Goal: Task Accomplishment & Management: Use online tool/utility

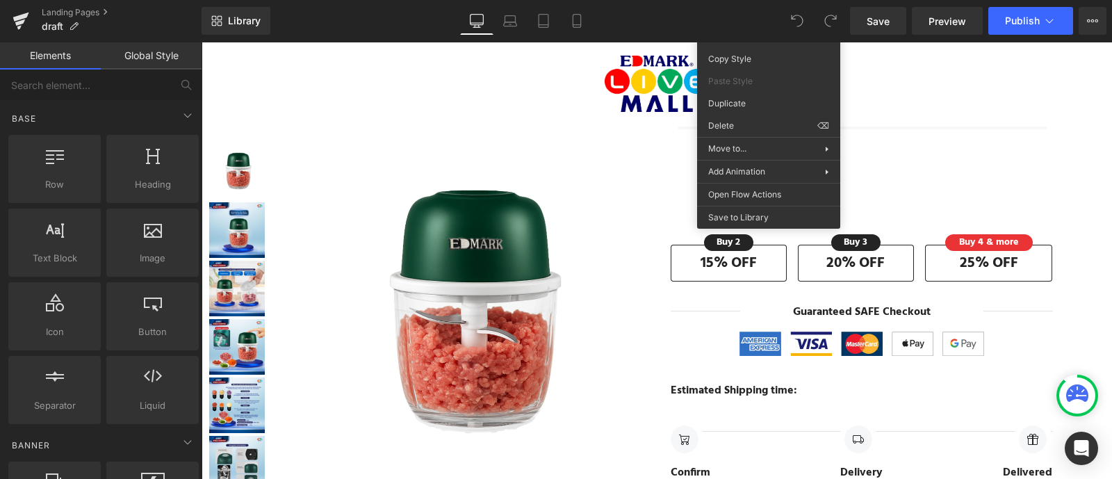
scroll to position [270, 0]
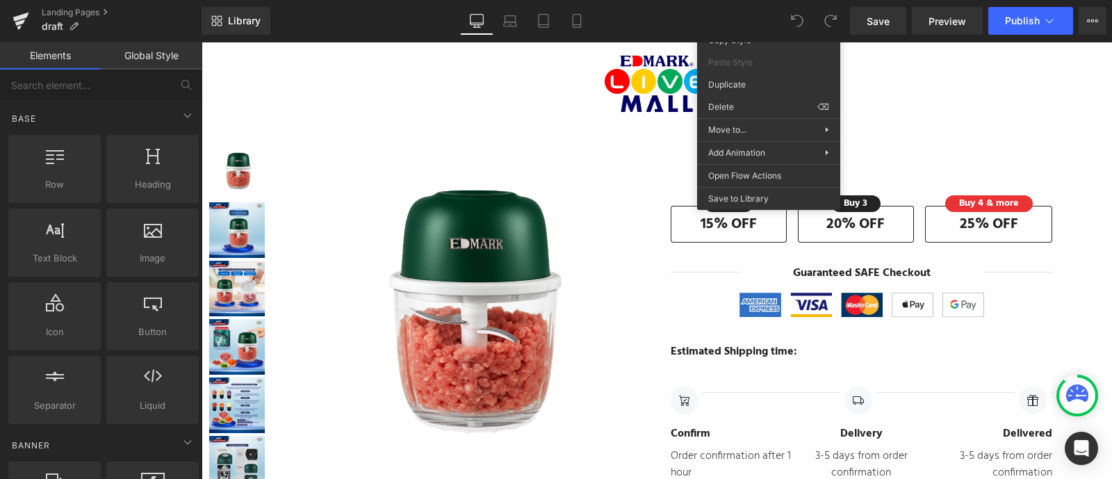
drag, startPoint x: 743, startPoint y: 21, endPoint x: 488, endPoint y: 233, distance: 332.1
click at [743, 21] on div "Library Desktop Desktop Laptop Tablet Mobile Save Preview Publish Scheduled Upg…" at bounding box center [657, 21] width 910 height 28
click at [960, 24] on span "Preview" at bounding box center [947, 21] width 38 height 15
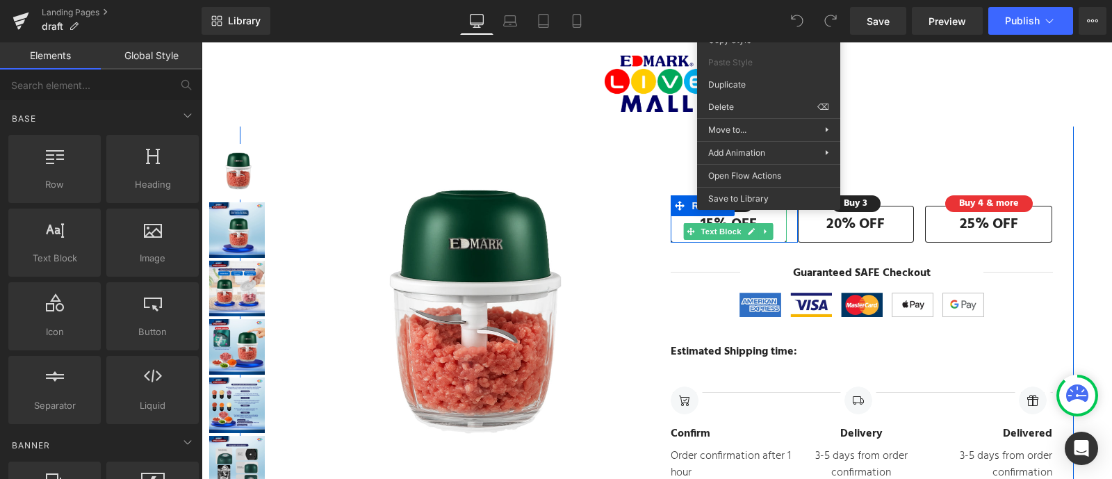
click at [712, 217] on strong "15% OFF" at bounding box center [728, 224] width 56 height 23
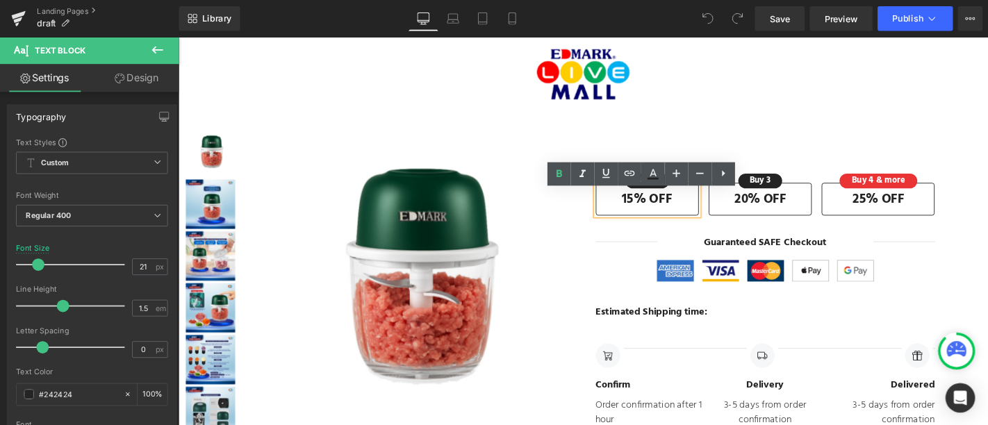
scroll to position [260, 0]
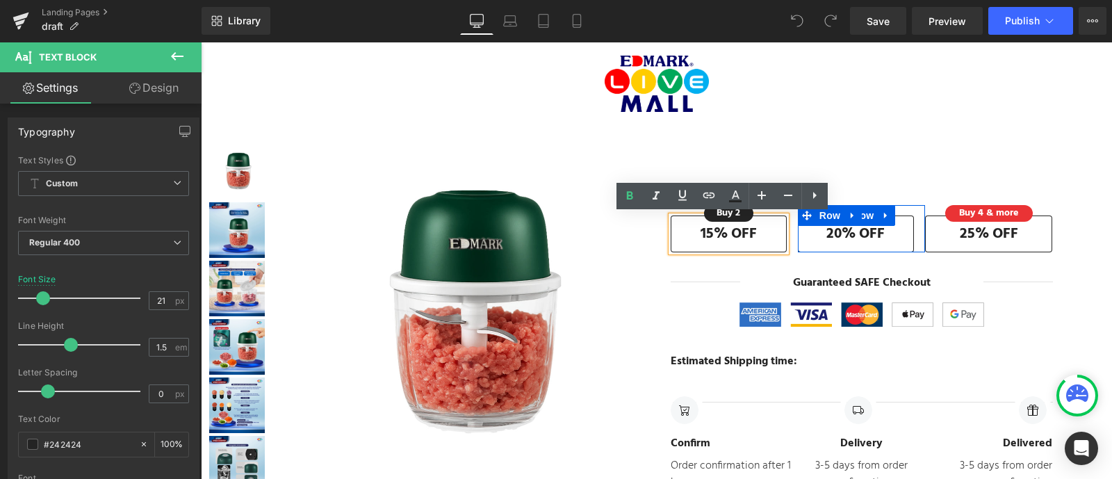
click at [864, 211] on span "Row" at bounding box center [863, 215] width 28 height 21
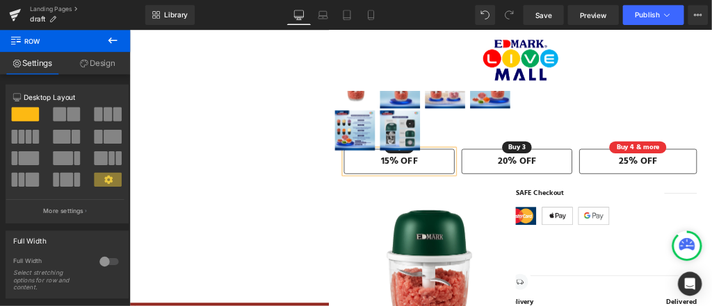
scroll to position [259, 0]
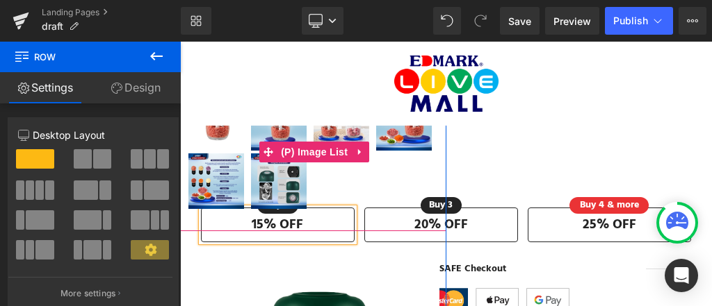
click at [429, 203] on div at bounding box center [316, 152] width 259 height 117
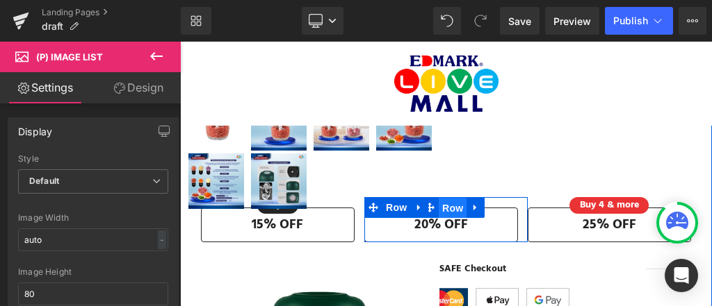
click at [444, 201] on span "Row" at bounding box center [452, 208] width 28 height 21
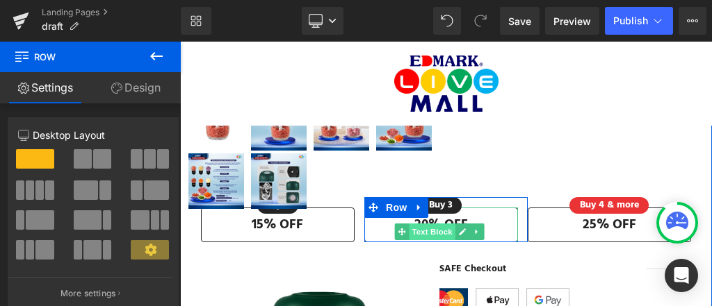
click at [451, 224] on span "Text Block" at bounding box center [432, 232] width 46 height 17
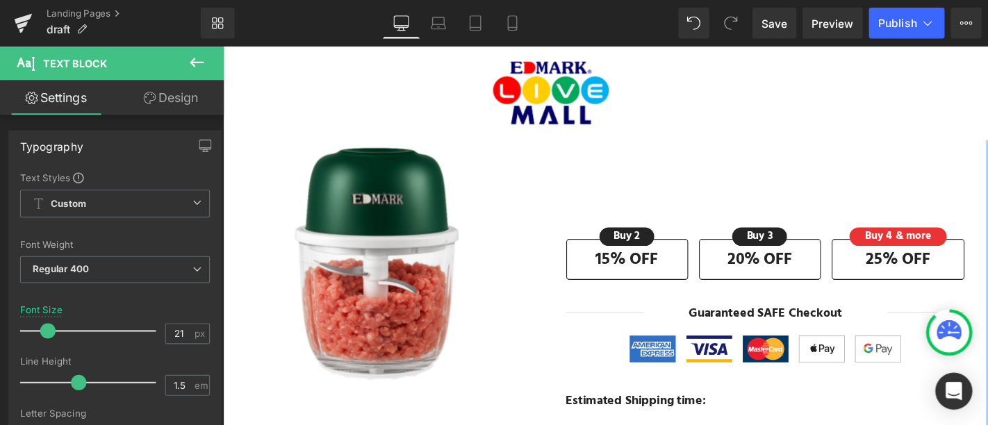
scroll to position [260, 0]
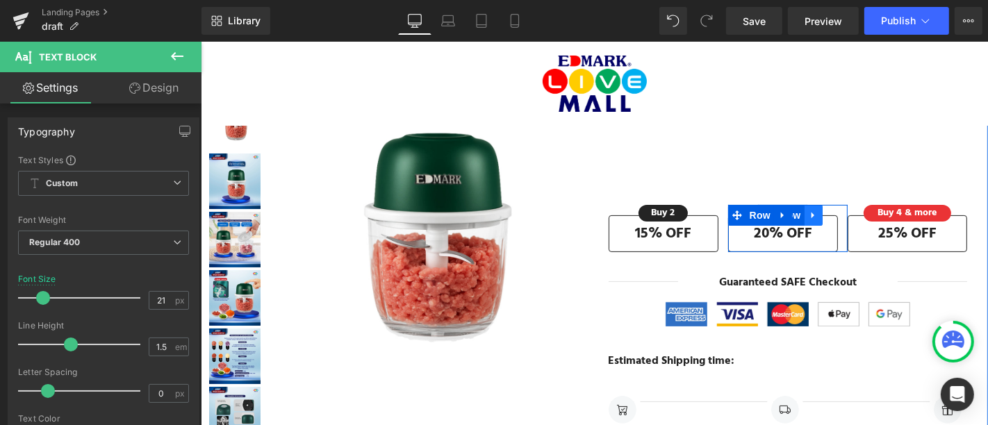
click at [808, 211] on icon at bounding box center [813, 214] width 10 height 10
click at [812, 236] on link at bounding box center [819, 240] width 15 height 17
click at [737, 235] on link "Text Block" at bounding box center [767, 240] width 60 height 17
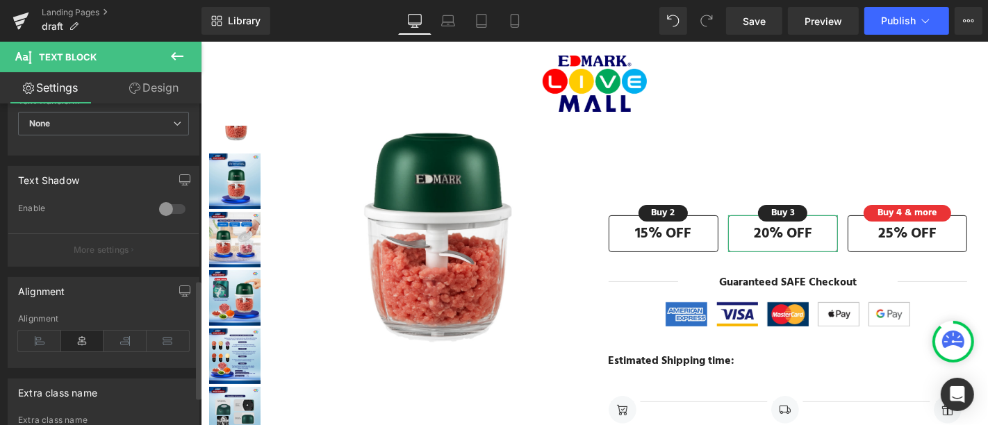
scroll to position [554, 0]
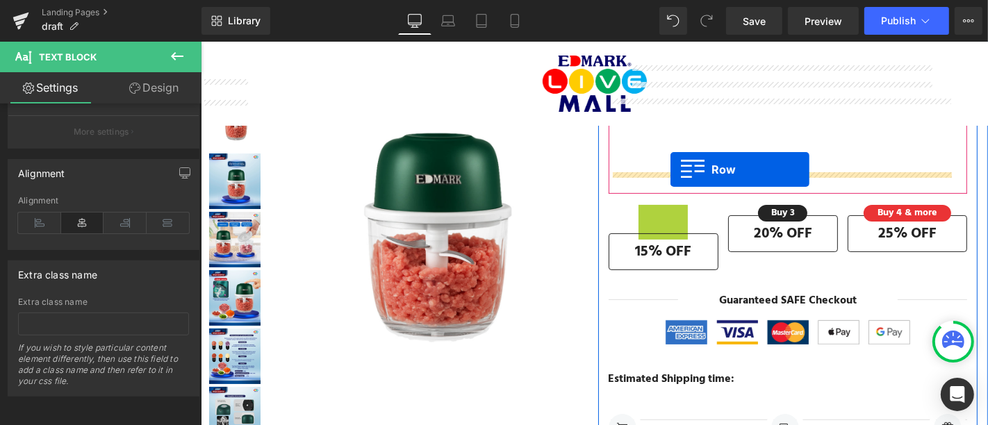
drag, startPoint x: 668, startPoint y: 216, endPoint x: 670, endPoint y: 169, distance: 47.3
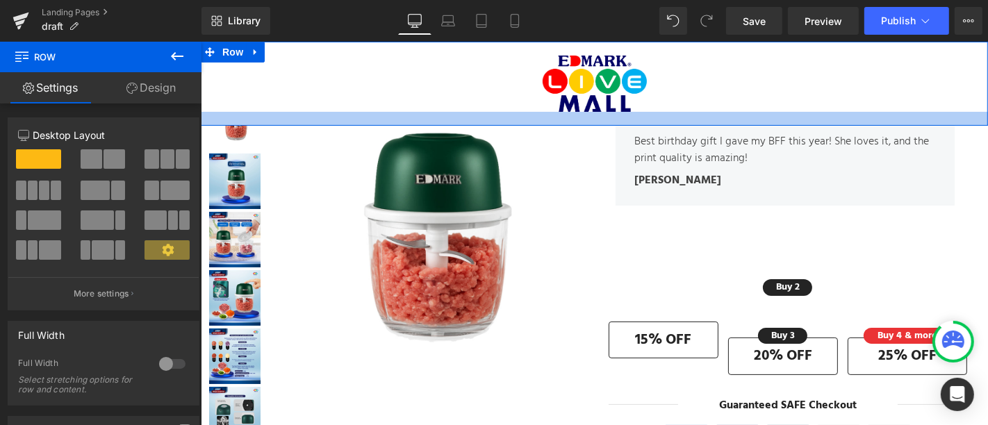
scroll to position [126, 0]
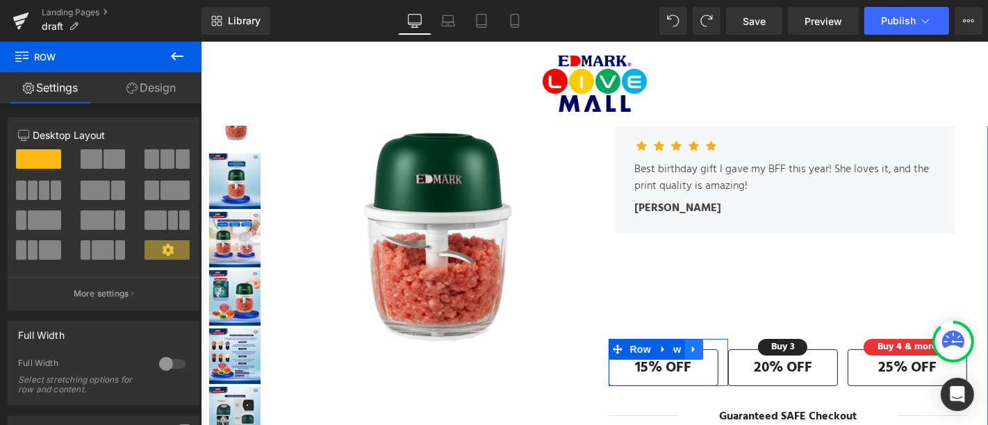
click at [693, 347] on link at bounding box center [693, 348] width 18 height 21
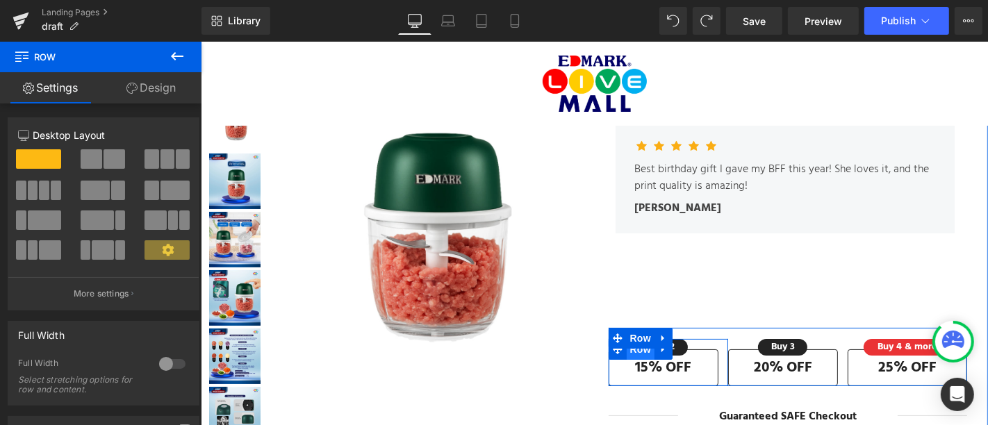
click at [643, 354] on span "Row" at bounding box center [640, 348] width 28 height 21
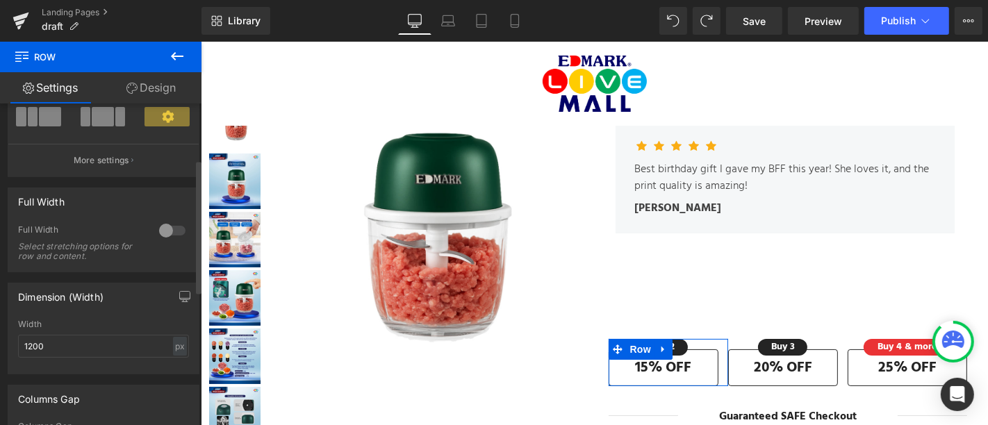
scroll to position [135, 0]
click at [166, 224] on div at bounding box center [172, 229] width 33 height 22
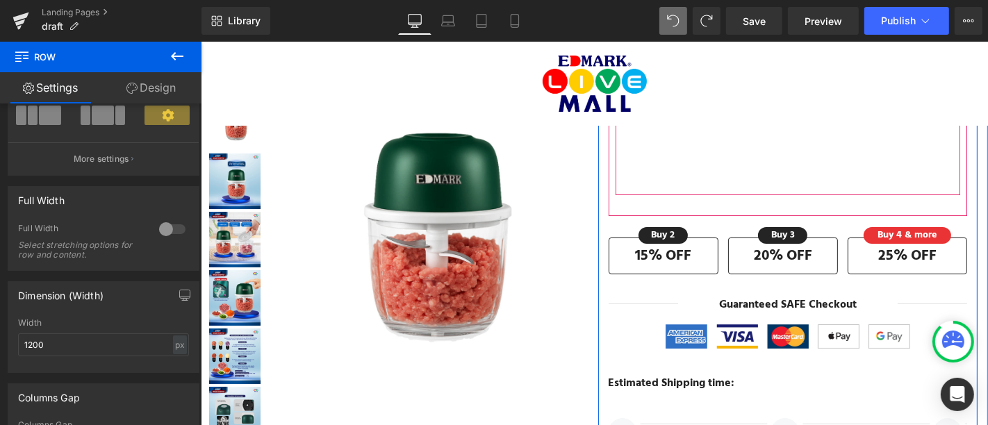
scroll to position [238, 0]
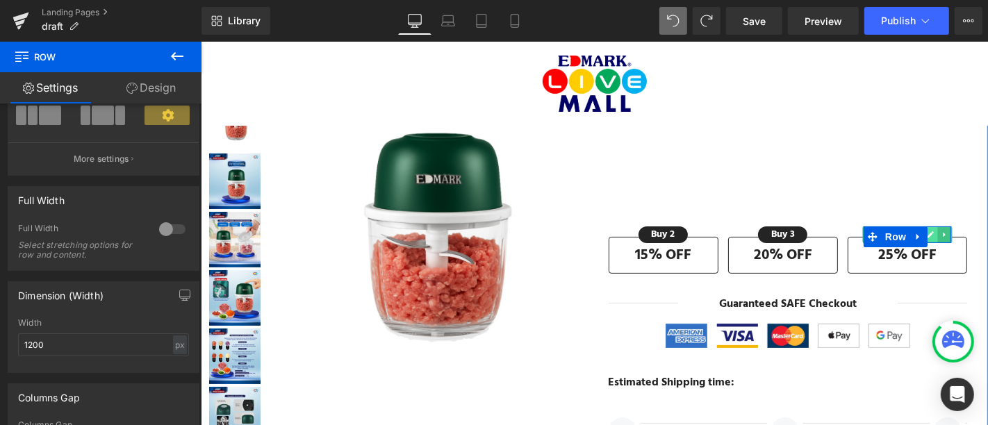
click at [925, 233] on link at bounding box center [930, 234] width 15 height 17
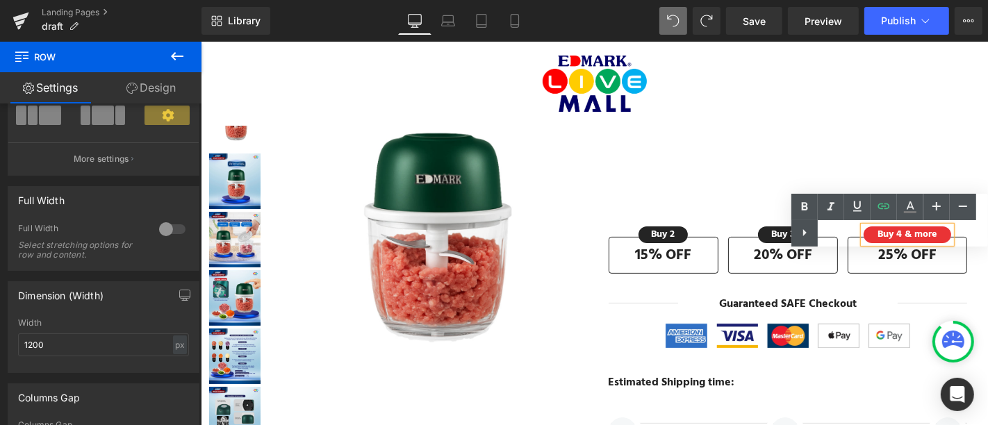
click at [885, 230] on div "Text Color Highlight Color #333333" at bounding box center [889, 220] width 197 height 53
click at [907, 229] on div "Text Color Highlight Color #333333" at bounding box center [889, 220] width 197 height 53
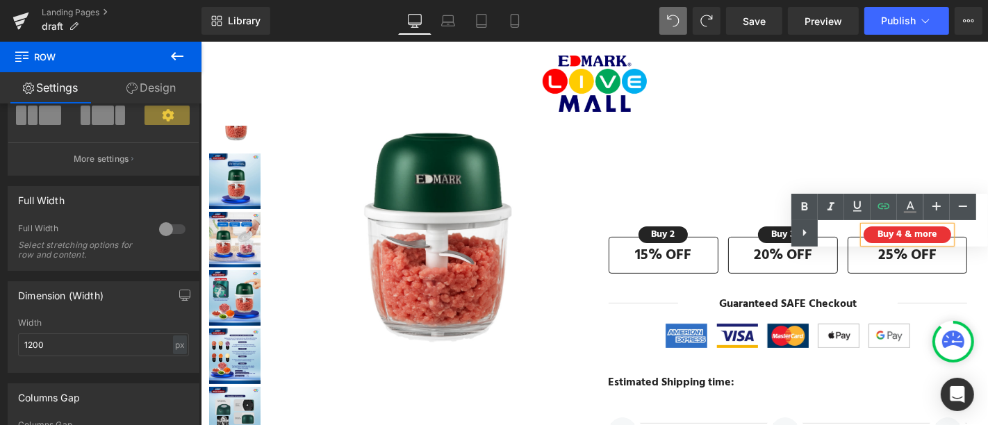
click at [901, 237] on div "Text Color Highlight Color #333333" at bounding box center [889, 220] width 197 height 53
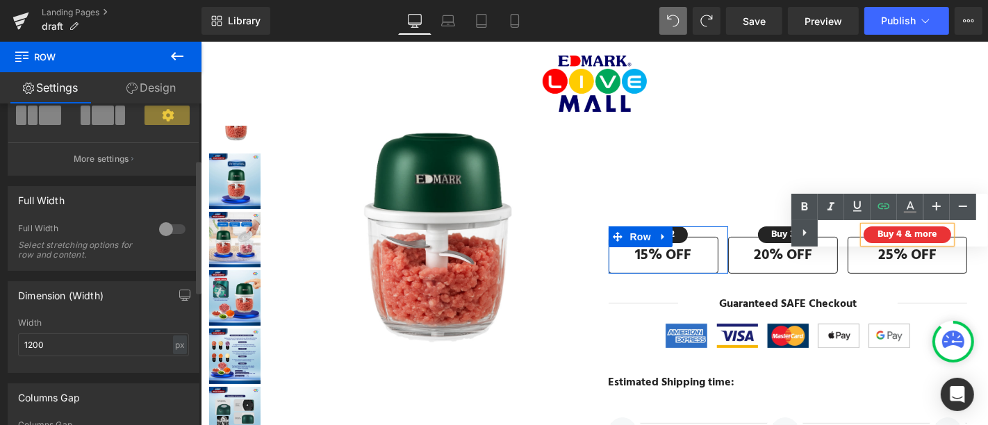
scroll to position [0, 0]
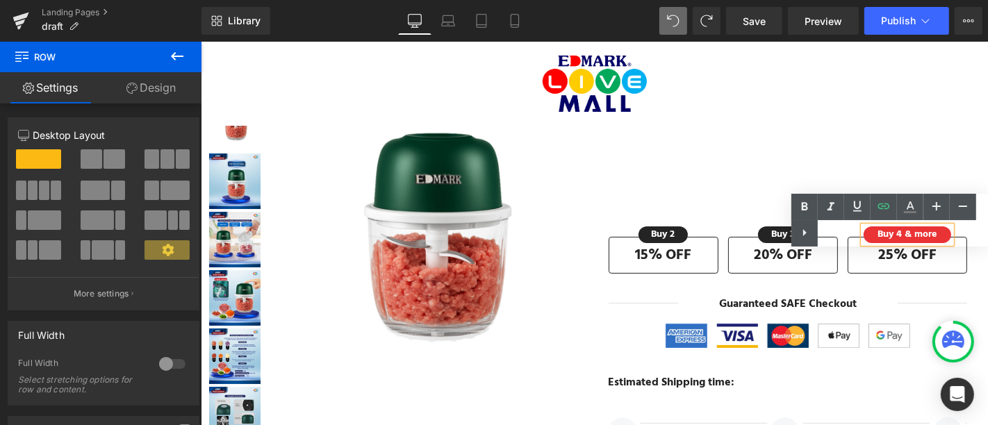
click at [178, 66] on button at bounding box center [177, 57] width 49 height 31
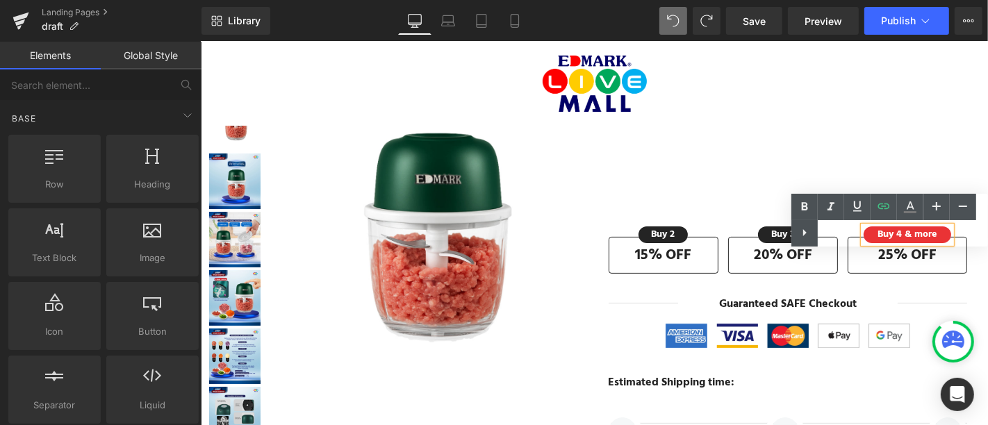
click at [882, 233] on div "Text Color Highlight Color #333333" at bounding box center [889, 220] width 197 height 53
drag, startPoint x: 882, startPoint y: 233, endPoint x: 862, endPoint y: 209, distance: 32.0
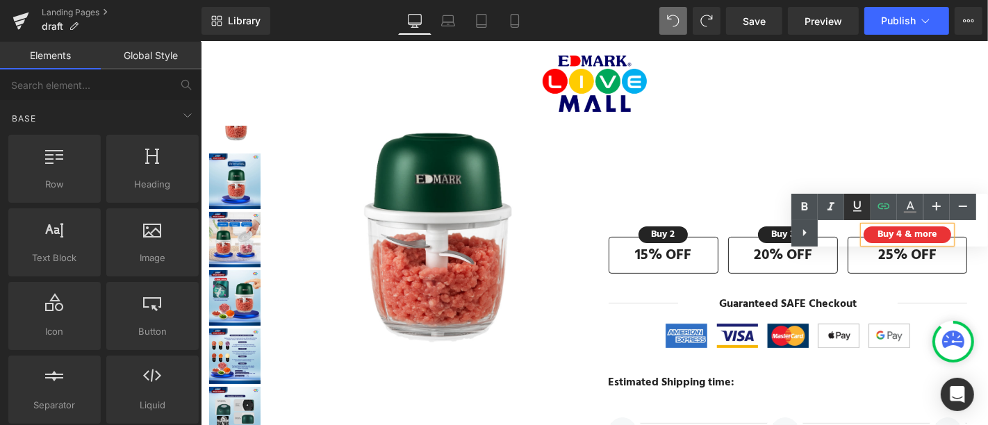
click at [862, 209] on div "Text Color Highlight Color #333333" at bounding box center [889, 220] width 197 height 53
click at [862, 209] on icon at bounding box center [857, 206] width 17 height 17
click at [857, 212] on icon at bounding box center [857, 206] width 17 height 17
click at [880, 233] on div "Text Color Highlight Color #333333" at bounding box center [889, 220] width 197 height 53
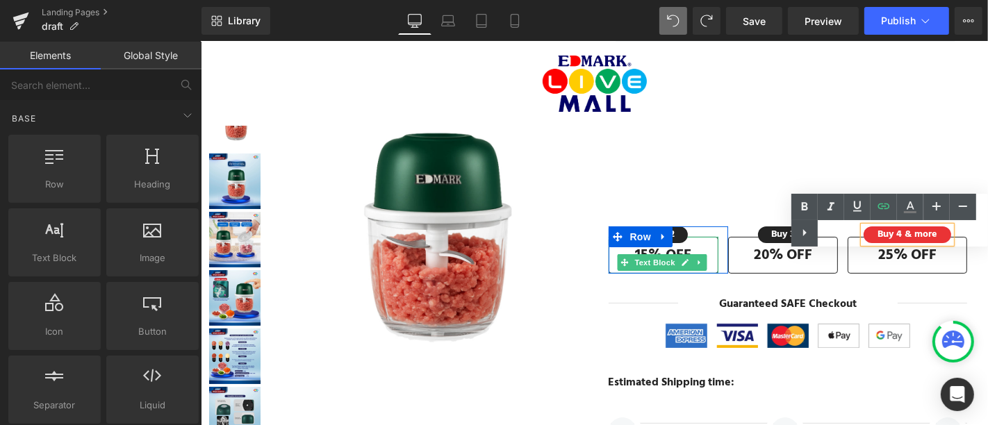
click at [677, 254] on link at bounding box center [684, 262] width 15 height 17
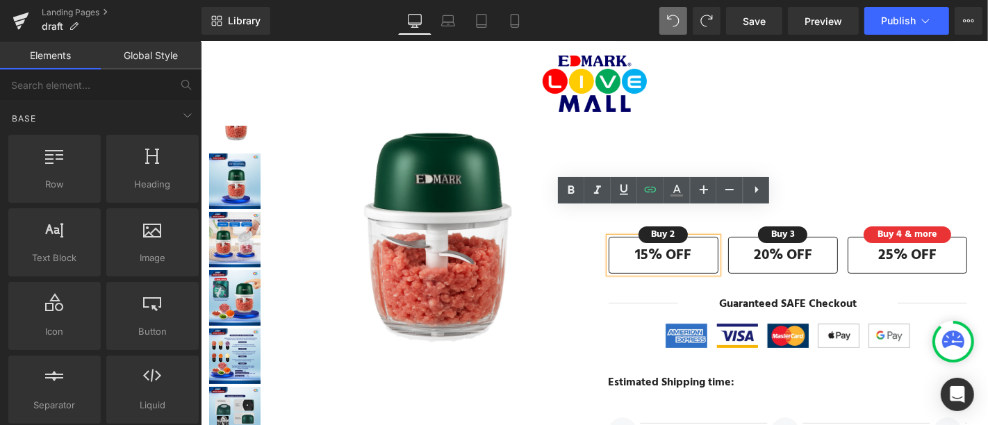
click at [671, 250] on strong "15% OFF" at bounding box center [662, 254] width 56 height 23
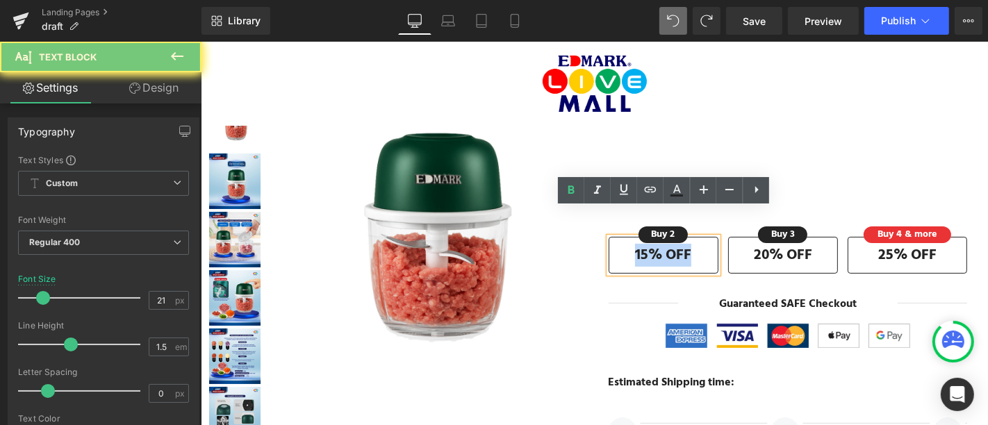
click at [671, 250] on strong "15% OFF" at bounding box center [662, 254] width 56 height 23
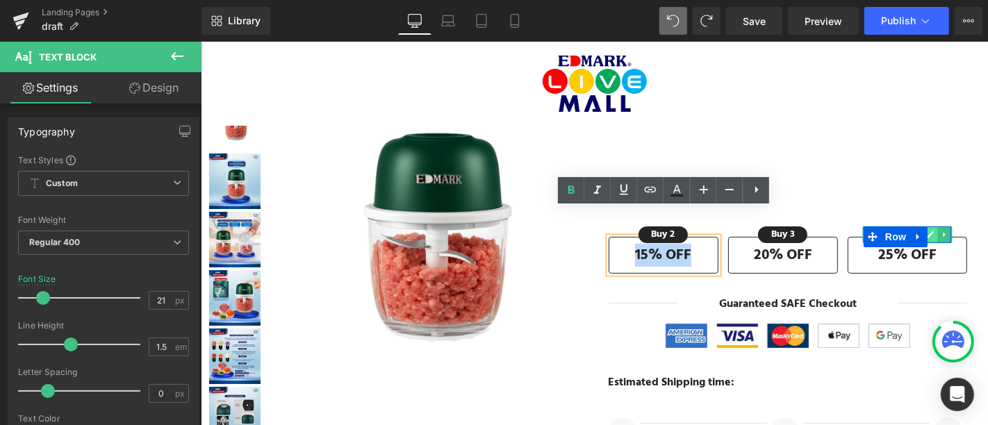
click at [916, 232] on link at bounding box center [918, 236] width 18 height 21
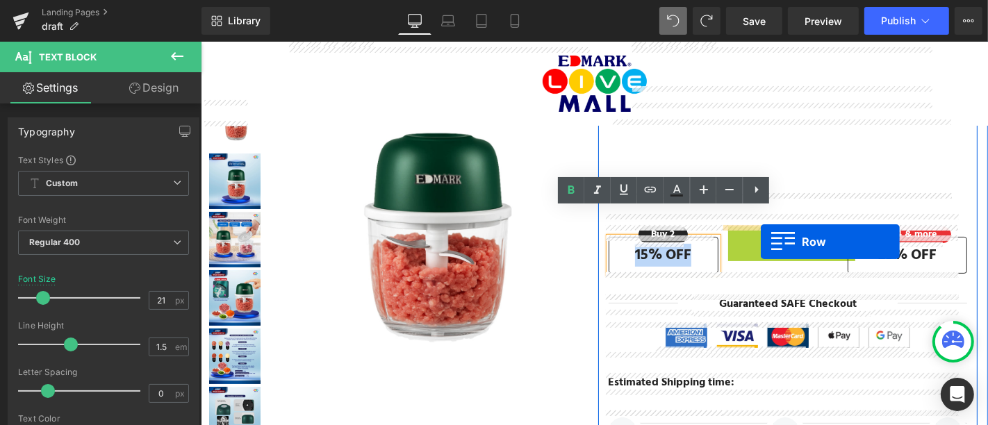
drag, startPoint x: 753, startPoint y: 232, endPoint x: 760, endPoint y: 241, distance: 11.8
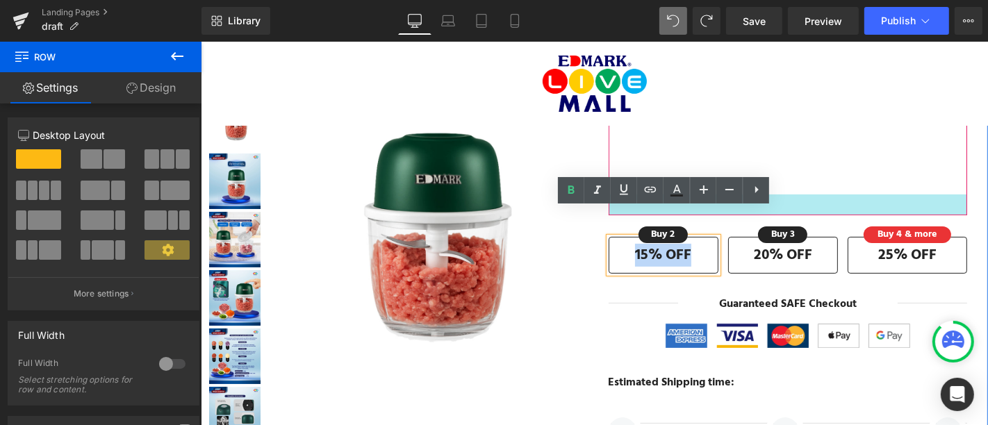
click at [789, 203] on div at bounding box center [787, 204] width 359 height 21
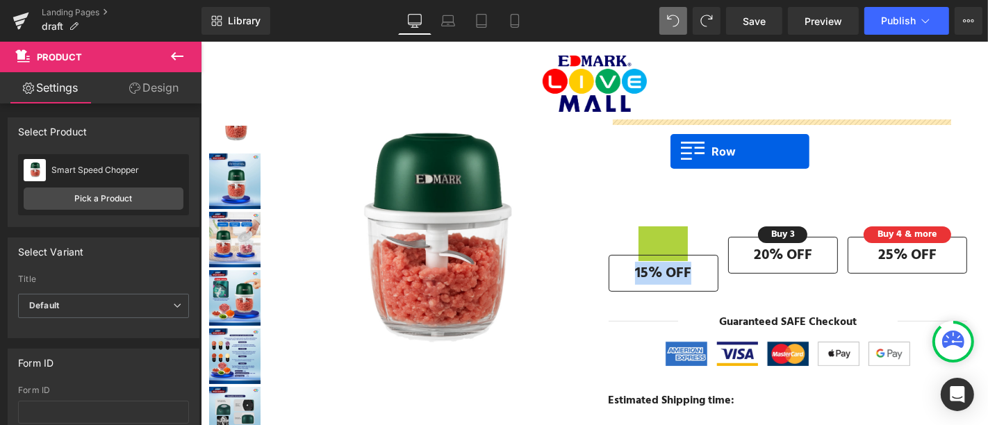
drag, startPoint x: 669, startPoint y: 235, endPoint x: 670, endPoint y: 151, distance: 84.1
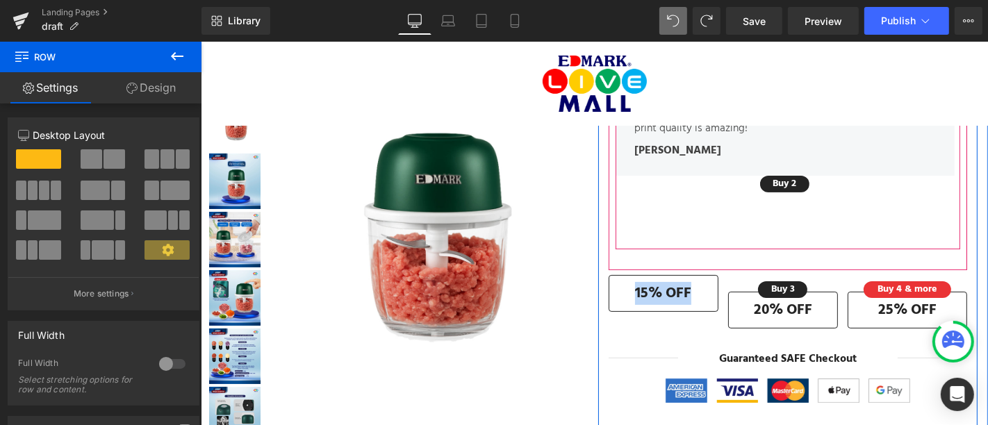
scroll to position [177, 0]
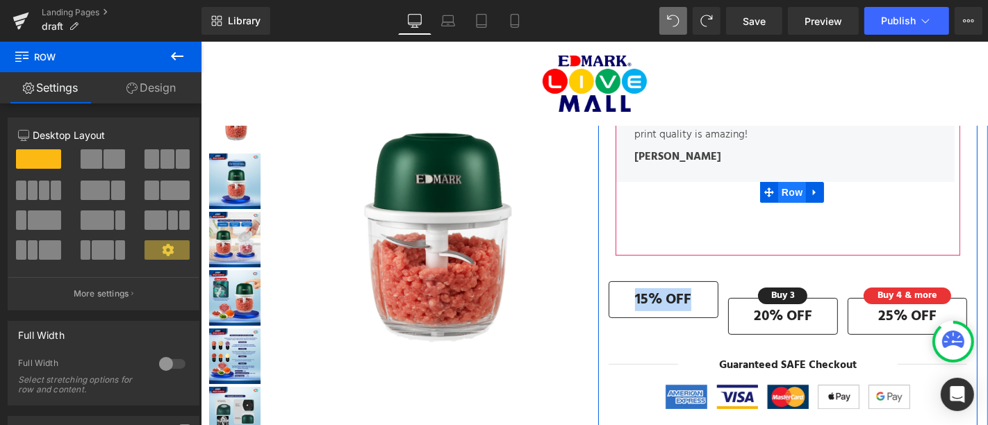
click at [778, 194] on span "Row" at bounding box center [792, 191] width 28 height 21
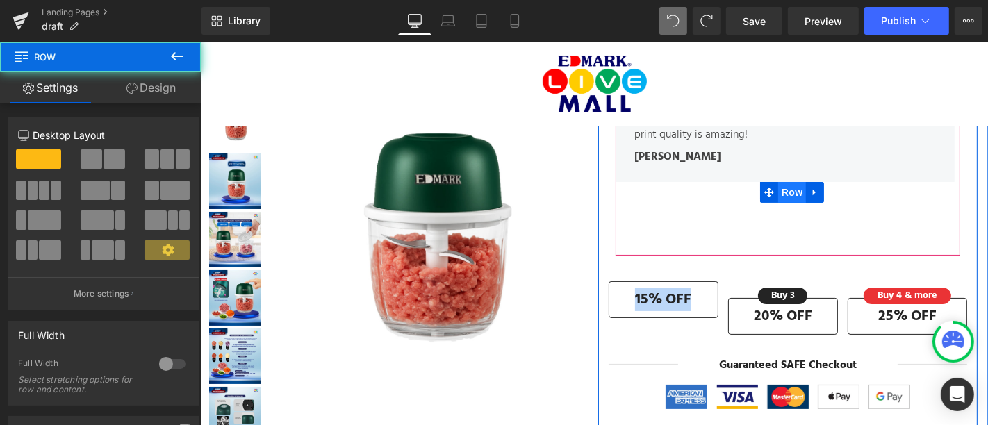
click at [778, 194] on span "Row" at bounding box center [792, 191] width 28 height 21
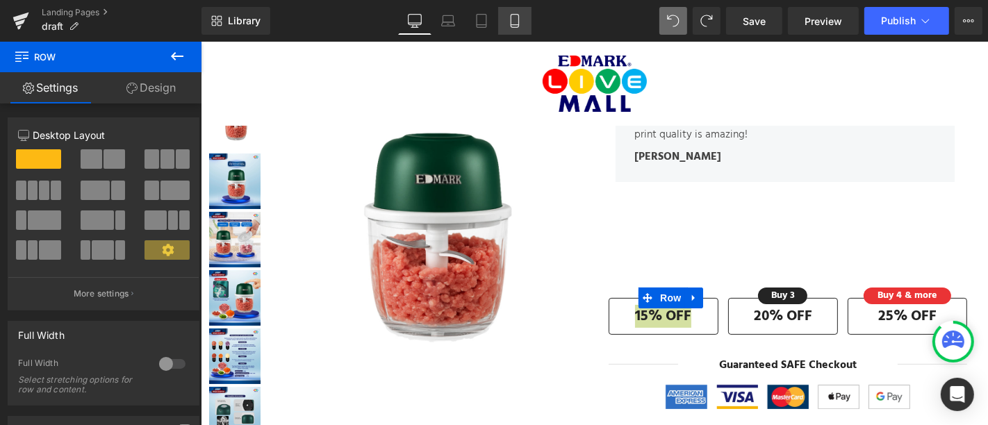
click at [516, 19] on icon at bounding box center [515, 21] width 14 height 14
type input "59"
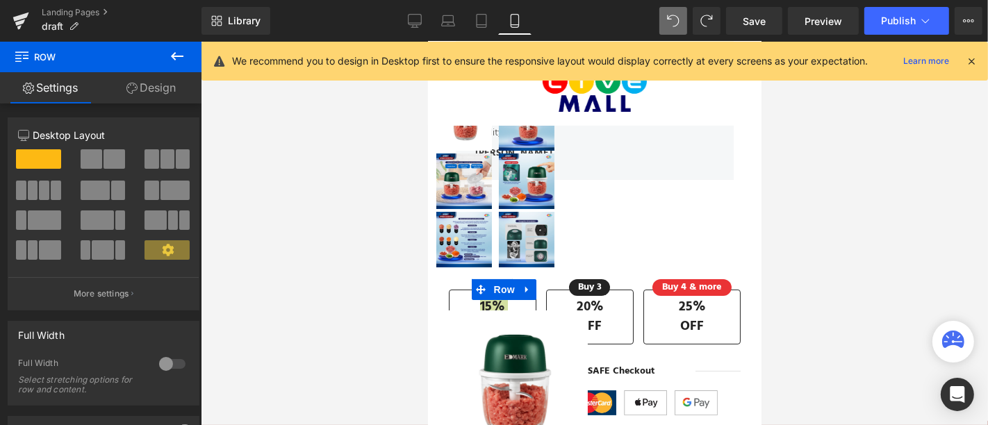
scroll to position [283, 0]
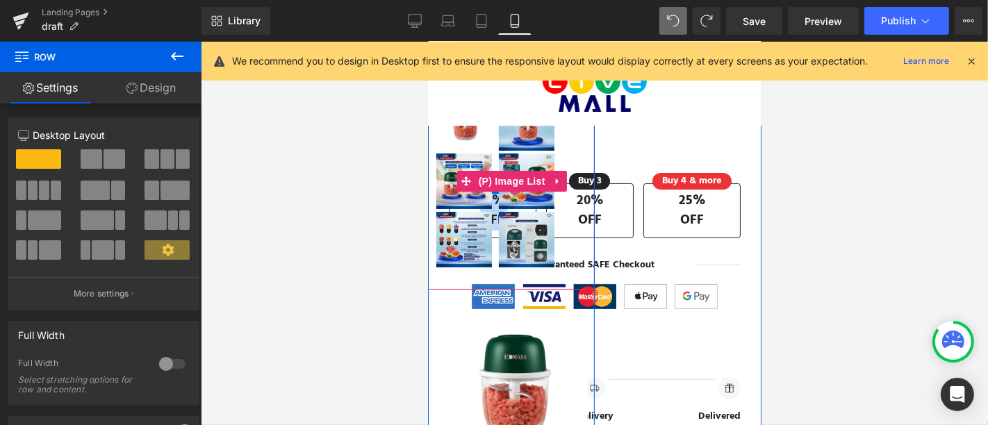
click at [582, 201] on div at bounding box center [514, 180] width 160 height 175
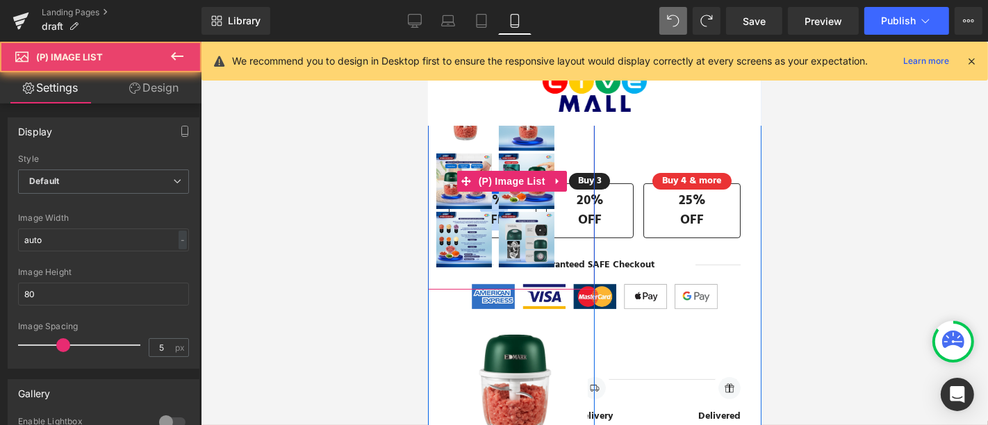
click at [582, 201] on div at bounding box center [514, 180] width 160 height 175
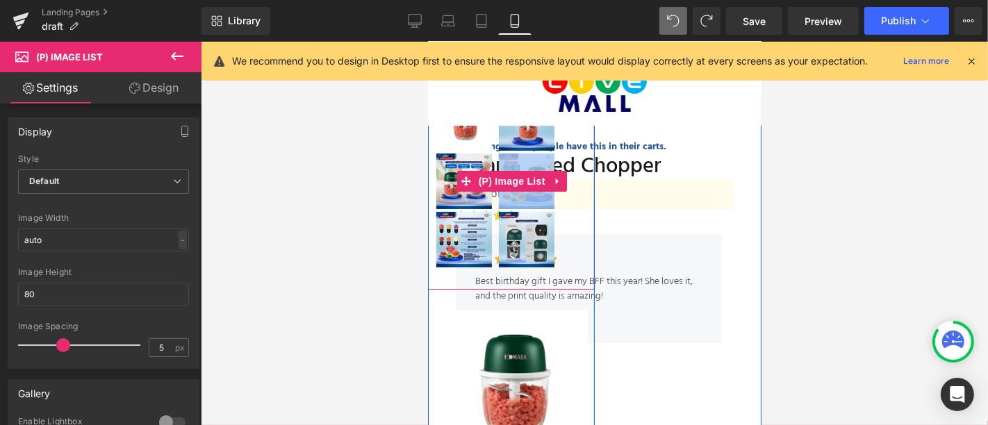
scroll to position [9, 0]
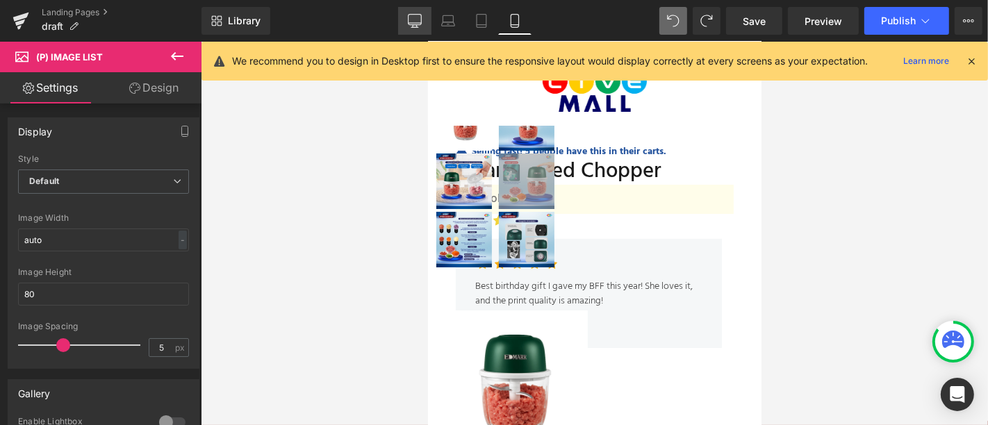
click at [417, 11] on link "Desktop" at bounding box center [414, 21] width 33 height 28
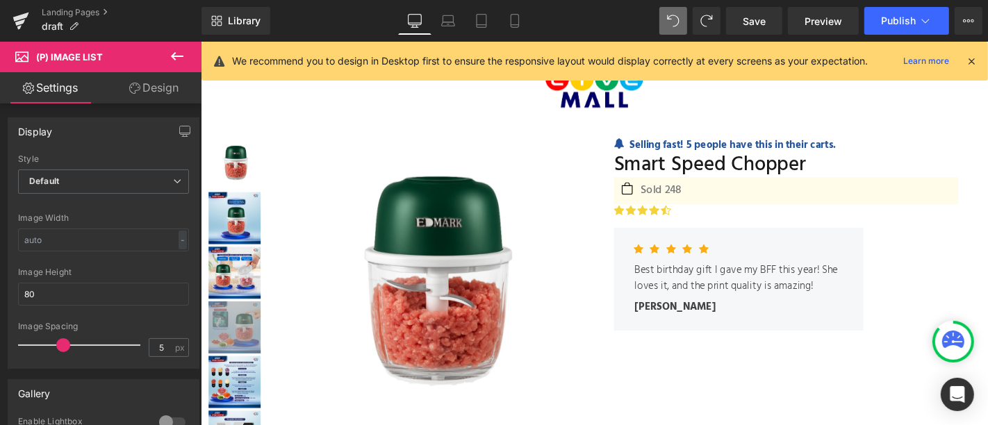
scroll to position [57, 0]
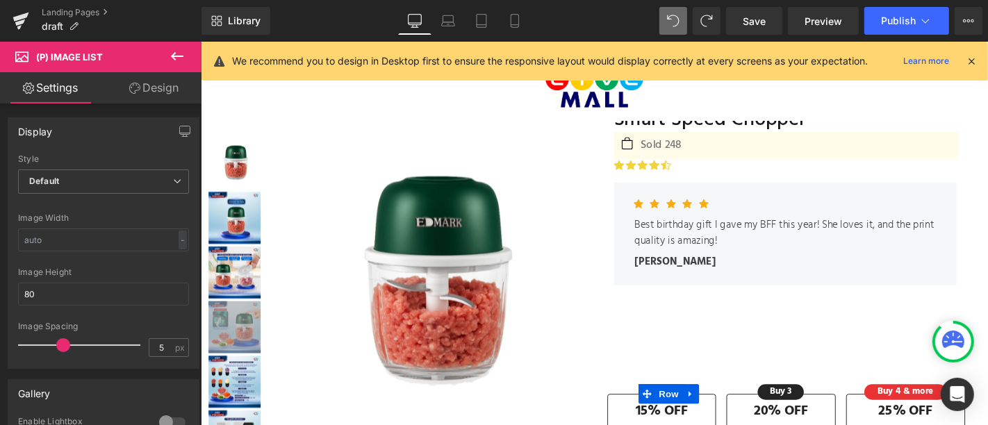
click at [972, 66] on icon at bounding box center [971, 61] width 13 height 13
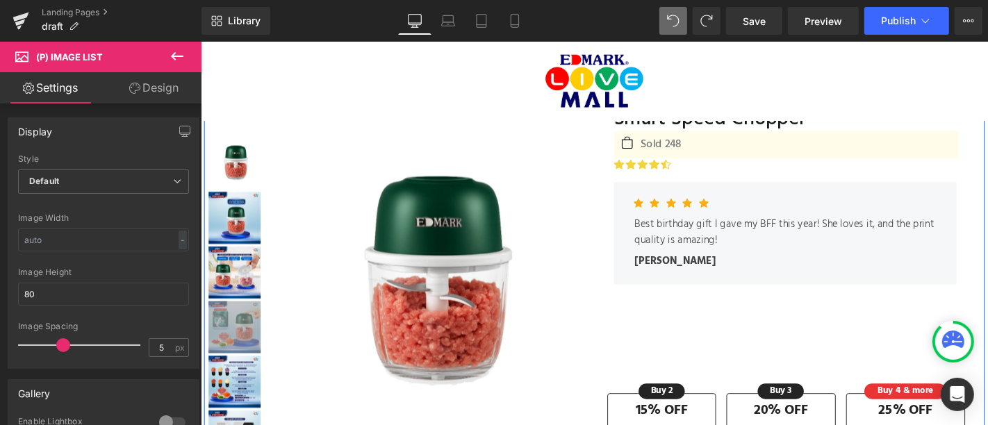
scroll to position [51, 0]
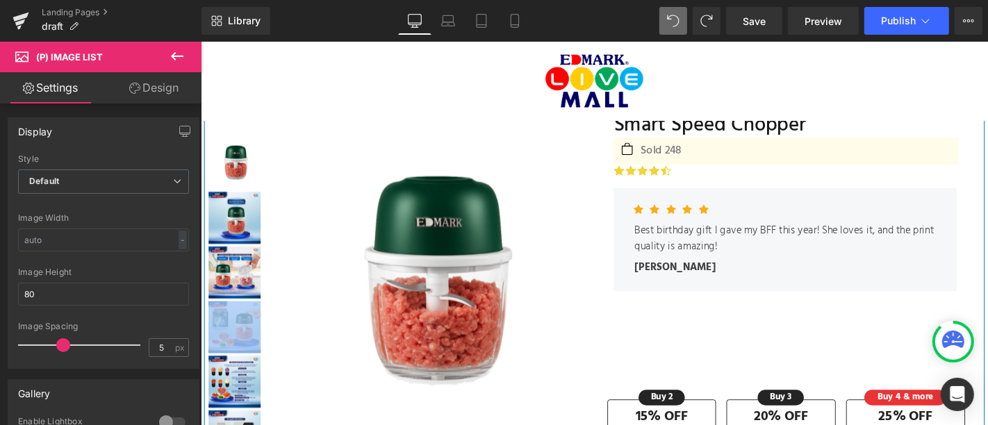
click at [769, 224] on div "Icon Icon Icon Icon Icon Icon List Hoz" at bounding box center [822, 224] width 324 height 21
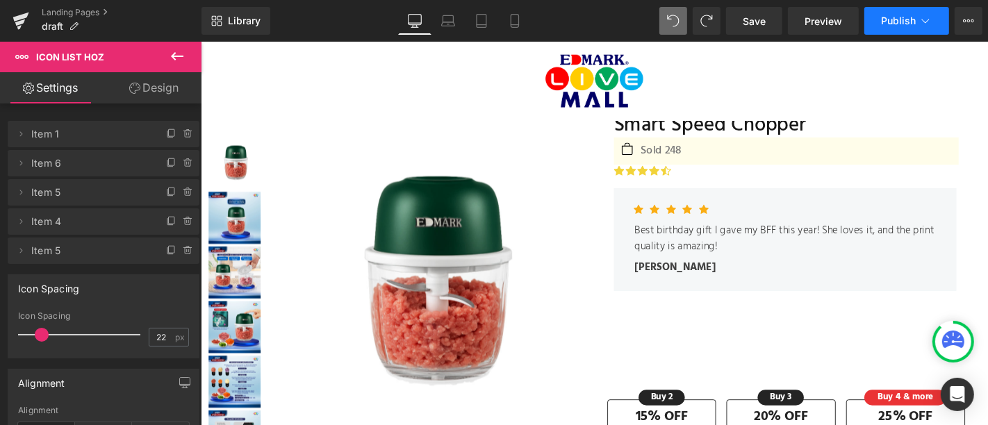
click at [891, 31] on button "Publish" at bounding box center [906, 21] width 85 height 28
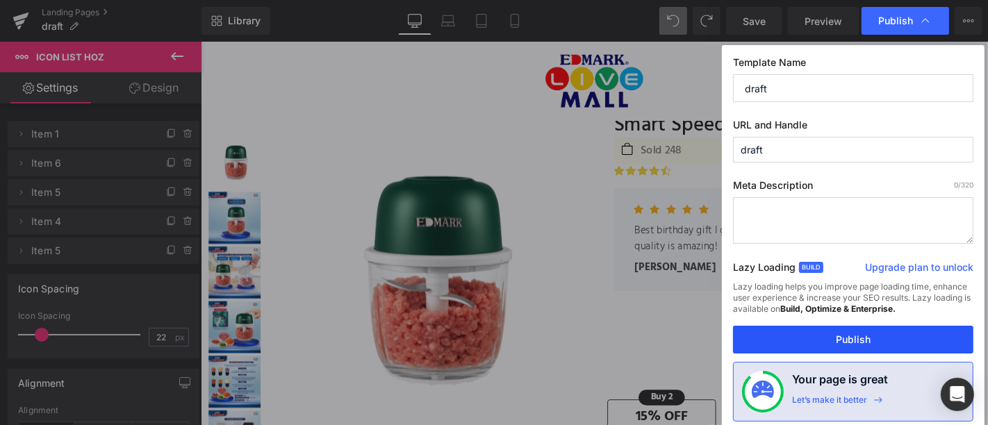
click at [893, 336] on button "Publish" at bounding box center [853, 340] width 240 height 28
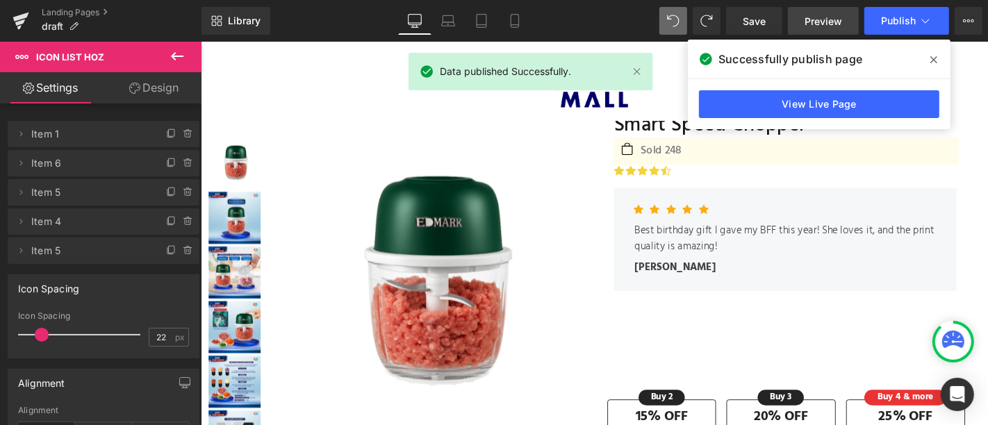
click at [825, 28] on link "Preview" at bounding box center [823, 21] width 71 height 28
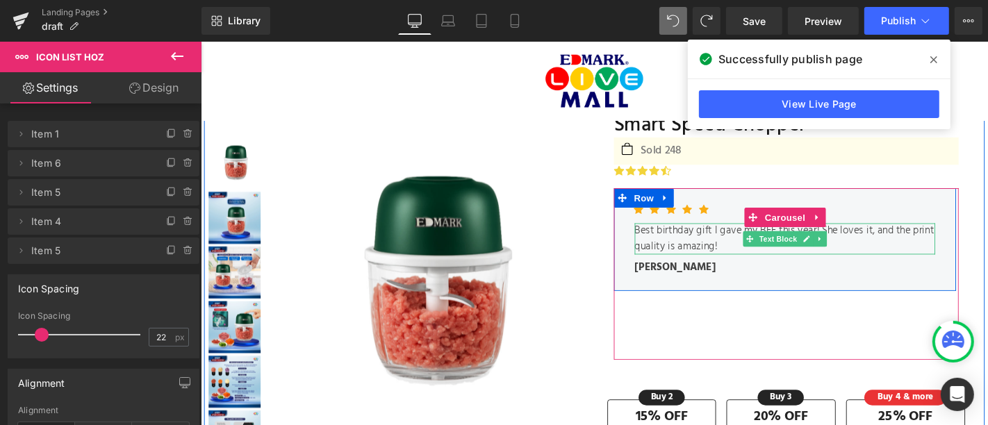
click at [714, 242] on p "Best birthday gift I gave my BFF this year! She loves it, and the print quality…" at bounding box center [824, 251] width 321 height 33
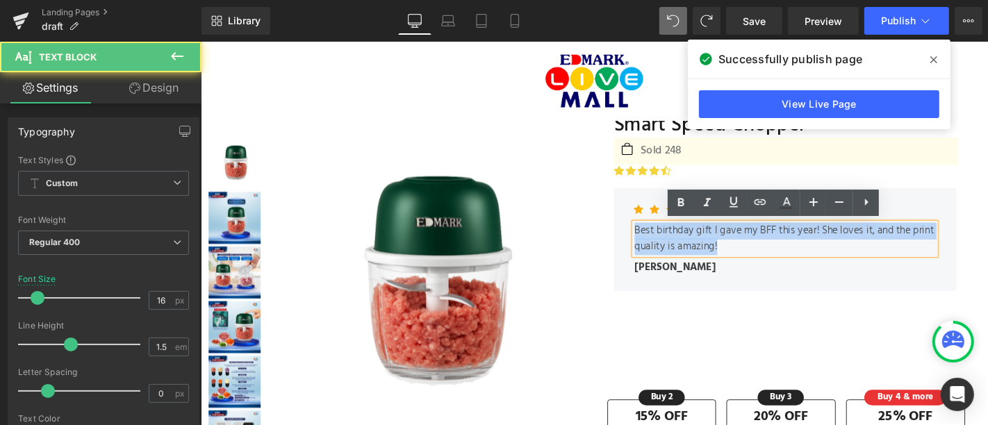
click at [714, 242] on p "Best birthday gift I gave my BFF this year! She loves it, and the print quality…" at bounding box center [824, 251] width 321 height 33
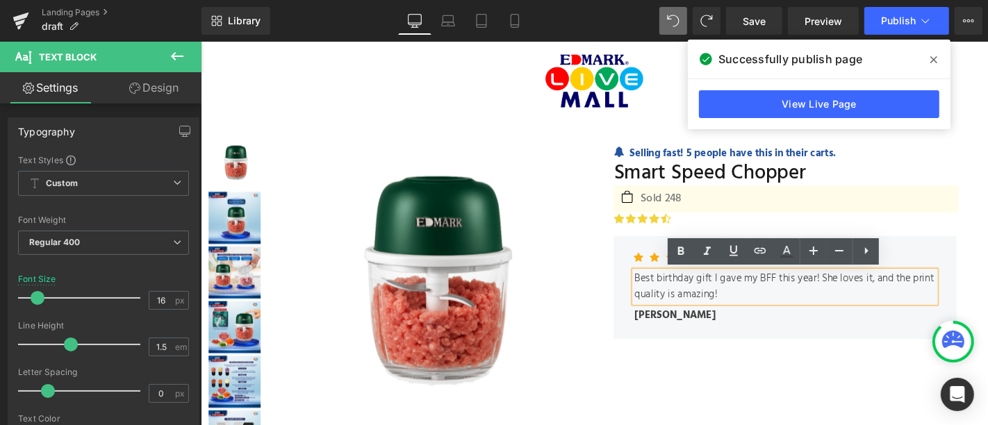
click at [932, 64] on icon at bounding box center [933, 59] width 7 height 11
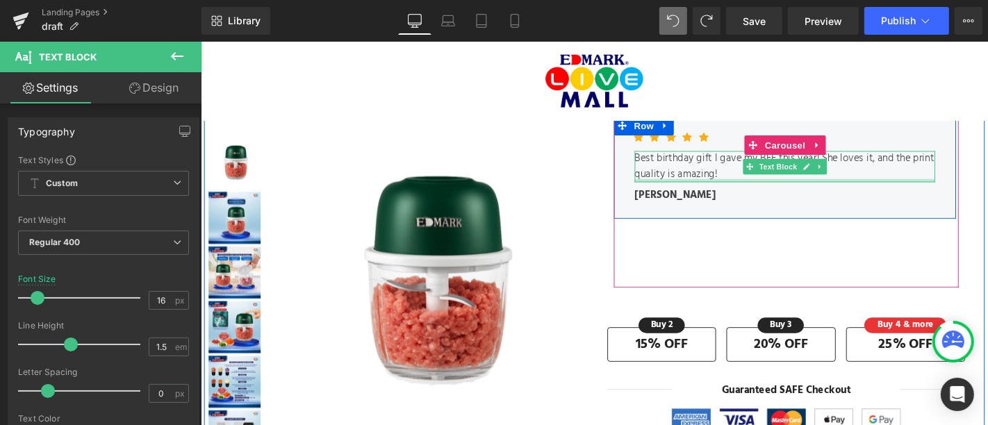
scroll to position [149, 0]
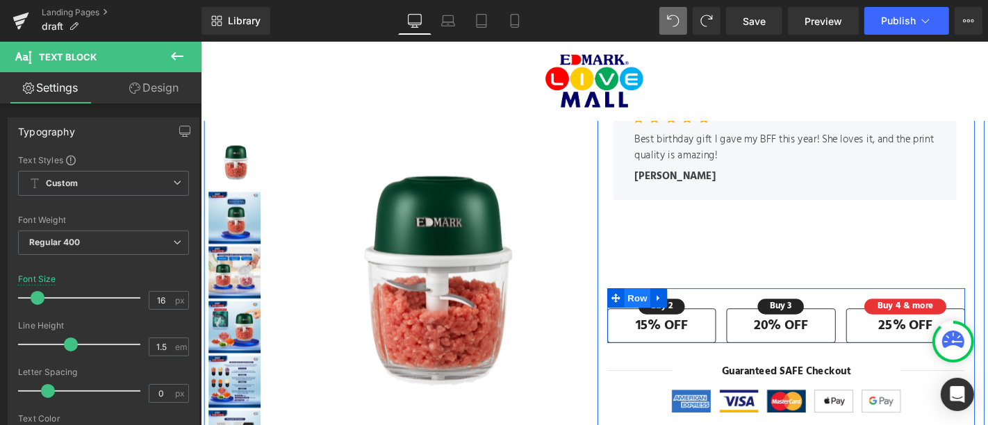
click at [659, 313] on span "Row" at bounding box center [666, 314] width 28 height 21
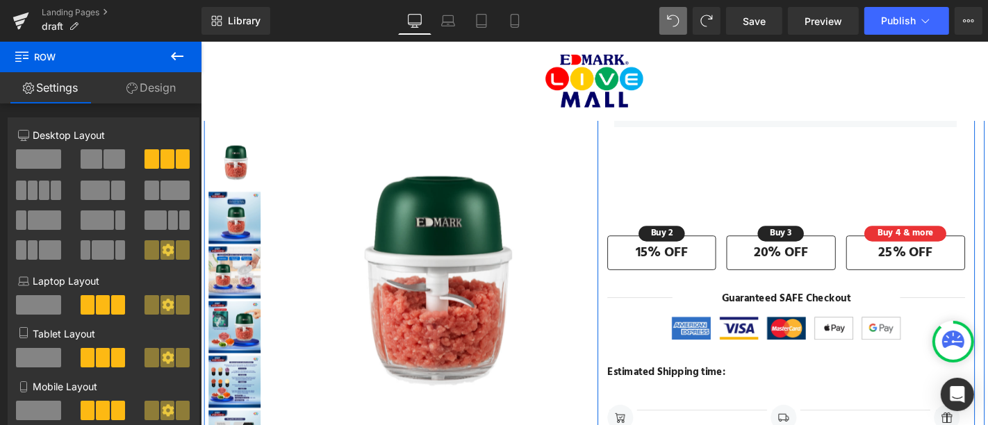
scroll to position [219, 0]
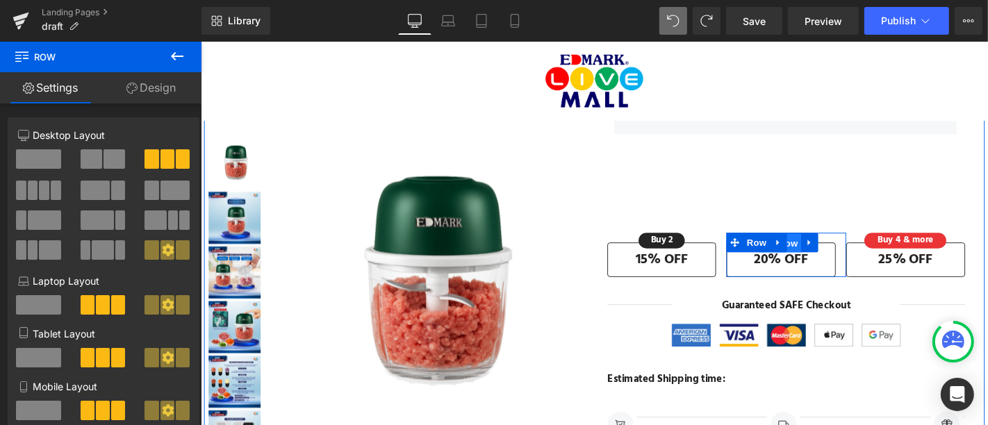
click at [832, 249] on span "Row" at bounding box center [827, 256] width 28 height 21
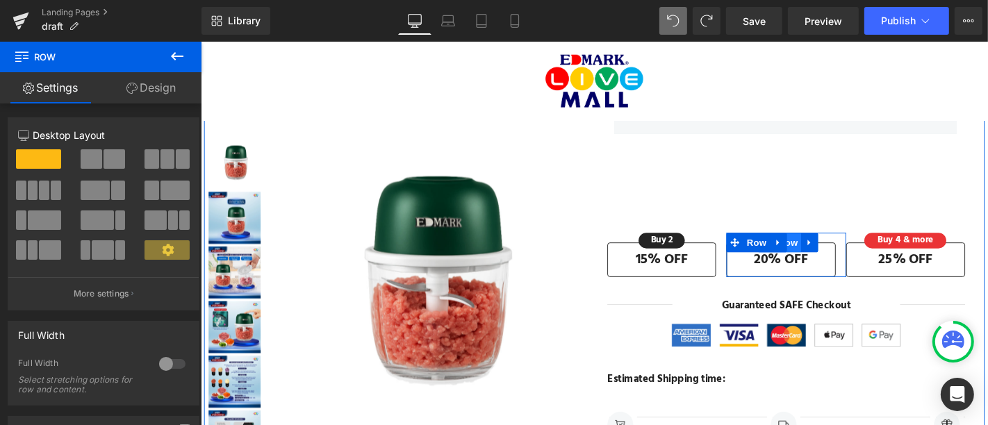
click at [831, 255] on span "Row" at bounding box center [827, 255] width 28 height 21
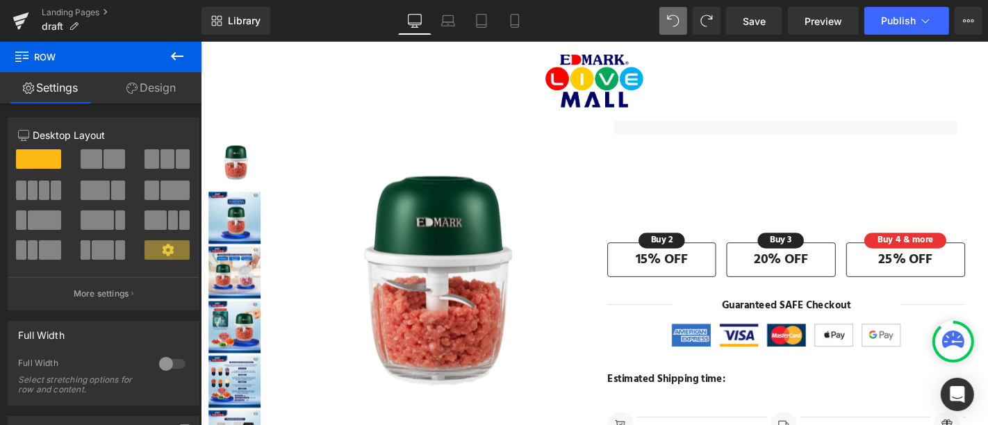
click at [169, 58] on icon at bounding box center [177, 56] width 17 height 17
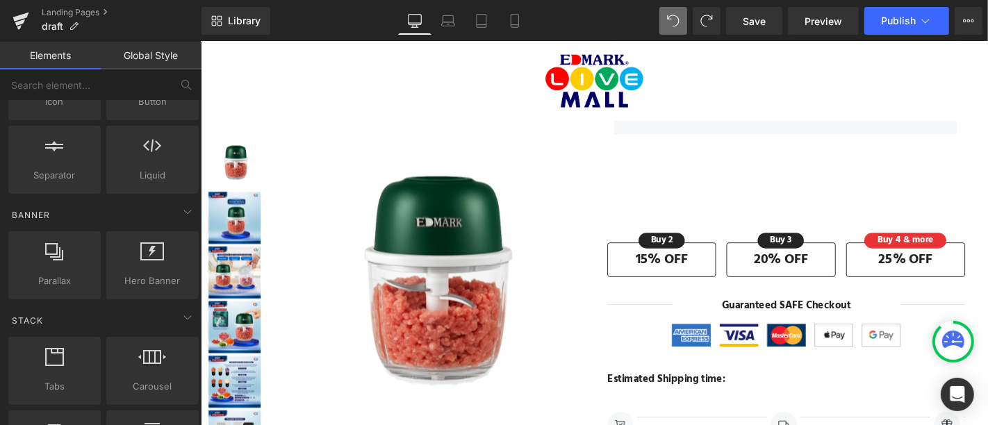
scroll to position [0, 0]
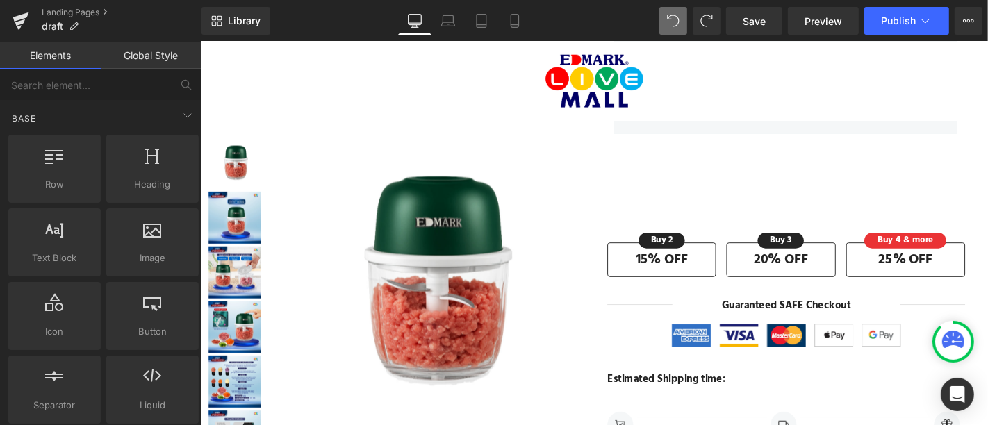
click at [967, 38] on div "Library Desktop Desktop Laptop Tablet Mobile Save Preview Publish Scheduled Upg…" at bounding box center [595, 21] width 787 height 42
click at [972, 24] on icon at bounding box center [968, 20] width 11 height 11
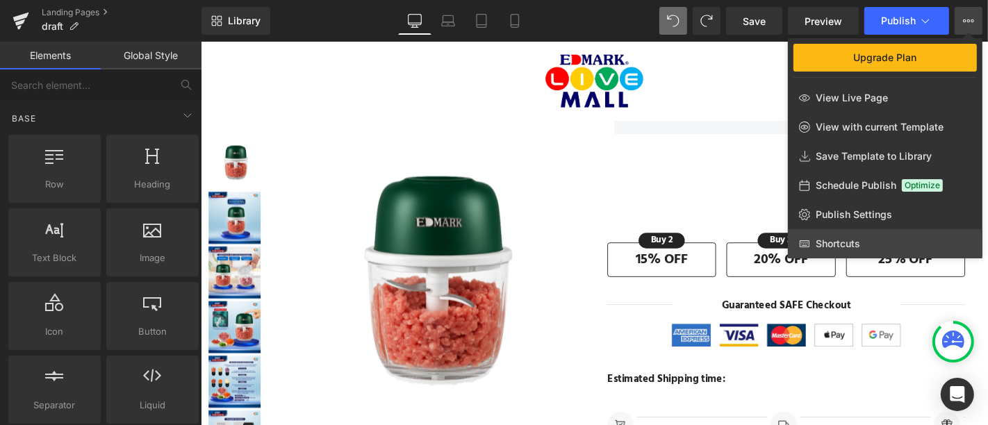
click at [830, 233] on link "Shortcuts" at bounding box center [885, 243] width 195 height 29
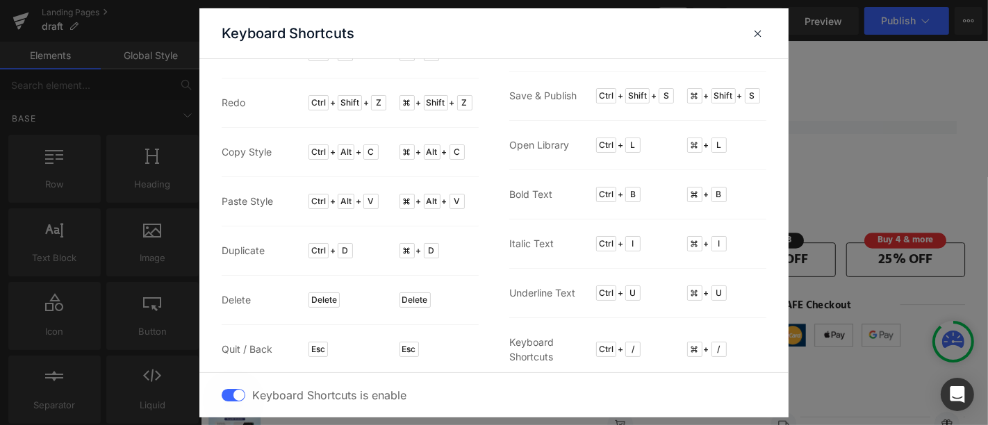
scroll to position [74, 0]
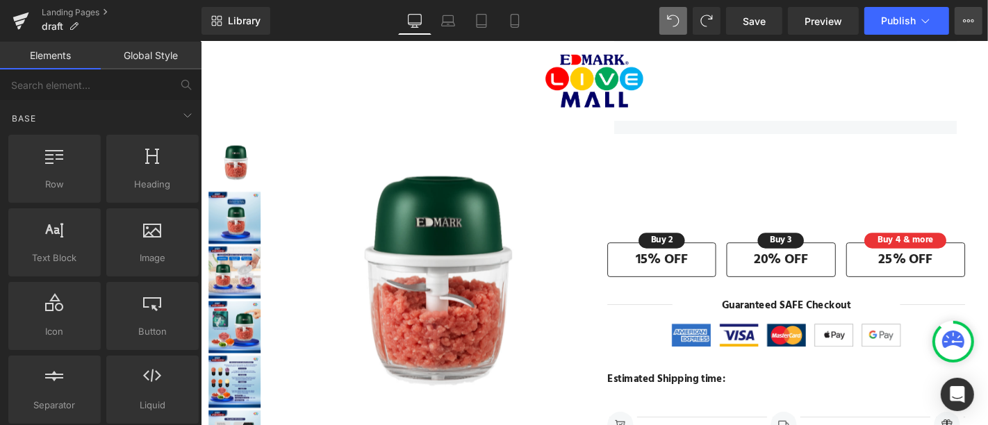
click at [963, 24] on icon at bounding box center [968, 20] width 11 height 11
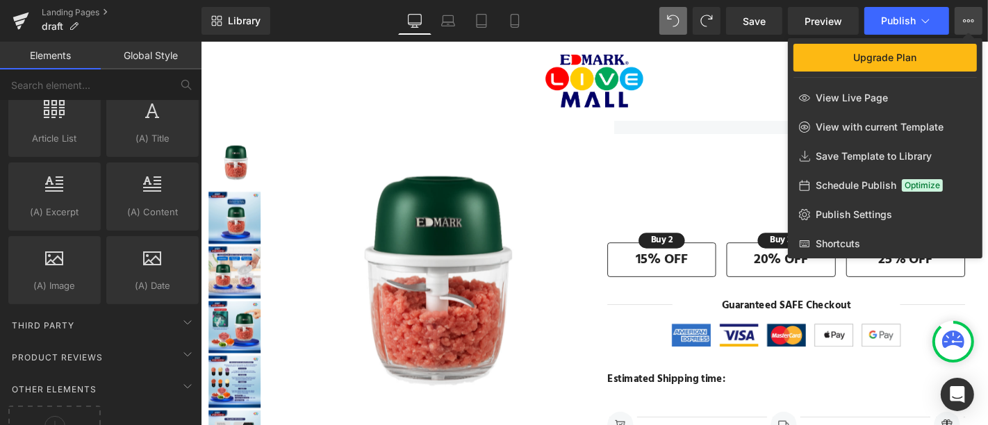
scroll to position [2716, 0]
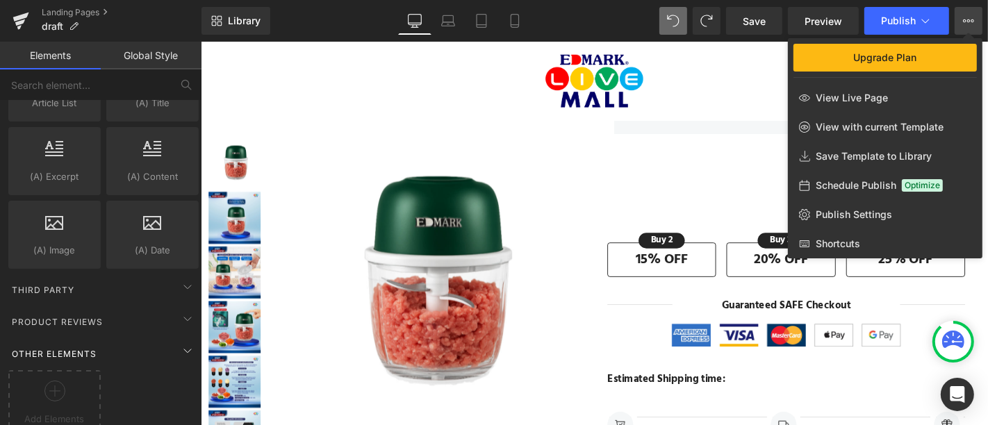
click at [72, 347] on span "Other Elements" at bounding box center [54, 353] width 88 height 13
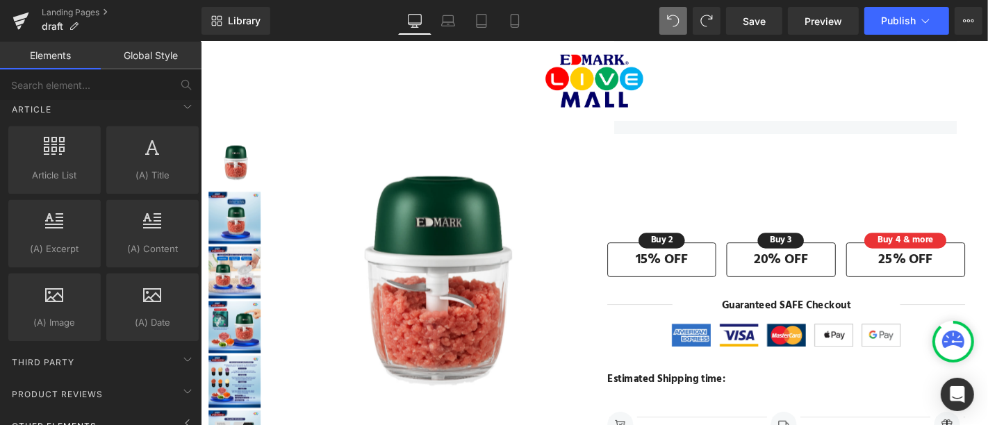
scroll to position [2644, 0]
click at [68, 388] on span "Product Reviews" at bounding box center [57, 394] width 94 height 13
click at [90, 388] on span "Product Reviews" at bounding box center [57, 394] width 94 height 13
click at [116, 412] on div "Other Elements" at bounding box center [104, 426] width 196 height 28
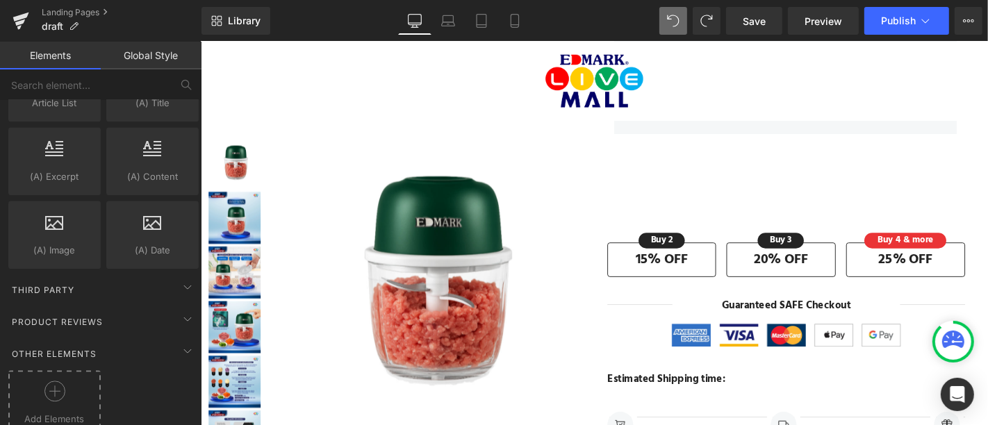
click at [61, 381] on icon at bounding box center [54, 391] width 21 height 21
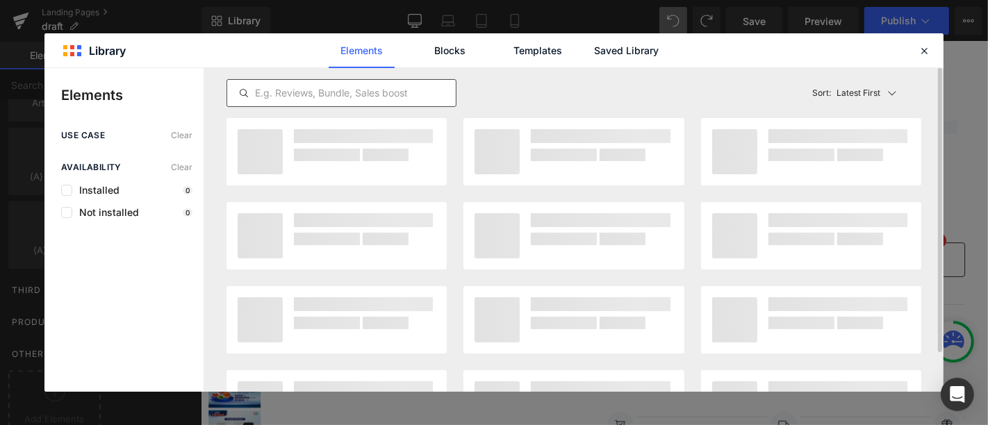
click at [304, 89] on input "text" at bounding box center [341, 93] width 229 height 17
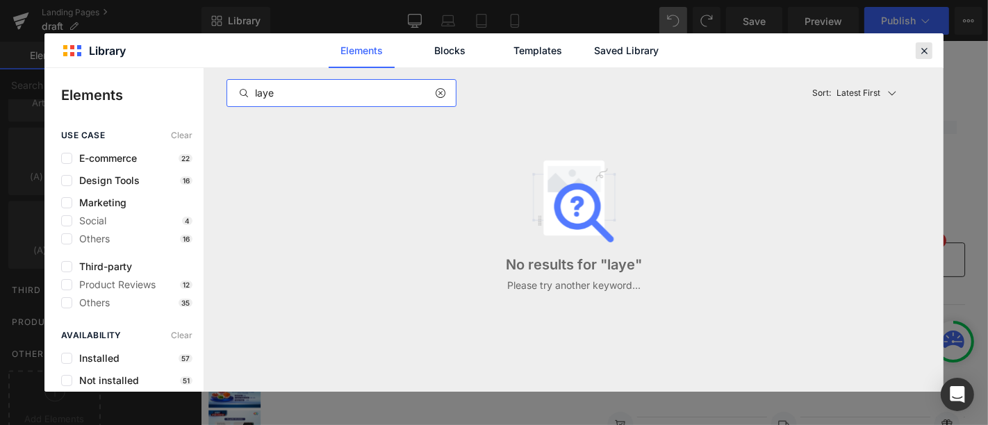
type input "laye"
click at [923, 47] on icon at bounding box center [924, 50] width 13 height 13
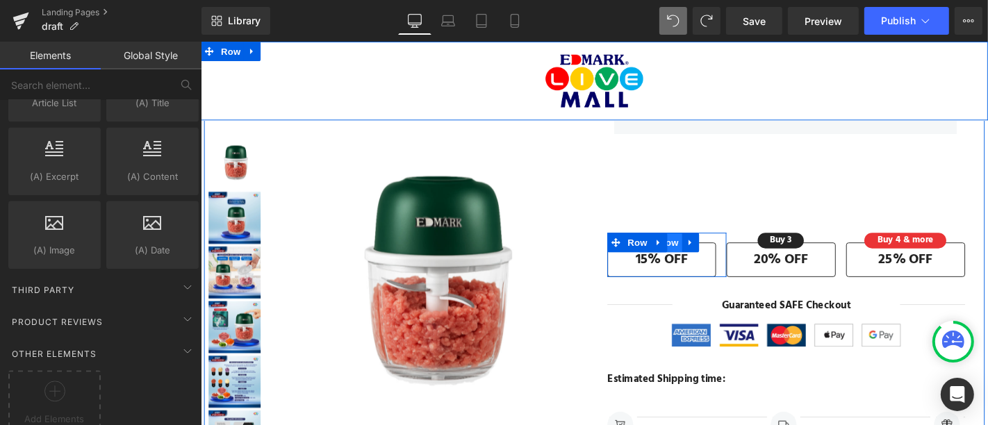
click at [696, 254] on span "Row" at bounding box center [700, 255] width 28 height 21
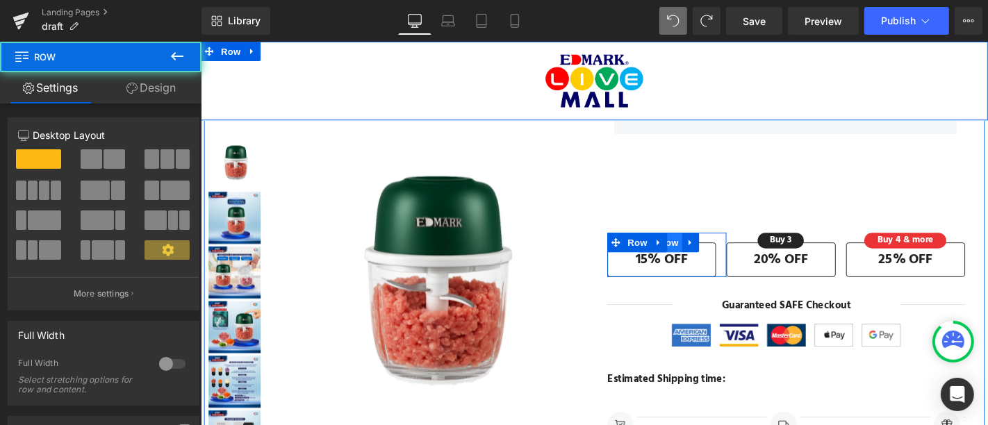
click at [696, 254] on span "Row" at bounding box center [700, 255] width 28 height 21
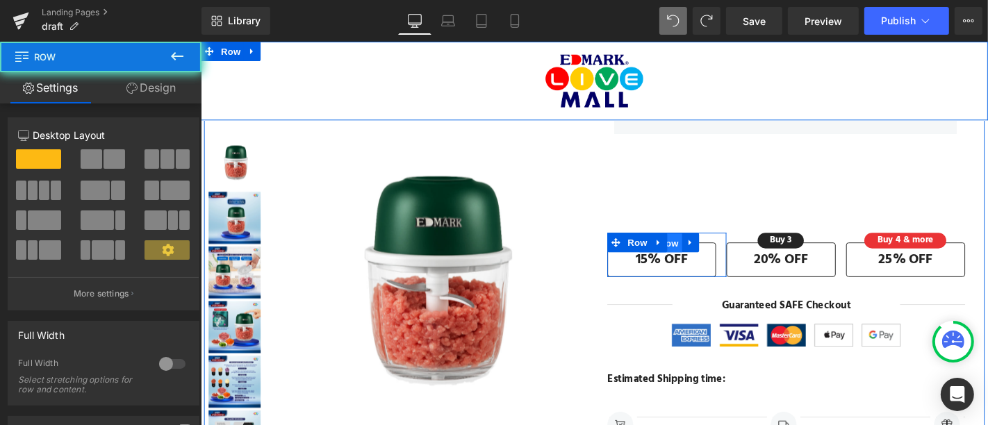
click at [696, 254] on span "Row" at bounding box center [700, 256] width 28 height 21
click at [696, 254] on span "Row" at bounding box center [700, 255] width 28 height 21
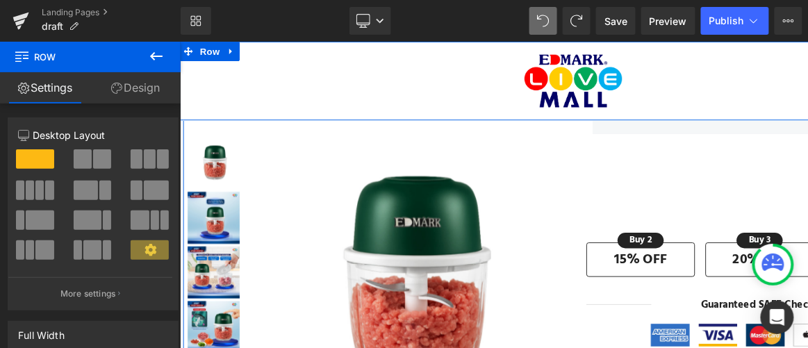
scroll to position [219, 0]
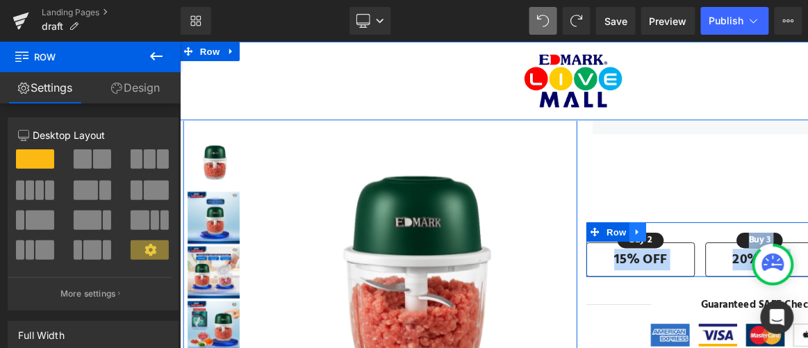
drag, startPoint x: 707, startPoint y: 254, endPoint x: 673, endPoint y: 254, distance: 34.0
click at [673, 254] on div "Buy 2 Text Block Row 15% OFF Text Block Row Buy 3 Text Block Row 20% OFF Text B…" at bounding box center [805, 263] width 382 height 58
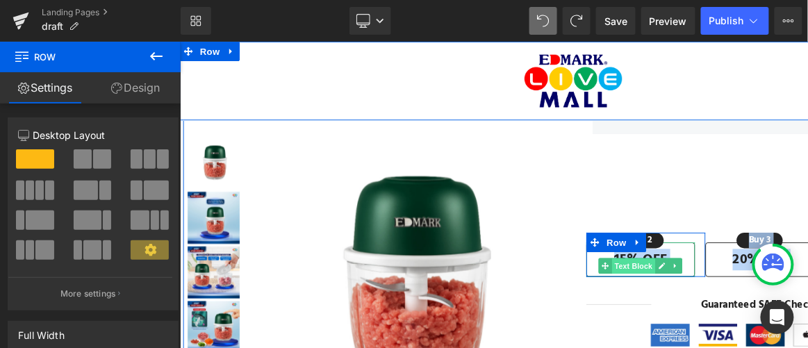
click at [681, 279] on span "Text Block" at bounding box center [664, 281] width 46 height 17
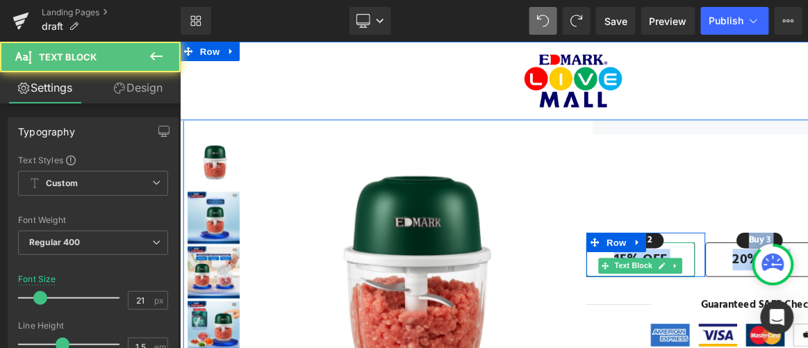
click at [685, 268] on strong "15% OFF" at bounding box center [671, 274] width 56 height 23
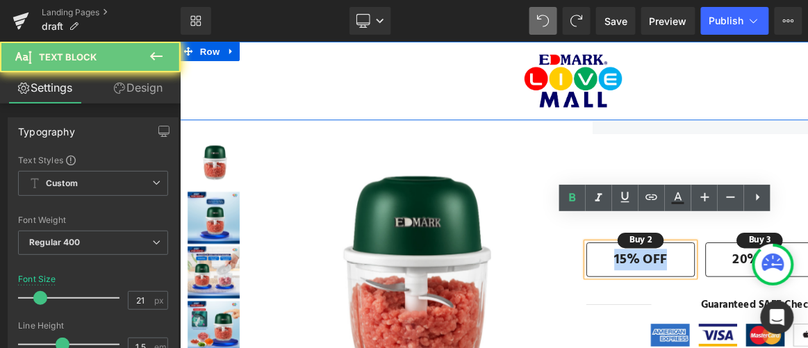
click at [685, 268] on strong "15% OFF" at bounding box center [671, 274] width 56 height 23
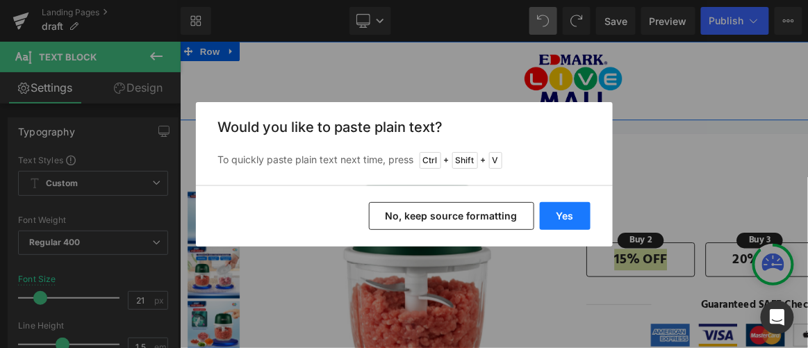
click at [561, 213] on button "Yes" at bounding box center [565, 216] width 51 height 28
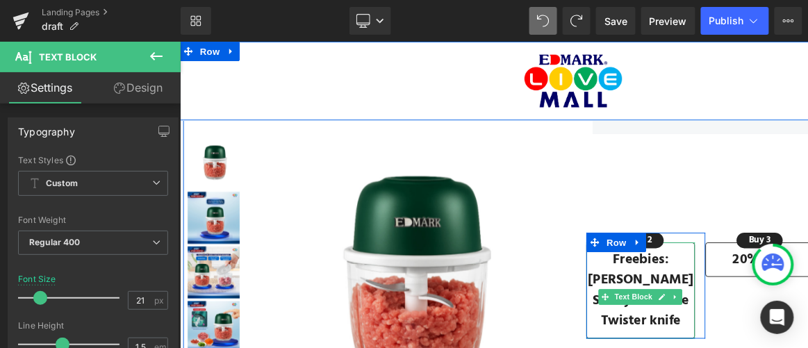
click at [673, 326] on strong "Safety cut knife" at bounding box center [671, 317] width 102 height 23
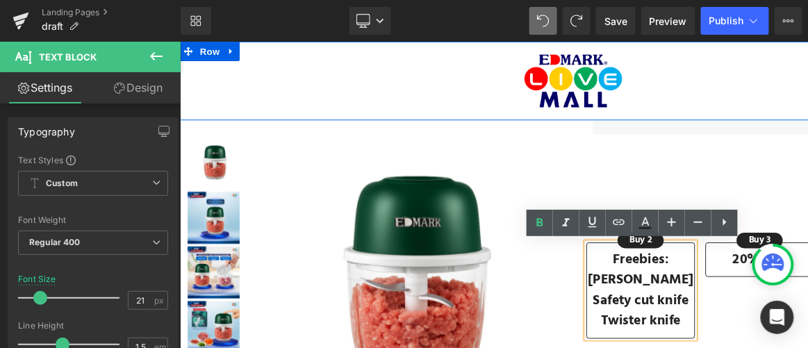
click at [678, 277] on strong "Freebies:" at bounding box center [672, 274] width 60 height 23
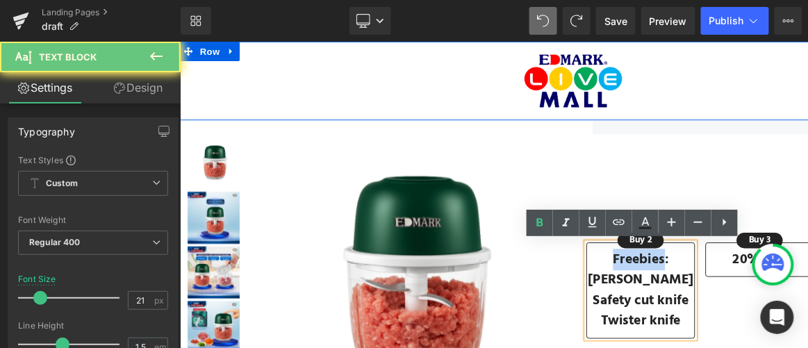
click at [678, 277] on strong "Freebies:" at bounding box center [672, 274] width 60 height 23
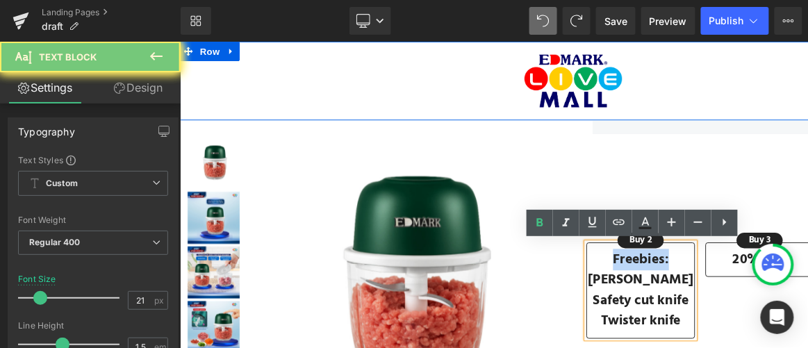
click at [678, 277] on strong "Freebies:" at bounding box center [672, 274] width 60 height 23
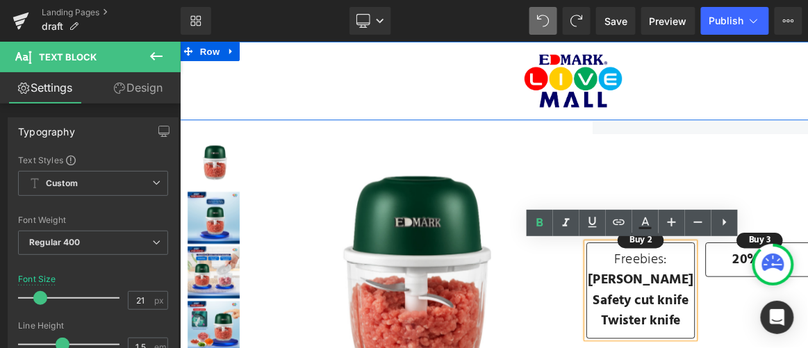
click at [682, 272] on p "Freebies:" at bounding box center [671, 274] width 115 height 22
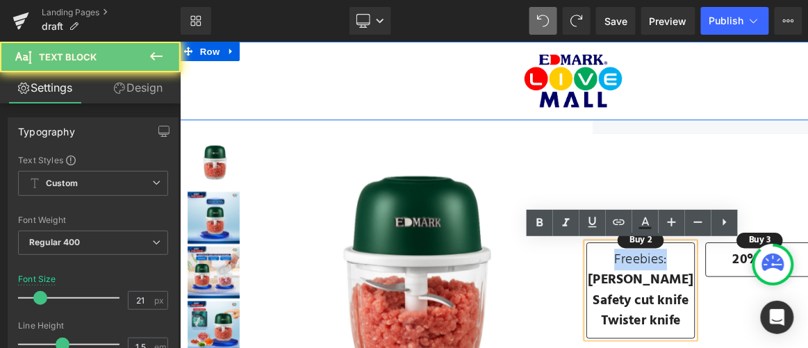
click at [682, 272] on p "Freebies:" at bounding box center [671, 274] width 115 height 22
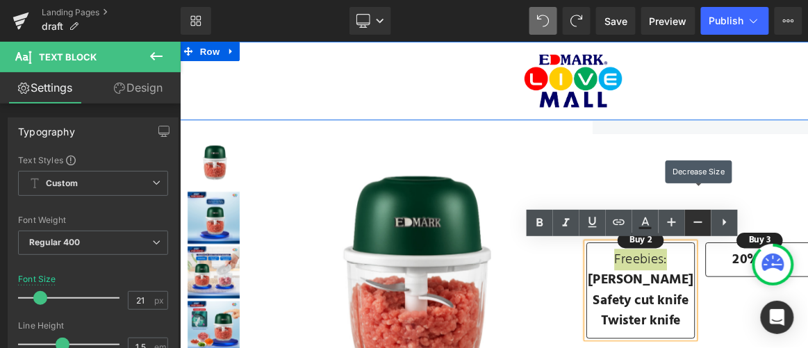
click at [698, 220] on icon at bounding box center [698, 222] width 17 height 17
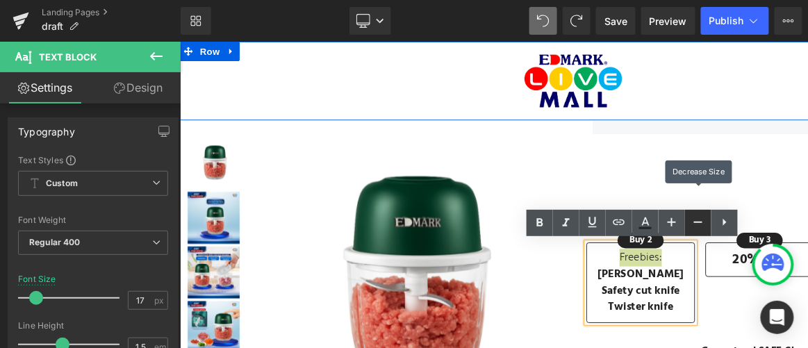
click at [698, 220] on icon at bounding box center [698, 222] width 17 height 17
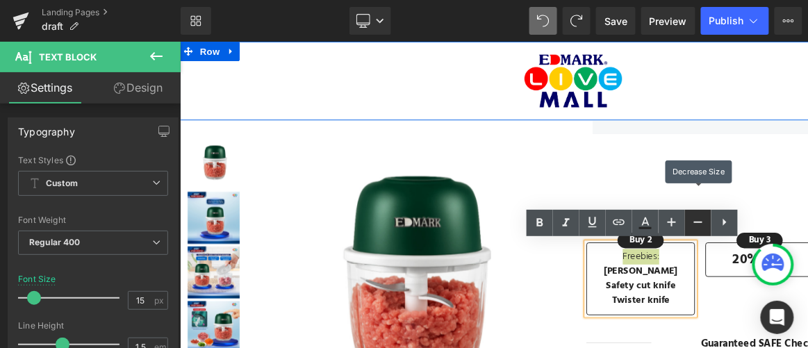
click at [698, 220] on icon at bounding box center [698, 222] width 17 height 17
type input "13"
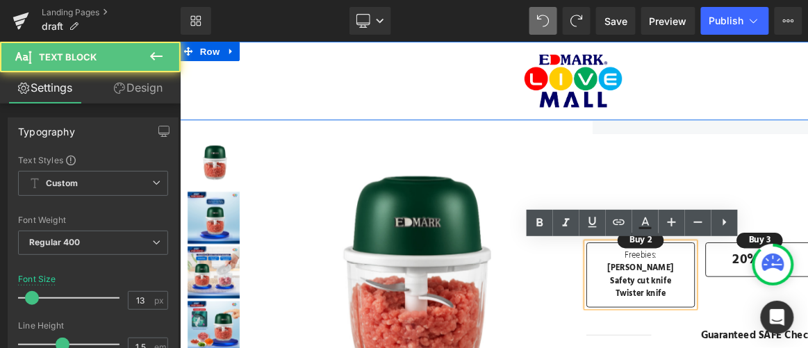
click at [675, 293] on strong "Safety cut knife" at bounding box center [671, 297] width 65 height 15
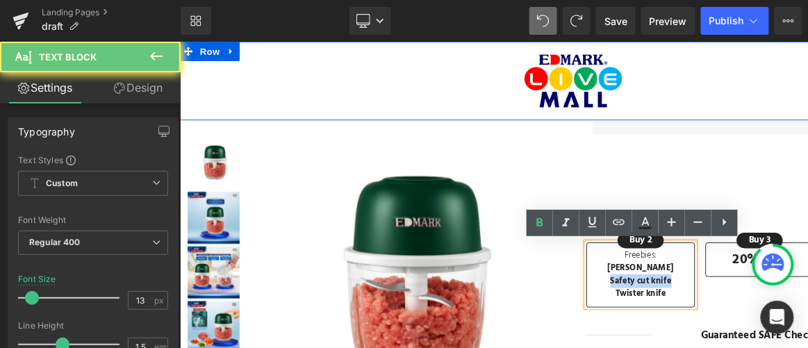
click at [675, 293] on strong "Safety cut knife" at bounding box center [671, 297] width 65 height 15
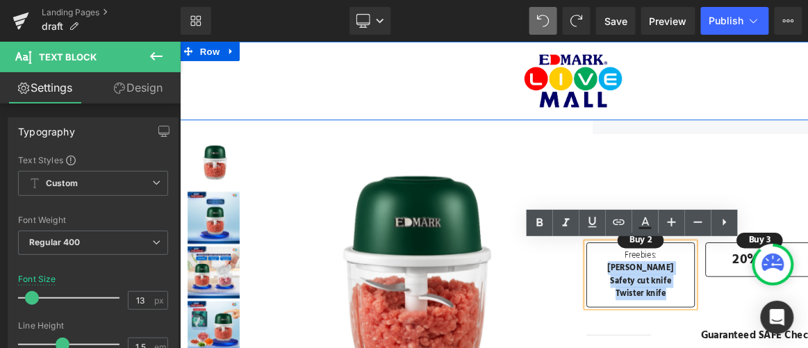
drag, startPoint x: 694, startPoint y: 308, endPoint x: 643, endPoint y: 285, distance: 55.7
click at [643, 285] on div "Freebies: Yoyo whisk Safety cut knife Twister knife" at bounding box center [672, 290] width 116 height 69
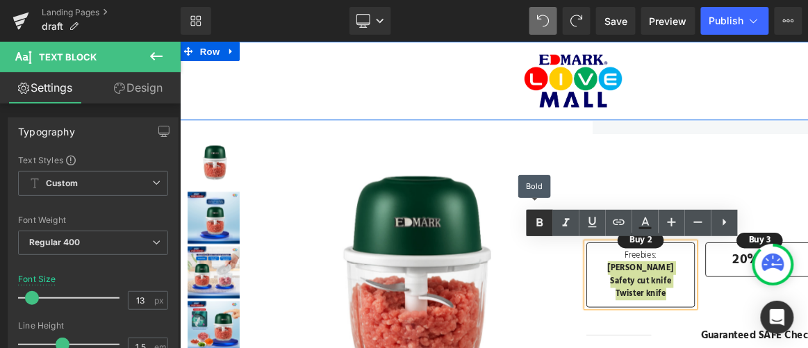
click at [545, 222] on icon at bounding box center [540, 223] width 17 height 17
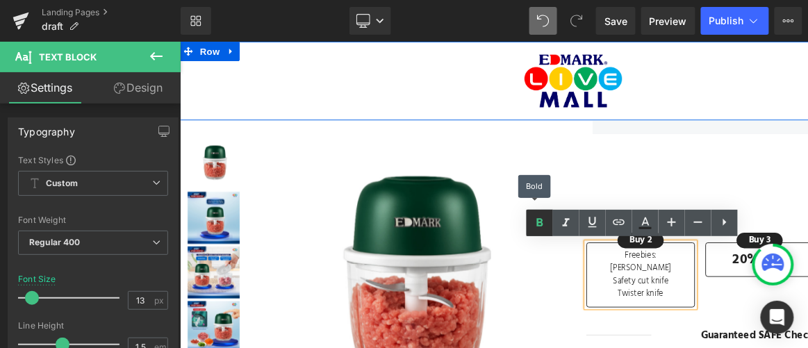
click at [545, 222] on icon at bounding box center [540, 223] width 17 height 17
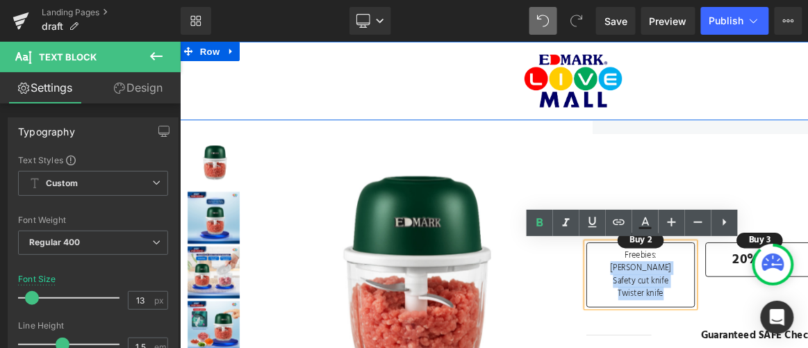
drag, startPoint x: 694, startPoint y: 311, endPoint x: 646, endPoint y: 280, distance: 57.2
click at [646, 280] on div "Freebies: Yoyo whisk Safety cut knife Twister knife" at bounding box center [672, 290] width 116 height 69
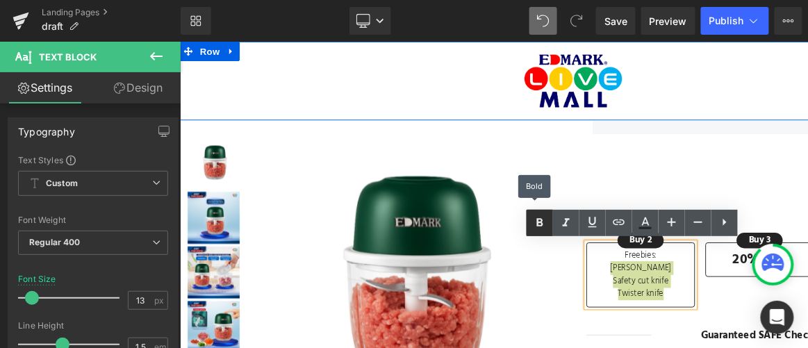
click at [541, 225] on icon at bounding box center [540, 222] width 6 height 8
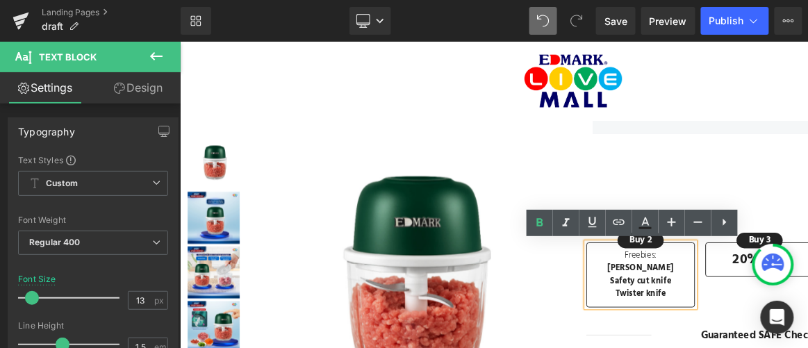
click at [670, 258] on strong "Buy 2" at bounding box center [672, 253] width 24 height 16
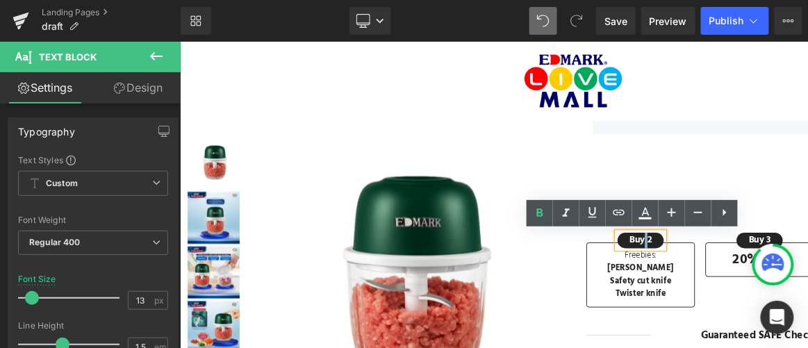
click at [670, 258] on strong "Buy 2" at bounding box center [672, 253] width 24 height 16
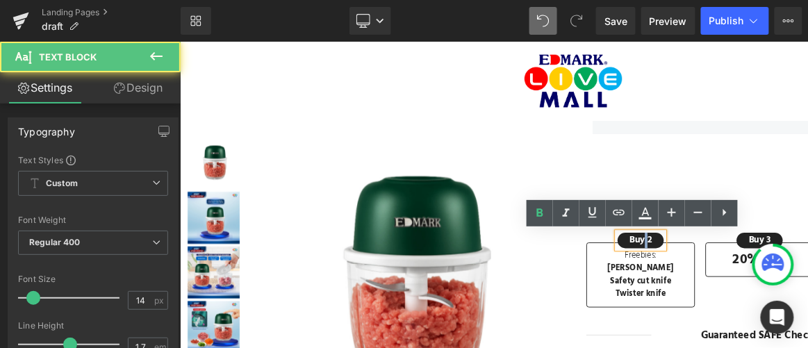
click at [669, 253] on strong "Buy 2" at bounding box center [672, 253] width 24 height 16
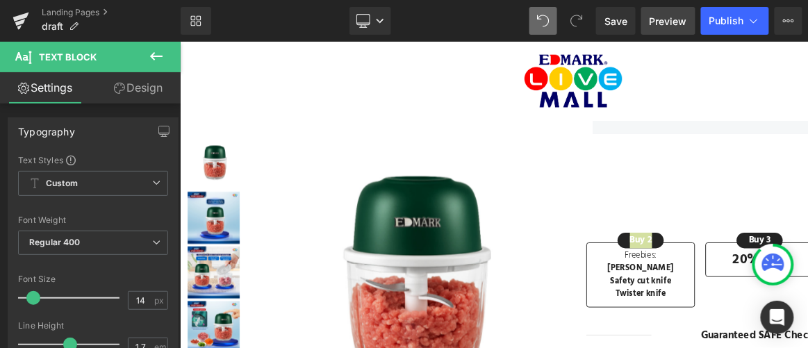
click at [682, 17] on span "Preview" at bounding box center [669, 21] width 38 height 15
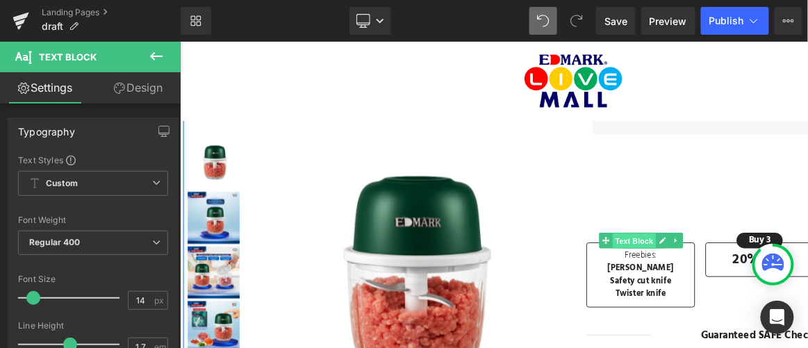
click at [666, 254] on span "Text Block" at bounding box center [664, 253] width 46 height 17
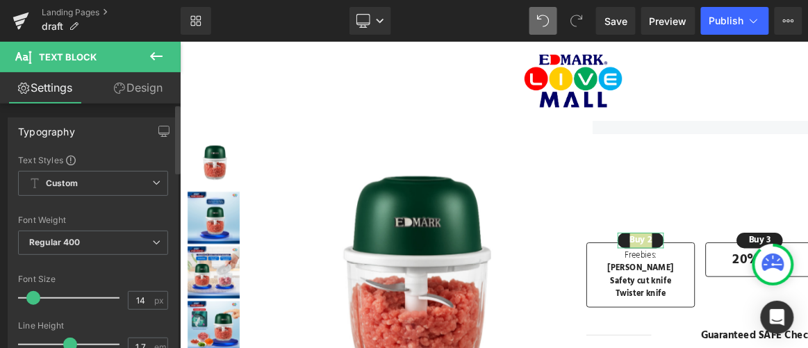
click at [140, 94] on link "Design" at bounding box center [138, 87] width 90 height 31
click at [0, 0] on div "Background" at bounding box center [0, 0] width 0 height 0
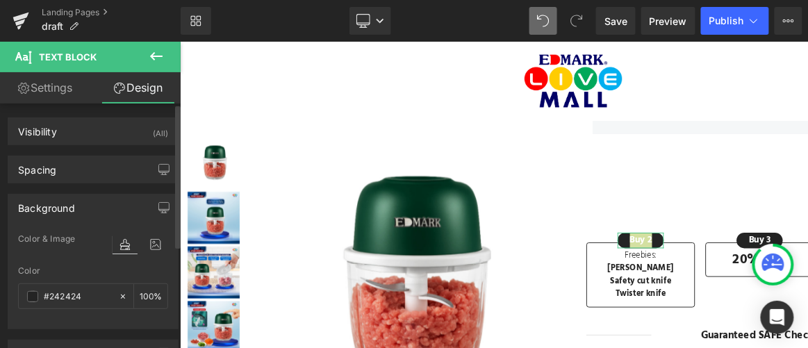
type input "#242424"
type input "100"
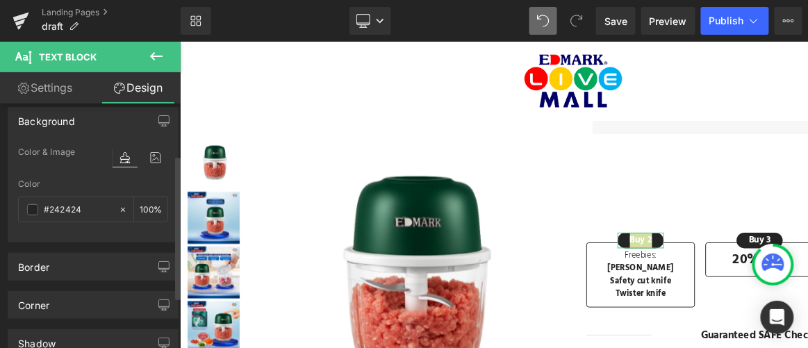
scroll to position [88, 0]
click at [54, 85] on link "Settings" at bounding box center [45, 87] width 90 height 31
type input "100"
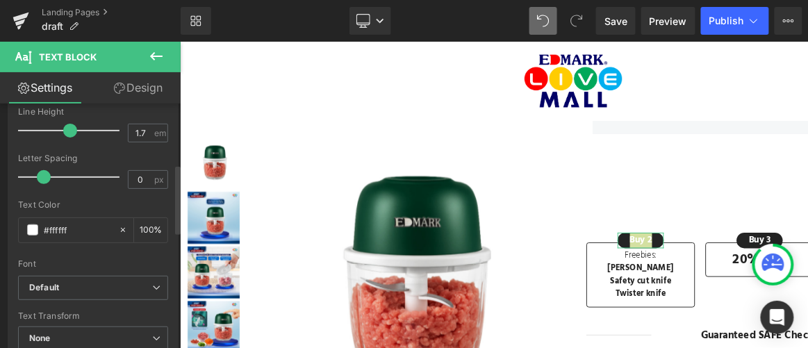
scroll to position [0, 0]
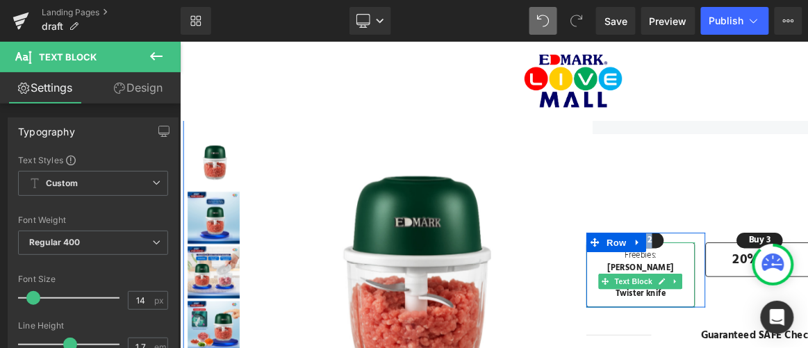
click at [668, 276] on strong "[PERSON_NAME]" at bounding box center [671, 283] width 71 height 15
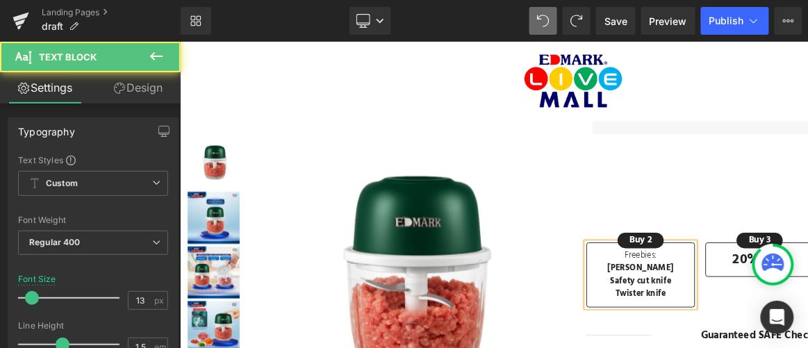
click at [673, 267] on p "Freebies:" at bounding box center [671, 270] width 115 height 14
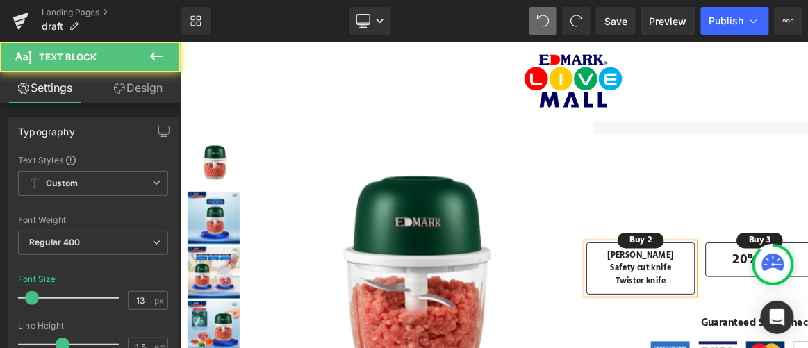
click at [673, 267] on strong "[PERSON_NAME]" at bounding box center [671, 270] width 71 height 15
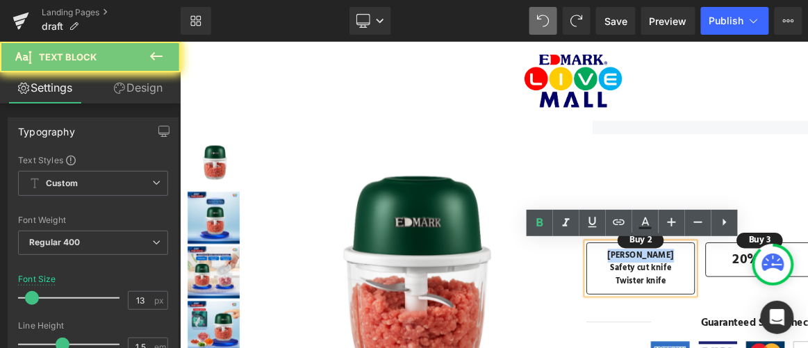
click at [673, 267] on strong "[PERSON_NAME]" at bounding box center [671, 270] width 71 height 15
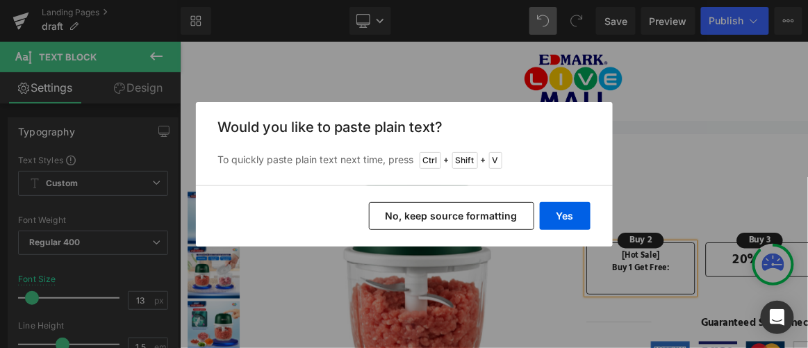
click at [487, 214] on button "No, keep source formatting" at bounding box center [451, 216] width 165 height 28
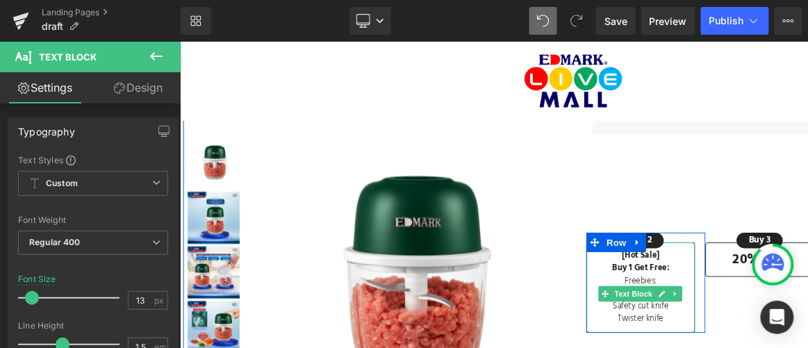
click at [682, 295] on span "Freebies:" at bounding box center [672, 297] width 34 height 15
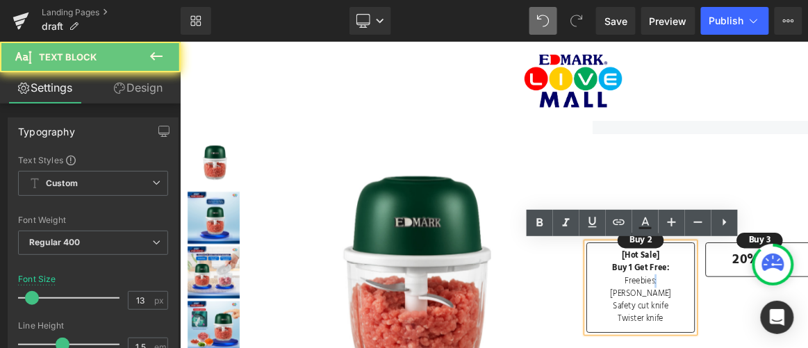
click at [682, 295] on span "Freebies:" at bounding box center [672, 297] width 34 height 15
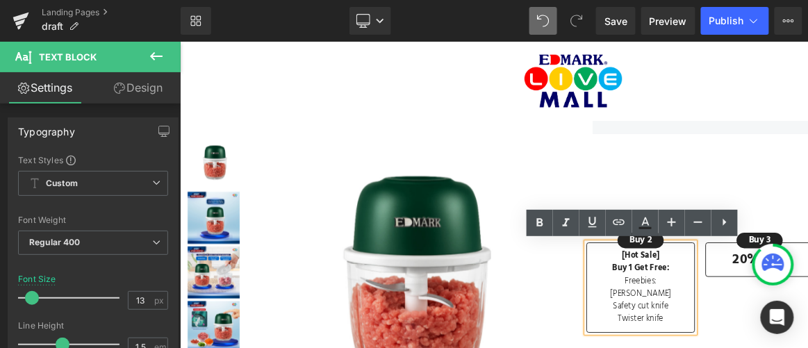
click at [675, 294] on span "Freebies:" at bounding box center [672, 297] width 34 height 15
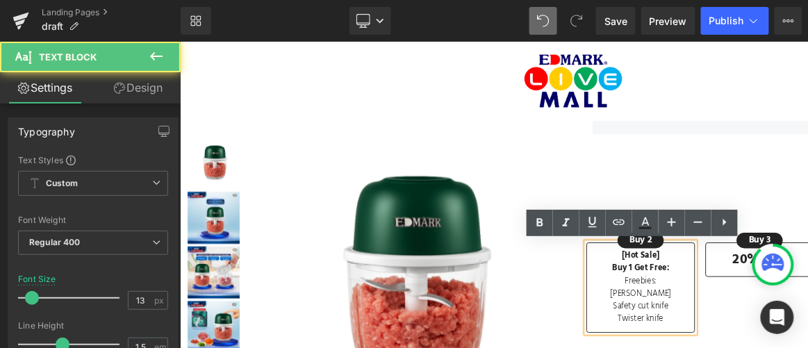
click at [675, 294] on span "Freebies:" at bounding box center [672, 297] width 34 height 15
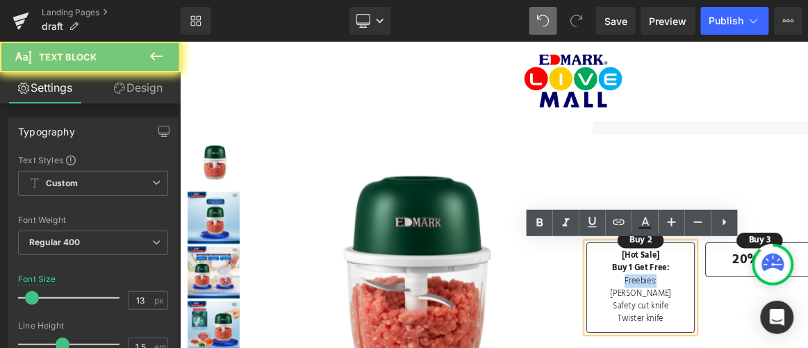
click at [675, 294] on span "Freebies:" at bounding box center [672, 297] width 34 height 15
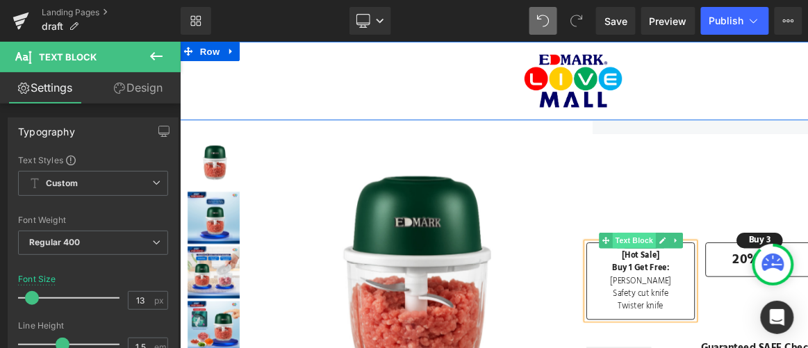
click at [674, 249] on span "Text Block" at bounding box center [664, 253] width 46 height 17
click at [682, 201] on div "₱999.00 ₱1,999.00 (P) Price Image In stock Text Block Row Image Sold out Text B…" at bounding box center [435, 121] width 1111 height 183
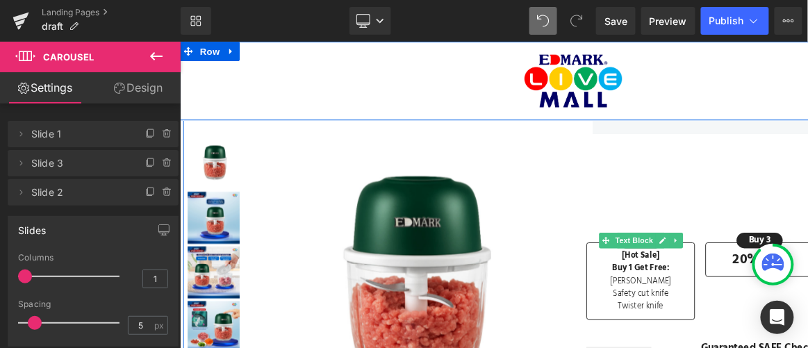
drag, startPoint x: 669, startPoint y: 252, endPoint x: 781, endPoint y: 230, distance: 113.9
click at [781, 230] on div "Icon Selling fast! 5 people have this in their carts. Text Block Row Smart Spee…" at bounding box center [805, 83] width 382 height 301
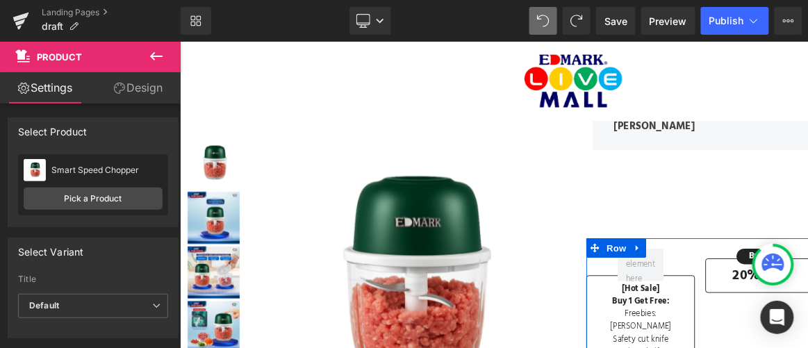
scroll to position [184, 0]
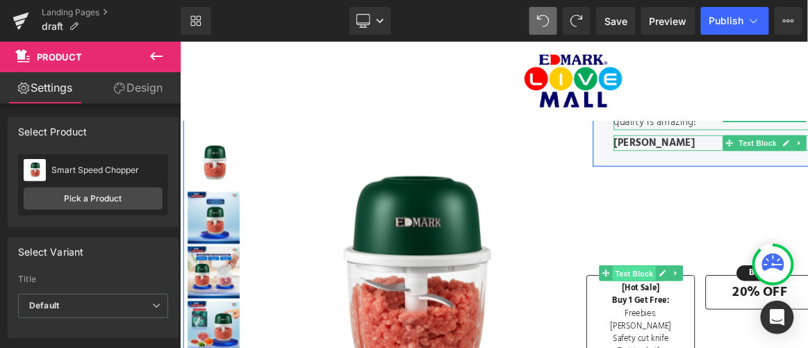
click at [678, 283] on span "Text Block" at bounding box center [664, 288] width 46 height 17
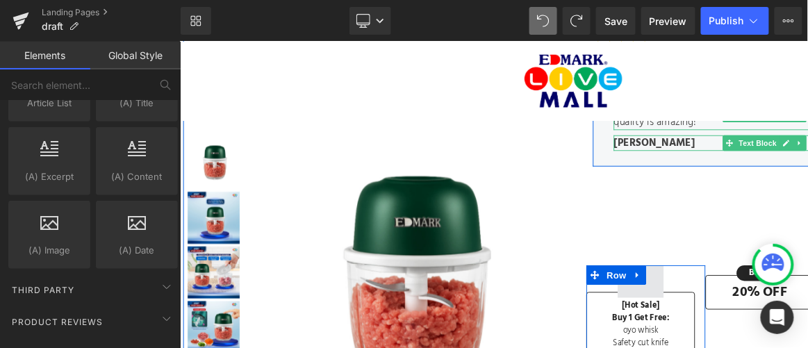
click at [686, 297] on span at bounding box center [671, 297] width 49 height 35
click at [680, 302] on span at bounding box center [671, 297] width 49 height 35
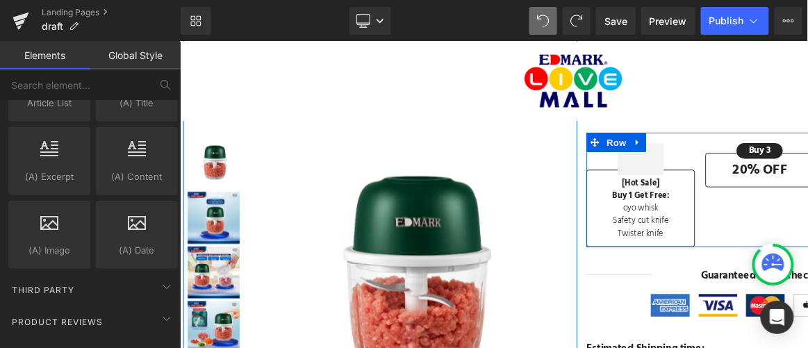
scroll to position [337, 0]
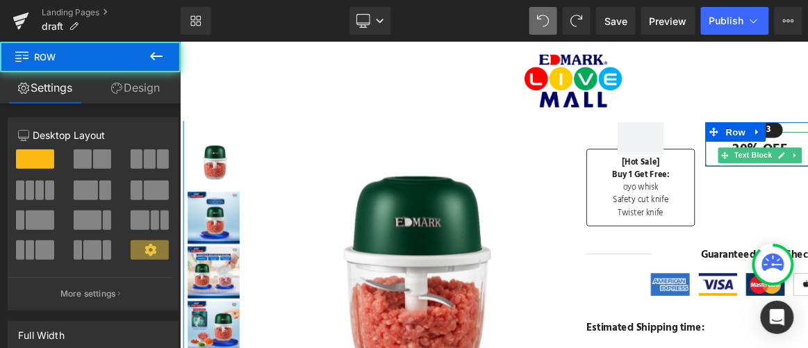
click at [781, 153] on strong "20% OFF" at bounding box center [799, 156] width 58 height 23
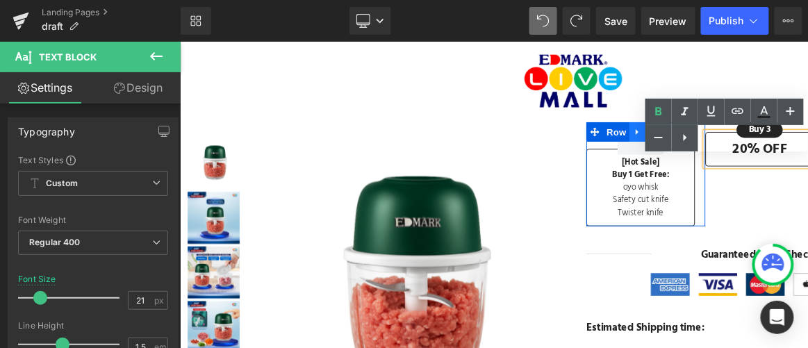
click at [672, 145] on link at bounding box center [668, 137] width 18 height 21
click at [665, 151] on span at bounding box center [671, 144] width 49 height 35
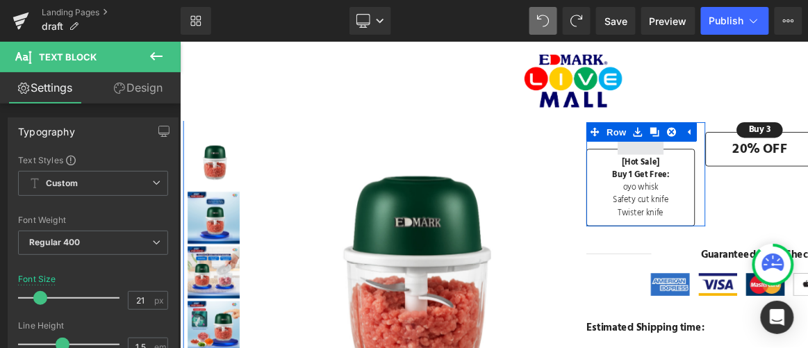
click at [678, 155] on span at bounding box center [671, 144] width 49 height 35
click at [672, 154] on span at bounding box center [671, 144] width 49 height 35
click at [668, 156] on span at bounding box center [671, 144] width 49 height 35
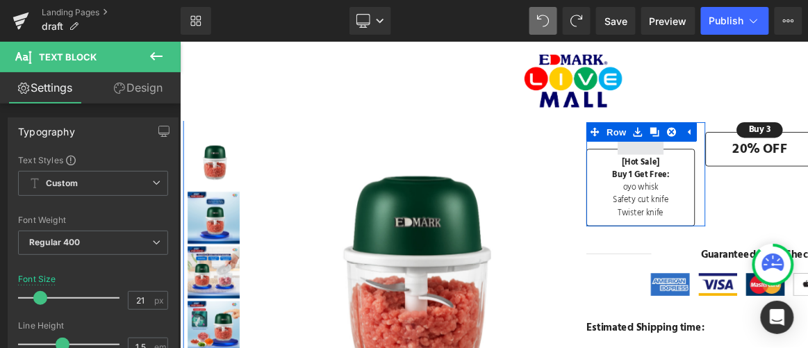
click at [668, 156] on span at bounding box center [671, 144] width 49 height 35
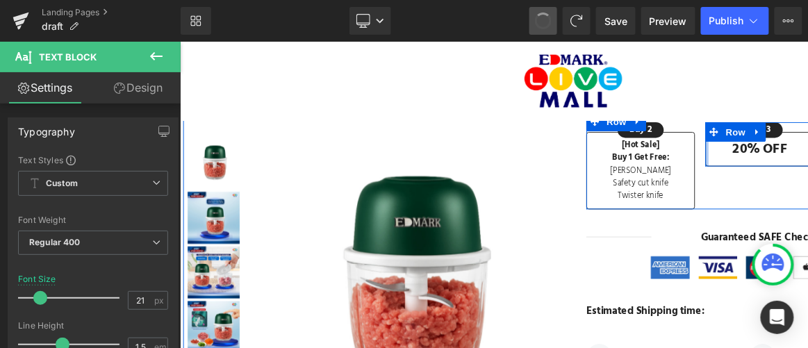
scroll to position [319, 0]
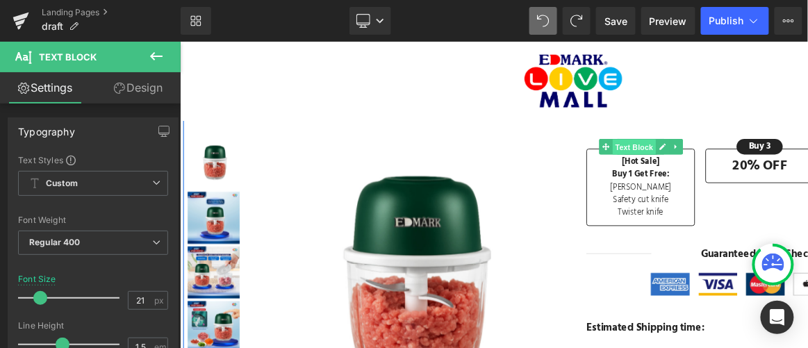
click at [682, 156] on span "Text Block" at bounding box center [664, 153] width 46 height 17
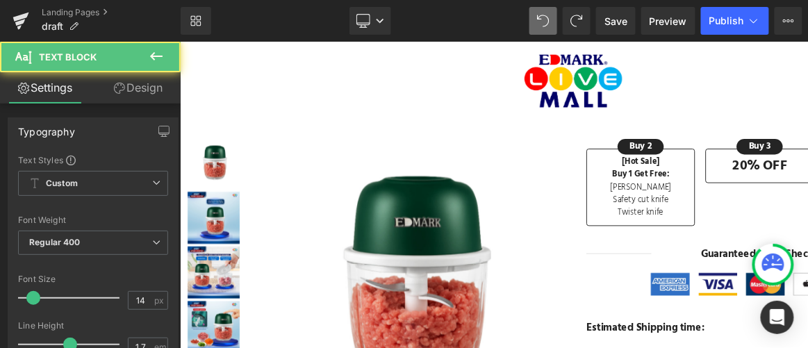
click at [705, 106] on div at bounding box center [599, 83] width 841 height 56
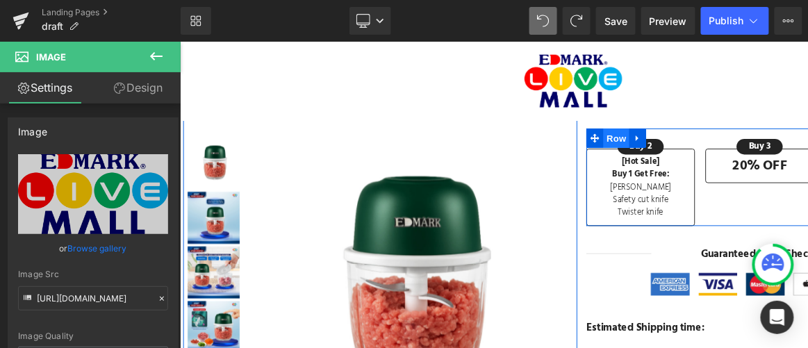
click at [643, 152] on span "Row" at bounding box center [646, 144] width 28 height 21
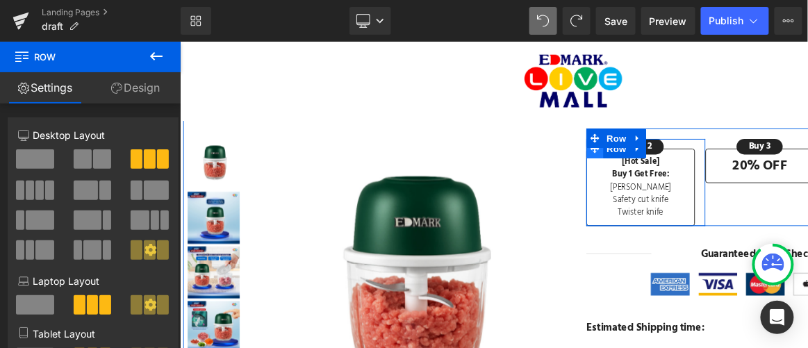
click at [620, 156] on icon at bounding box center [623, 156] width 10 height 10
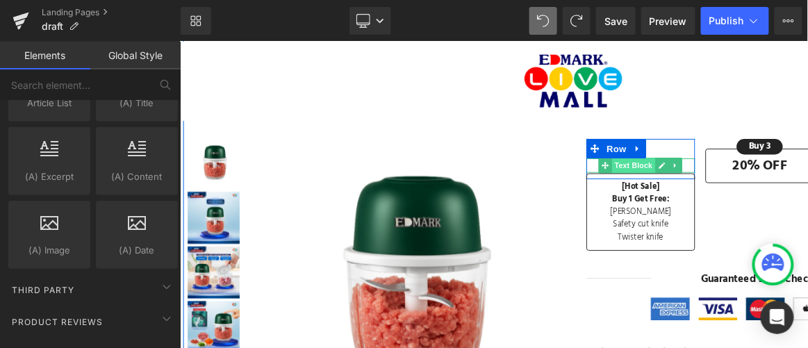
click at [678, 171] on span "Text Block" at bounding box center [664, 173] width 46 height 17
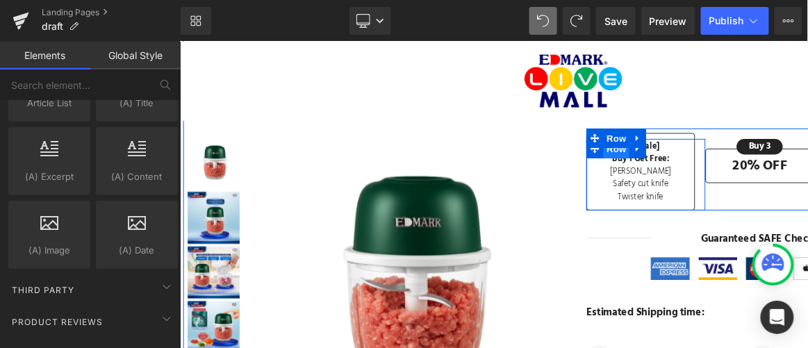
click at [643, 157] on span "Row" at bounding box center [646, 155] width 28 height 21
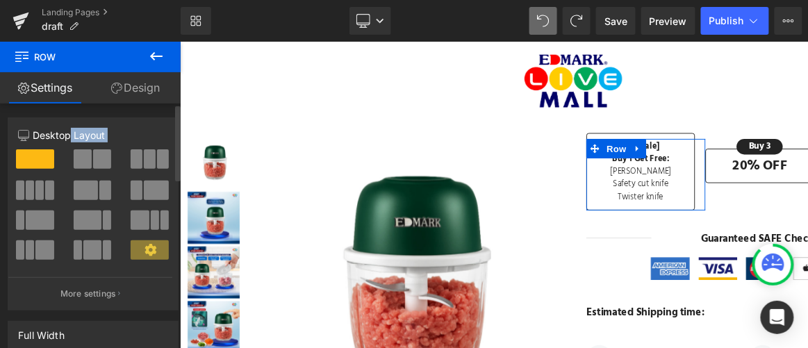
drag, startPoint x: 80, startPoint y: 236, endPoint x: 82, endPoint y: 257, distance: 21.6
click at [82, 257] on div at bounding box center [93, 209] width 150 height 121
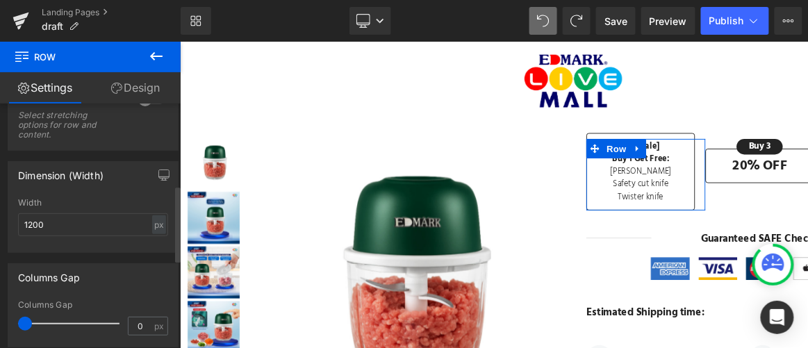
scroll to position [265, 0]
click at [146, 217] on input "1200" at bounding box center [93, 224] width 150 height 23
click at [152, 220] on div "px" at bounding box center [159, 224] width 14 height 19
click at [114, 220] on input "1200" at bounding box center [93, 224] width 150 height 23
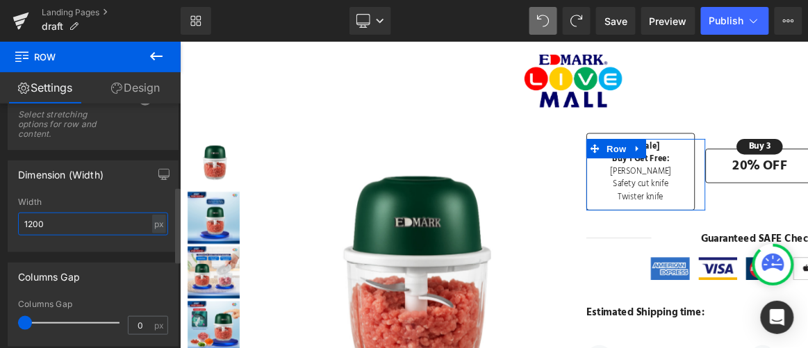
click at [114, 220] on input "1200" at bounding box center [93, 224] width 150 height 23
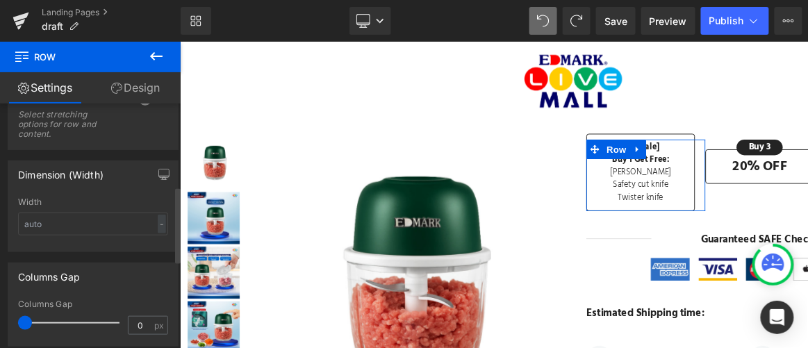
click at [113, 197] on div "Width" at bounding box center [93, 202] width 150 height 10
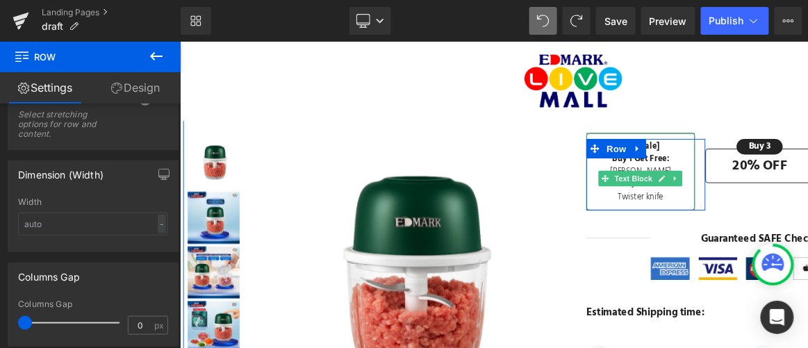
click at [703, 197] on div "Safety cut knife" at bounding box center [671, 194] width 115 height 14
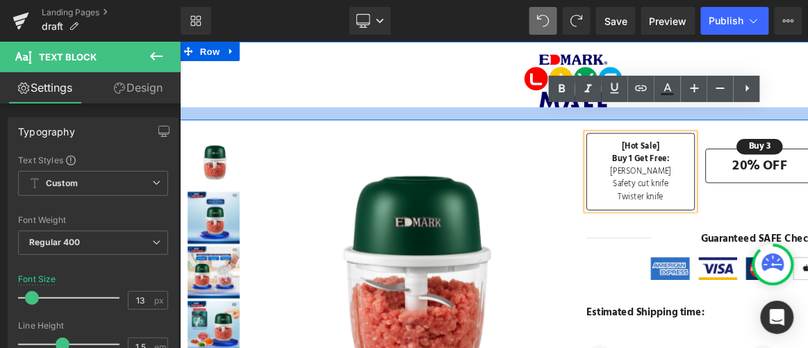
click at [678, 124] on div at bounding box center [599, 118] width 841 height 14
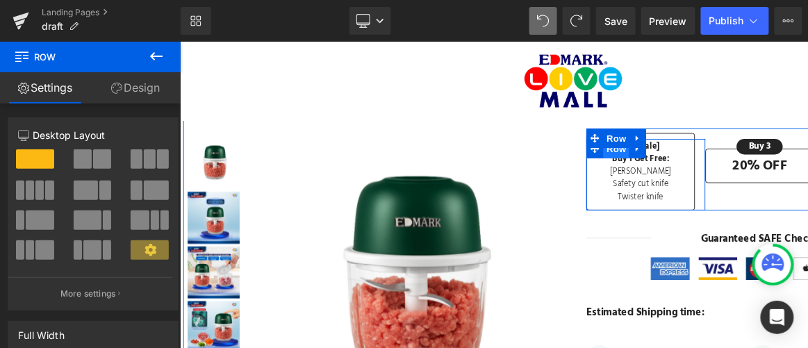
click at [639, 163] on span "Row" at bounding box center [646, 155] width 28 height 21
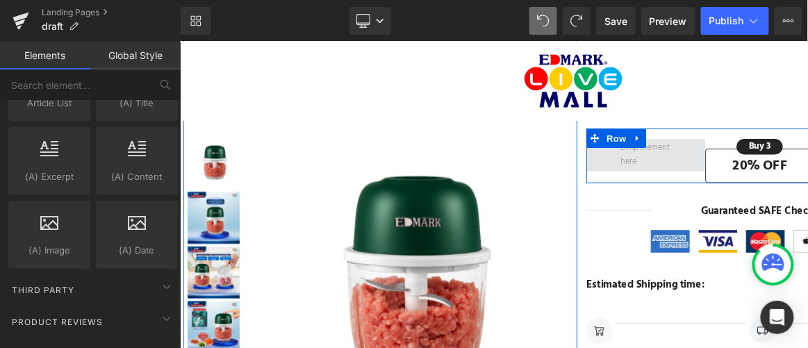
click at [693, 160] on span at bounding box center [678, 163] width 64 height 38
click at [700, 163] on span at bounding box center [678, 163] width 64 height 38
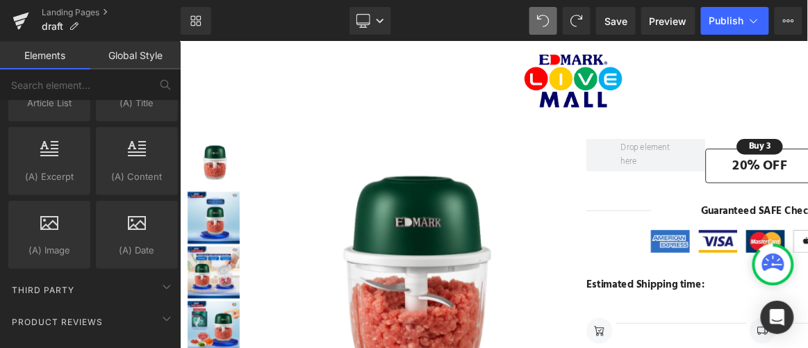
click at [151, 44] on link "Global Style" at bounding box center [135, 56] width 90 height 28
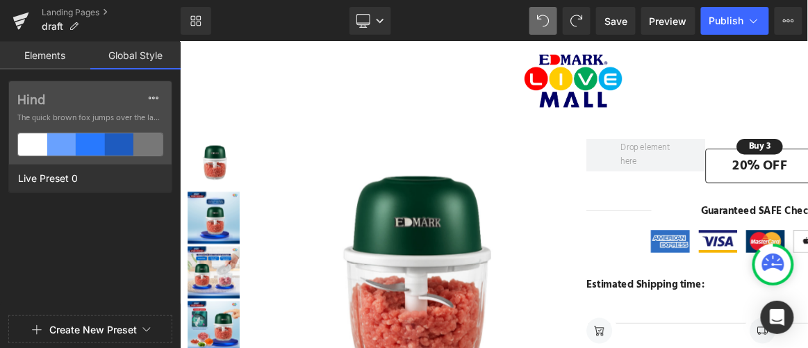
drag, startPoint x: 49, startPoint y: 254, endPoint x: 31, endPoint y: 283, distance: 34.3
click at [31, 283] on div "Hind The quick brown fox jumps over the lazy... Live Preset 0" at bounding box center [90, 196] width 181 height 230
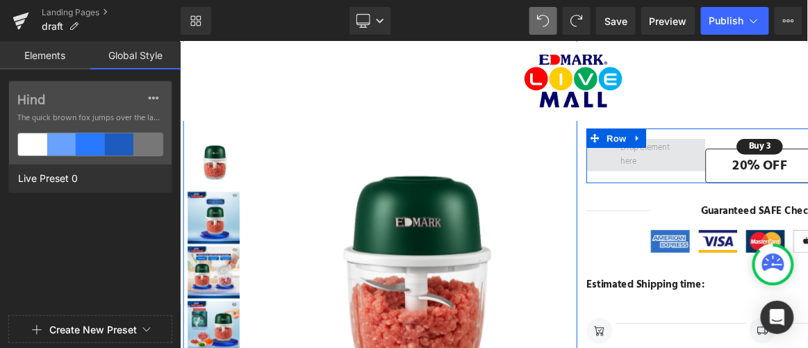
click at [678, 169] on span at bounding box center [678, 163] width 64 height 38
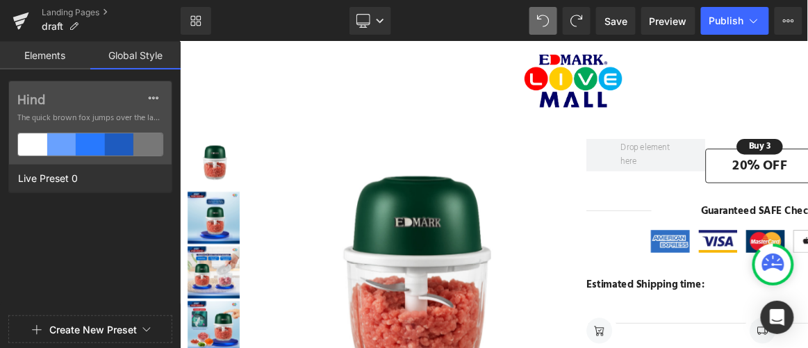
click at [63, 54] on link "Elements" at bounding box center [45, 56] width 90 height 28
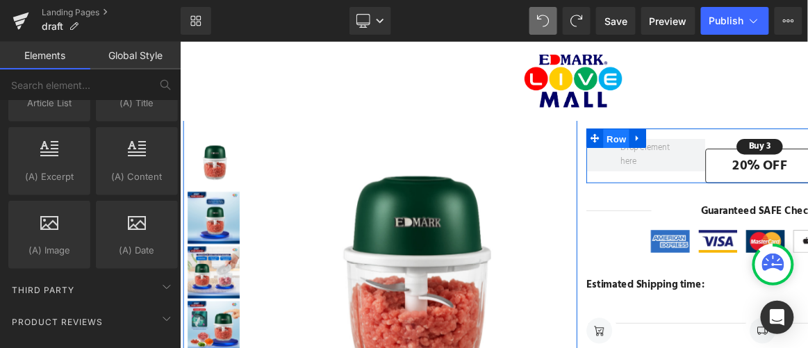
click at [632, 135] on span "Row" at bounding box center [646, 145] width 28 height 21
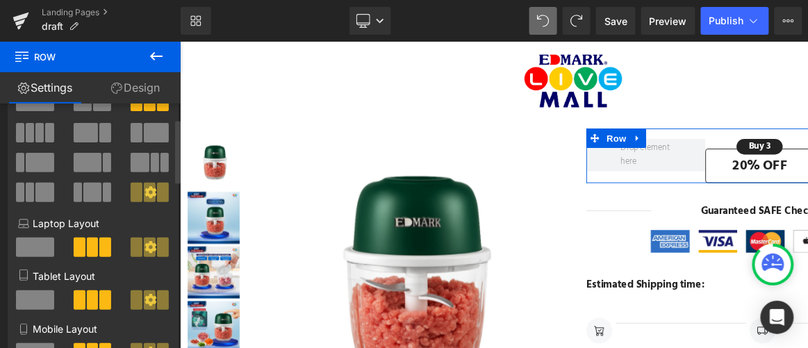
scroll to position [58, 0]
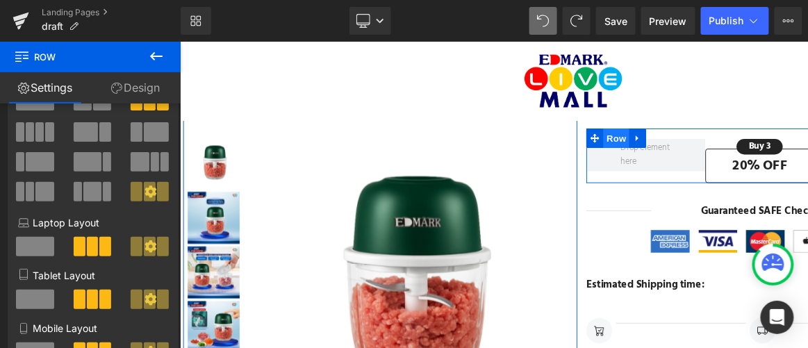
click at [632, 154] on span "Row" at bounding box center [646, 144] width 28 height 21
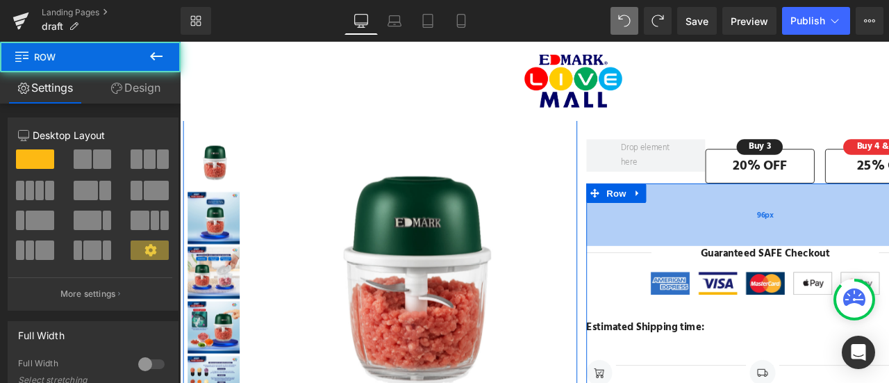
drag, startPoint x: 717, startPoint y: 174, endPoint x: 812, endPoint y: 69, distance: 141.7
click at [812, 237] on div "96px" at bounding box center [805, 226] width 382 height 67
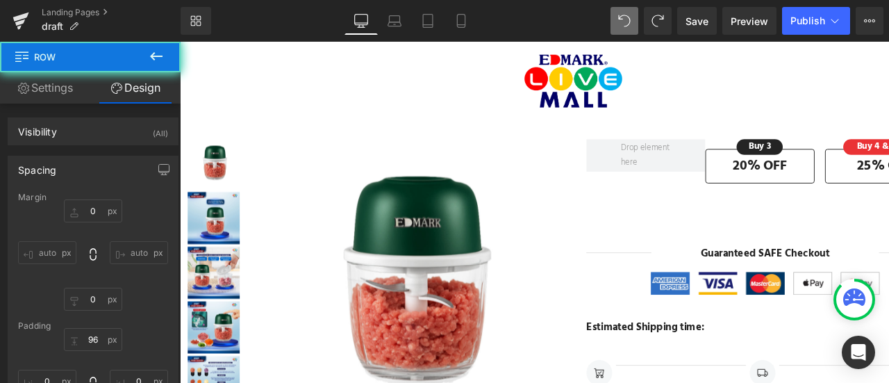
type input "0"
type input "96"
type input "0"
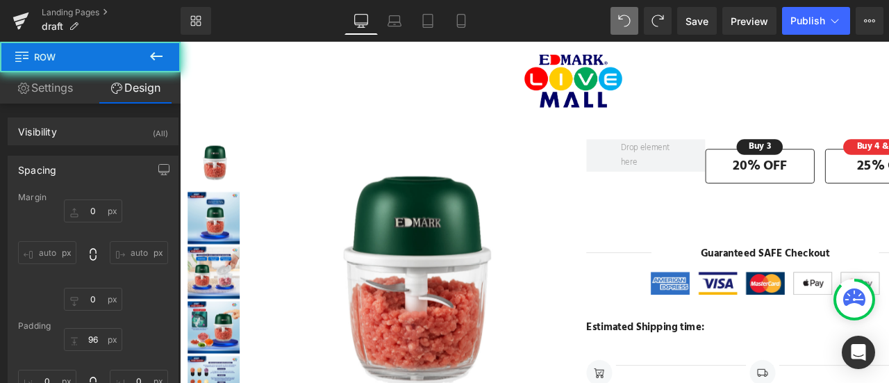
type input "0"
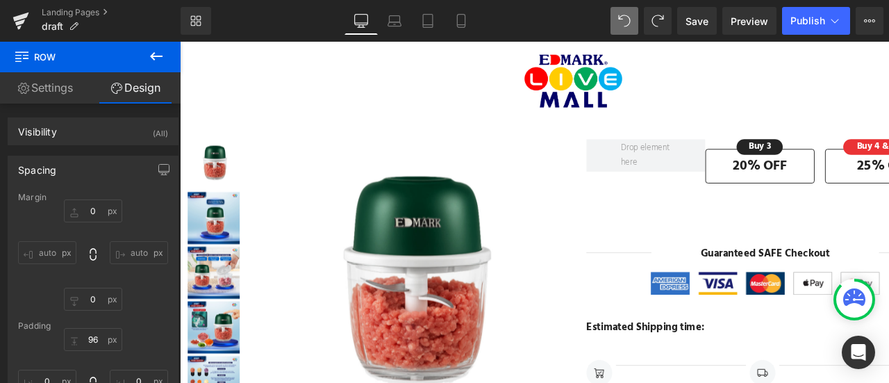
type input "0"
type input "96"
type input "0"
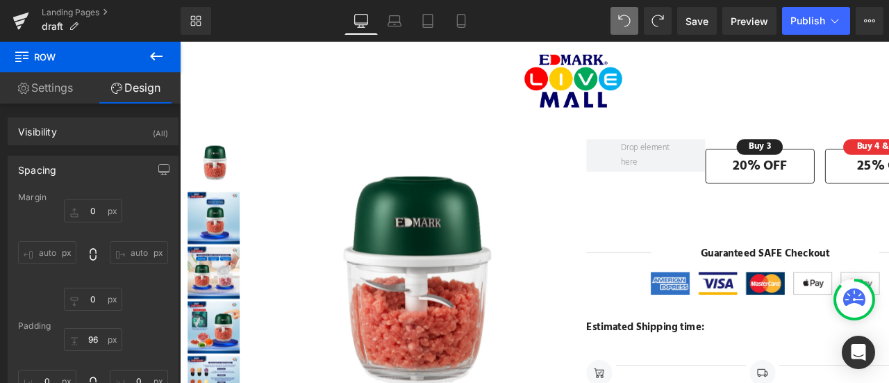
type input "0"
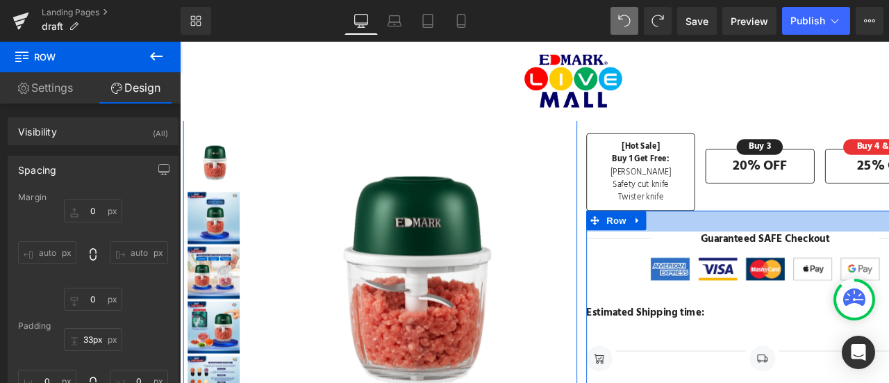
type input "32px"
drag, startPoint x: 783, startPoint y: 254, endPoint x: 789, endPoint y: 209, distance: 44.9
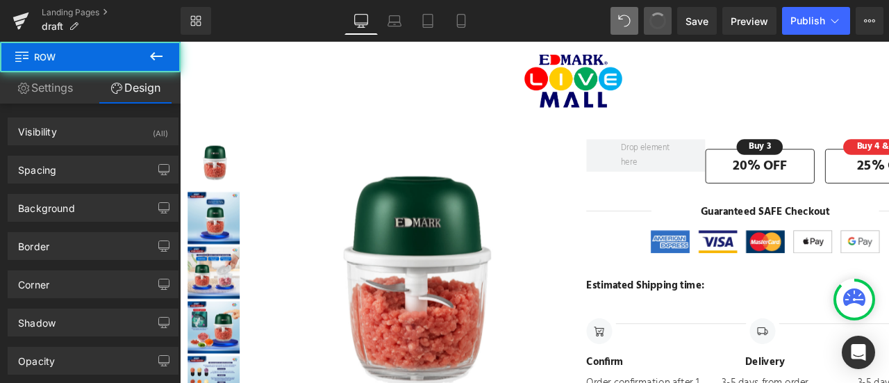
click at [659, 16] on span at bounding box center [658, 21] width 24 height 24
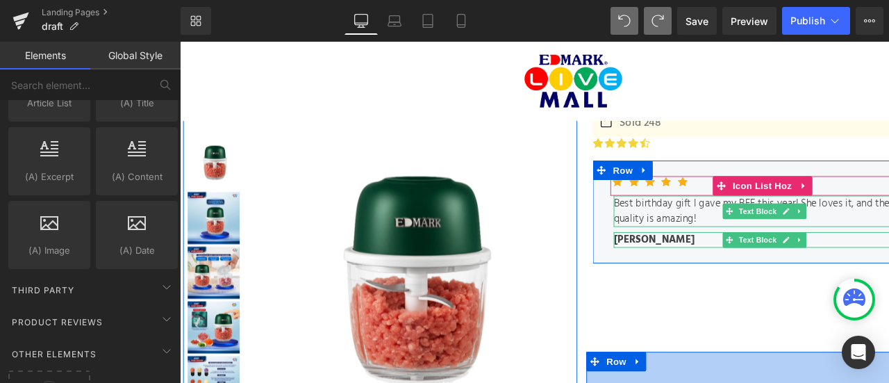
scroll to position [192, 0]
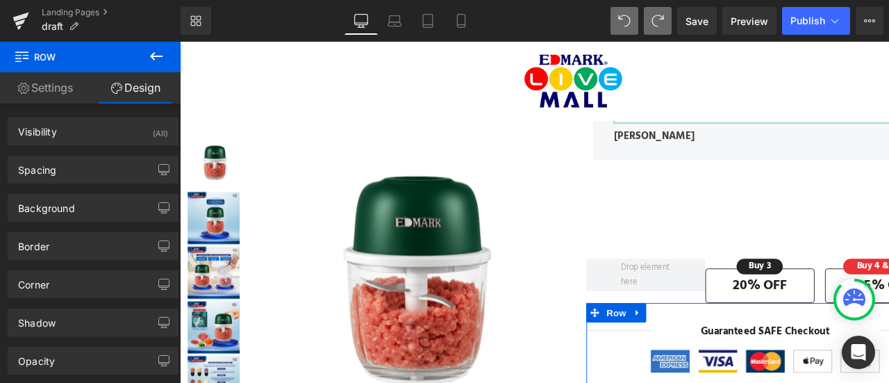
click at [625, 5] on div "Library Desktop Desktop Laptop Tablet Mobile Save Preview Publish Scheduled Upg…" at bounding box center [535, 21] width 709 height 42
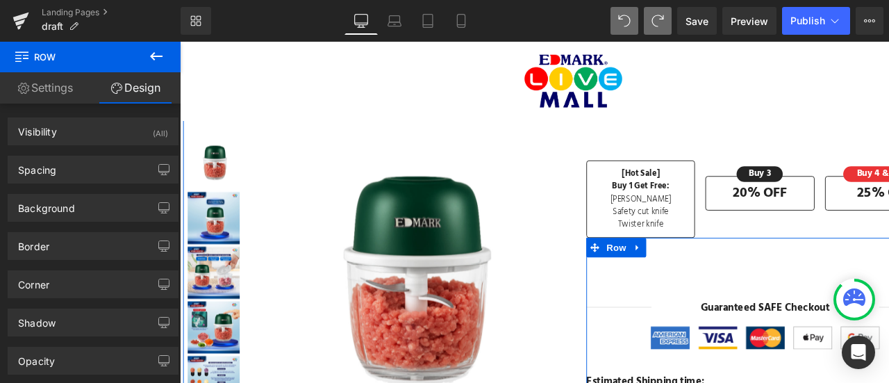
scroll to position [264, 0]
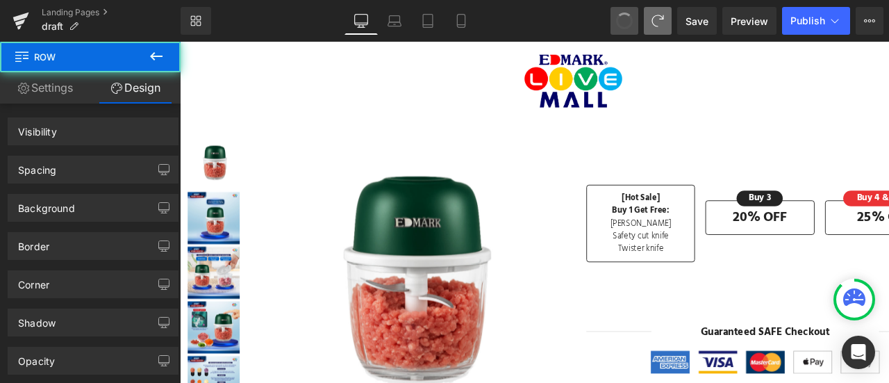
click at [622, 17] on span at bounding box center [625, 21] width 22 height 22
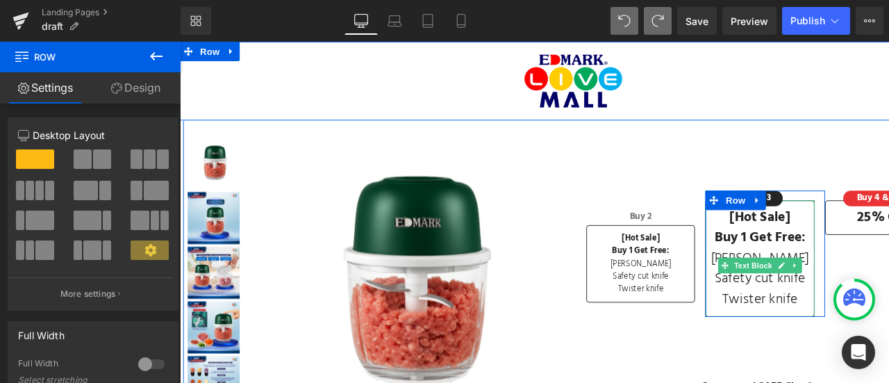
click at [804, 262] on span "[PERSON_NAME]" at bounding box center [799, 273] width 105 height 23
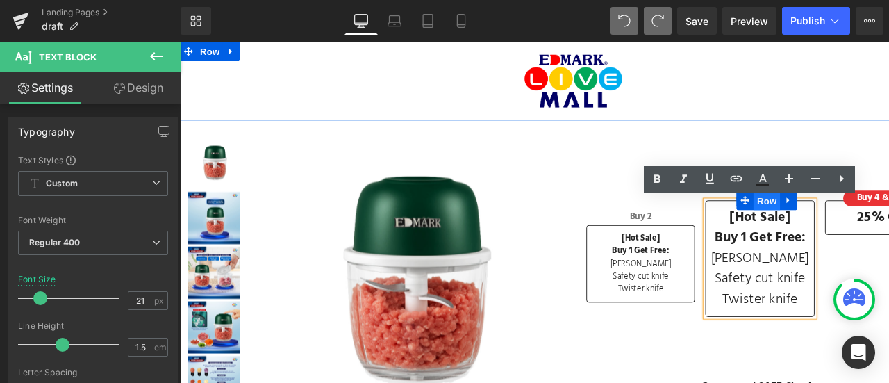
click at [808, 212] on span "Row" at bounding box center [807, 212] width 28 height 21
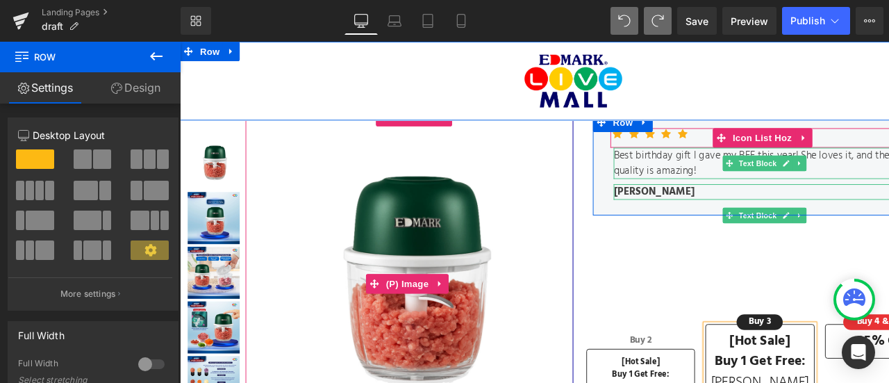
scroll to position [131, 0]
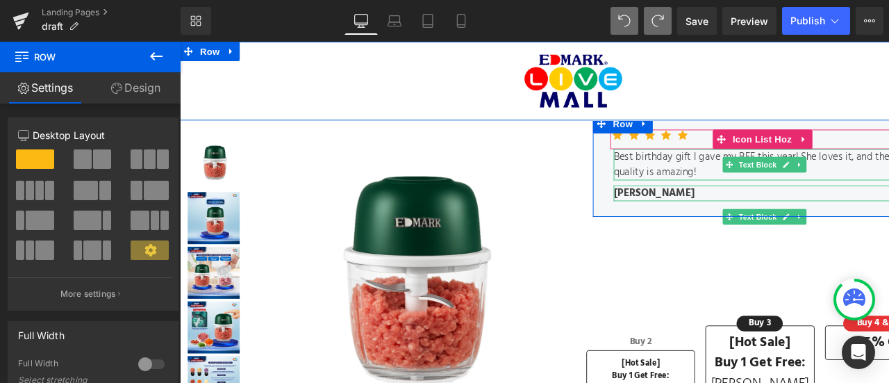
click at [158, 56] on icon at bounding box center [156, 56] width 13 height 8
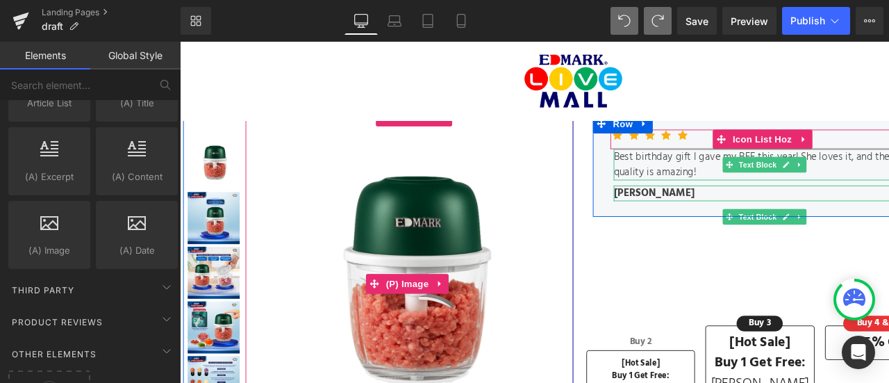
click at [677, 285] on div "₱999.00 ₱1,999.00 (P) Price Image In stock Text Block Row Image Sold out Text B…" at bounding box center [436, 210] width 1109 height 183
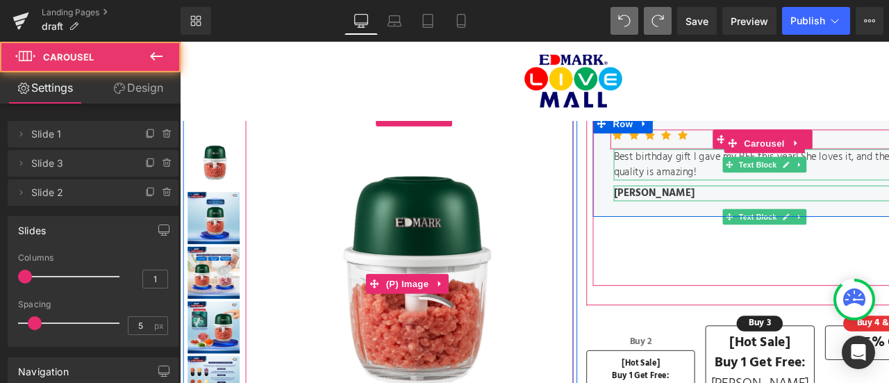
click at [743, 265] on div "₱999.00 ₱1,999.00 (P) Price Image In stock Text Block Row Image Sold out Text B…" at bounding box center [436, 210] width 1109 height 183
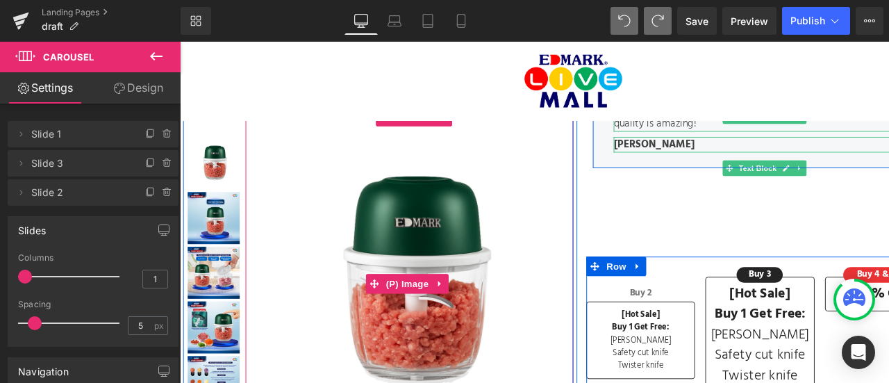
scroll to position [181, 0]
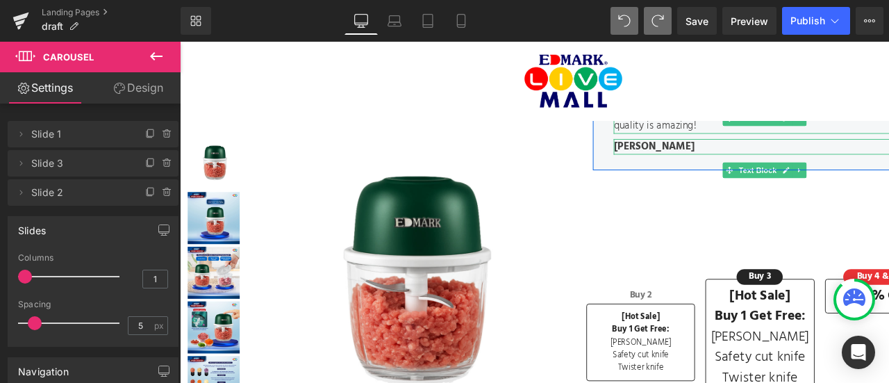
click at [163, 65] on button at bounding box center [156, 57] width 49 height 31
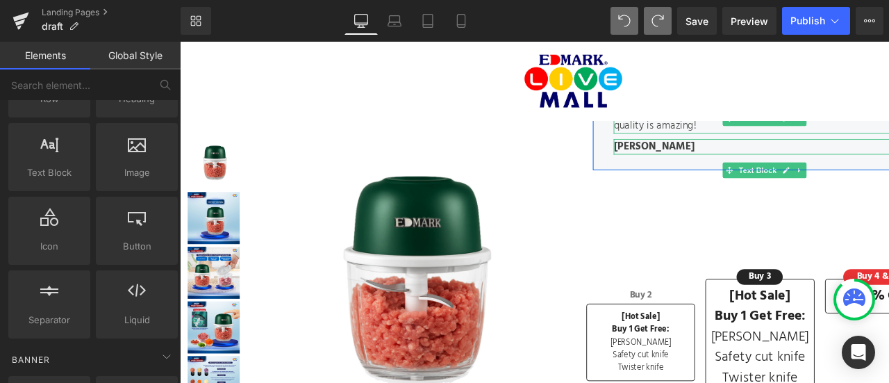
scroll to position [0, 0]
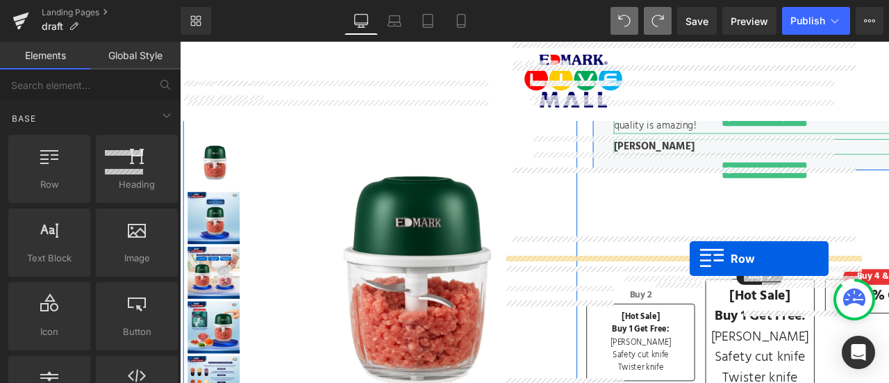
drag, startPoint x: 229, startPoint y: 206, endPoint x: 725, endPoint y: 273, distance: 500.7
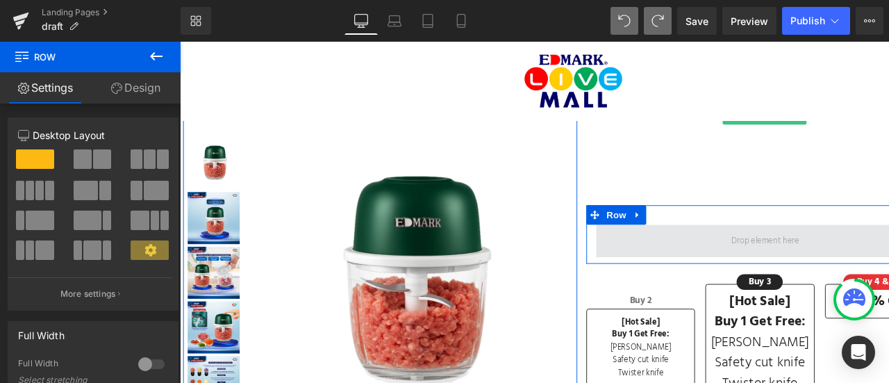
scroll to position [238, 0]
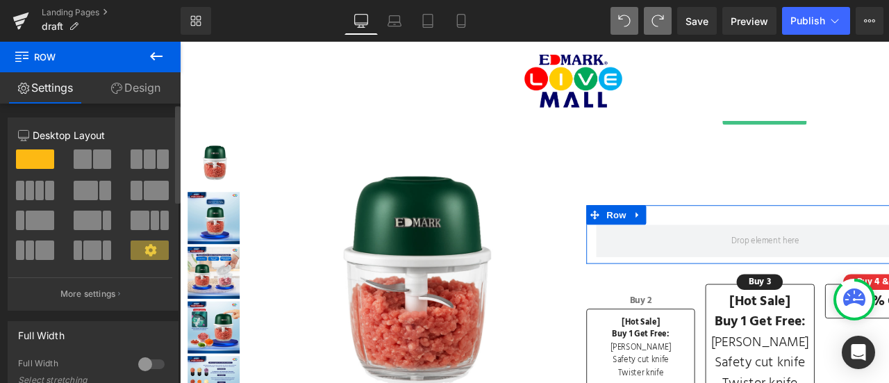
click at [147, 163] on span at bounding box center [150, 158] width 12 height 19
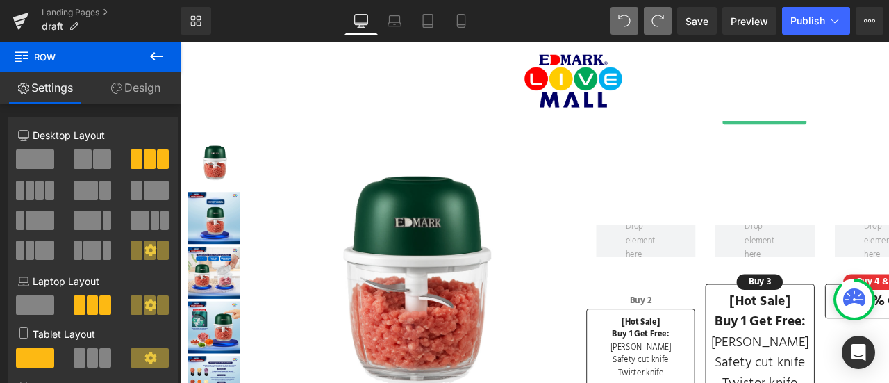
click at [151, 59] on icon at bounding box center [156, 56] width 17 height 17
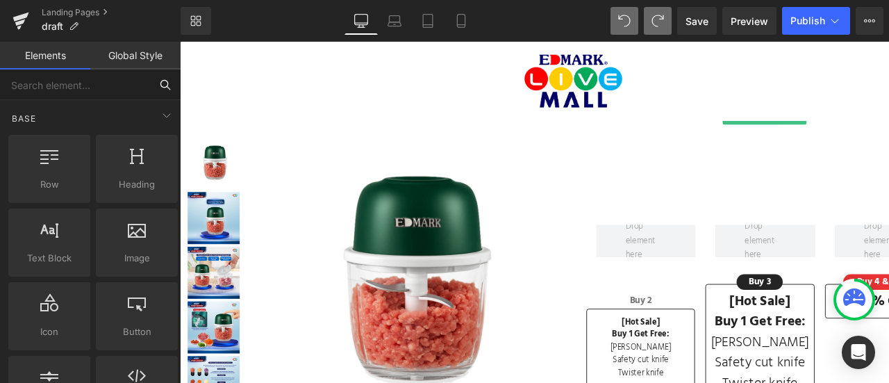
click at [94, 88] on input "text" at bounding box center [75, 84] width 150 height 31
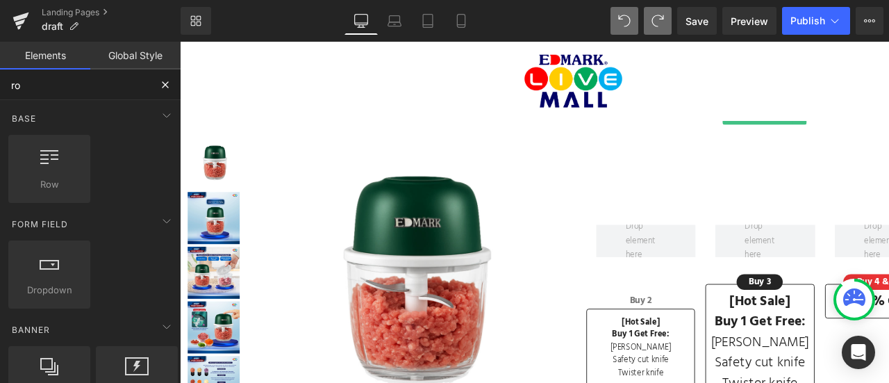
type input "row"
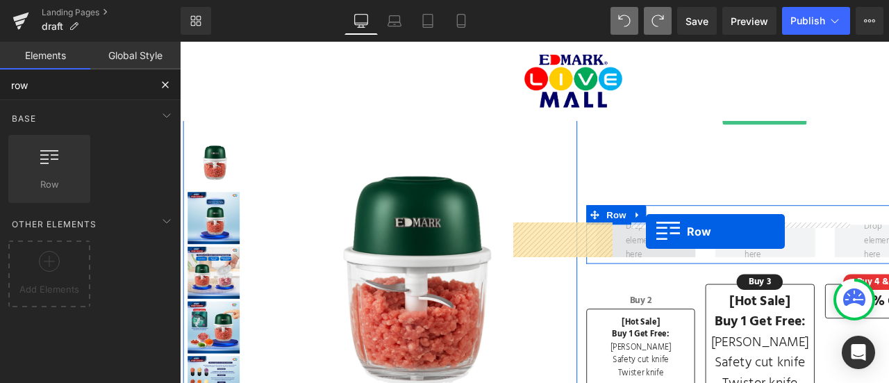
drag, startPoint x: 231, startPoint y: 200, endPoint x: 678, endPoint y: 244, distance: 449.6
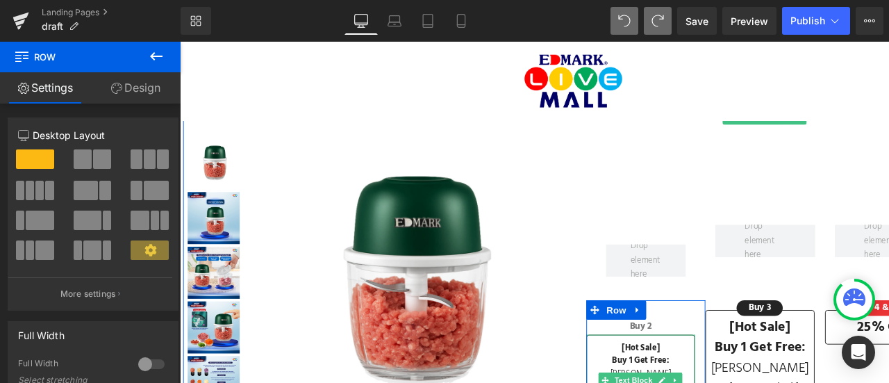
click at [699, 367] on p "[Hot Sale]" at bounding box center [672, 369] width 115 height 14
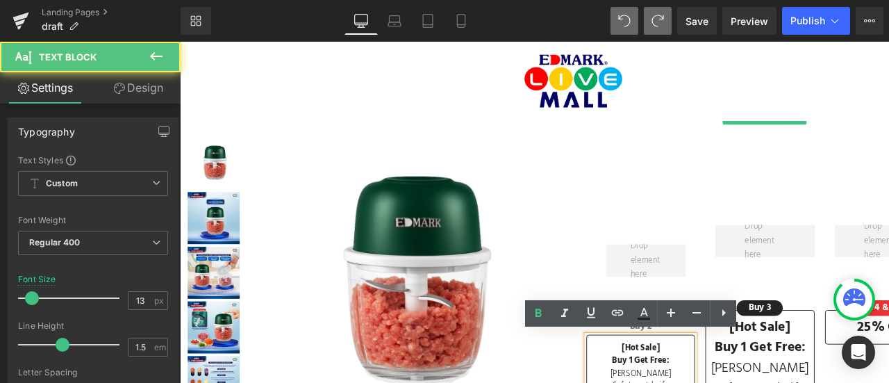
click at [656, 382] on b "Buy 1 Get Free:" at bounding box center [672, 382] width 61 height 15
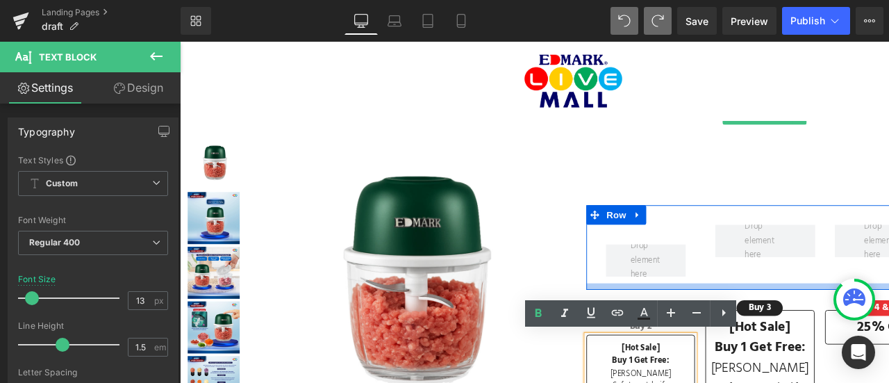
click at [672, 299] on div at bounding box center [805, 302] width 382 height 7
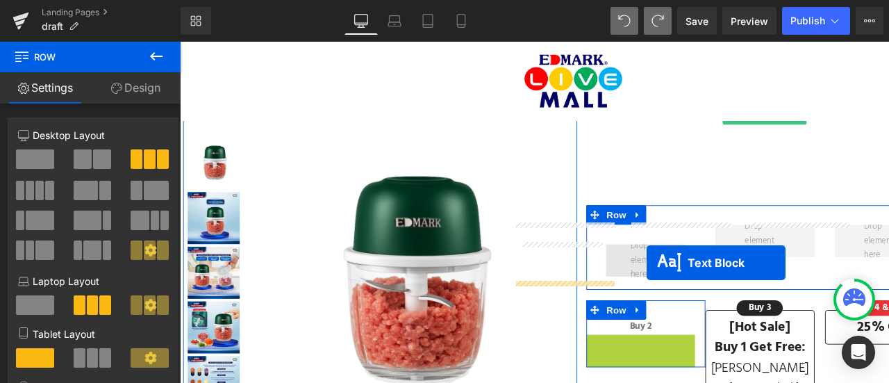
drag, startPoint x: 671, startPoint y: 400, endPoint x: 679, endPoint y: 275, distance: 124.6
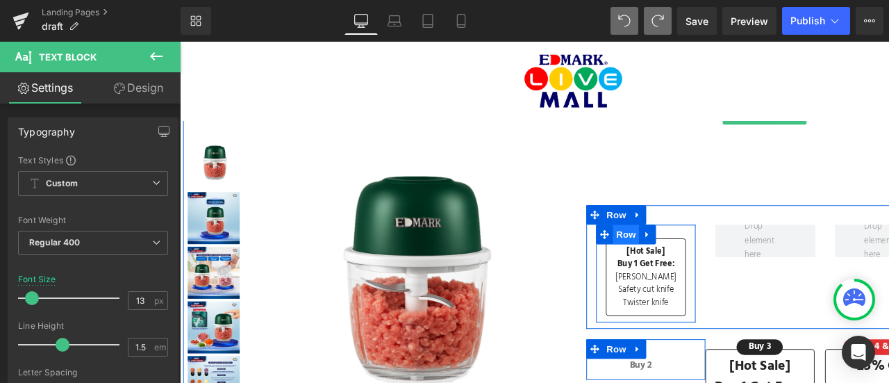
click at [657, 243] on span "Row" at bounding box center [657, 247] width 28 height 21
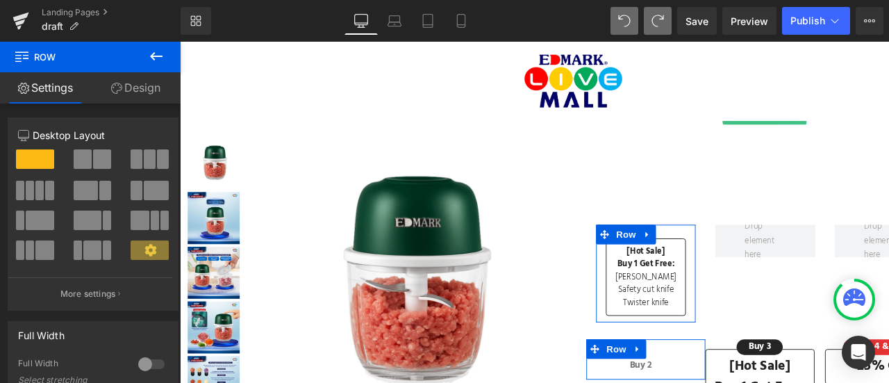
click at [146, 88] on link "Design" at bounding box center [135, 87] width 90 height 31
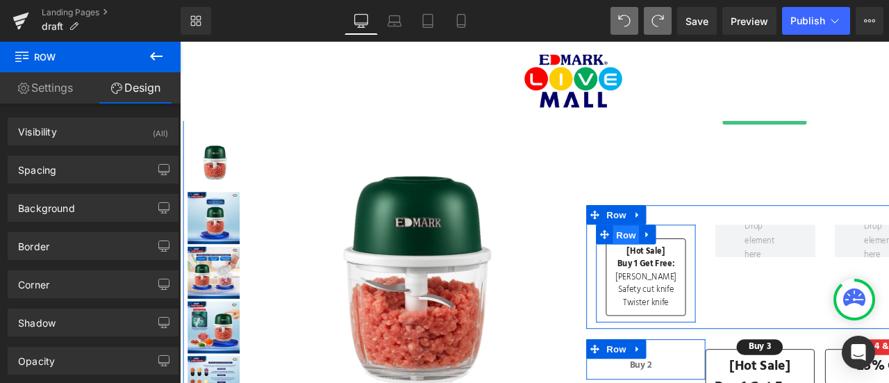
click at [643, 238] on span "Row" at bounding box center [657, 248] width 28 height 21
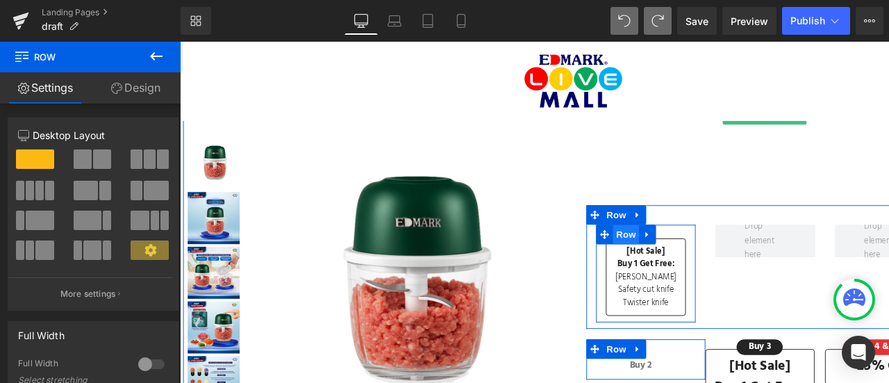
click at [651, 240] on span "Row" at bounding box center [657, 247] width 28 height 21
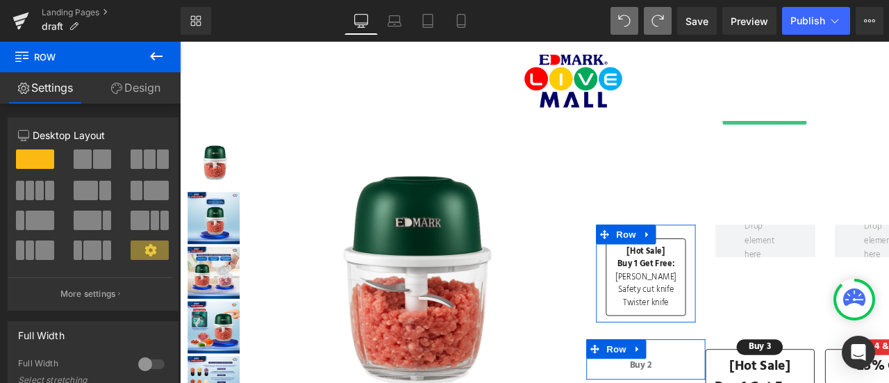
click at [156, 85] on link "Design" at bounding box center [135, 87] width 90 height 31
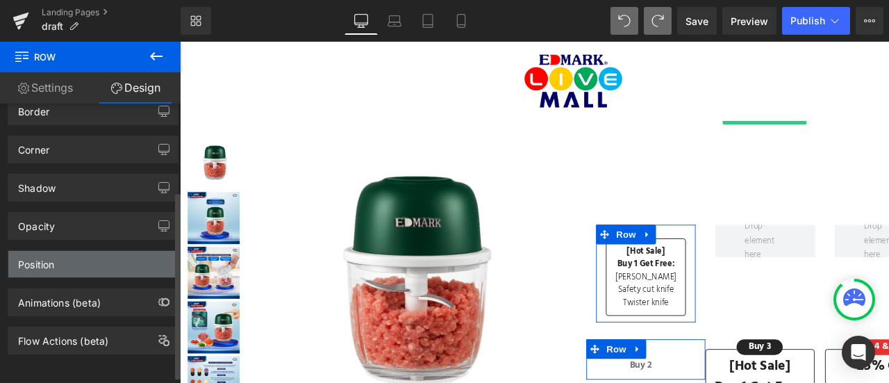
scroll to position [0, 0]
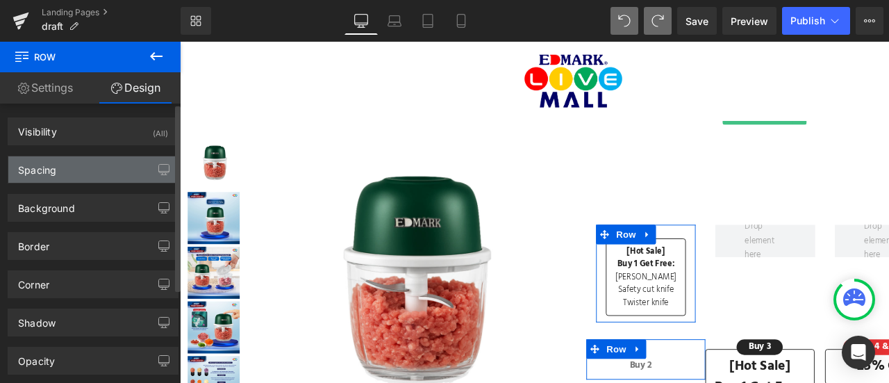
click at [92, 169] on div "Spacing" at bounding box center [93, 169] width 170 height 26
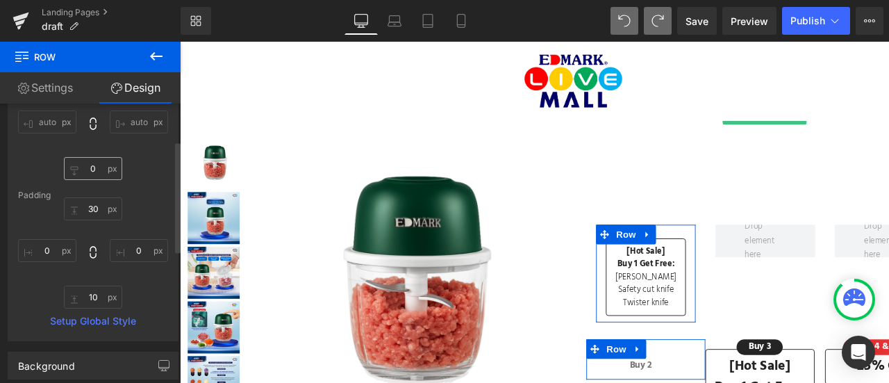
scroll to position [141, 0]
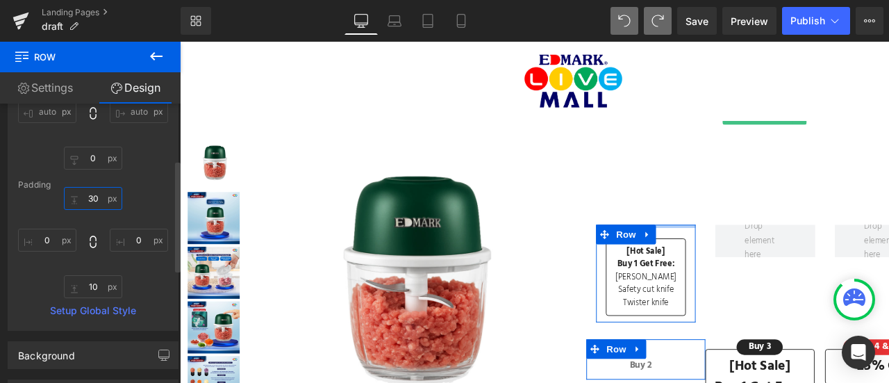
click at [94, 194] on input "30" at bounding box center [93, 198] width 58 height 23
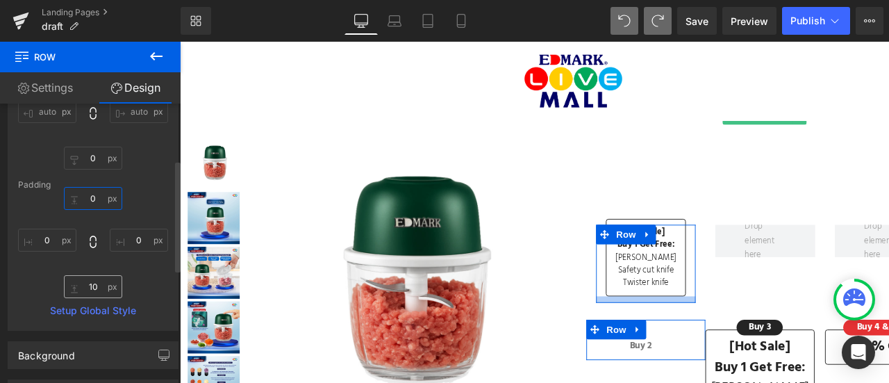
type input "0"
click at [99, 287] on input "10" at bounding box center [93, 286] width 58 height 23
type input "0"
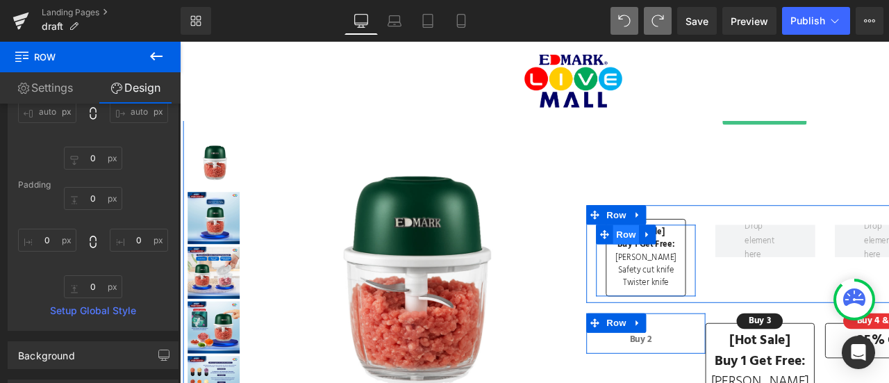
click at [658, 247] on span "Row" at bounding box center [657, 247] width 28 height 21
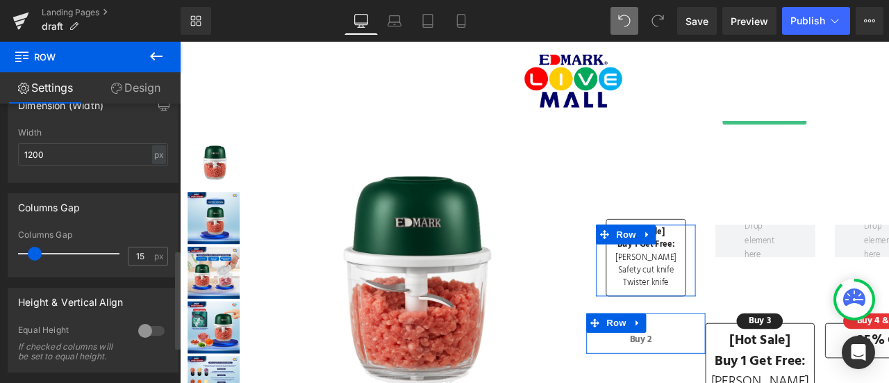
scroll to position [327, 0]
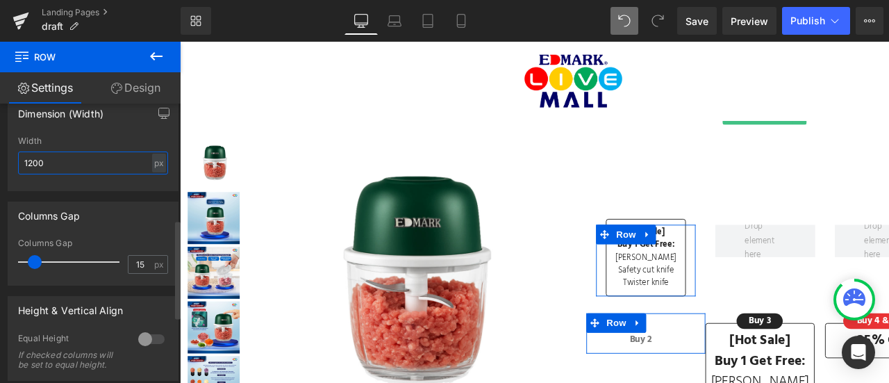
click at [71, 166] on input "1200" at bounding box center [93, 162] width 150 height 23
click at [83, 191] on div "Columns Gap 15px Columns Gap 15 px" at bounding box center [93, 238] width 187 height 94
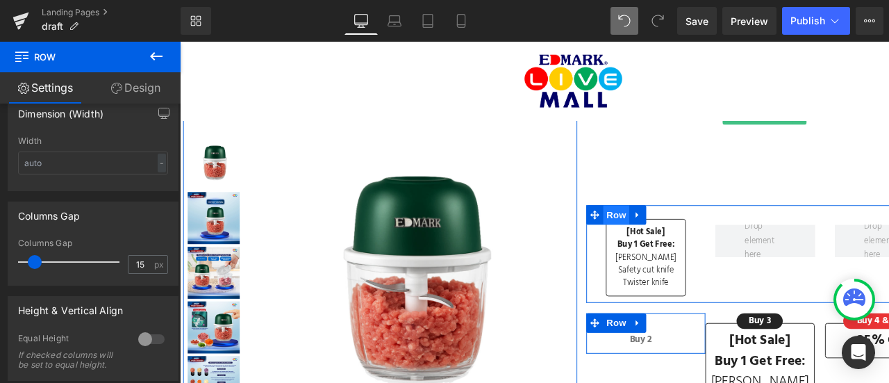
click at [650, 224] on span "Row" at bounding box center [646, 226] width 28 height 21
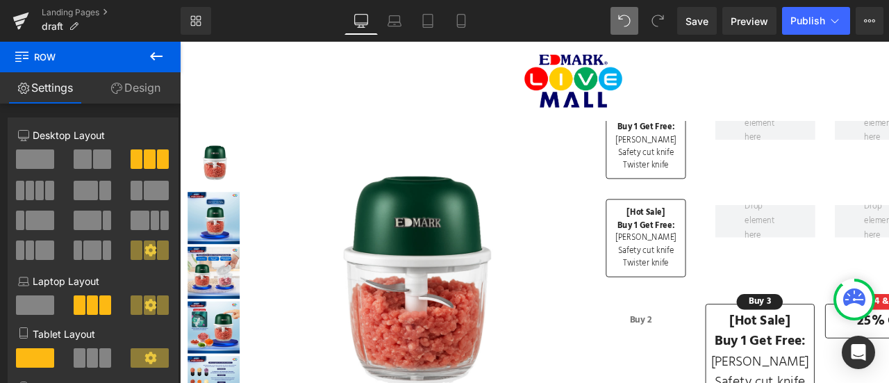
scroll to position [320, 0]
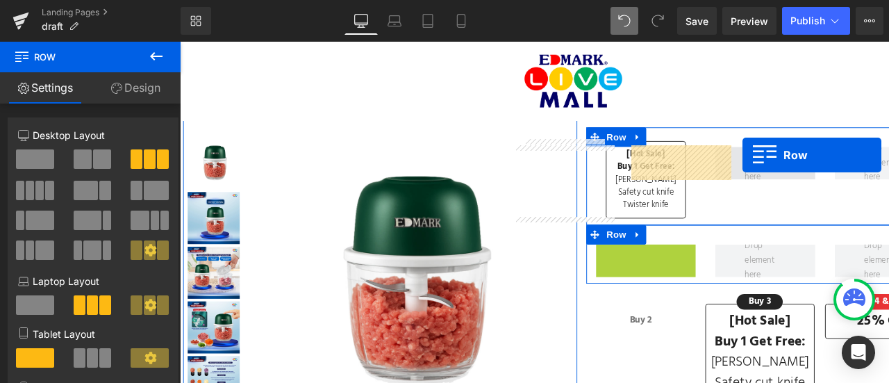
drag, startPoint x: 653, startPoint y: 266, endPoint x: 781, endPoint y: 163, distance: 164.5
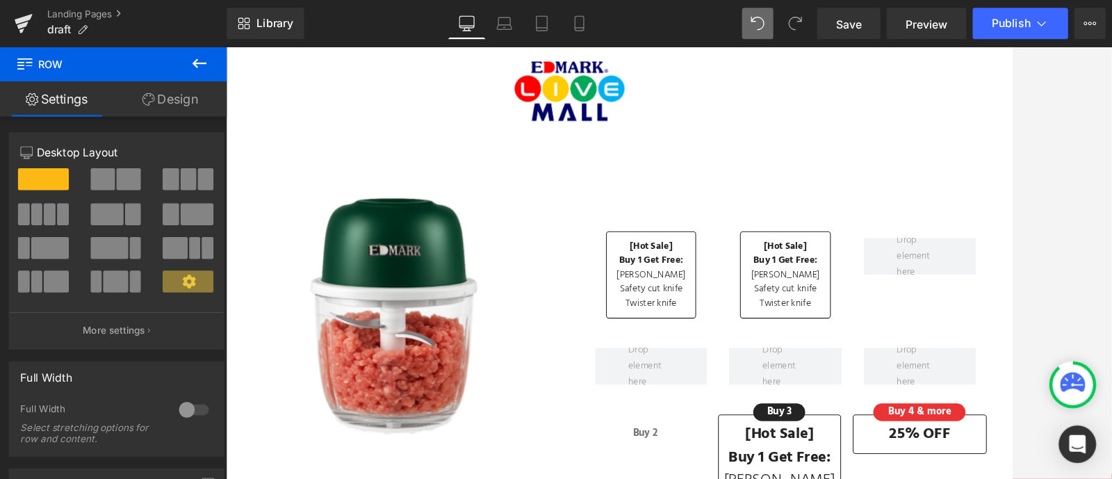
scroll to position [252, 0]
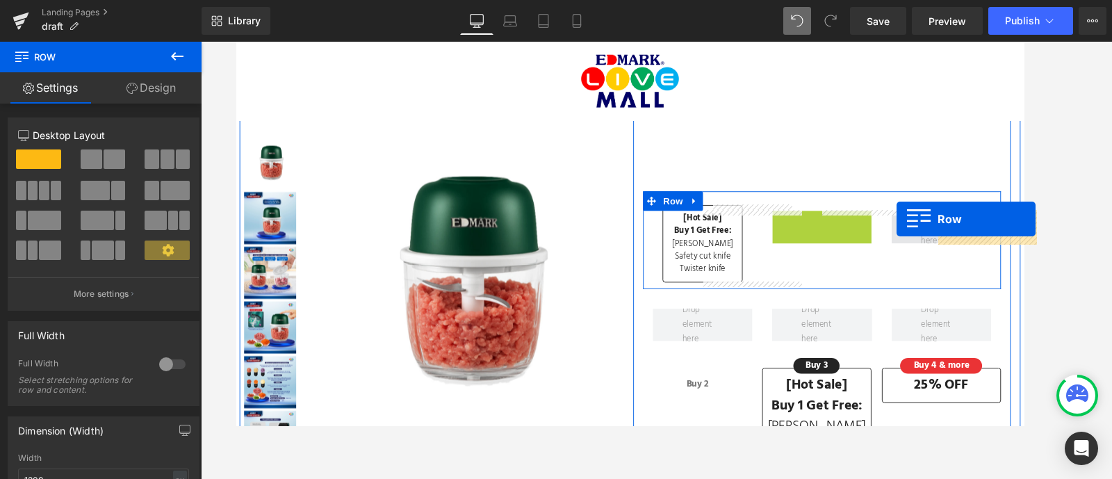
drag, startPoint x: 830, startPoint y: 227, endPoint x: 941, endPoint y: 231, distance: 110.5
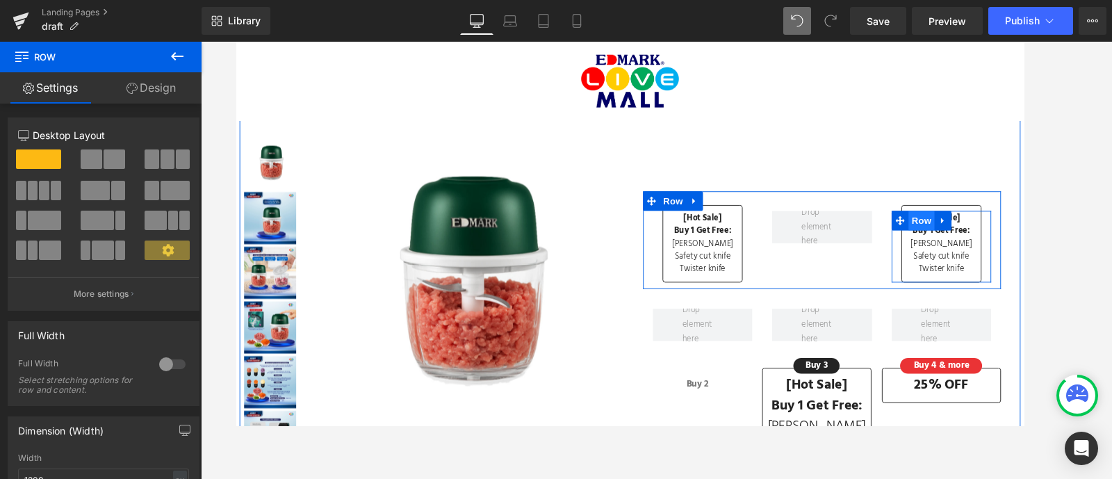
click at [953, 236] on span "Row" at bounding box center [967, 232] width 28 height 21
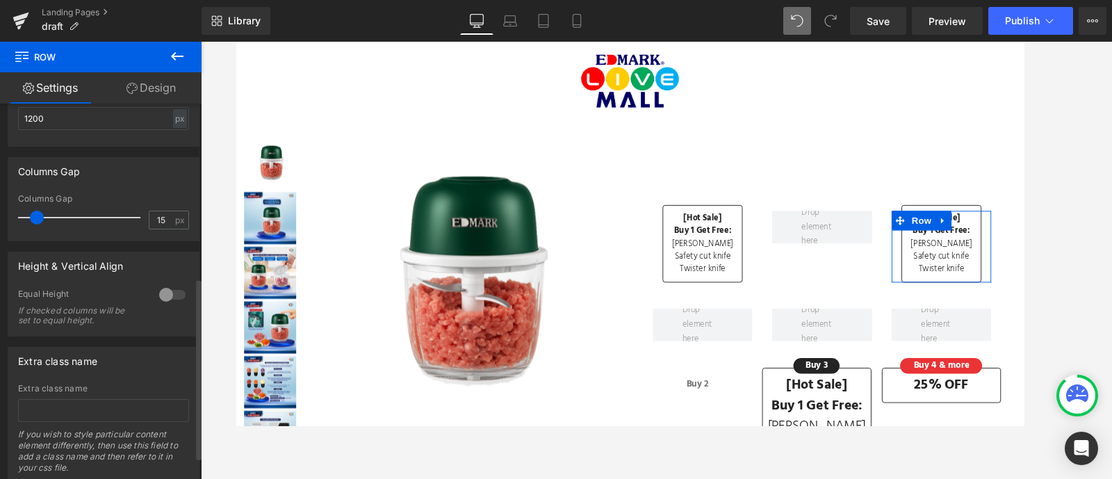
scroll to position [354, 0]
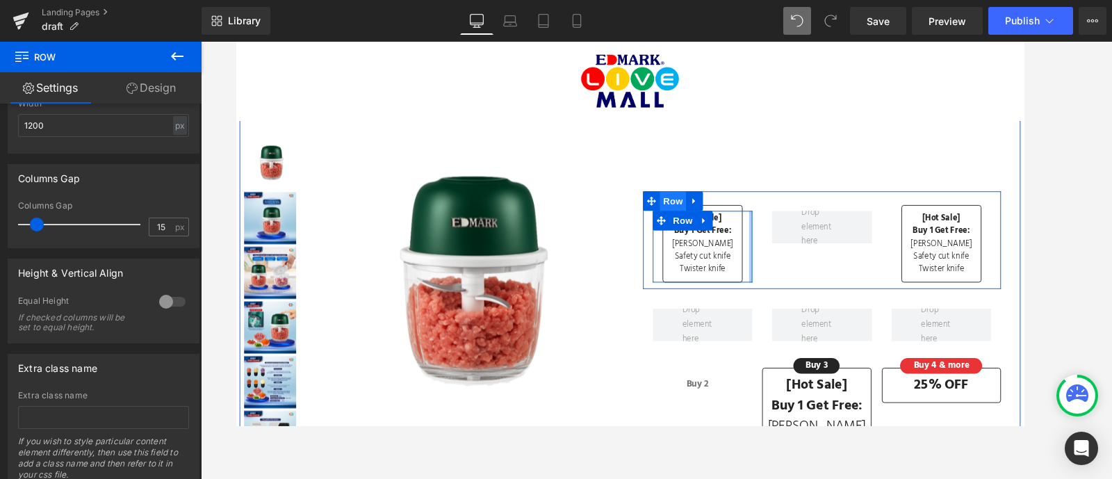
drag, startPoint x: 778, startPoint y: 230, endPoint x: 698, endPoint y: 205, distance: 83.7
click at [783, 230] on div at bounding box center [784, 260] width 3 height 77
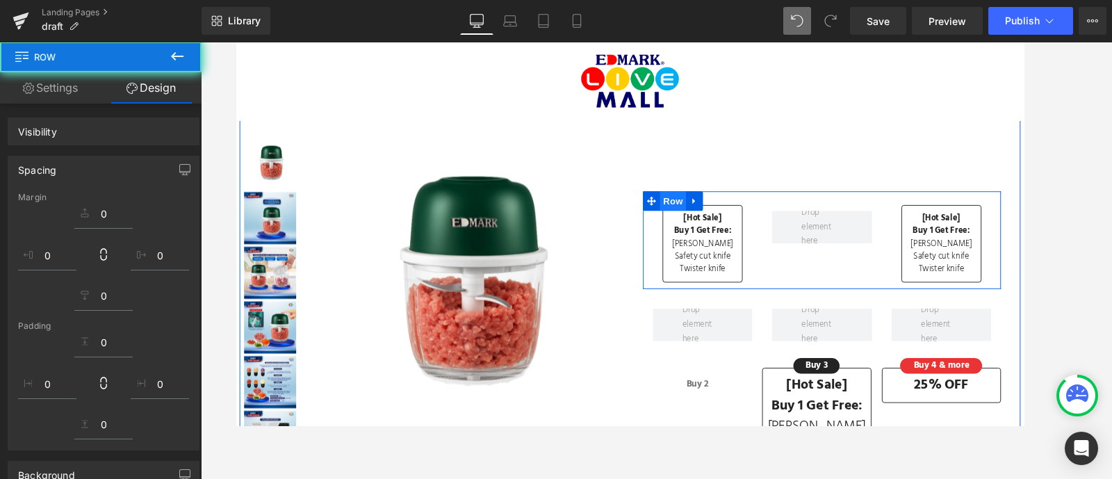
click at [695, 208] on span "Row" at bounding box center [702, 212] width 28 height 21
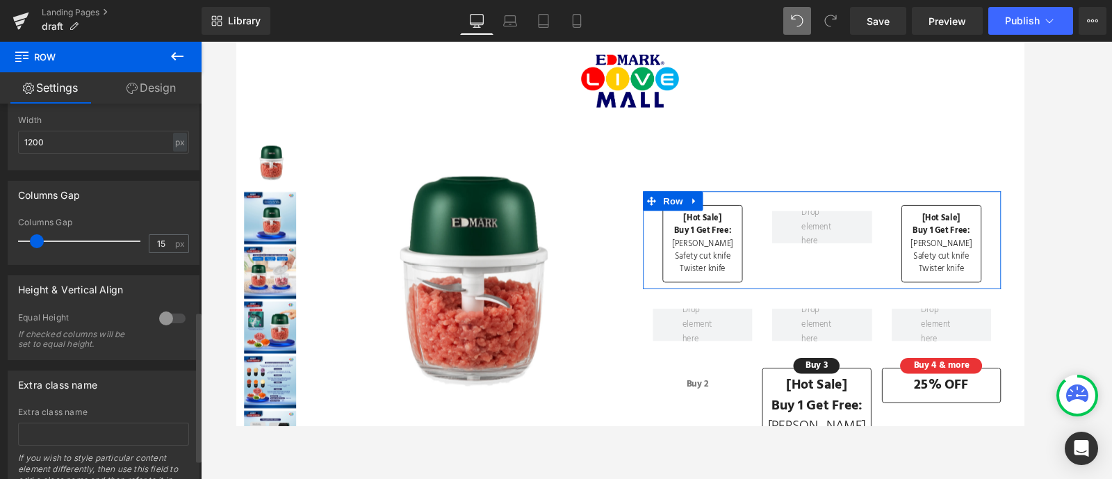
scroll to position [520, 0]
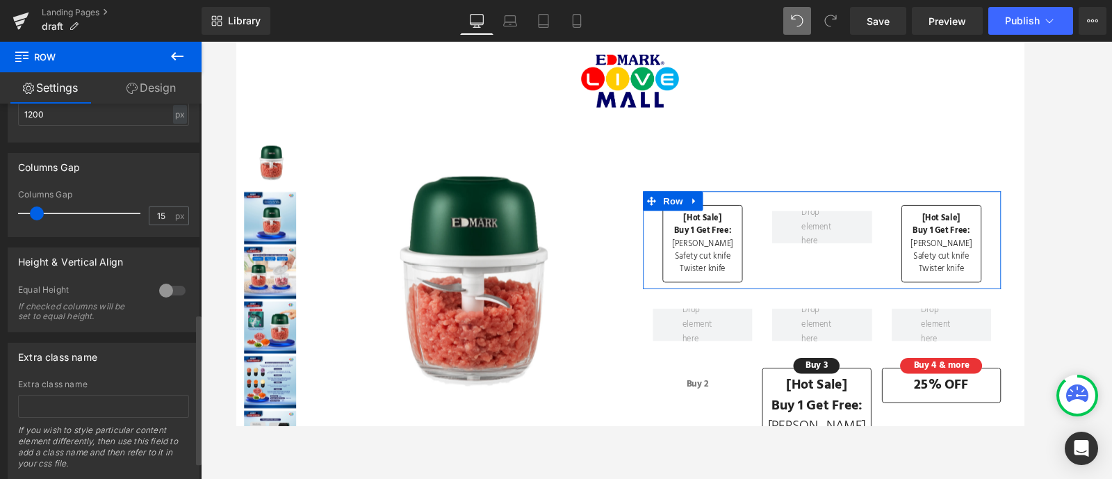
click at [40, 215] on span at bounding box center [37, 213] width 14 height 14
type input "0"
drag, startPoint x: 35, startPoint y: 215, endPoint x: 14, endPoint y: 213, distance: 20.9
click at [14, 213] on div "0px Columns Gap 0 px" at bounding box center [103, 213] width 190 height 47
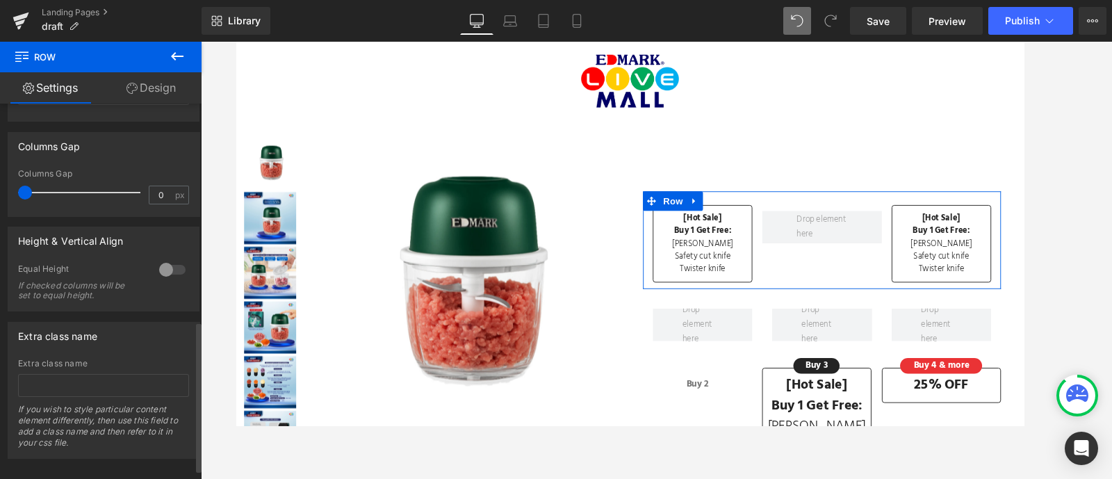
scroll to position [546, 0]
click at [162, 269] on div at bounding box center [172, 265] width 33 height 22
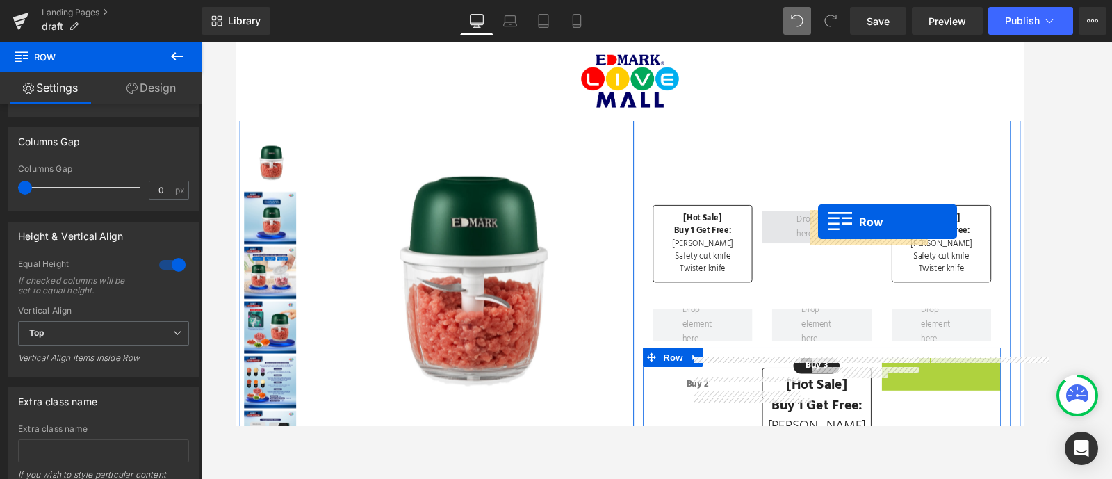
drag, startPoint x: 958, startPoint y: 388, endPoint x: 857, endPoint y: 234, distance: 184.6
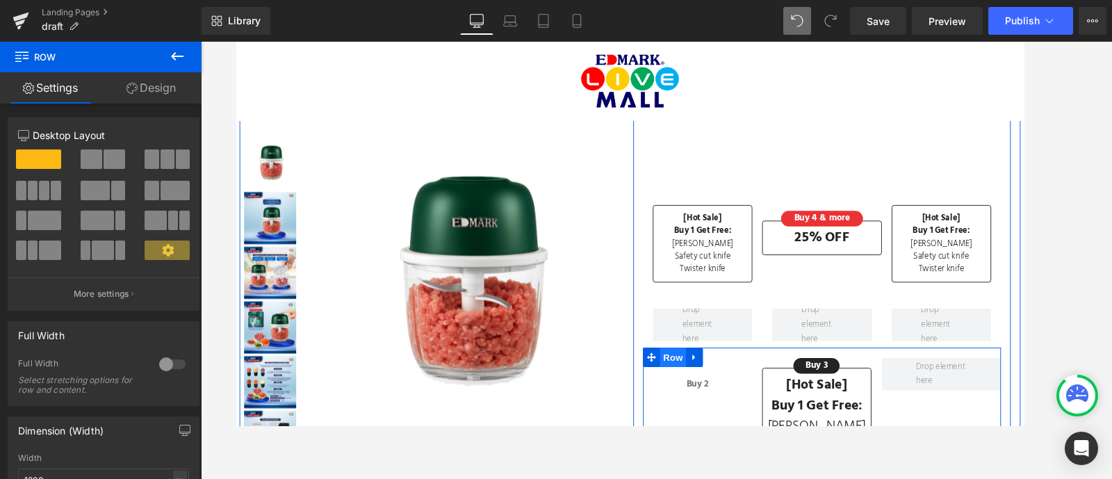
click at [707, 371] on span "Row" at bounding box center [702, 378] width 28 height 21
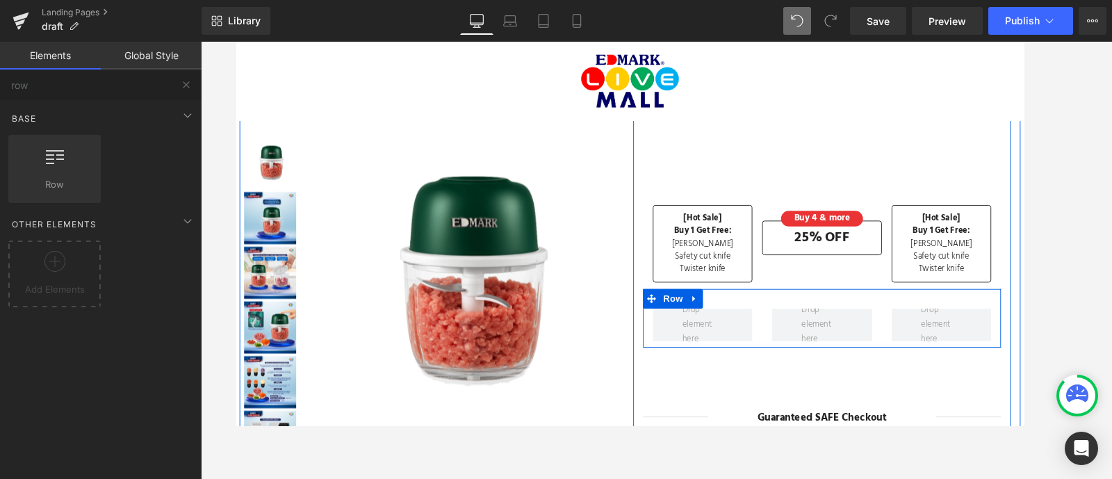
click at [741, 319] on div "Row" at bounding box center [861, 337] width 382 height 63
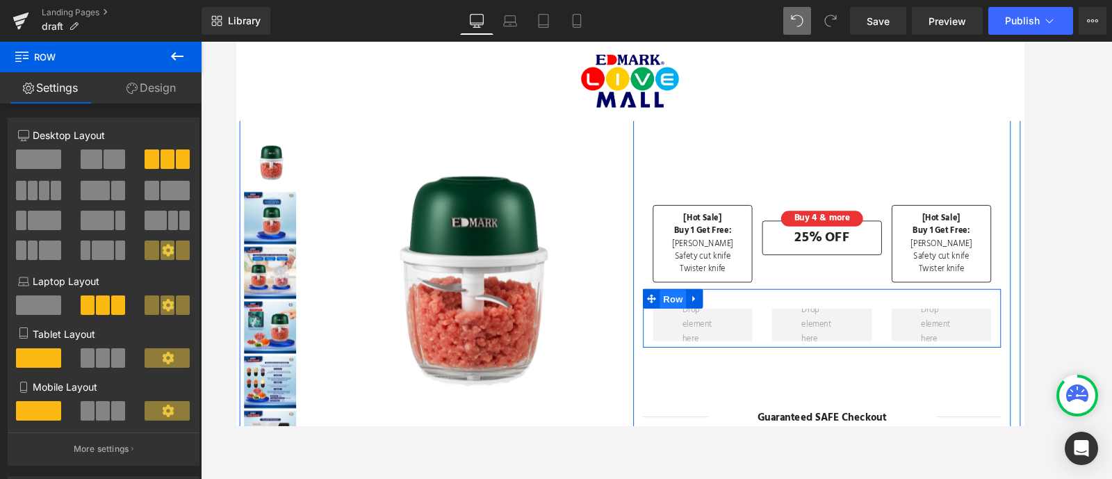
click at [693, 316] on span "Row" at bounding box center [702, 316] width 28 height 21
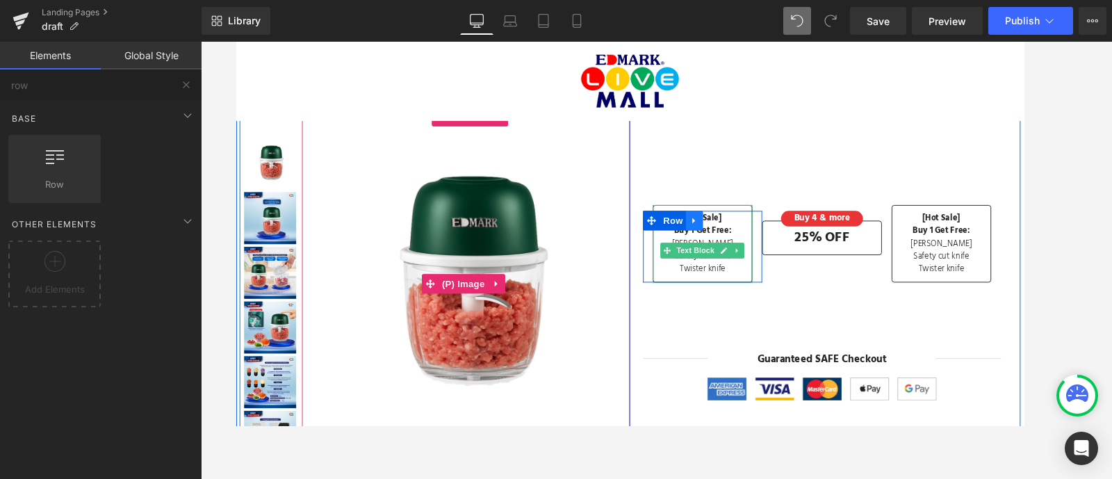
drag, startPoint x: 757, startPoint y: 241, endPoint x: 722, endPoint y: 226, distance: 38.6
click at [722, 226] on div "[Hot Sale] Buy 1 Get Free: Yoyo whisk Safety cut knife Twister knife Text Block…" at bounding box center [733, 260] width 127 height 77
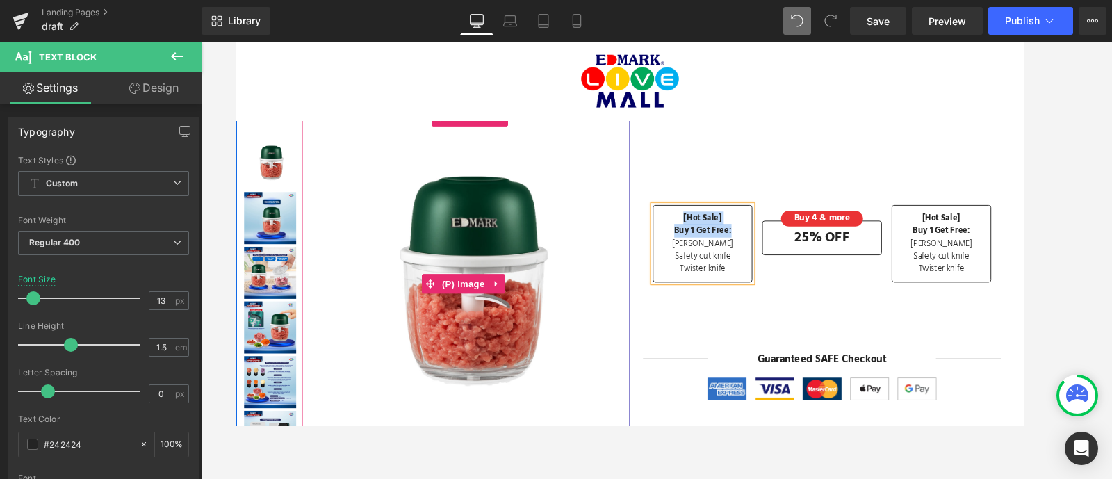
click at [735, 240] on b "Buy 1 Get Free:" at bounding box center [733, 243] width 61 height 15
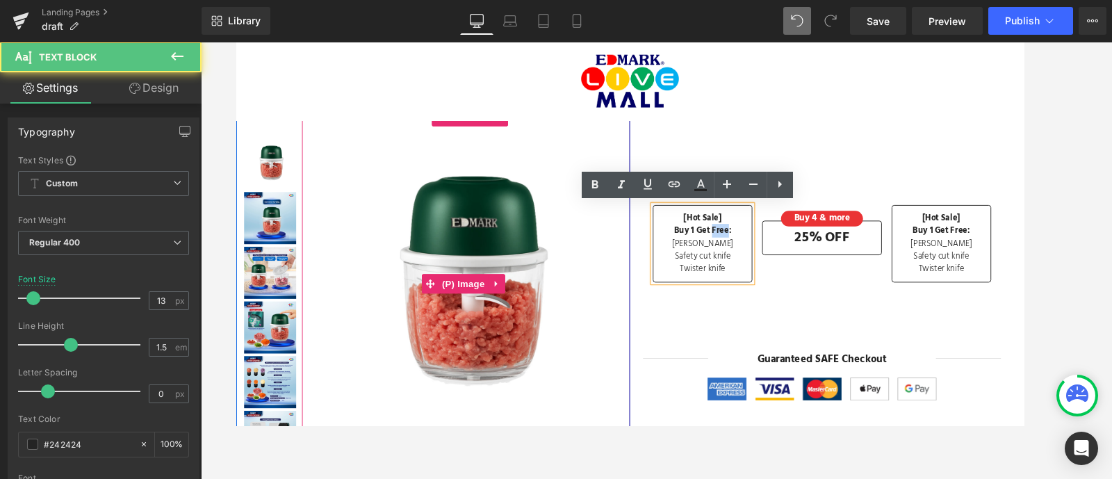
click at [735, 240] on b "Buy 1 Get Free:" at bounding box center [733, 243] width 61 height 15
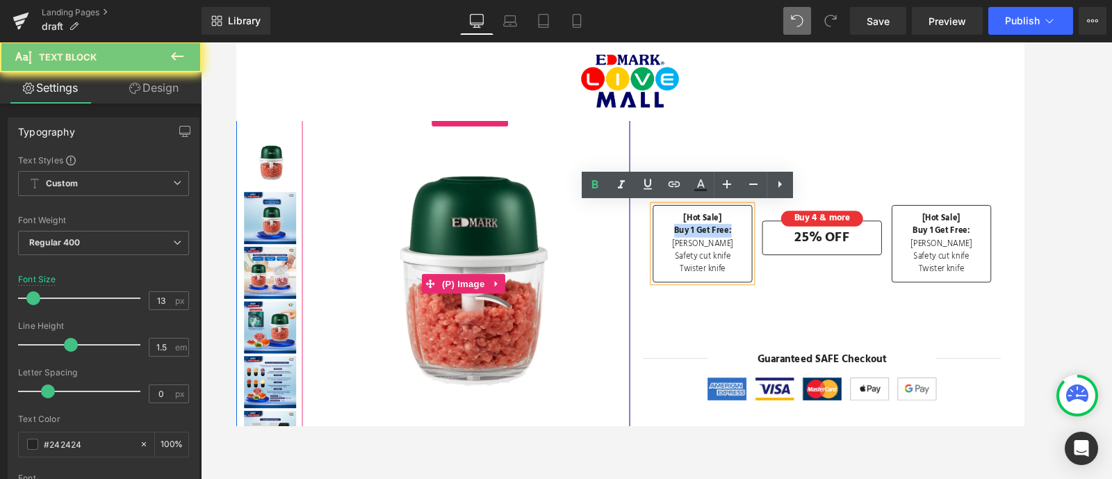
click at [735, 240] on b "Buy 1 Get Free:" at bounding box center [733, 243] width 61 height 15
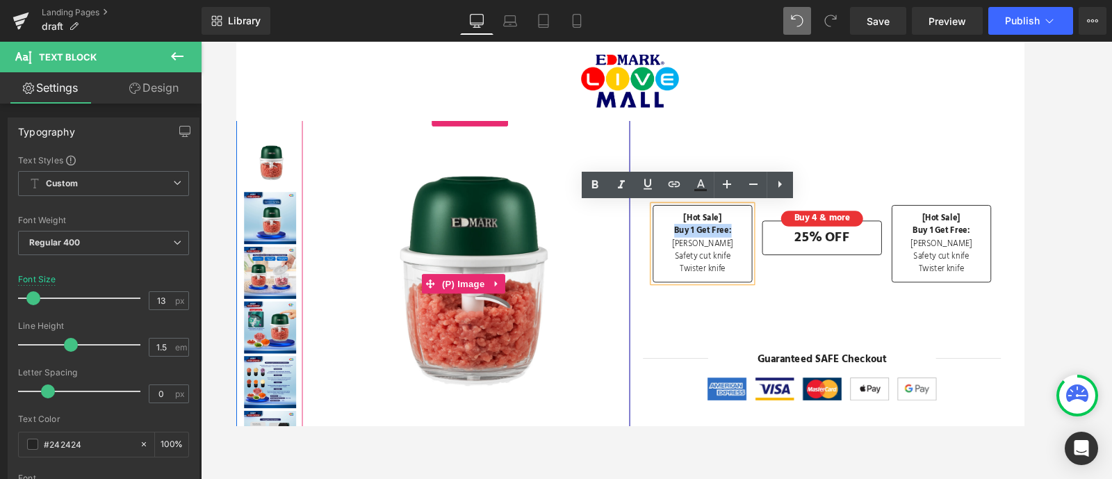
click at [757, 244] on p "Buy 1 Get Free:" at bounding box center [733, 244] width 105 height 14
drag, startPoint x: 757, startPoint y: 244, endPoint x: 700, endPoint y: 224, distance: 60.4
click at [700, 224] on div "[Hot Sale] Buy 1 Get Free: Yoyo whisk Safety cut knife Twister knife" at bounding box center [733, 257] width 106 height 83
click at [725, 189] on icon at bounding box center [726, 184] width 17 height 17
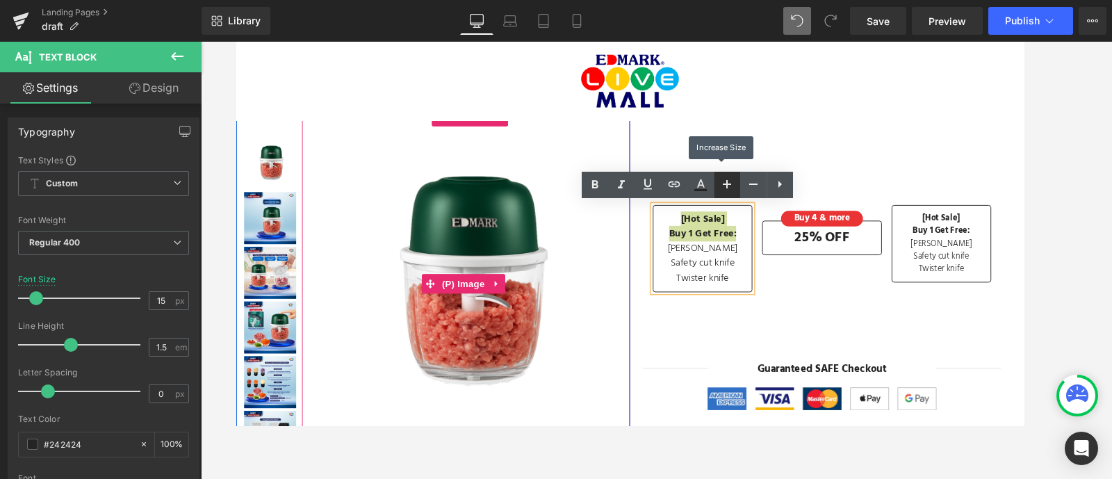
click at [725, 189] on icon at bounding box center [726, 184] width 17 height 17
type input "17"
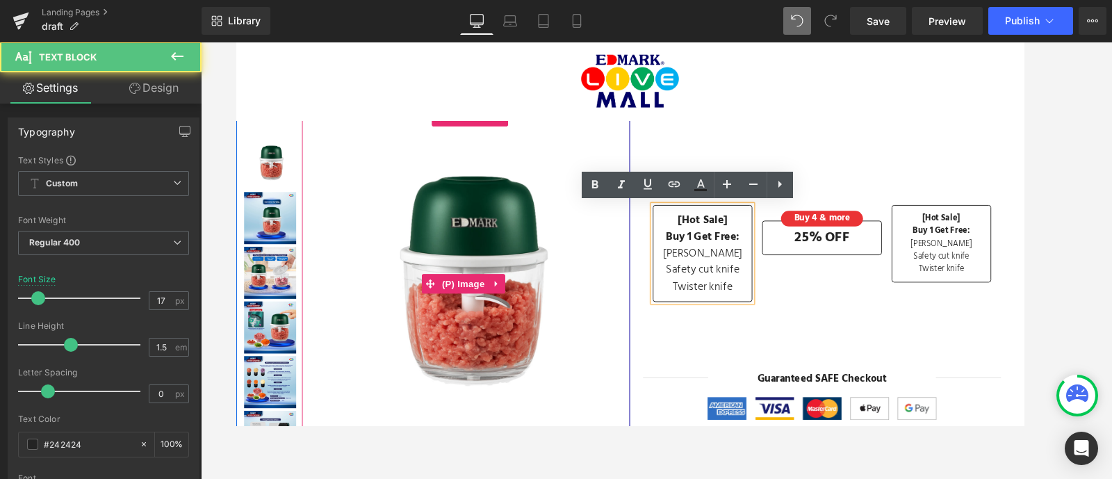
click at [750, 297] on span "Twister knife" at bounding box center [734, 303] width 64 height 19
drag, startPoint x: 768, startPoint y: 306, endPoint x: 719, endPoint y: 286, distance: 52.6
click at [719, 286] on div "Yoyo whisk Safety cut knife Twister knife" at bounding box center [733, 286] width 105 height 54
click at [719, 286] on span "Safety cut knife" at bounding box center [733, 285] width 79 height 19
click at [731, 266] on span "[PERSON_NAME]" at bounding box center [733, 267] width 85 height 19
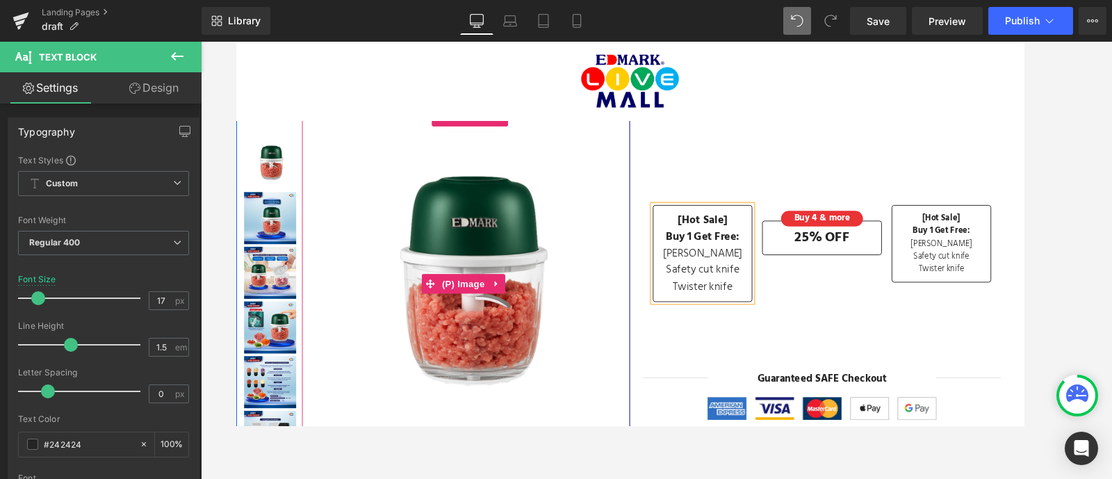
click at [728, 286] on span "Safety cut knife" at bounding box center [733, 285] width 79 height 19
click at [755, 236] on p "[Hot Sale]" at bounding box center [733, 233] width 105 height 18
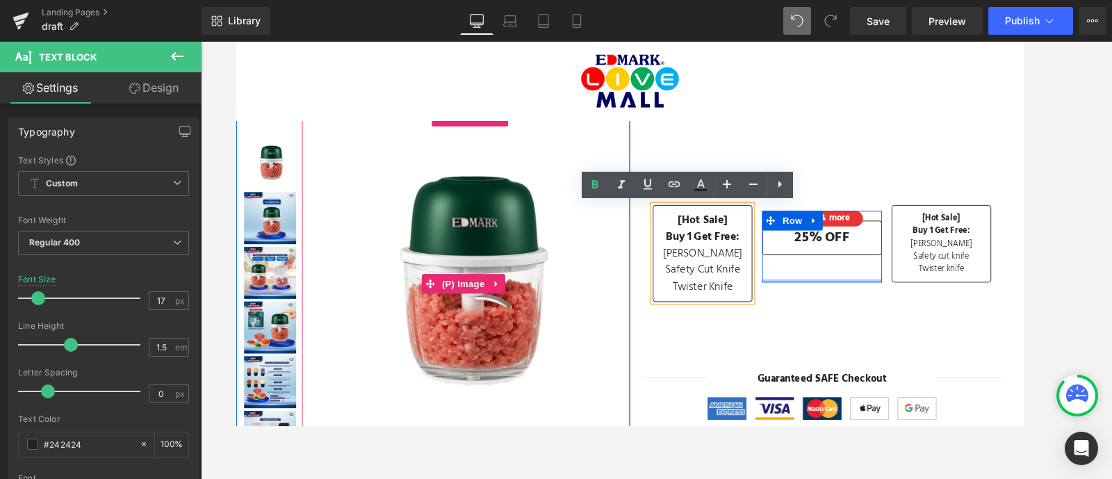
click at [814, 295] on div at bounding box center [860, 296] width 127 height 3
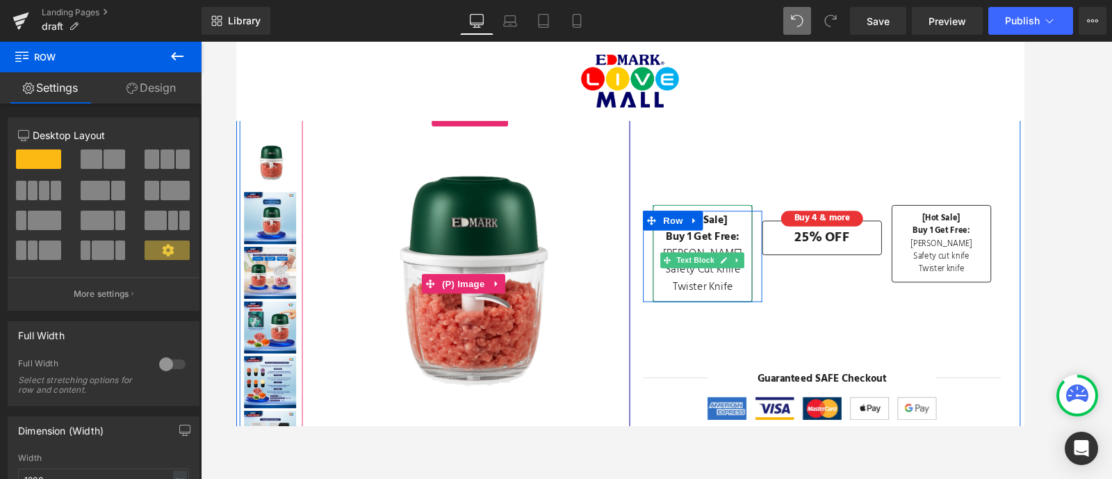
click at [771, 228] on p "[Hot Sale]" at bounding box center [733, 233] width 105 height 18
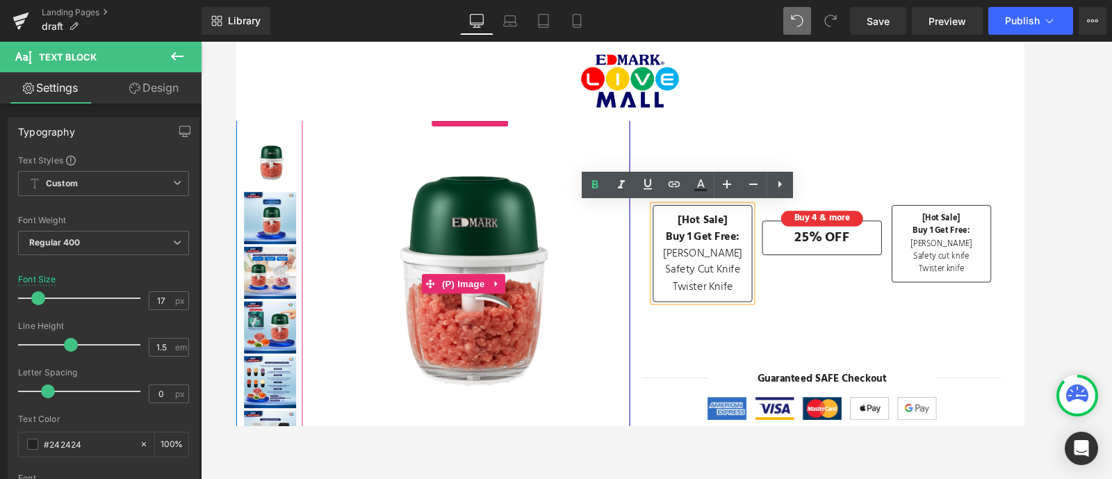
click at [771, 216] on div "[Hot Sale] Buy 1 Get Free: Yoyo Whisk Safety C ut Knife Twister Knife" at bounding box center [733, 268] width 106 height 104
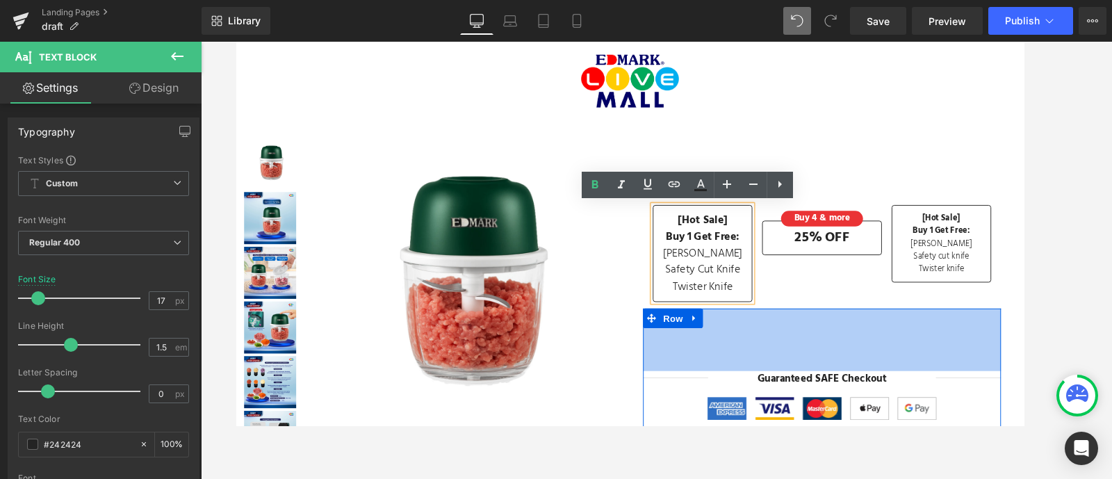
click at [884, 327] on div "96px" at bounding box center [861, 360] width 382 height 67
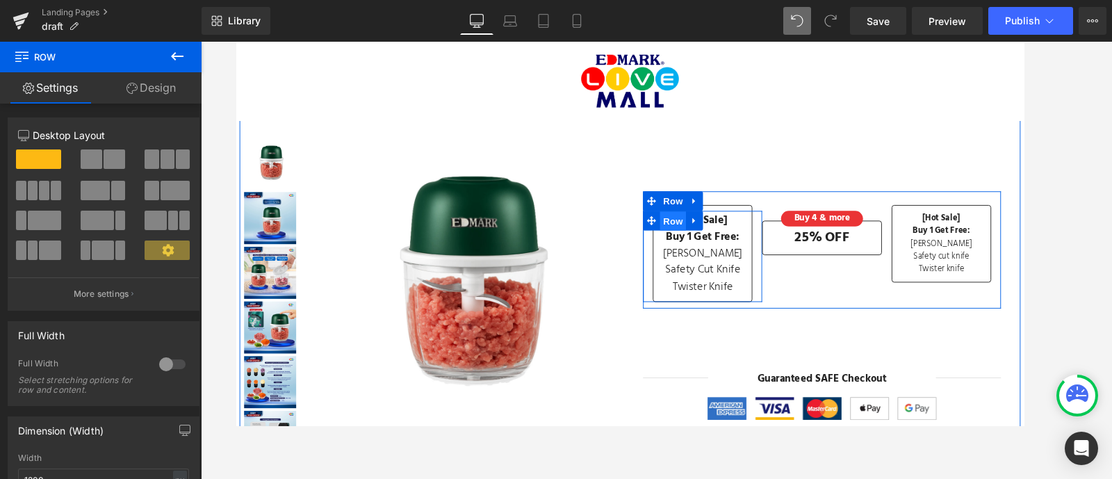
click at [702, 237] on span "Row" at bounding box center [702, 233] width 28 height 21
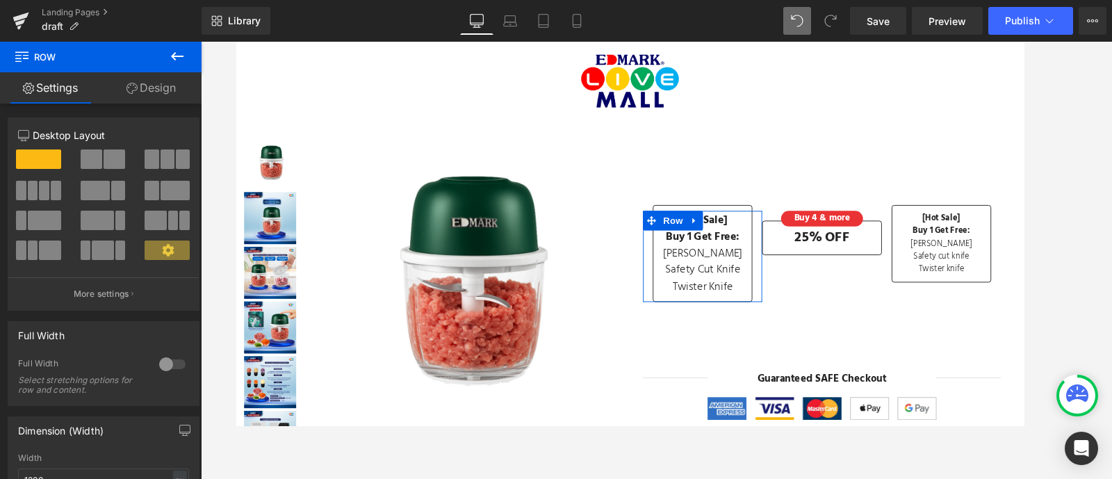
click at [147, 94] on link "Design" at bounding box center [151, 87] width 101 height 31
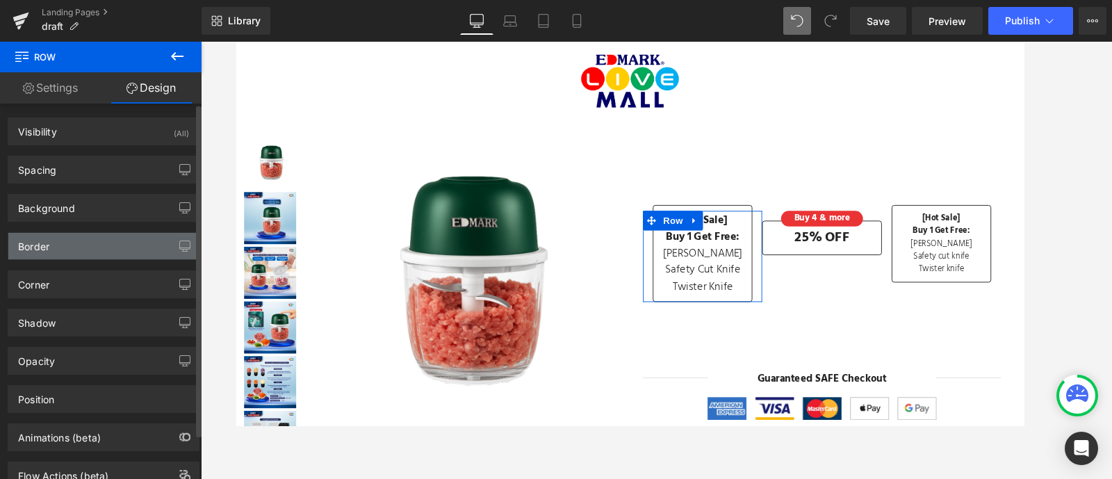
click at [96, 248] on div "Border" at bounding box center [103, 246] width 190 height 26
type input "#777777"
type input "100"
type input "0"
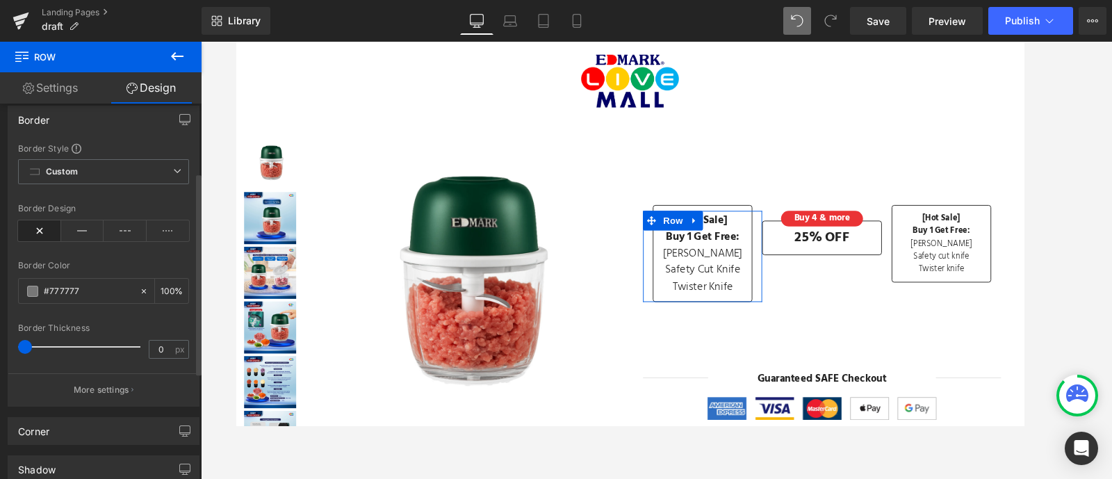
scroll to position [127, 0]
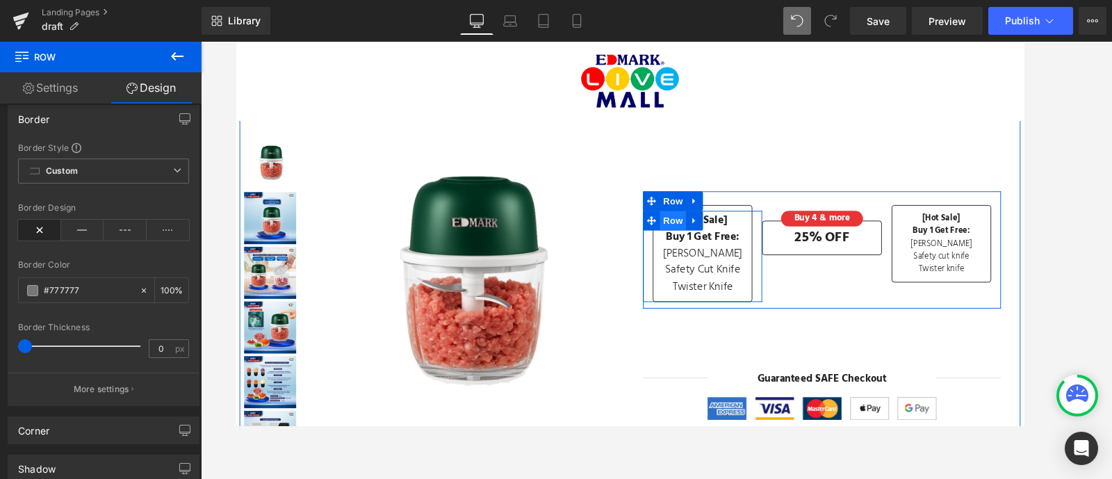
click at [696, 233] on span "Row" at bounding box center [702, 232] width 28 height 21
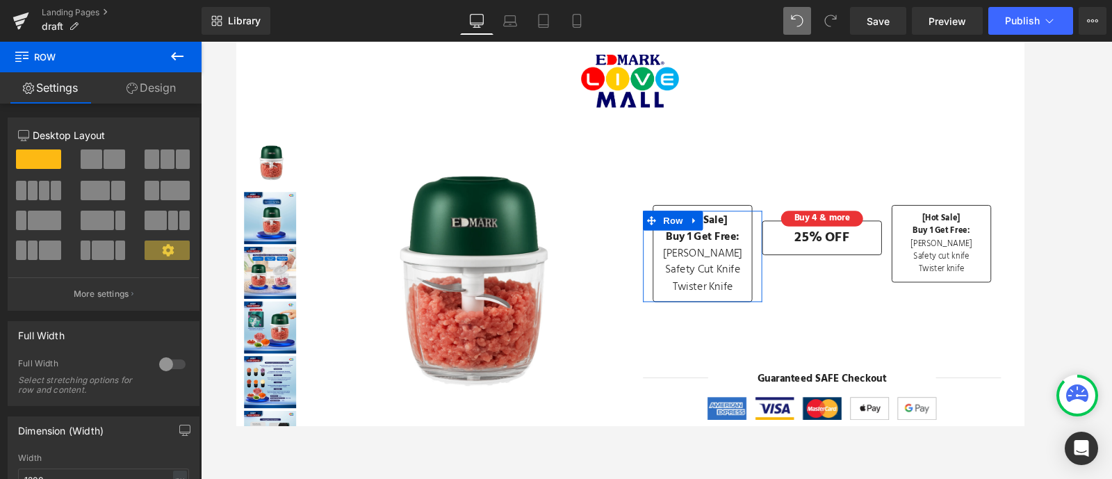
click at [141, 79] on link "Design" at bounding box center [151, 87] width 101 height 31
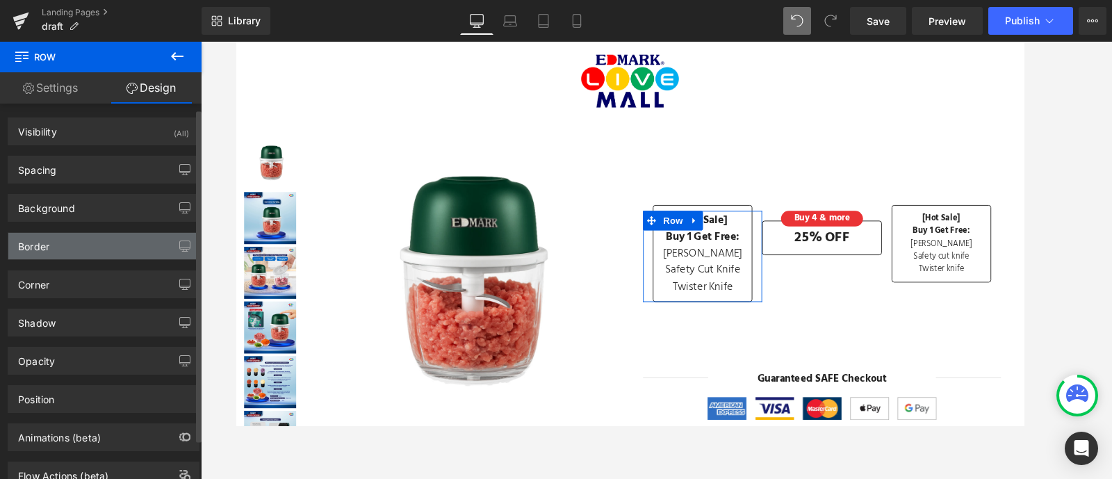
type input "#777777"
type input "100"
type input "0"
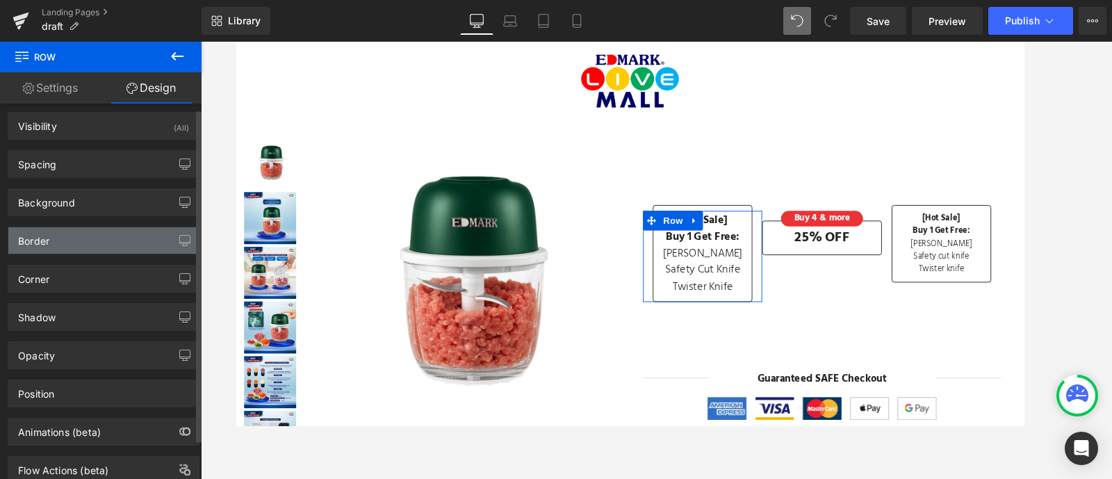
click at [117, 240] on div "Border" at bounding box center [103, 240] width 190 height 26
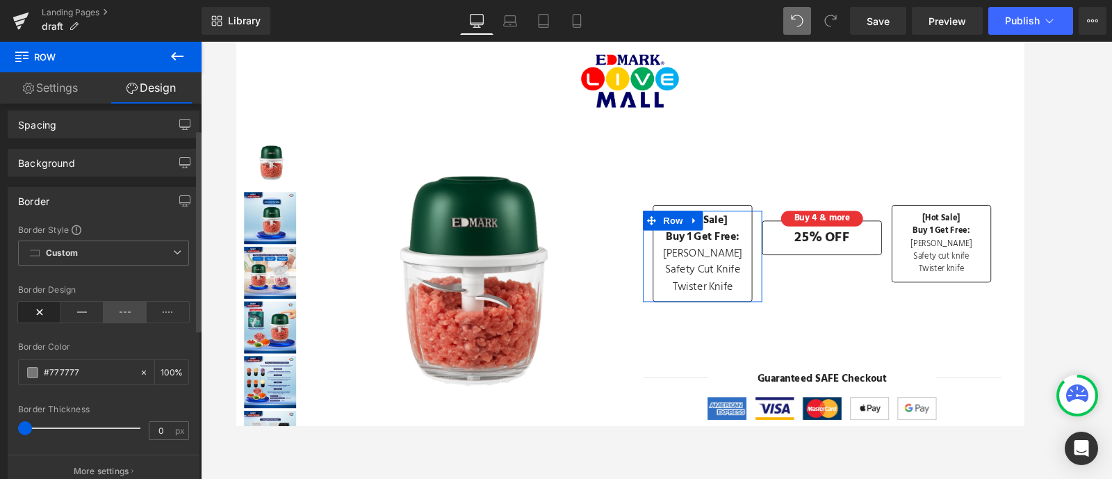
click at [106, 349] on div "Border Color #777777 100 %" at bounding box center [103, 371] width 171 height 59
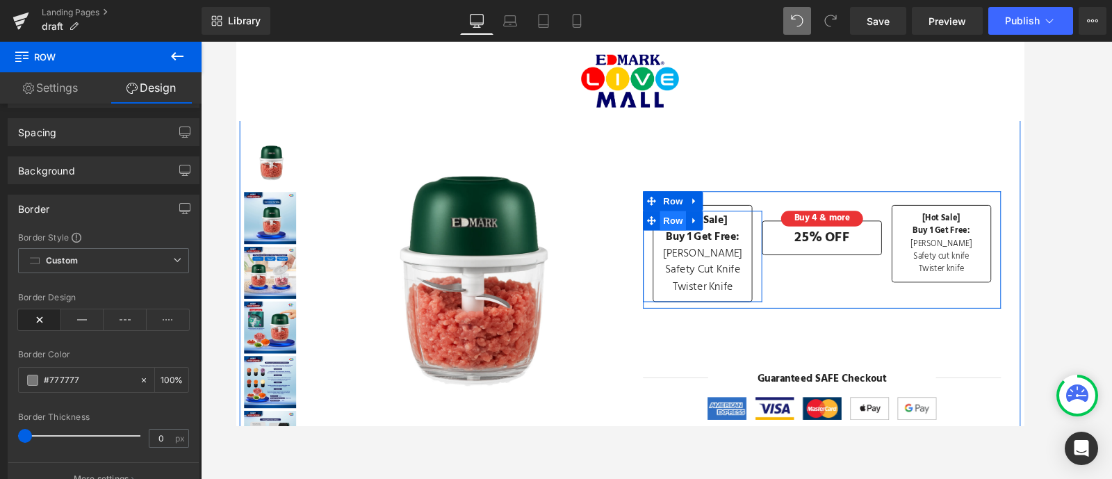
click at [697, 237] on span "Row" at bounding box center [702, 232] width 28 height 21
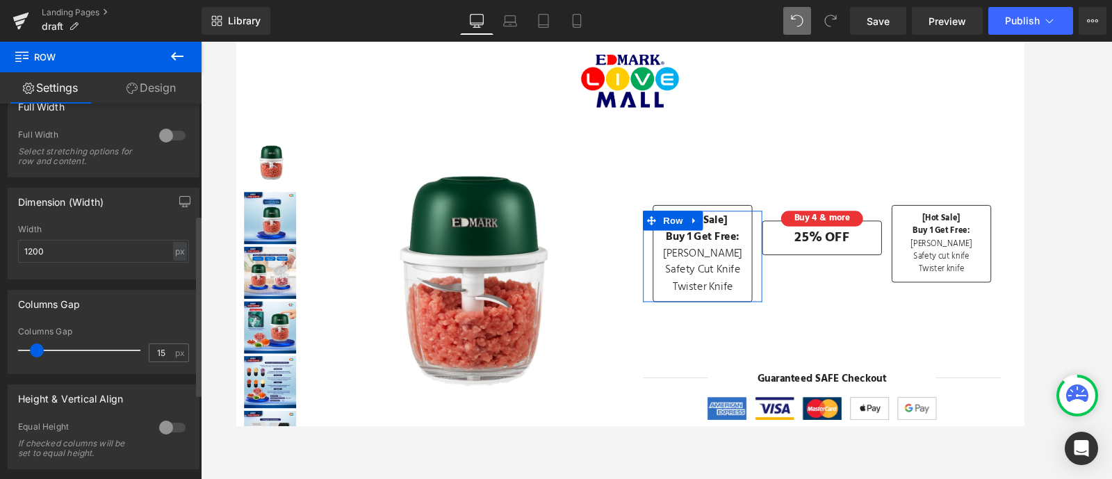
scroll to position [227, 0]
click at [176, 88] on link "Design" at bounding box center [151, 87] width 101 height 31
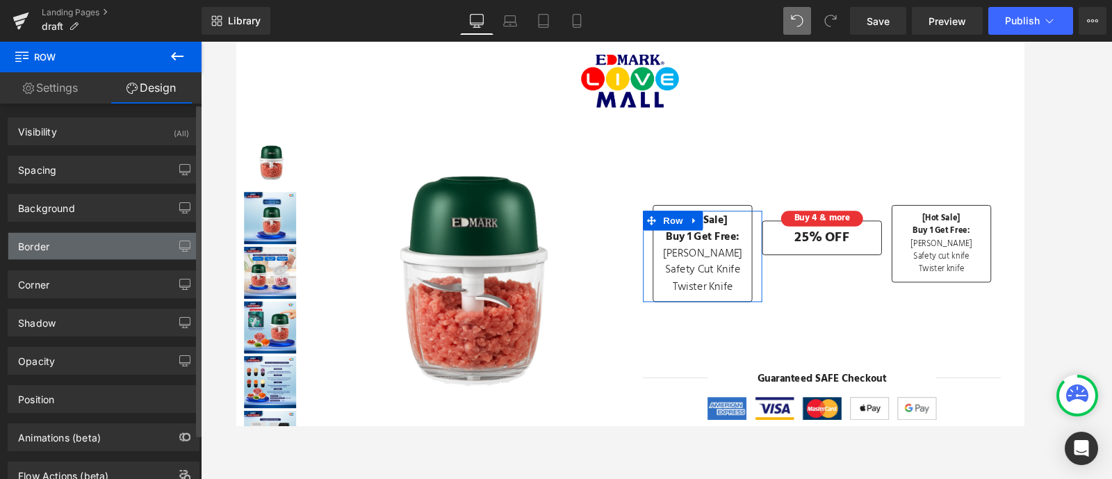
click at [111, 238] on div "Border" at bounding box center [103, 246] width 190 height 26
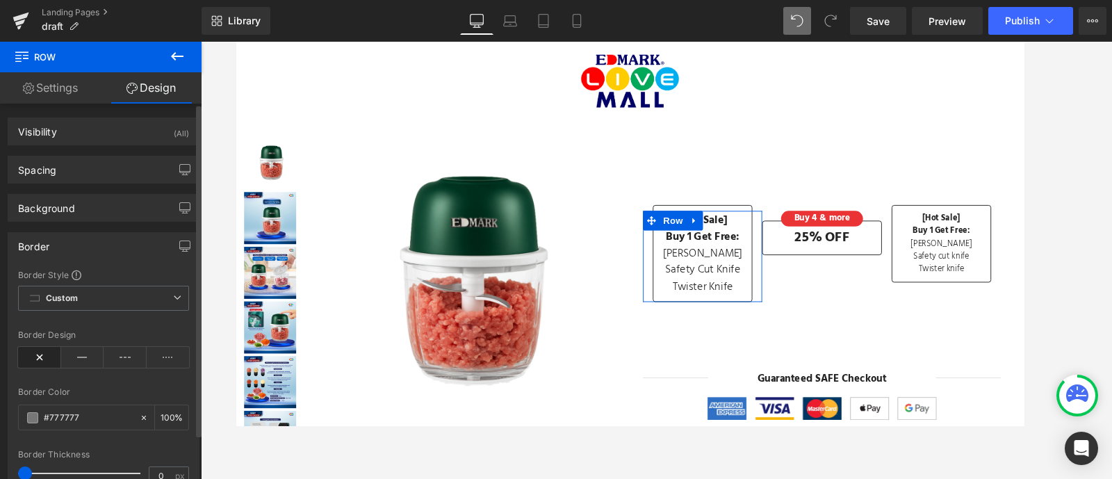
click at [111, 238] on div "Border" at bounding box center [103, 246] width 190 height 26
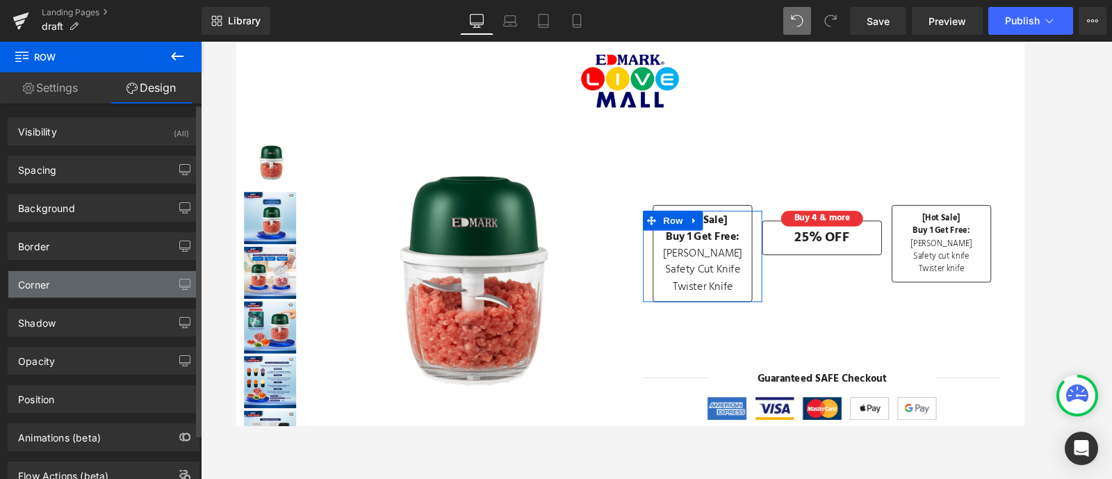
click at [108, 284] on div "Corner" at bounding box center [103, 284] width 190 height 26
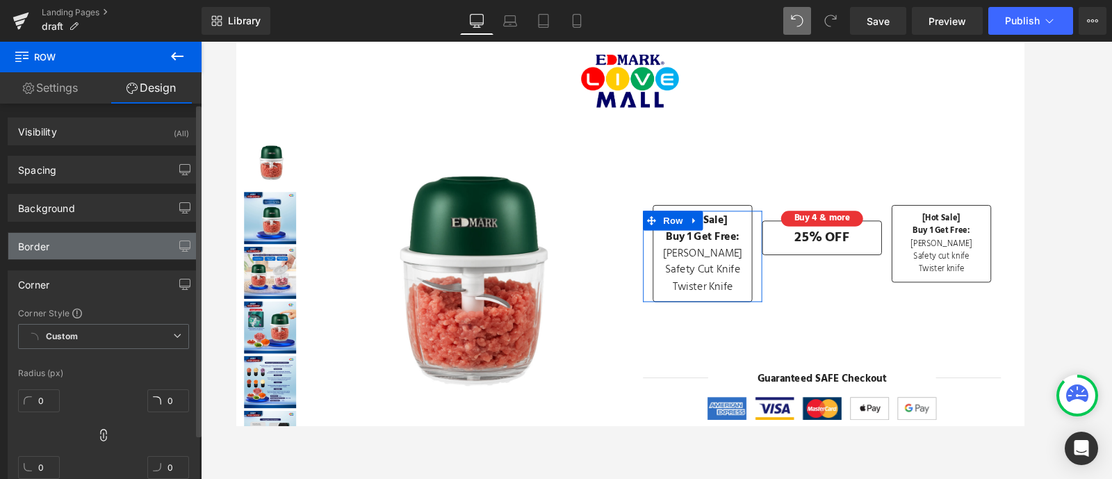
click at [119, 240] on div "Border" at bounding box center [103, 246] width 190 height 26
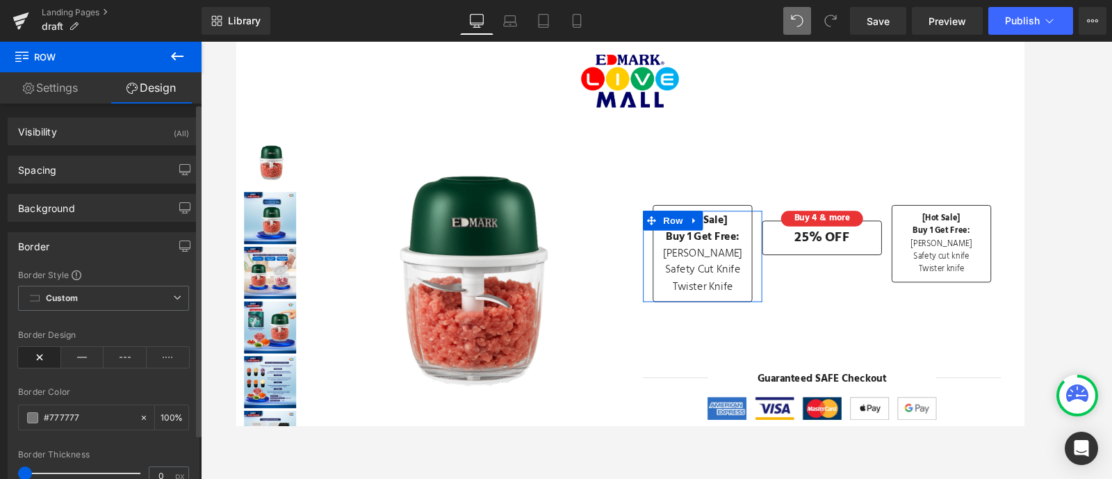
click at [99, 241] on div "Border" at bounding box center [103, 246] width 190 height 26
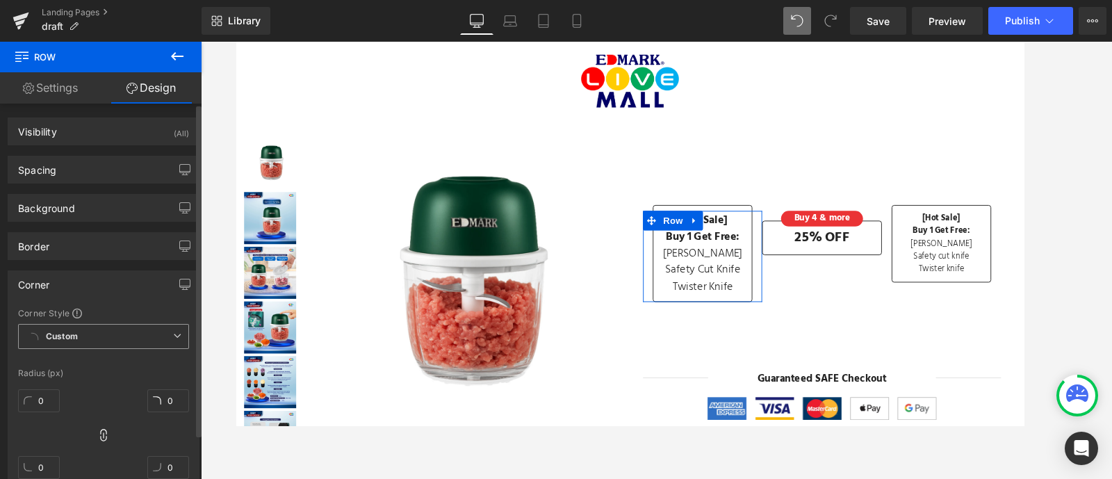
drag, startPoint x: 97, startPoint y: 335, endPoint x: 82, endPoint y: 338, distance: 15.7
click at [82, 338] on span "Custom Setup Global Style" at bounding box center [103, 336] width 171 height 25
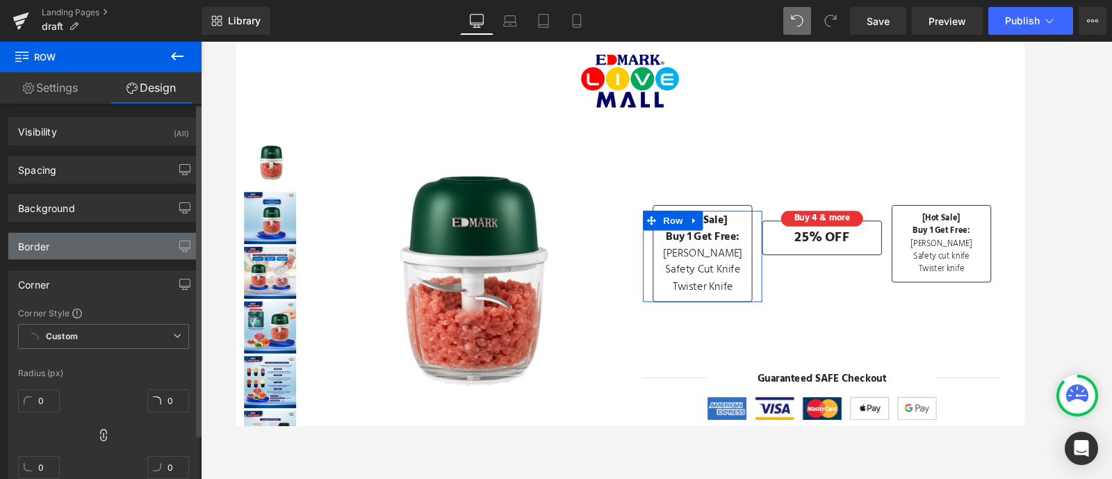
click at [109, 240] on div "Border" at bounding box center [103, 246] width 190 height 26
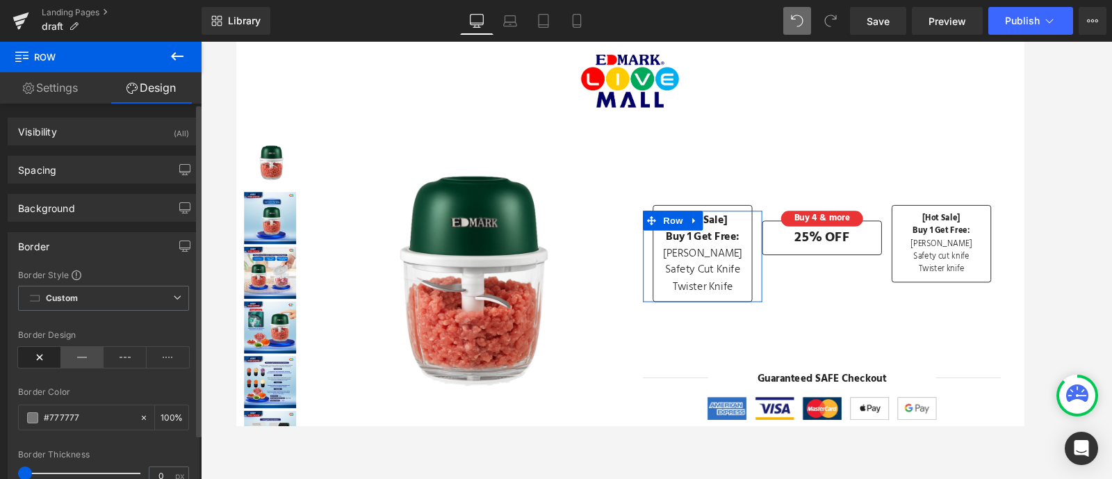
click at [78, 354] on icon at bounding box center [82, 357] width 43 height 21
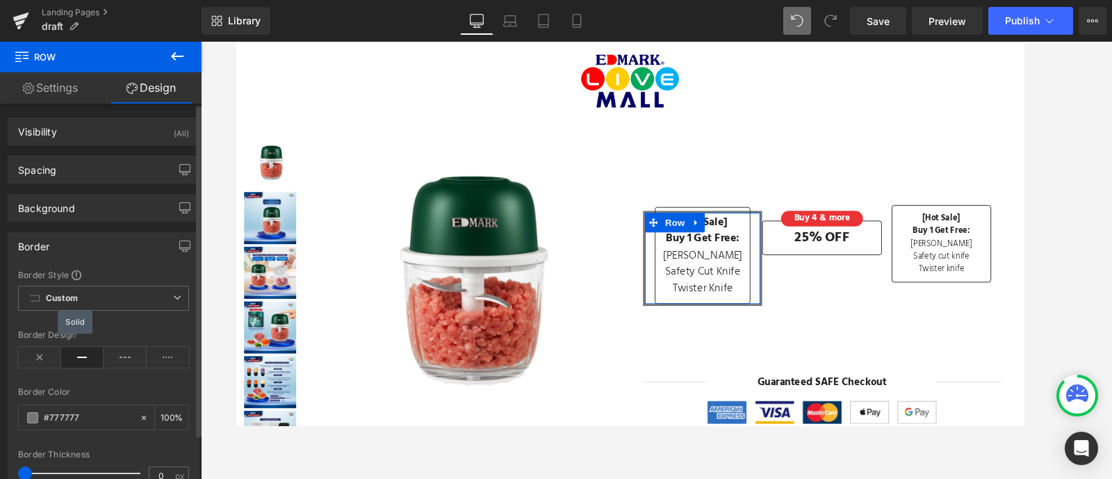
click at [78, 354] on icon at bounding box center [82, 357] width 43 height 21
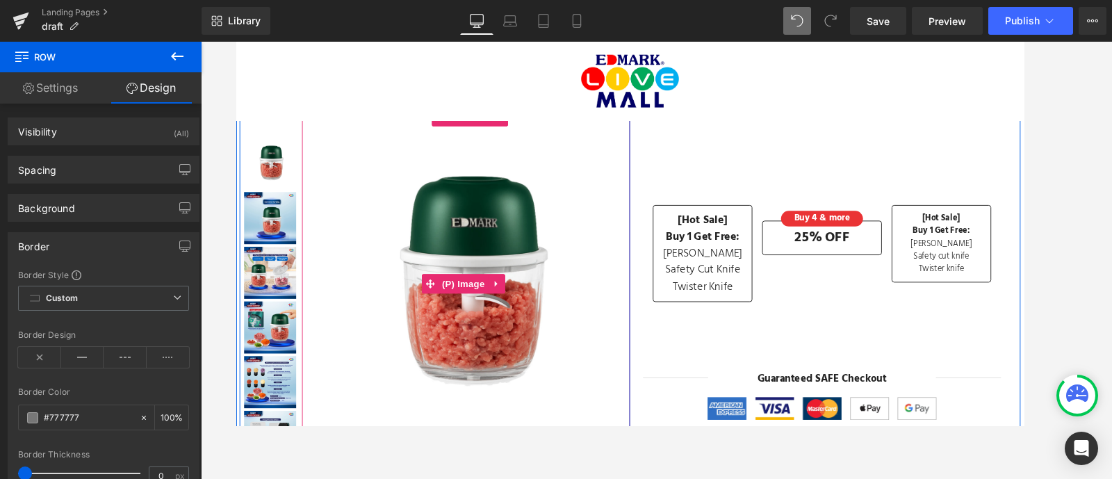
click at [579, 361] on img at bounding box center [481, 300] width 336 height 336
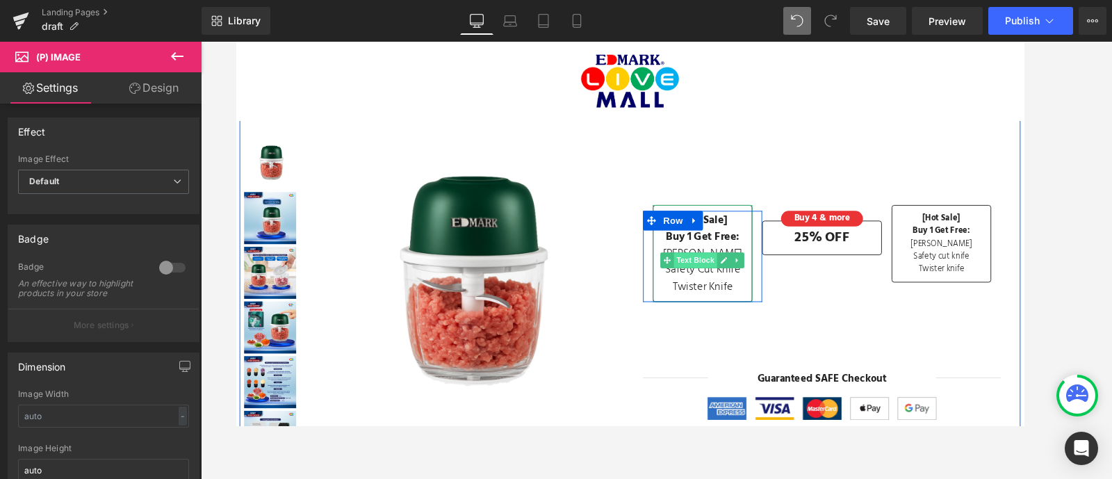
click at [721, 274] on span "Text Block" at bounding box center [725, 275] width 46 height 17
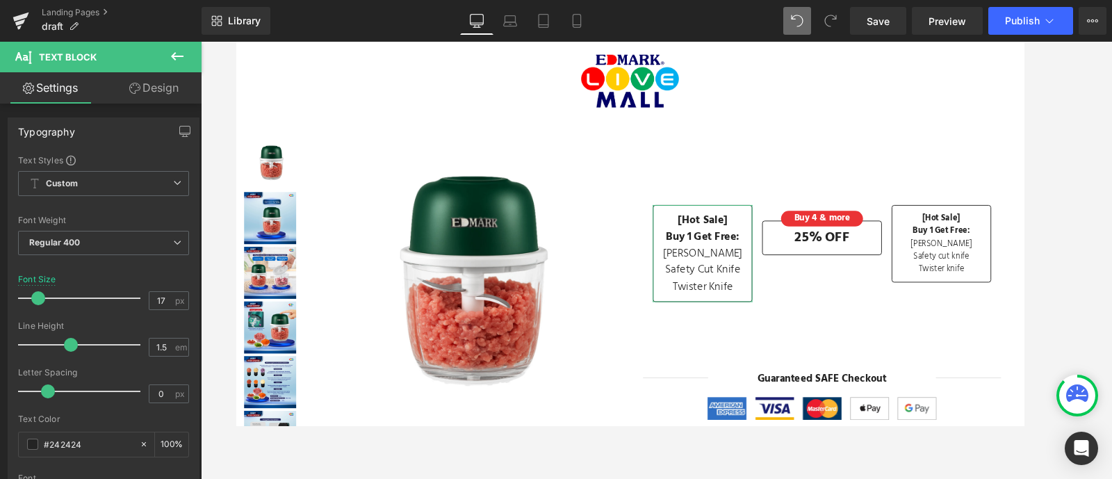
click at [172, 81] on link "Design" at bounding box center [154, 87] width 101 height 31
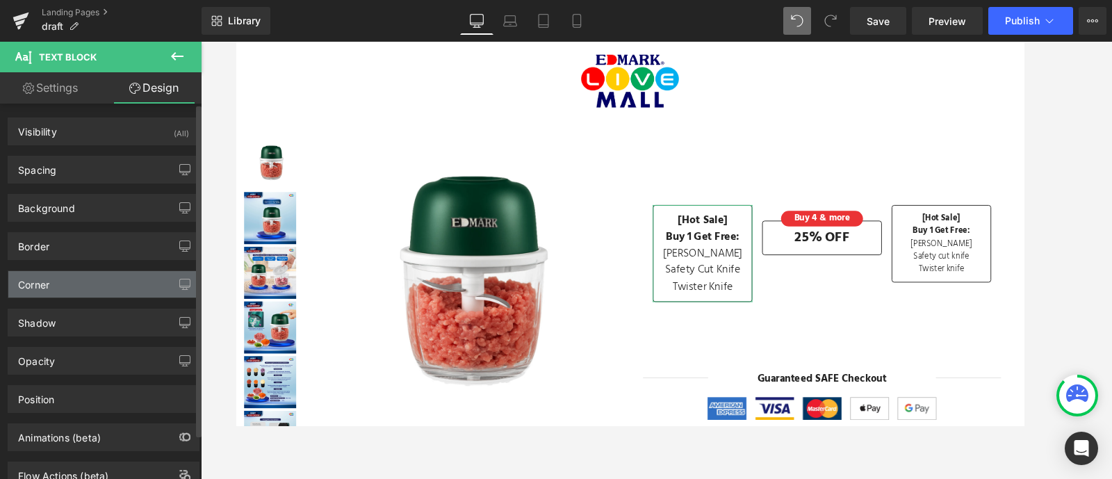
type input "-9"
type input "0"
type input "10"
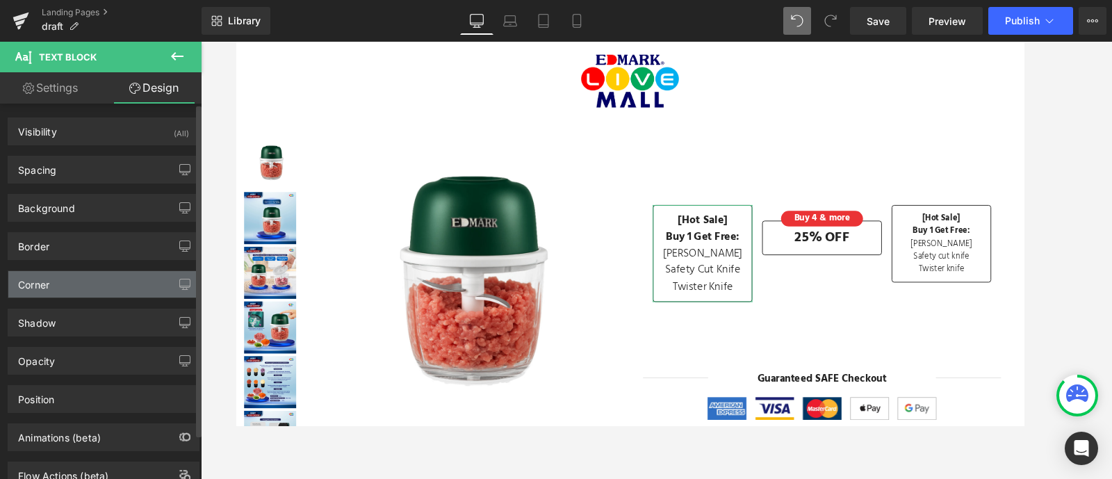
type input "0"
type input "10"
type input "0"
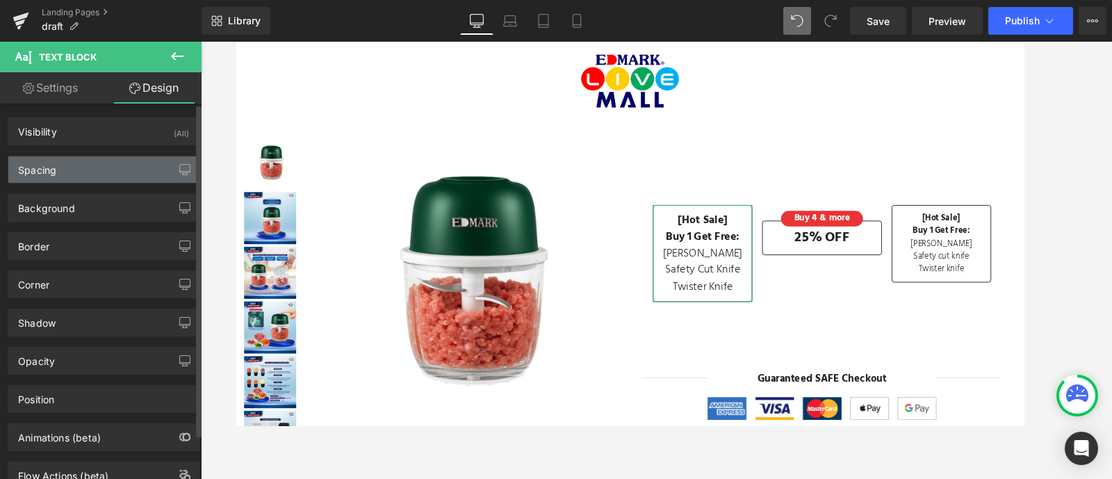
click at [97, 167] on div "Spacing" at bounding box center [103, 169] width 190 height 26
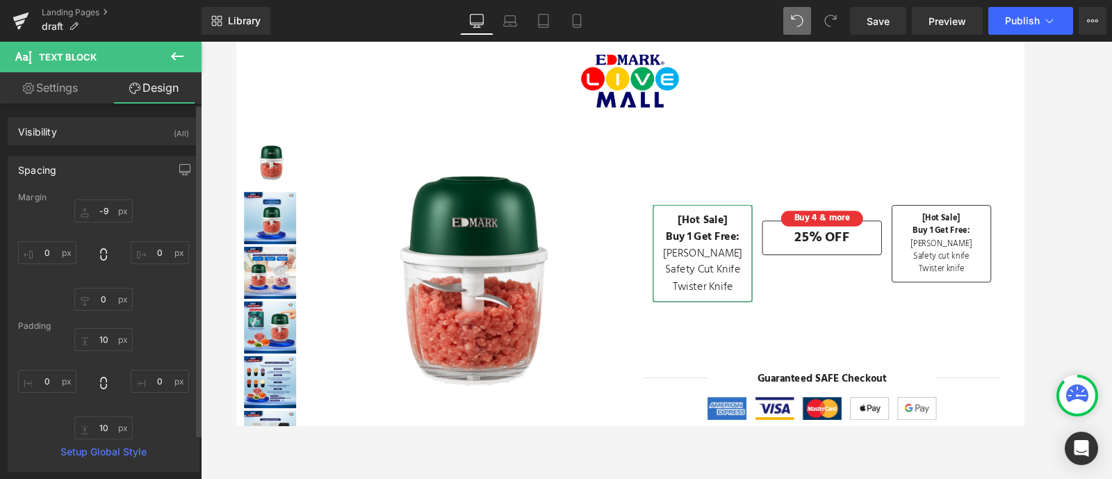
click at [97, 167] on div "Spacing" at bounding box center [103, 169] width 190 height 26
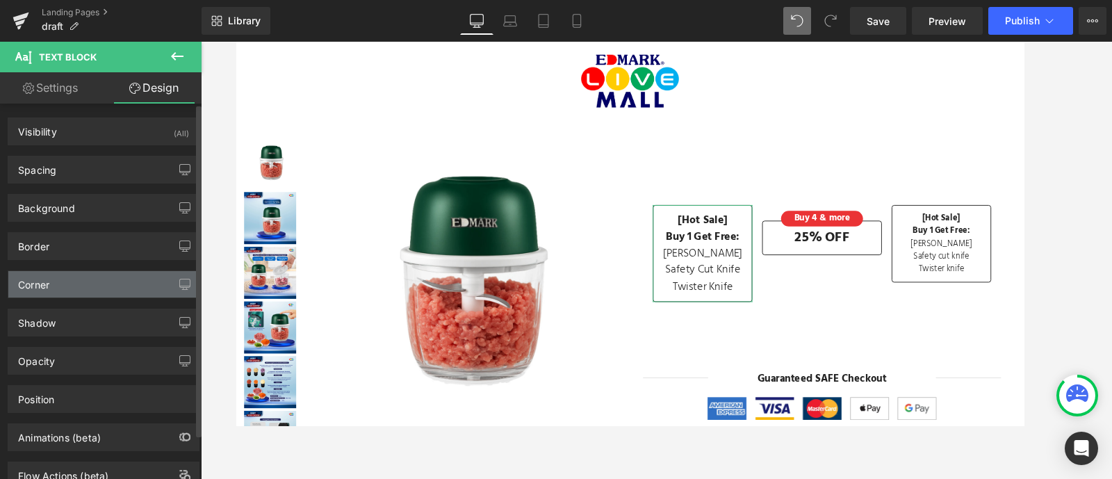
click at [42, 296] on div "Corner" at bounding box center [103, 284] width 190 height 26
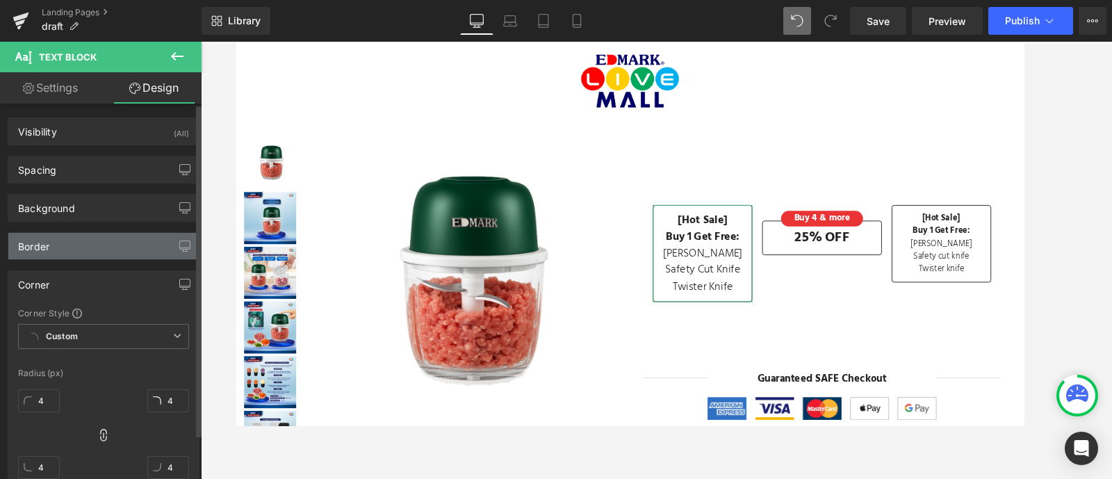
click at [85, 245] on div "Border" at bounding box center [103, 246] width 190 height 26
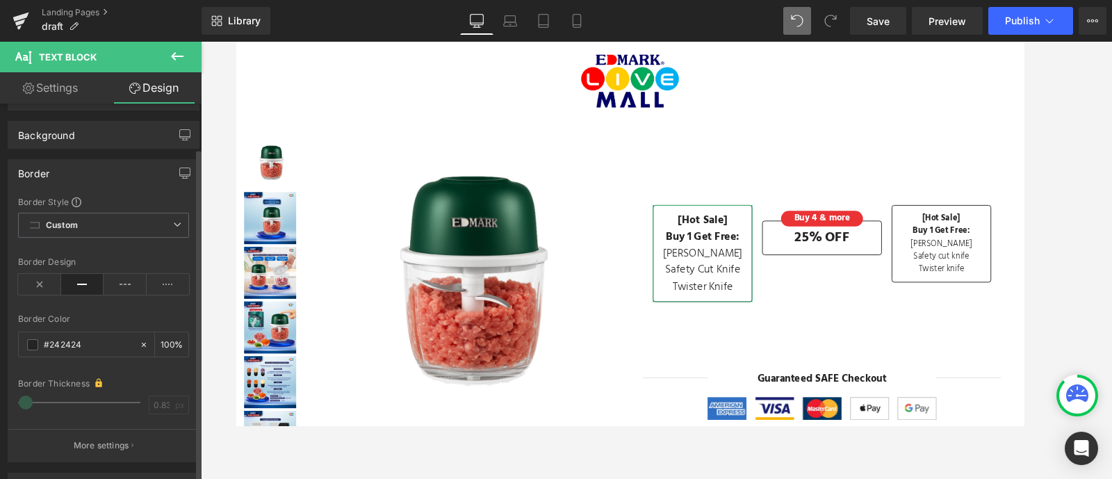
scroll to position [74, 0]
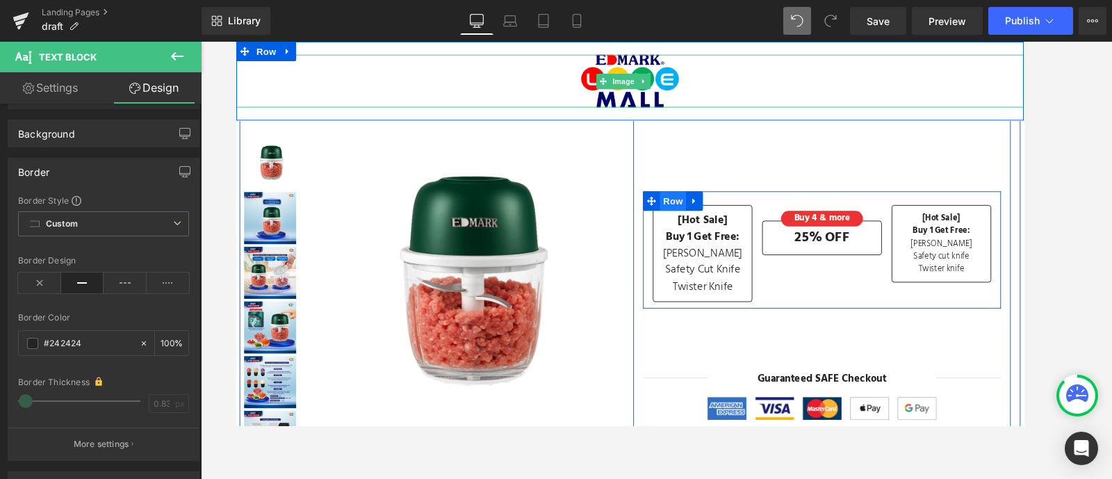
click at [698, 205] on span "Row" at bounding box center [702, 212] width 28 height 21
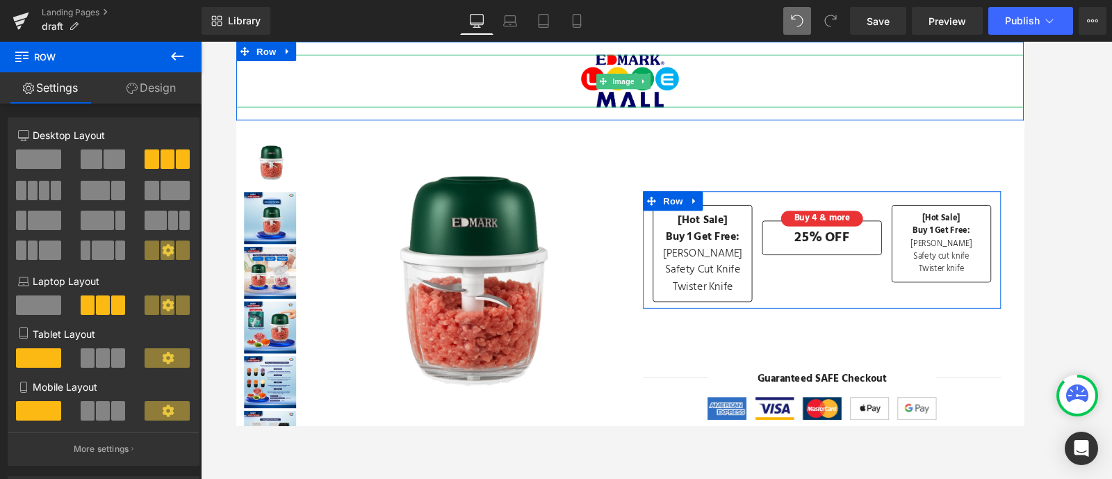
click at [149, 84] on link "Design" at bounding box center [151, 87] width 101 height 31
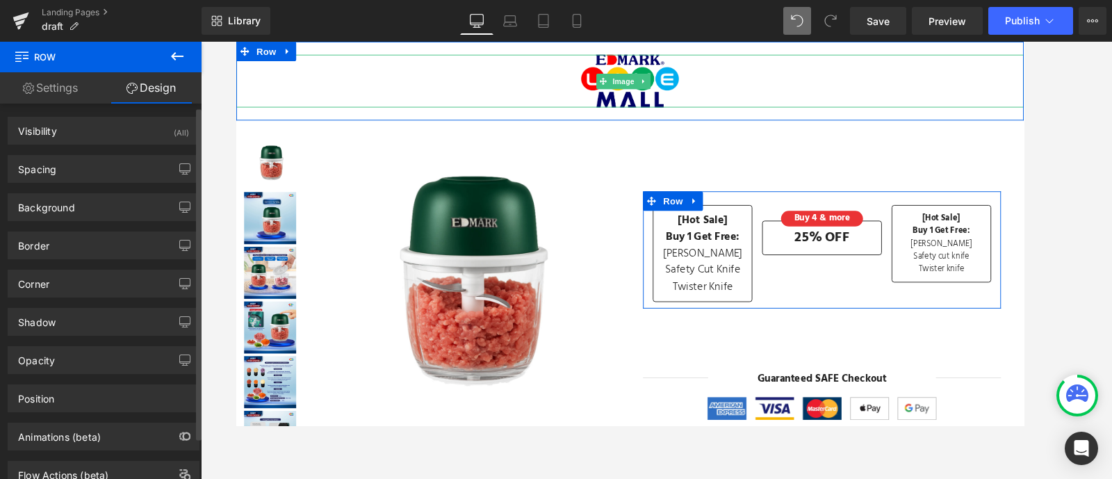
scroll to position [0, 0]
click at [23, 91] on icon at bounding box center [28, 88] width 11 height 11
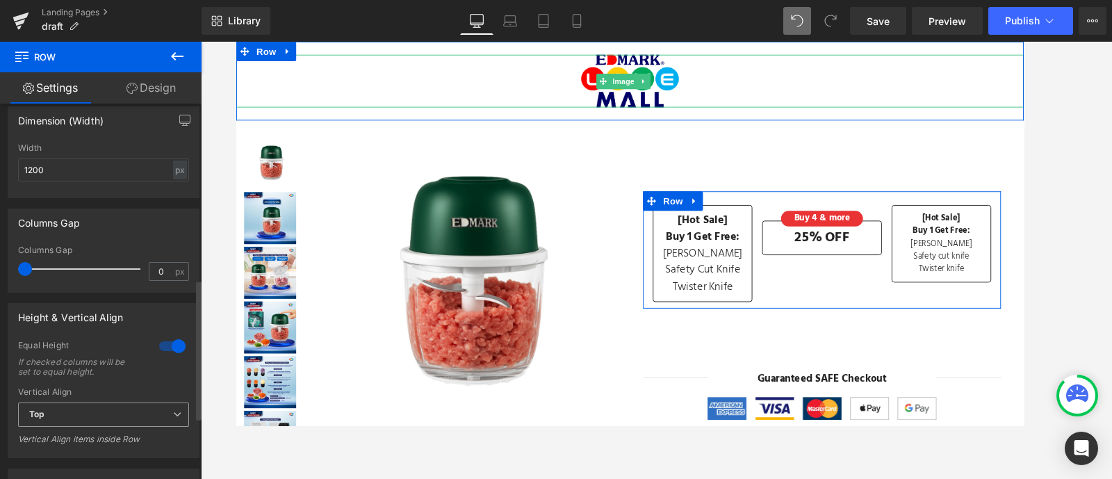
scroll to position [461, 0]
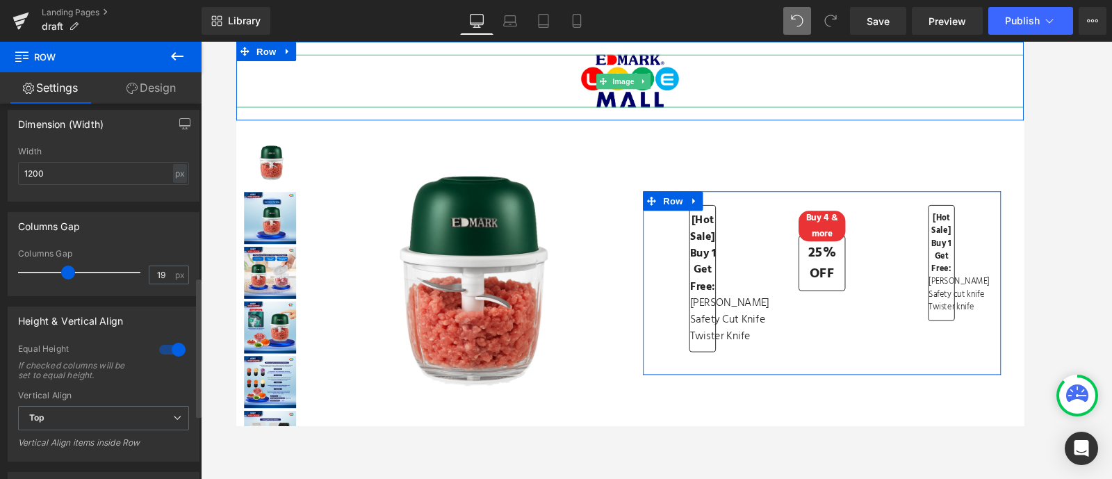
type input "0"
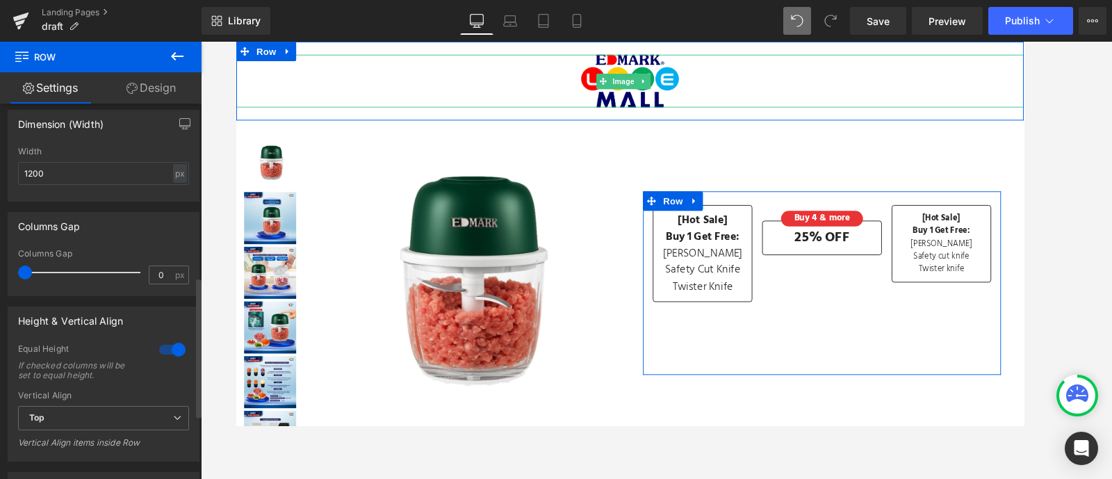
drag, startPoint x: 26, startPoint y: 276, endPoint x: 0, endPoint y: 260, distance: 30.3
click at [0, 260] on div "Columns Gap 0px Columns Gap 0 px" at bounding box center [104, 249] width 208 height 94
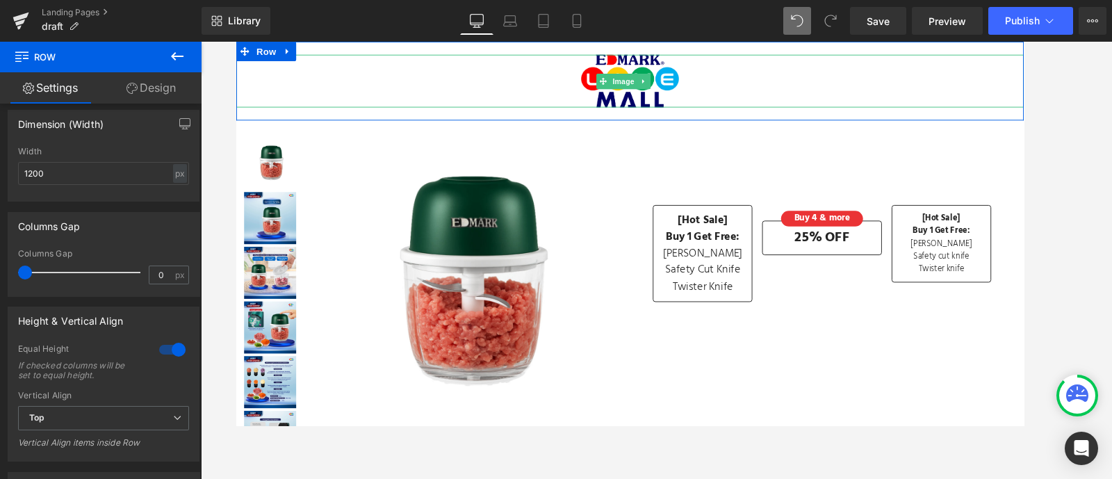
click at [181, 60] on icon at bounding box center [177, 56] width 17 height 17
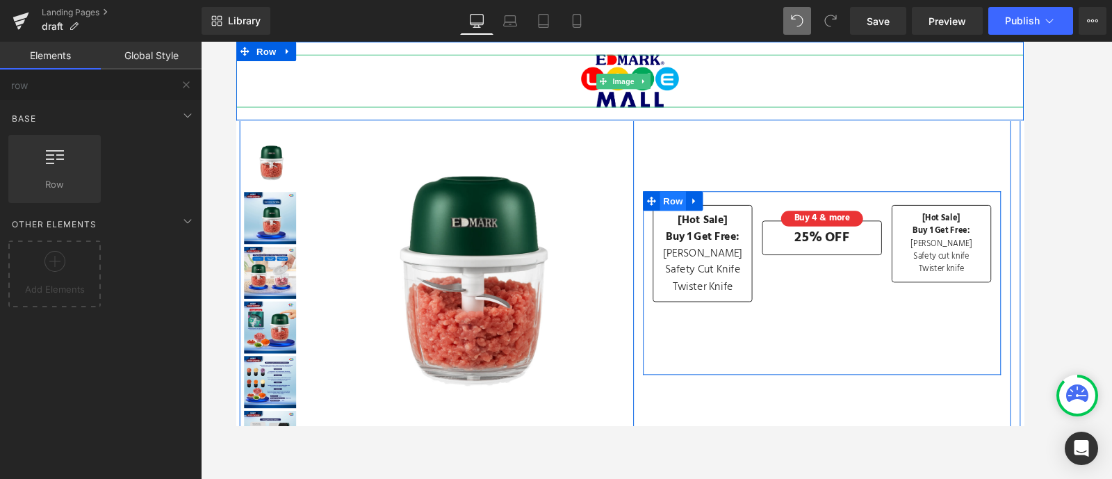
click at [688, 213] on span "Row" at bounding box center [702, 212] width 28 height 21
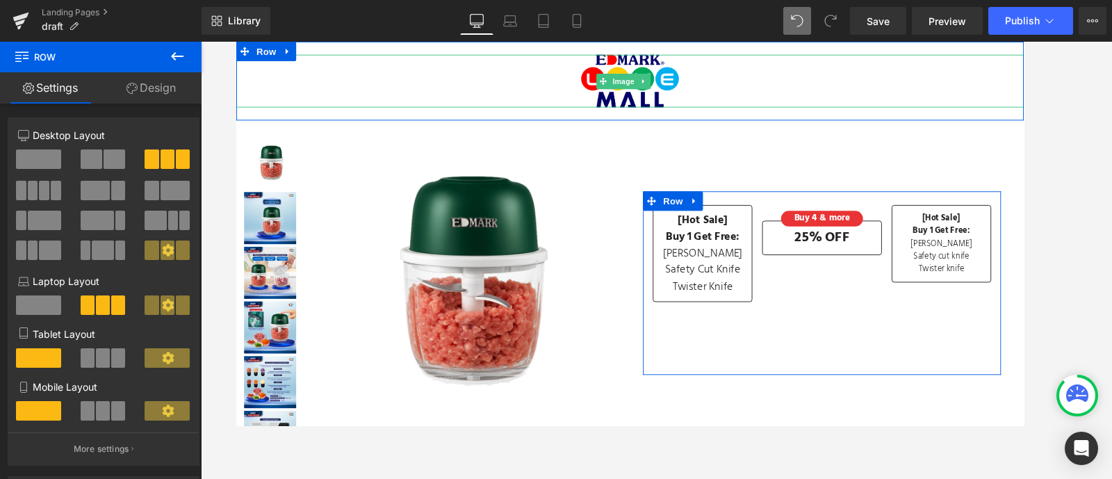
click at [151, 74] on link "Design" at bounding box center [151, 87] width 101 height 31
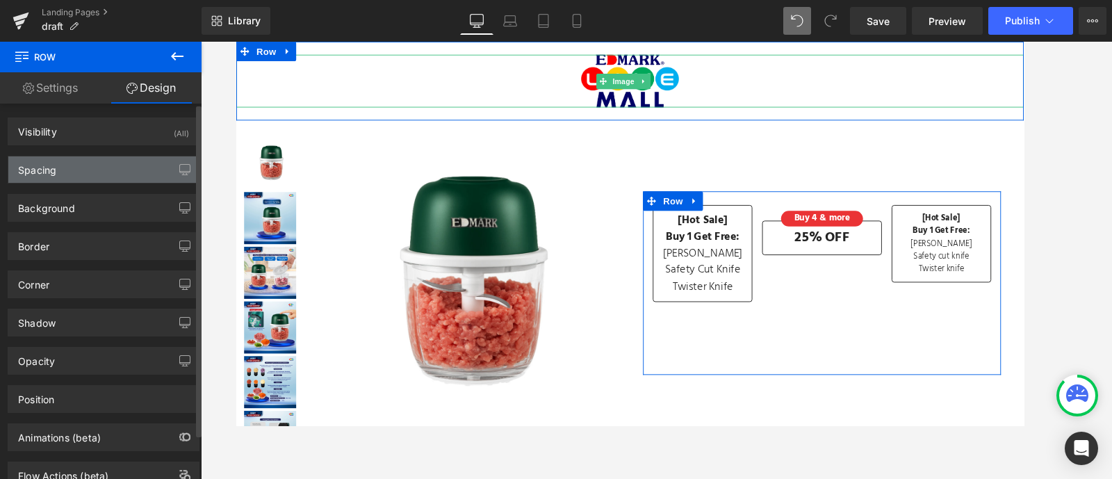
click at [79, 172] on div "Spacing" at bounding box center [103, 169] width 190 height 26
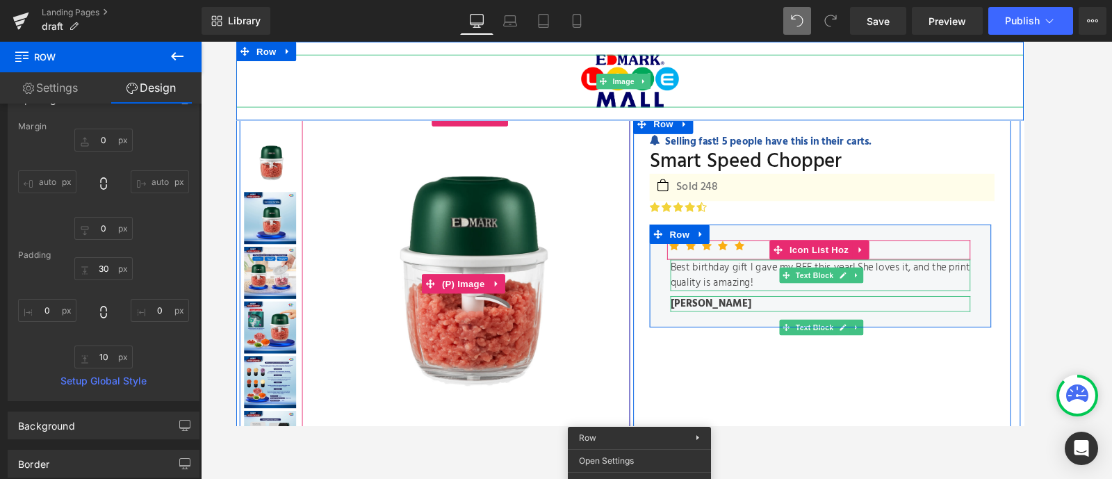
scroll to position [0, 0]
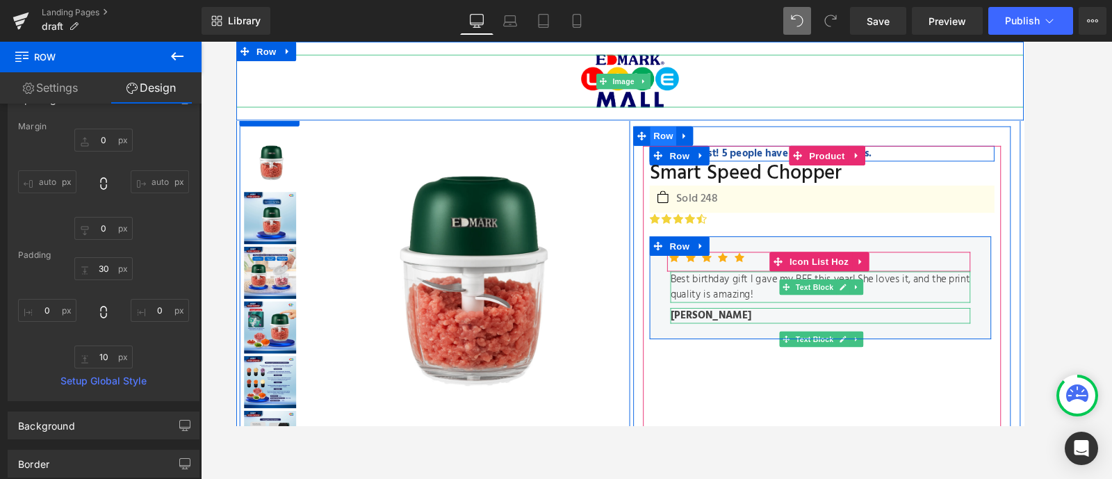
click at [678, 143] on span "Row" at bounding box center [691, 142] width 28 height 21
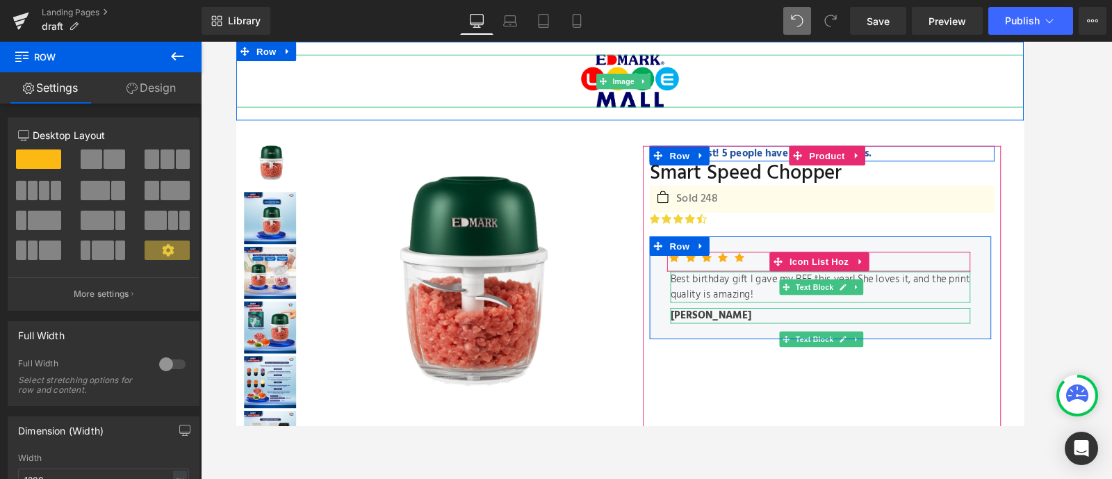
click at [769, 87] on div at bounding box center [656, 84] width 841 height 56
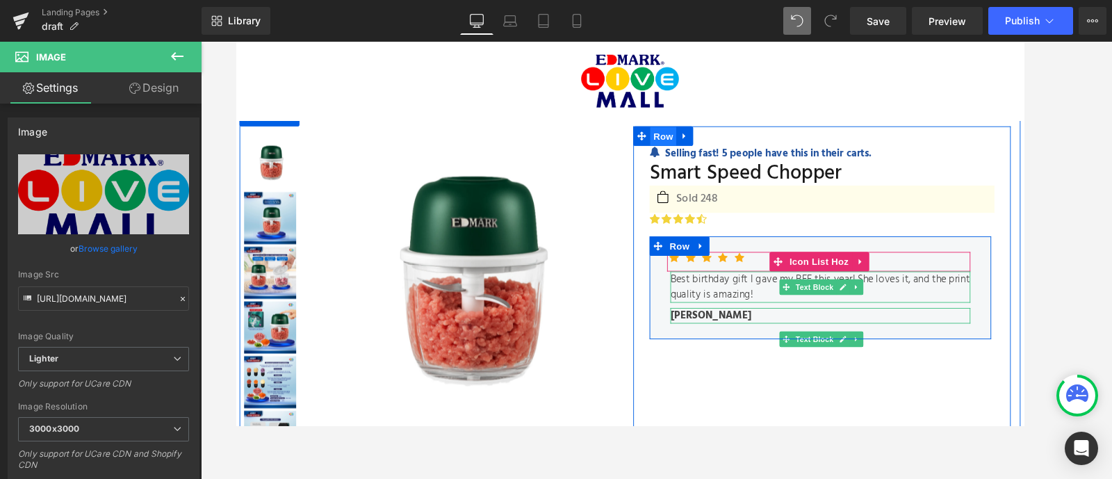
click at [695, 140] on span "Row" at bounding box center [691, 143] width 28 height 21
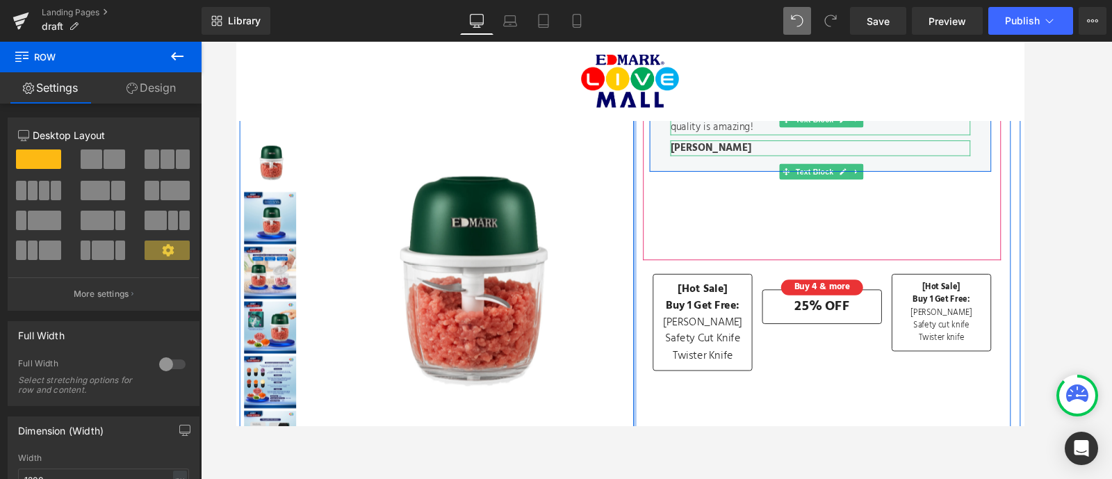
scroll to position [206, 0]
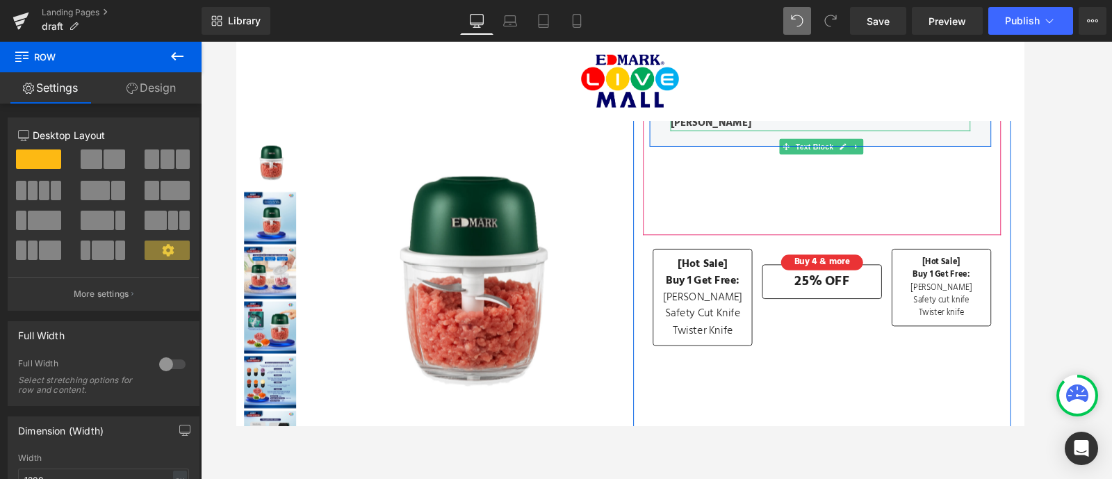
click at [149, 82] on link "Design" at bounding box center [151, 87] width 101 height 31
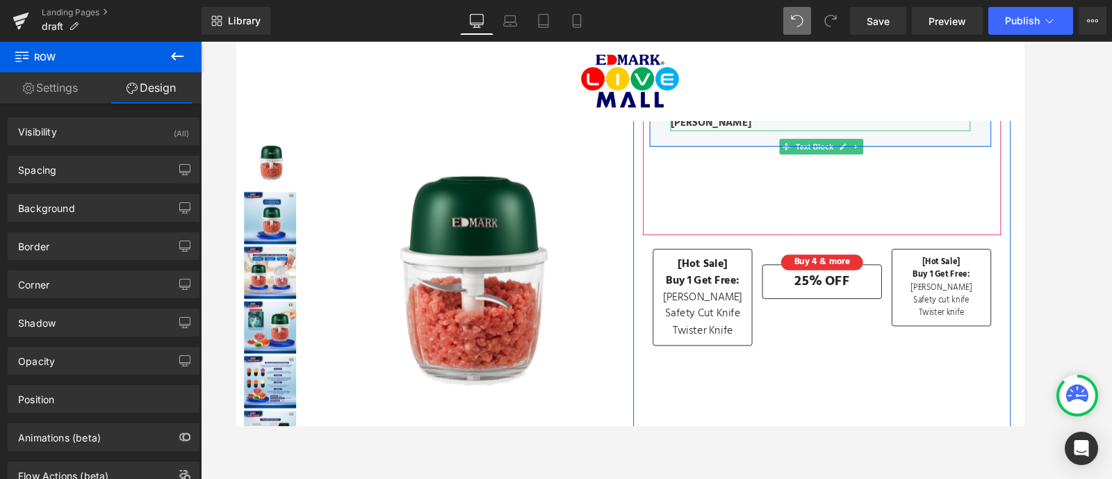
click at [49, 90] on link "Settings" at bounding box center [50, 87] width 101 height 31
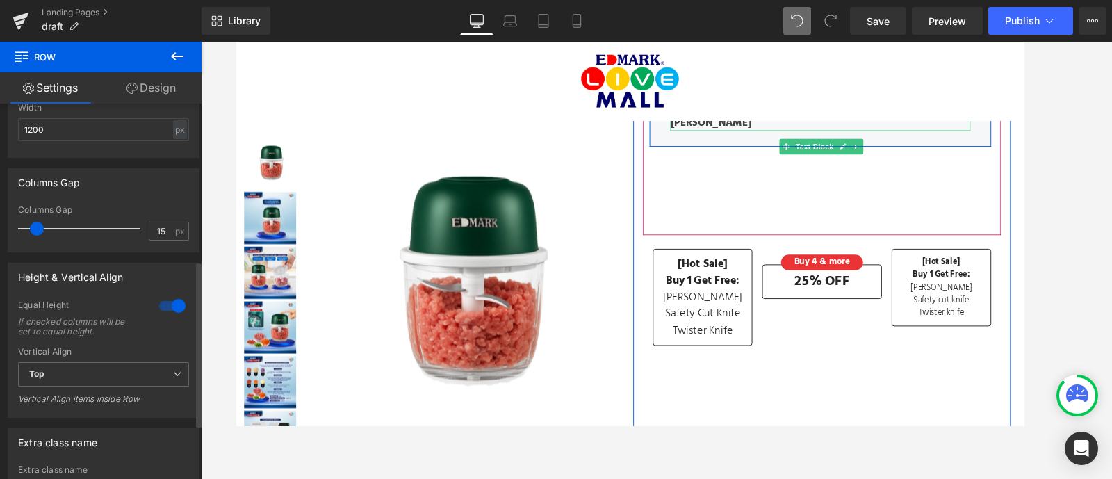
scroll to position [347, 0]
type input "0"
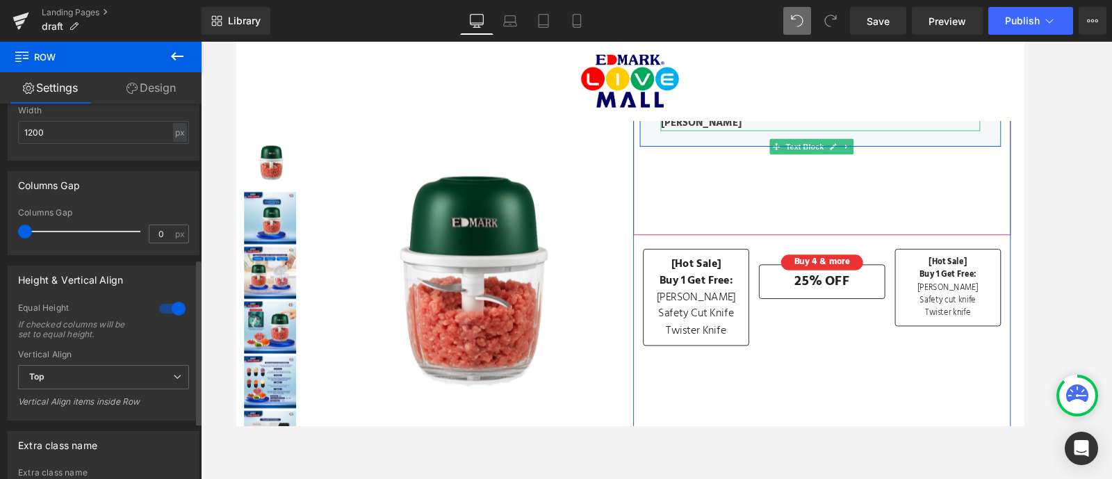
drag, startPoint x: 37, startPoint y: 227, endPoint x: 0, endPoint y: 229, distance: 36.9
click at [0, 229] on div "Columns Gap 0px Columns Gap 0 px" at bounding box center [104, 208] width 208 height 94
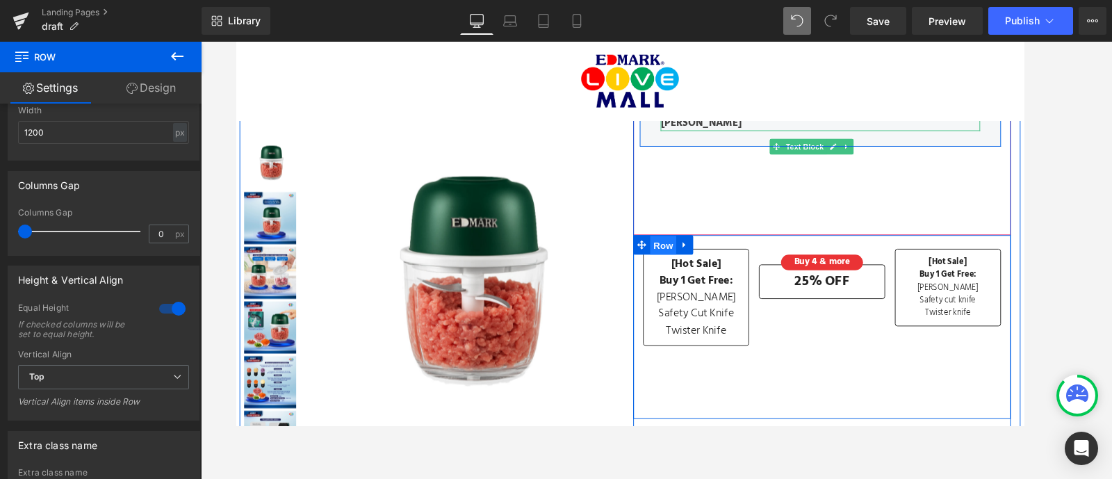
click at [680, 257] on span "Row" at bounding box center [691, 259] width 28 height 21
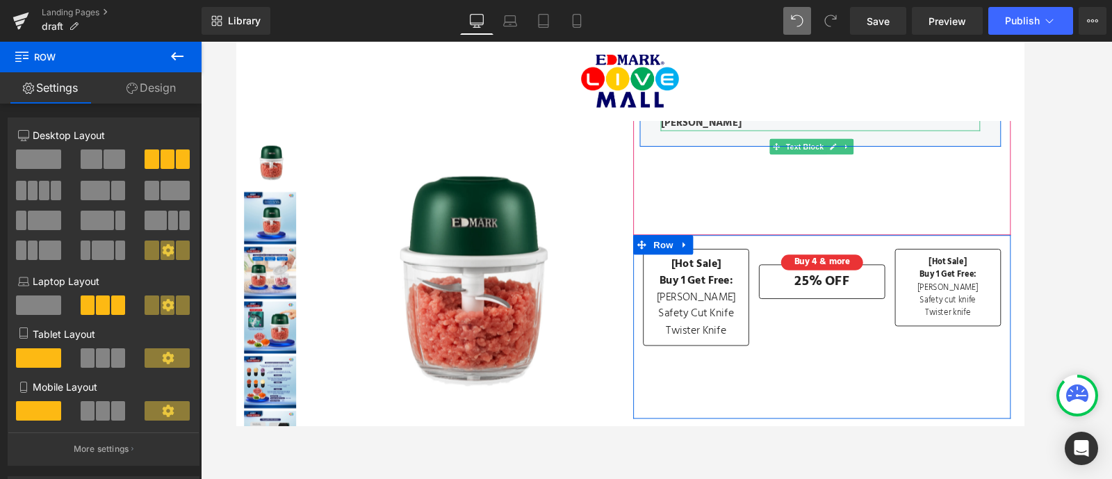
click at [158, 81] on link "Design" at bounding box center [151, 87] width 101 height 31
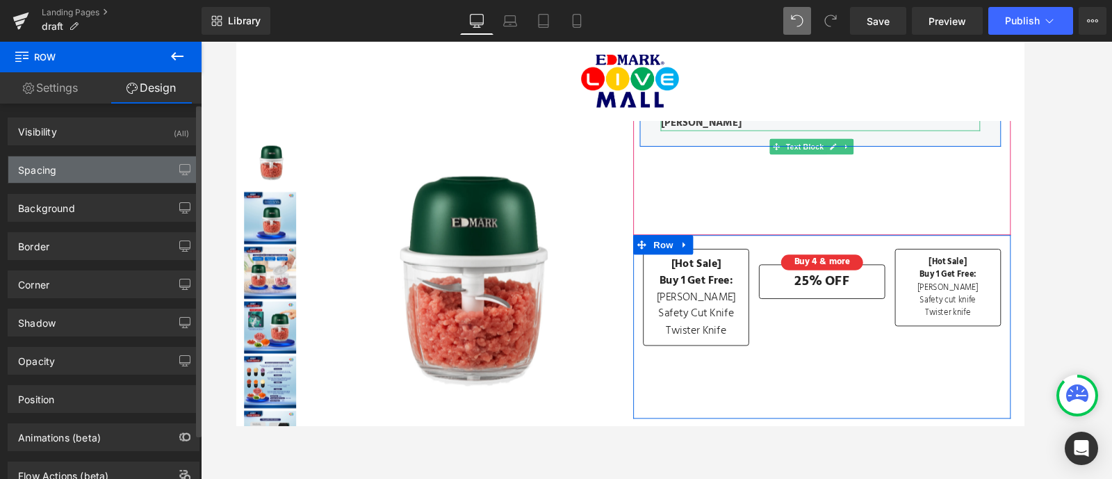
type input "0"
type input "30"
type input "0"
type input "10"
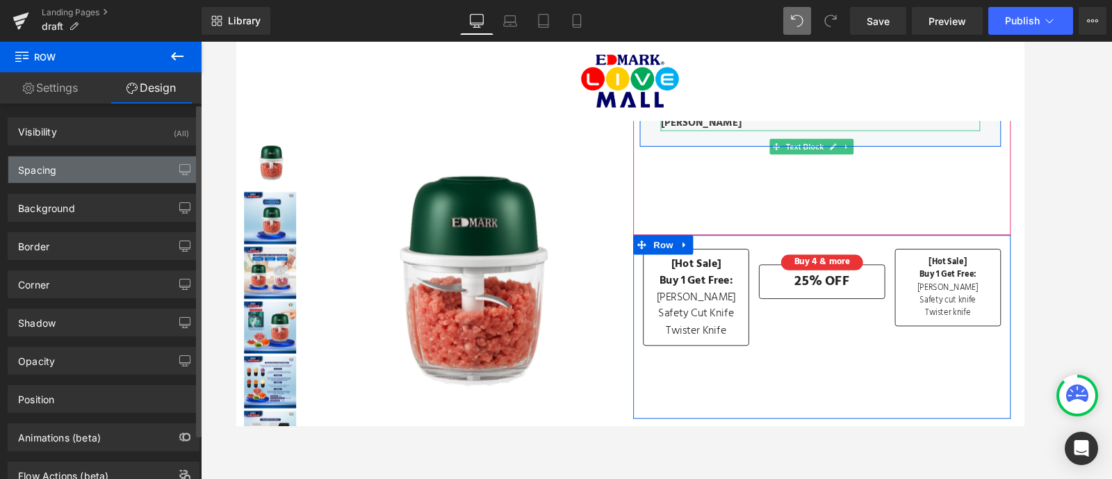
type input "0"
click at [88, 160] on div "Spacing" at bounding box center [103, 169] width 190 height 26
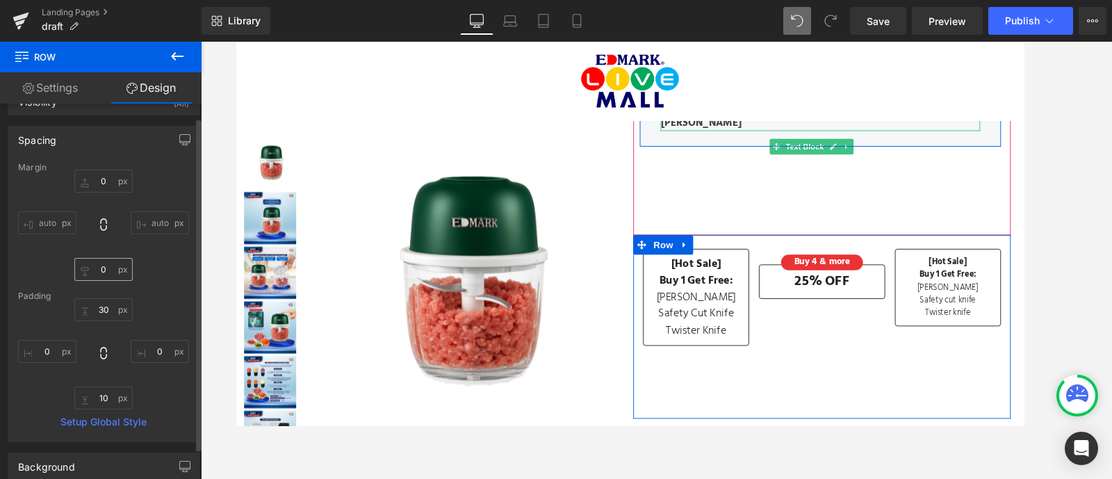
scroll to position [6, 0]
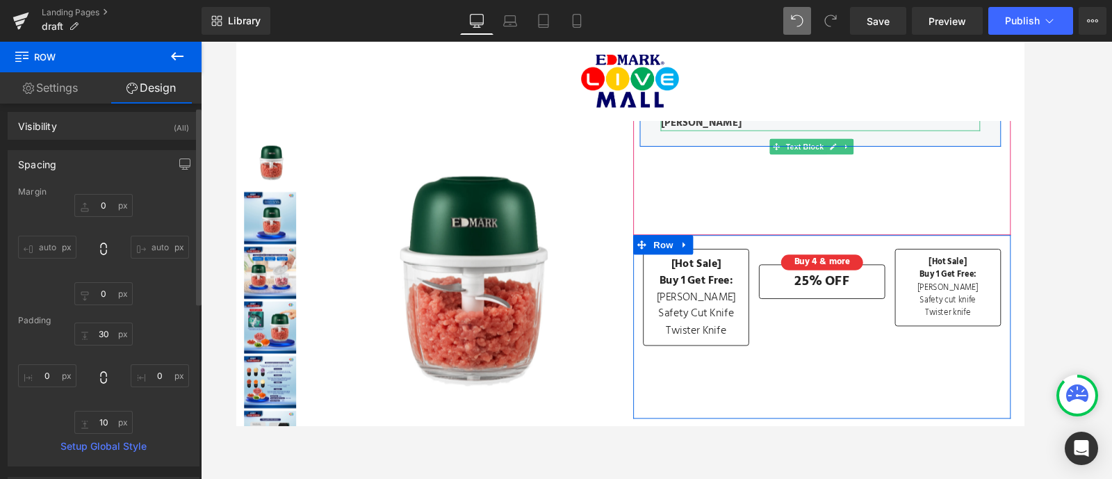
click at [158, 242] on input "auto" at bounding box center [160, 247] width 58 height 23
click at [153, 236] on input "auto" at bounding box center [160, 247] width 58 height 23
type input "auto"
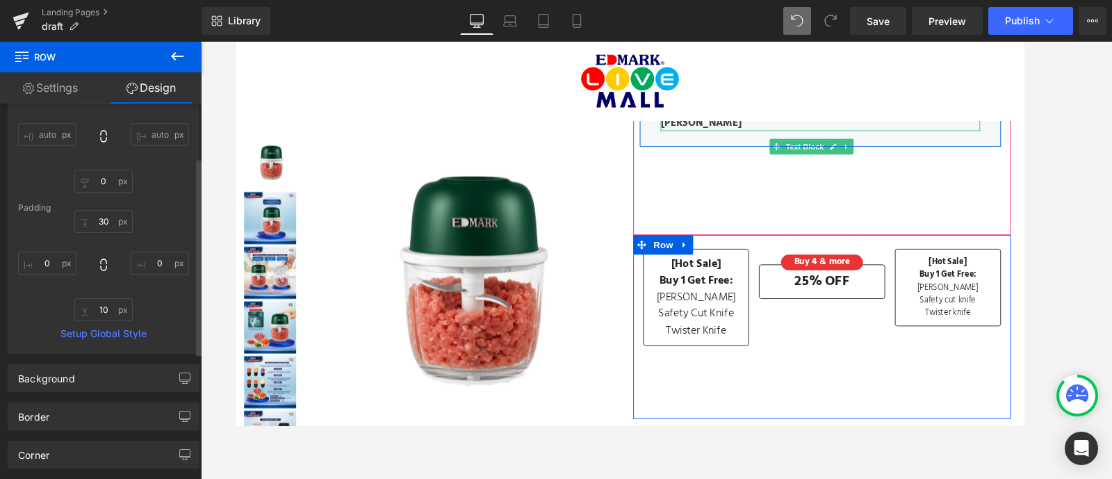
scroll to position [101, 0]
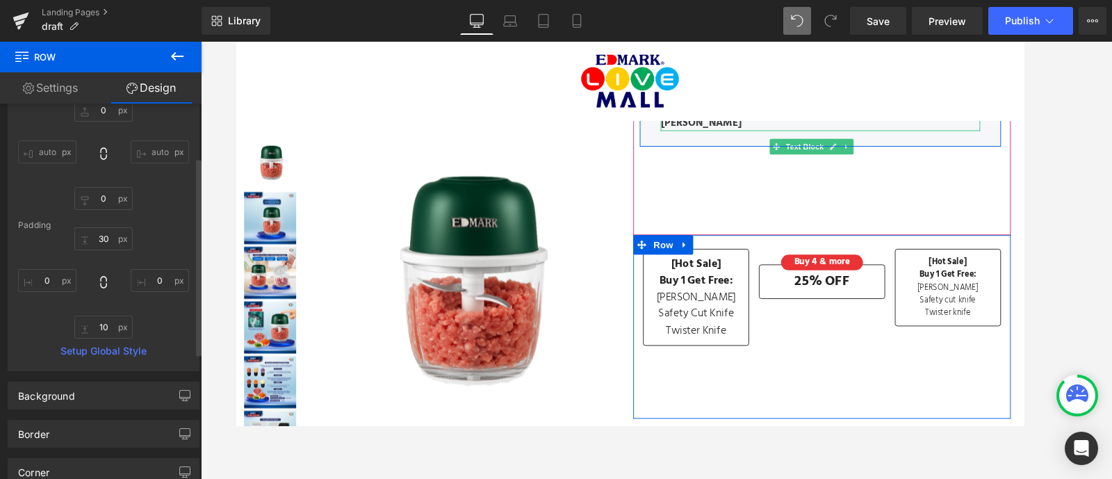
click at [151, 144] on input "auto" at bounding box center [160, 151] width 58 height 23
click at [101, 147] on icon at bounding box center [103, 153] width 6 height 13
type input "0"
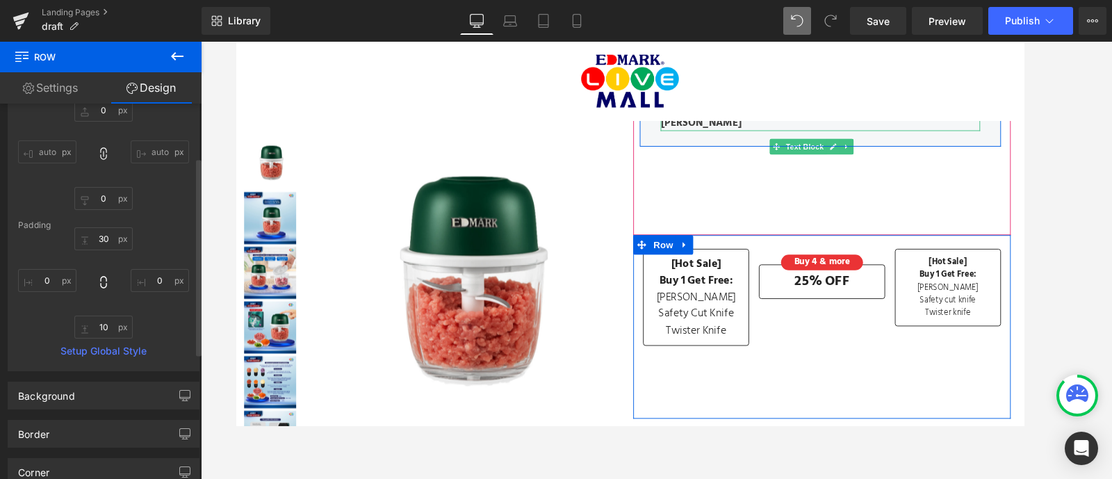
click at [149, 146] on input "auto" at bounding box center [160, 151] width 58 height 23
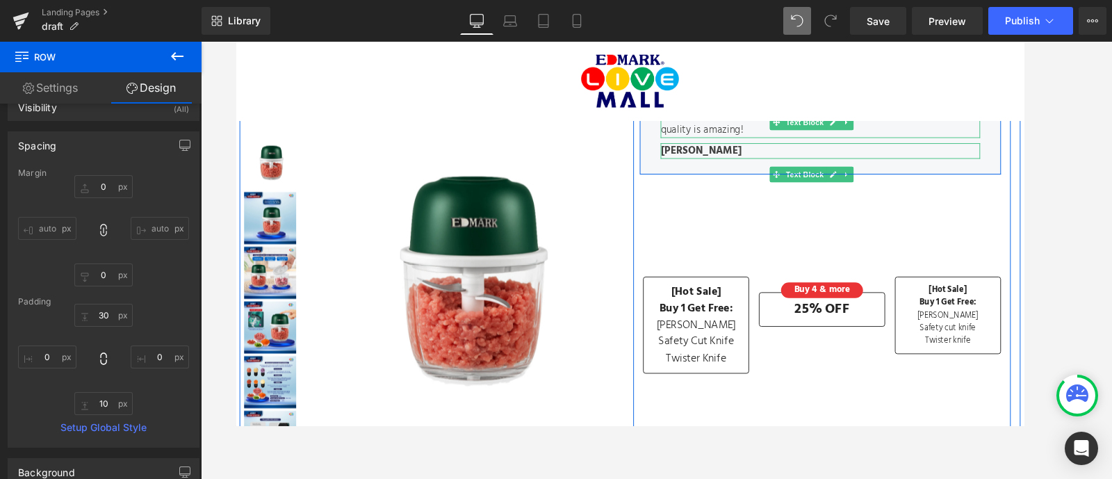
scroll to position [174, 0]
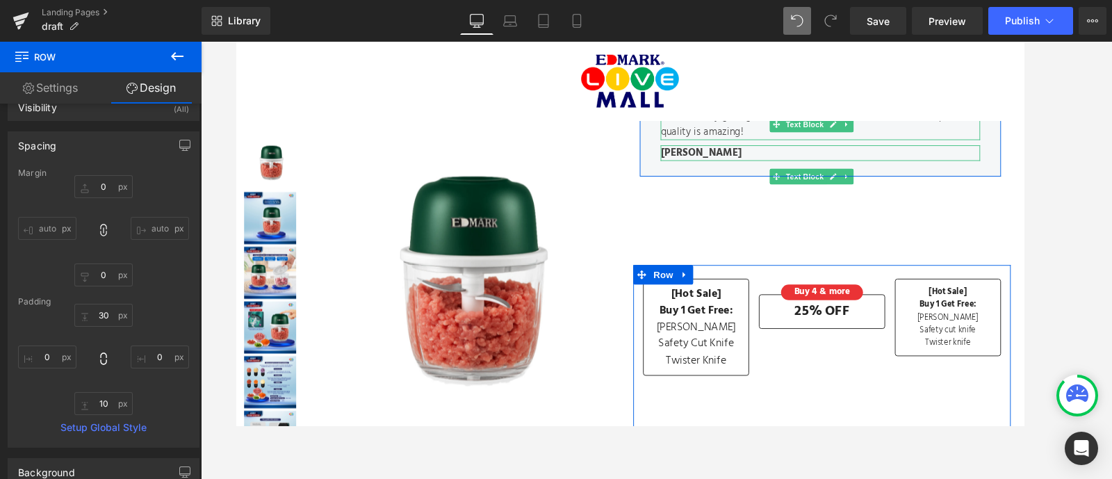
click at [63, 79] on link "Settings" at bounding box center [50, 87] width 101 height 31
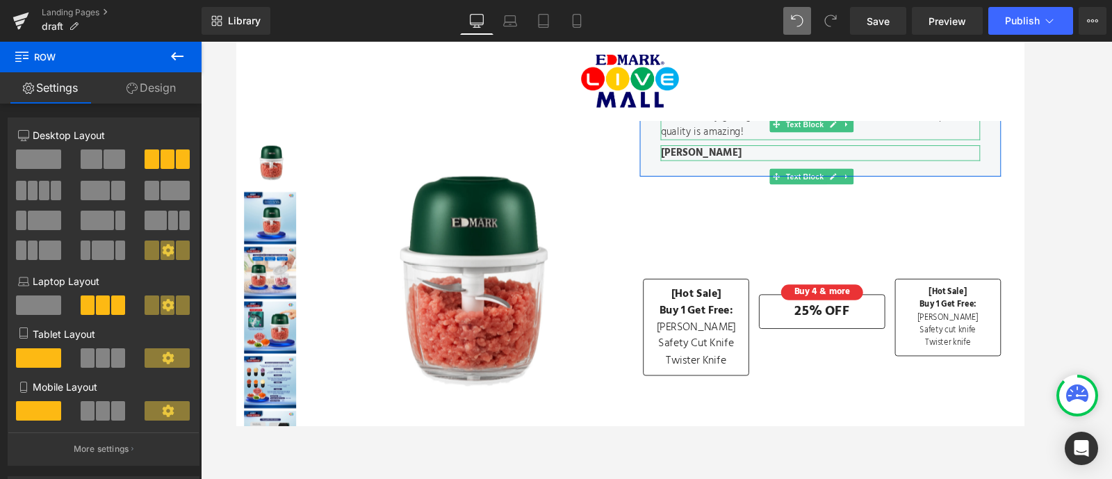
click at [190, 49] on button at bounding box center [177, 57] width 49 height 31
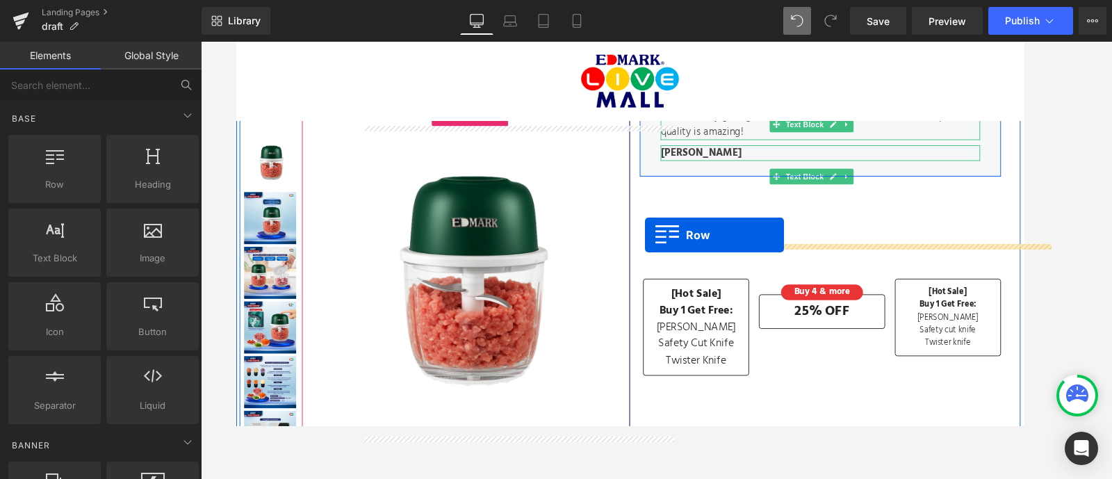
drag, startPoint x: 277, startPoint y: 207, endPoint x: 673, endPoint y: 248, distance: 397.5
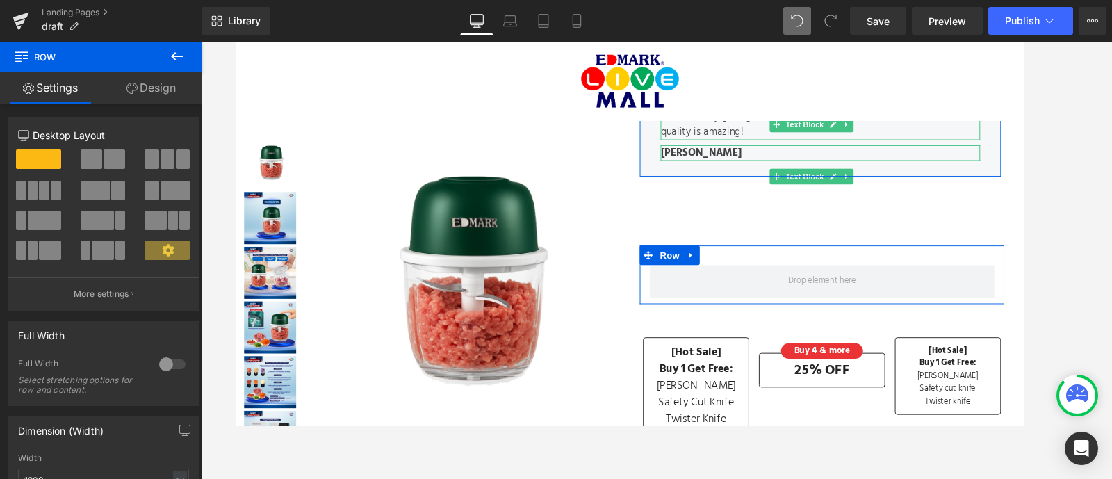
click at [181, 153] on button at bounding box center [168, 158] width 47 height 19
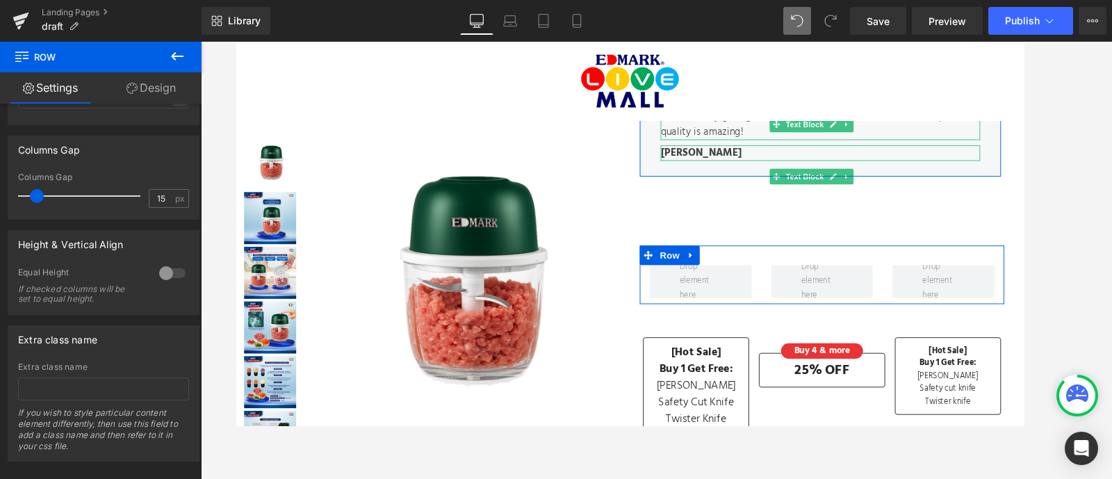
scroll to position [541, 0]
type input "0"
drag, startPoint x: 35, startPoint y: 196, endPoint x: 0, endPoint y: 192, distance: 35.6
click at [0, 192] on div "Columns Gap 0px Columns Gap 0 px" at bounding box center [104, 169] width 208 height 94
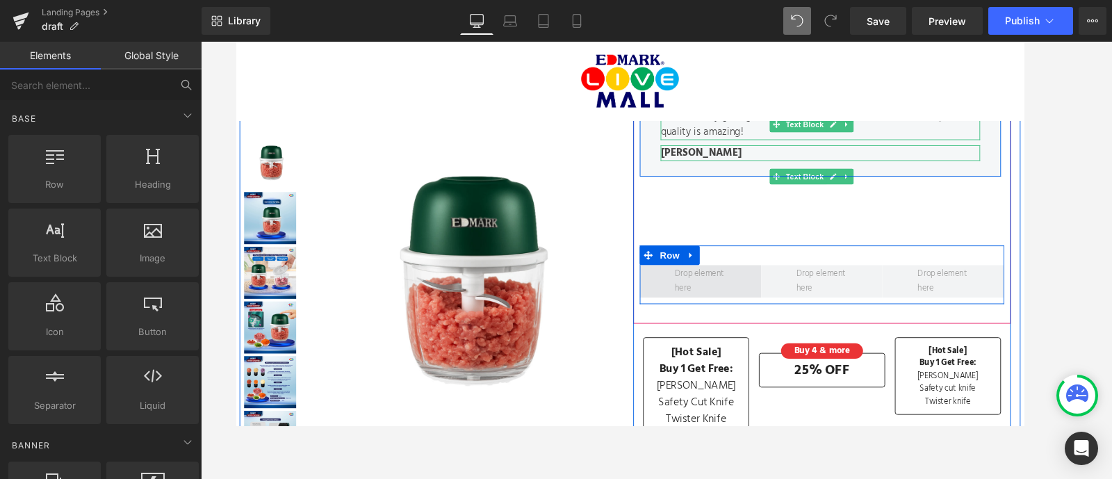
click at [746, 292] on span at bounding box center [731, 298] width 65 height 38
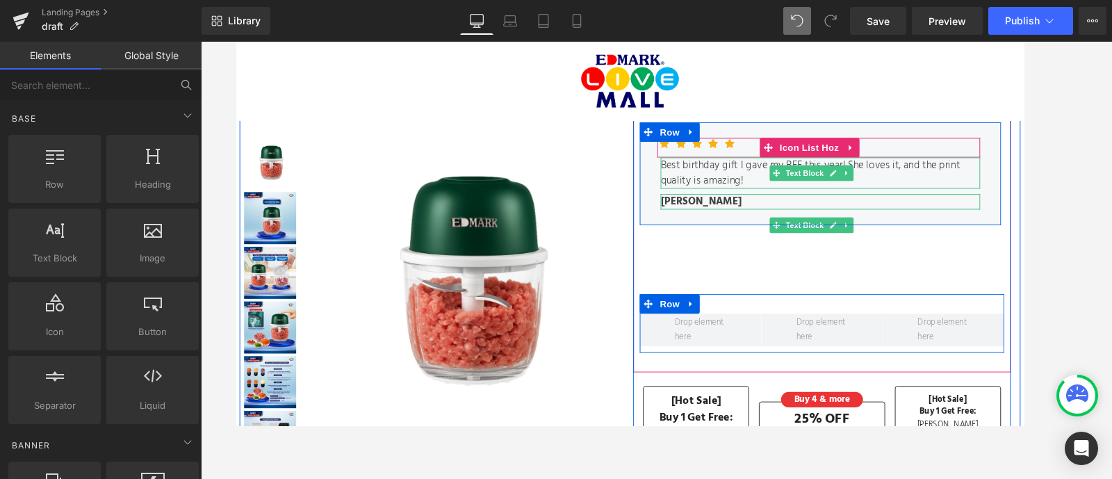
scroll to position [118, 0]
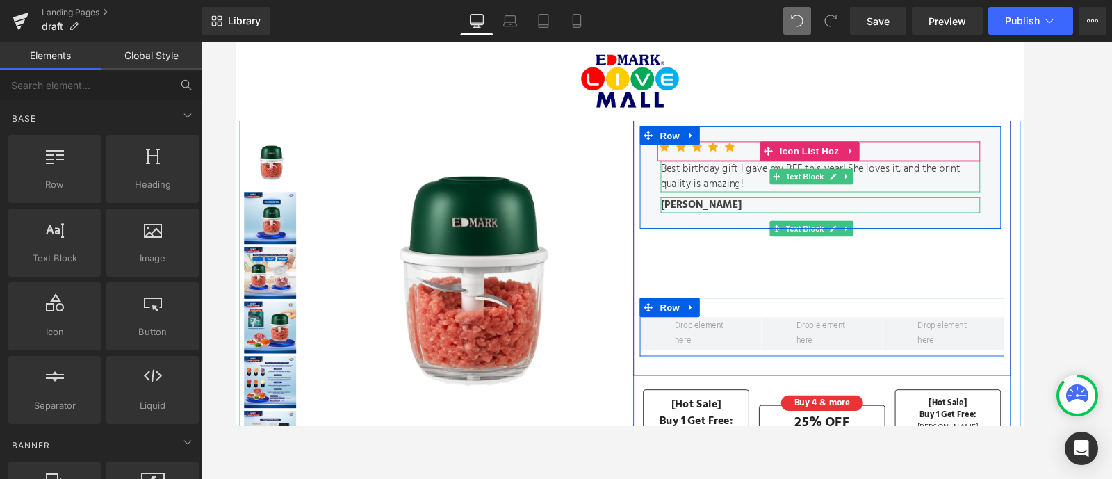
click at [835, 318] on div "Row" at bounding box center [860, 346] width 389 height 63
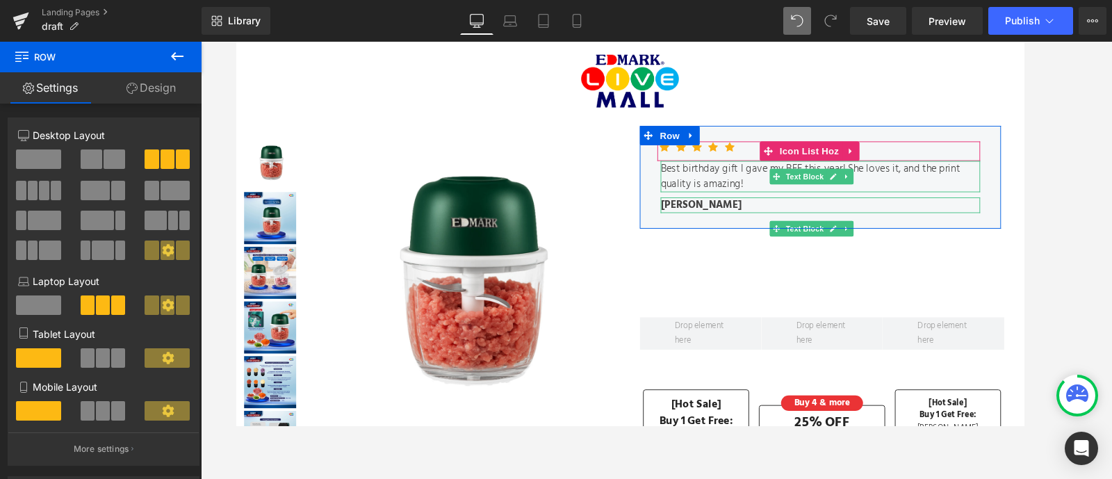
click at [163, 55] on button at bounding box center [177, 57] width 49 height 31
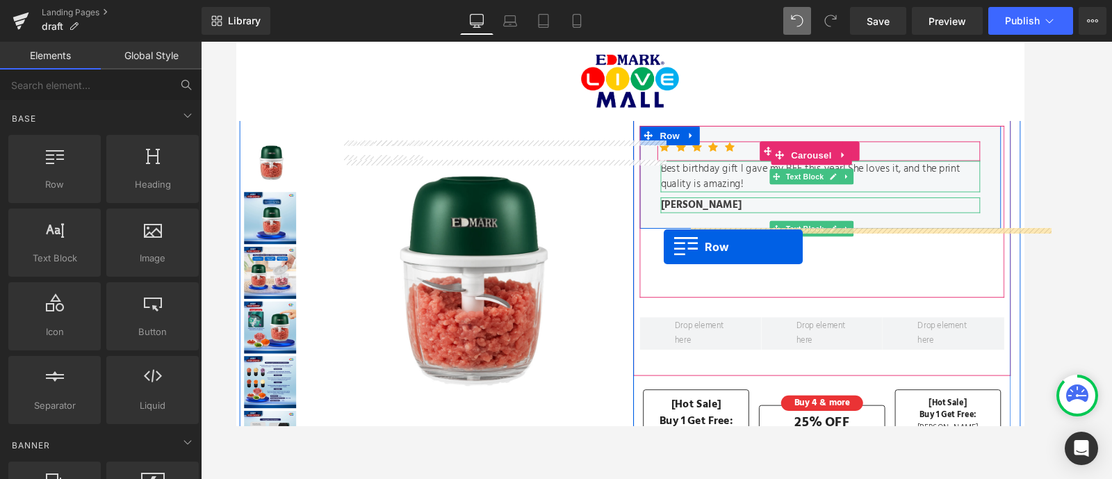
drag, startPoint x: 300, startPoint y: 207, endPoint x: 692, endPoint y: 261, distance: 395.5
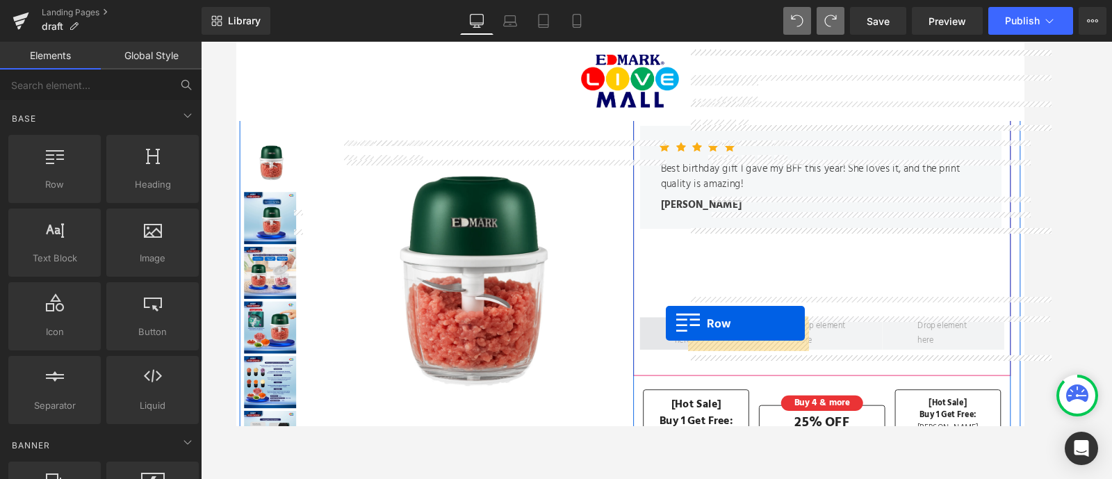
drag, startPoint x: 291, startPoint y: 206, endPoint x: 695, endPoint y: 343, distance: 426.1
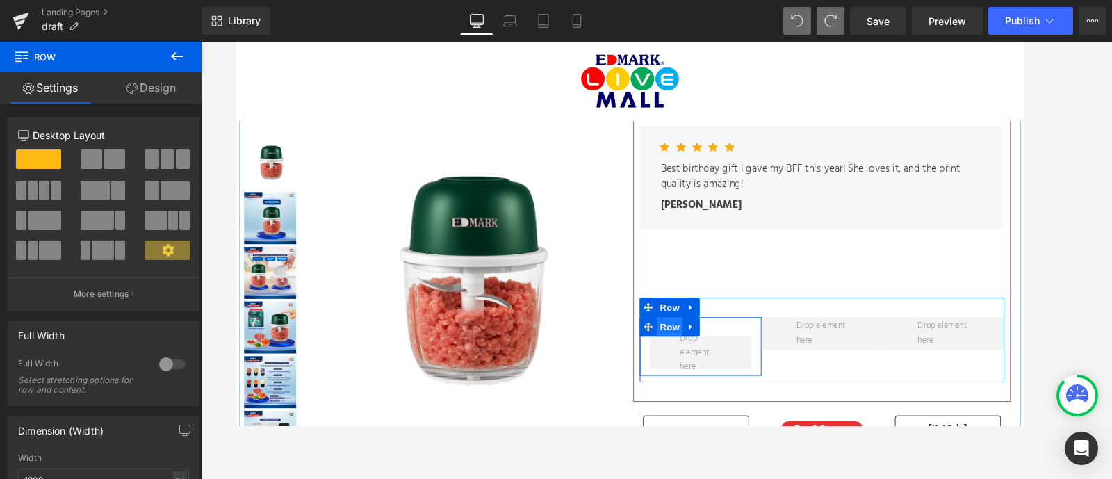
click at [695, 343] on span "Row" at bounding box center [698, 346] width 28 height 21
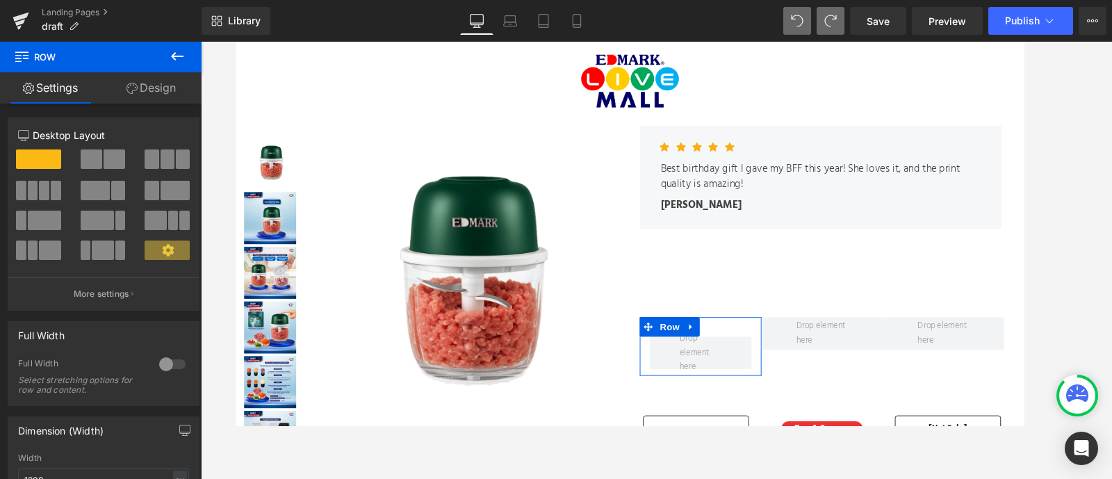
click at [143, 78] on link "Design" at bounding box center [151, 87] width 101 height 31
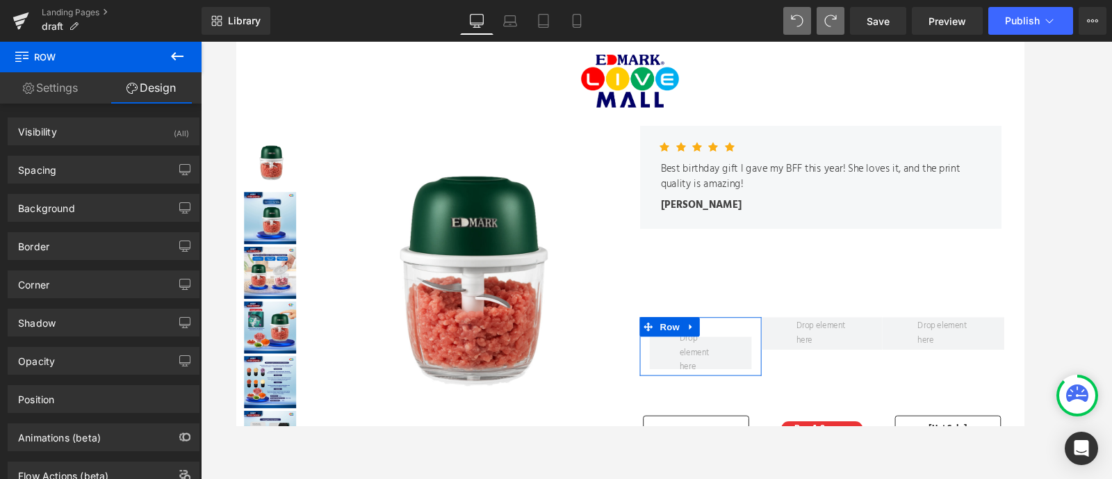
click at [52, 85] on link "Settings" at bounding box center [50, 87] width 101 height 31
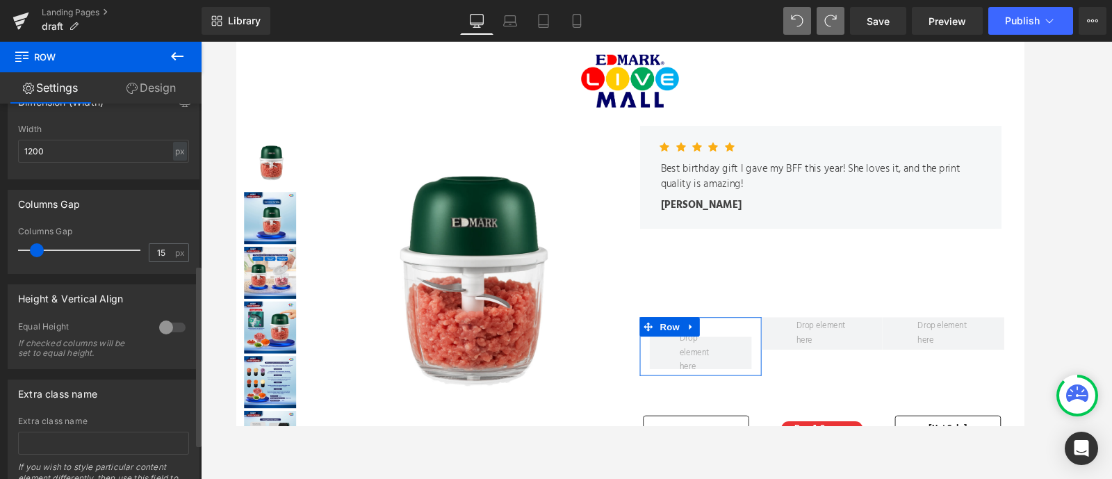
scroll to position [331, 0]
type input "0"
drag, startPoint x: 33, startPoint y: 245, endPoint x: 0, endPoint y: 206, distance: 50.8
click at [0, 206] on div "Columns Gap 0px Columns Gap 0 px" at bounding box center [104, 223] width 208 height 94
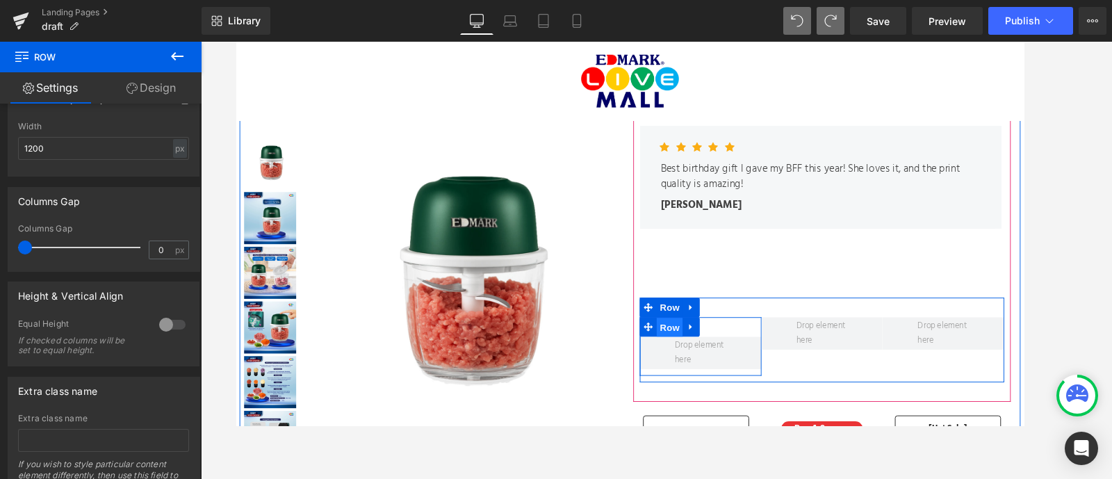
click at [700, 344] on span "Row" at bounding box center [698, 346] width 28 height 21
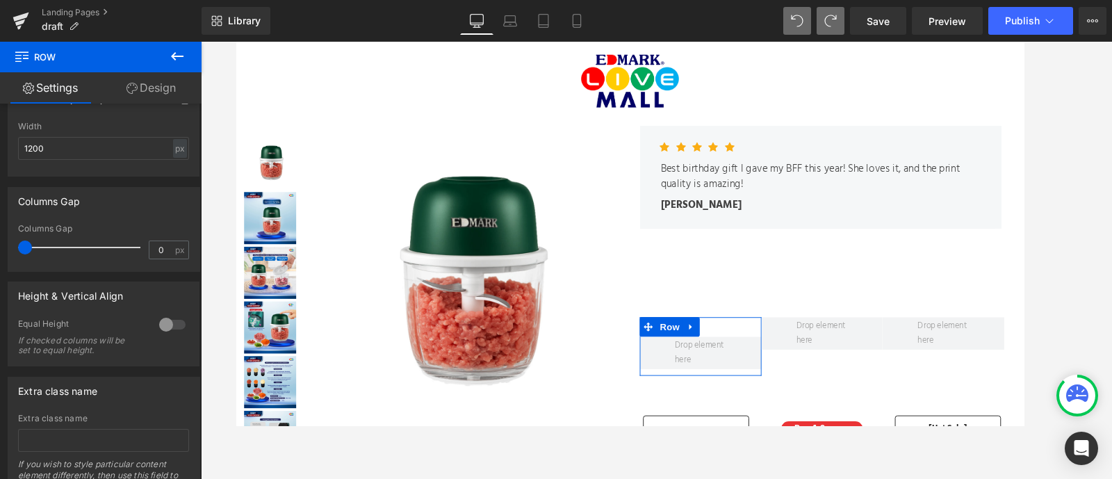
click at [153, 90] on link "Design" at bounding box center [151, 87] width 101 height 31
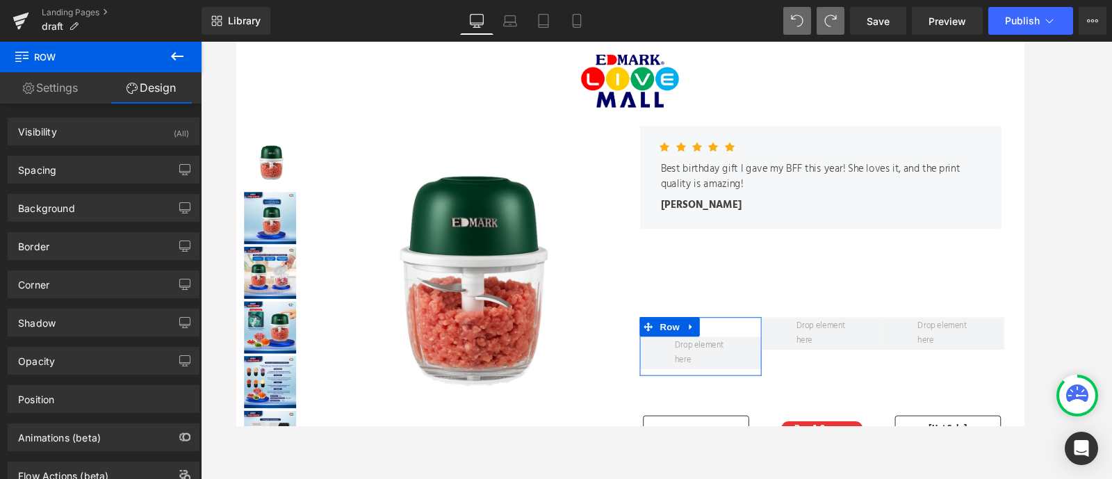
type input "100"
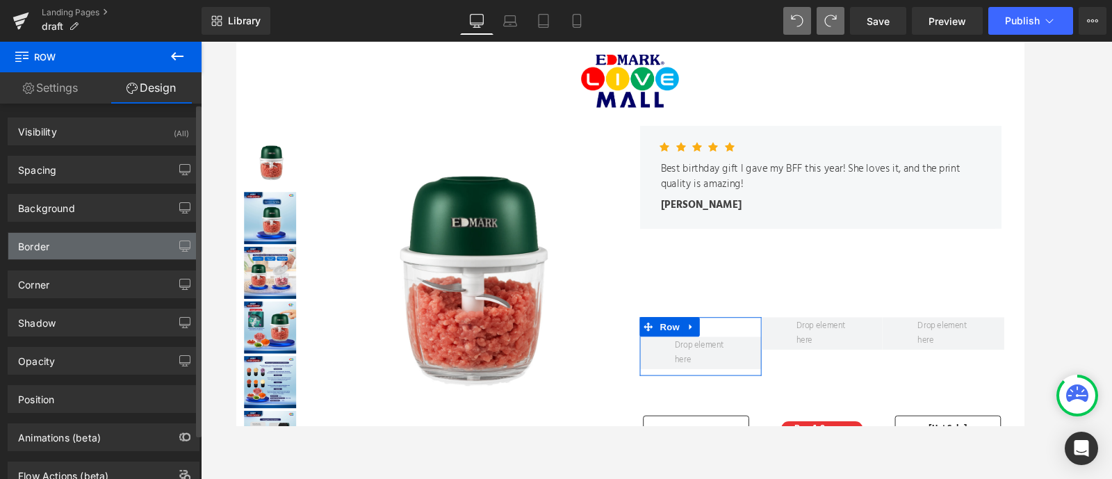
click at [88, 238] on div "Border" at bounding box center [103, 246] width 190 height 26
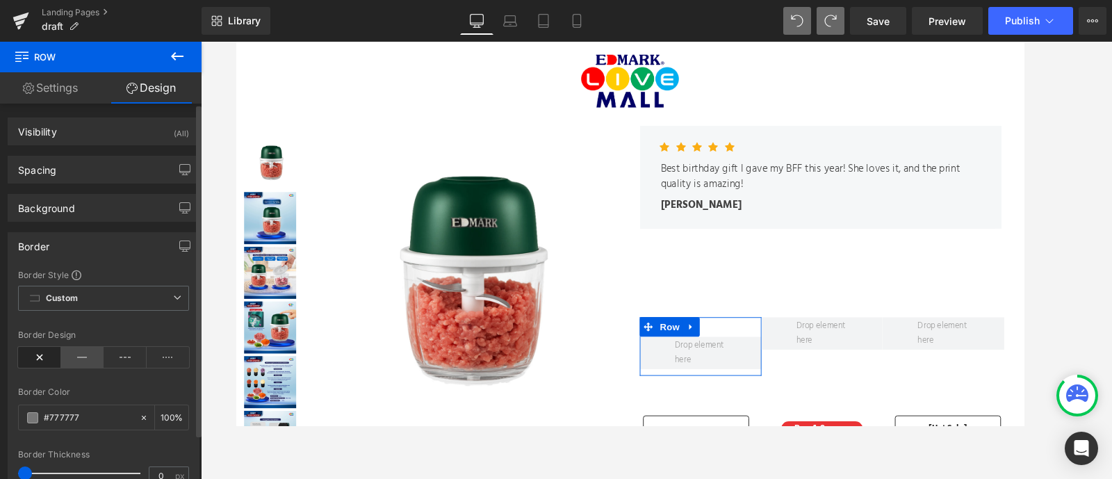
click at [77, 354] on icon at bounding box center [82, 357] width 43 height 21
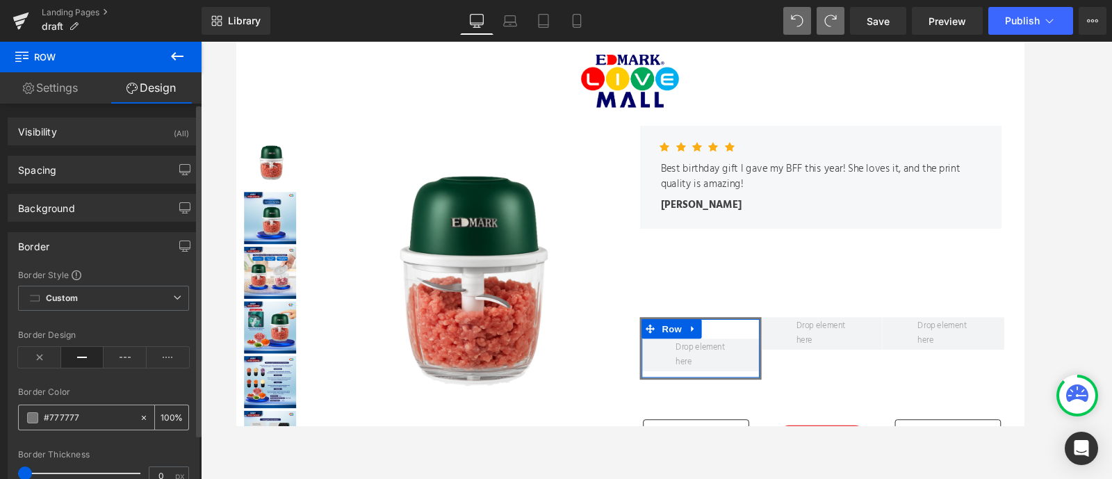
click at [30, 418] on span at bounding box center [32, 417] width 11 height 11
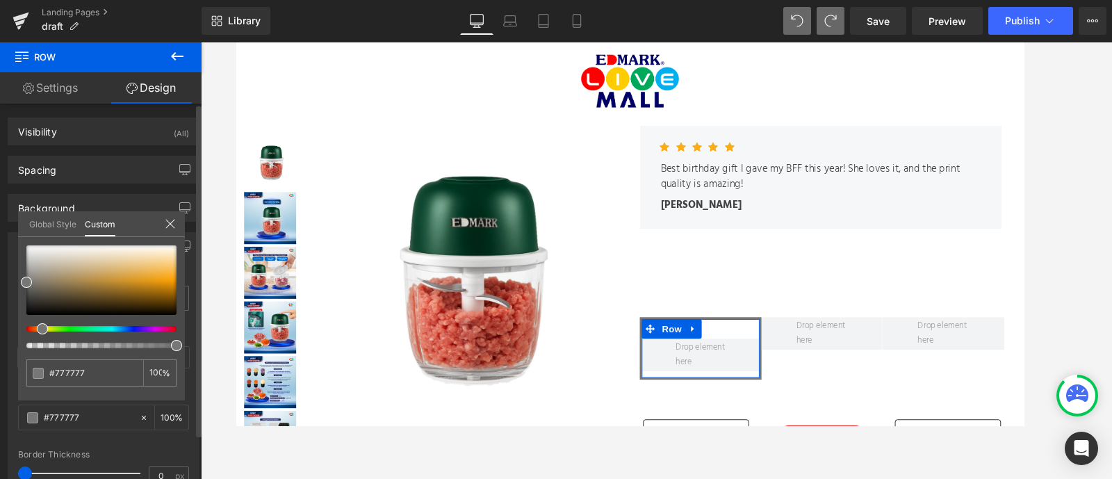
click at [37, 327] on div at bounding box center [96, 329] width 150 height 6
drag, startPoint x: 38, startPoint y: 327, endPoint x: 28, endPoint y: 327, distance: 10.4
click at [28, 327] on div at bounding box center [96, 329] width 150 height 6
type input "#f0995a"
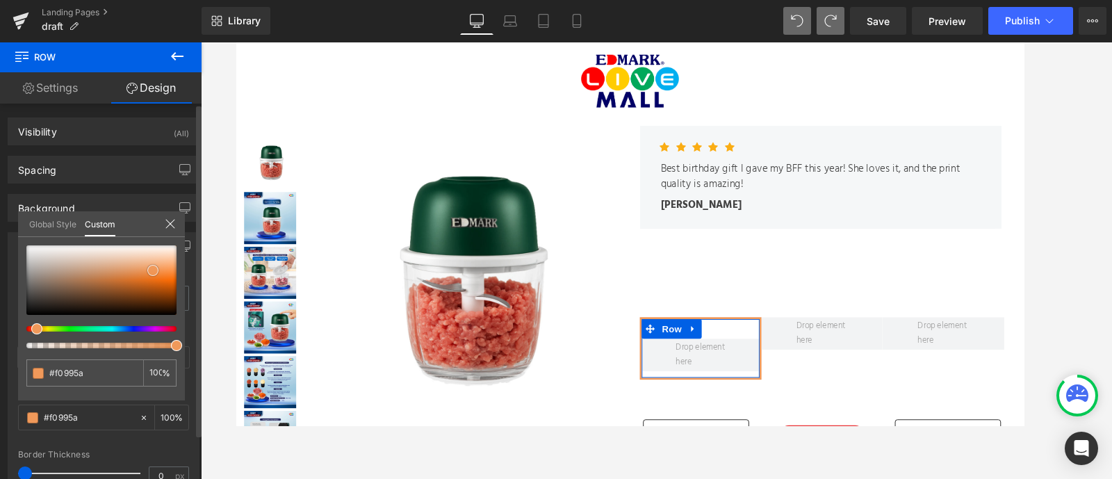
click at [153, 270] on div at bounding box center [101, 279] width 150 height 69
click at [154, 268] on span at bounding box center [153, 269] width 11 height 11
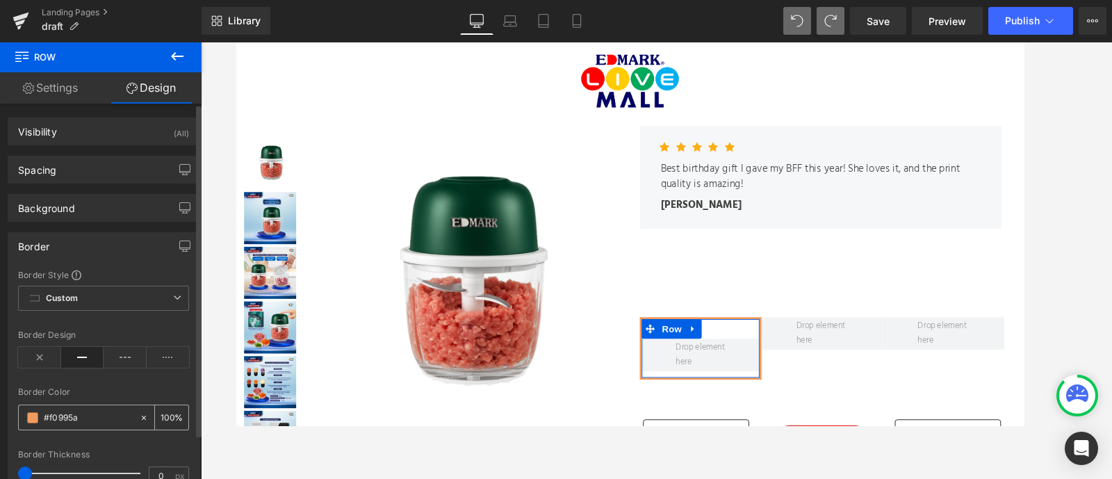
click at [70, 411] on div "#f0995a" at bounding box center [79, 417] width 120 height 24
click at [70, 411] on input "#f0995a" at bounding box center [88, 417] width 89 height 15
paste input "ff470b"
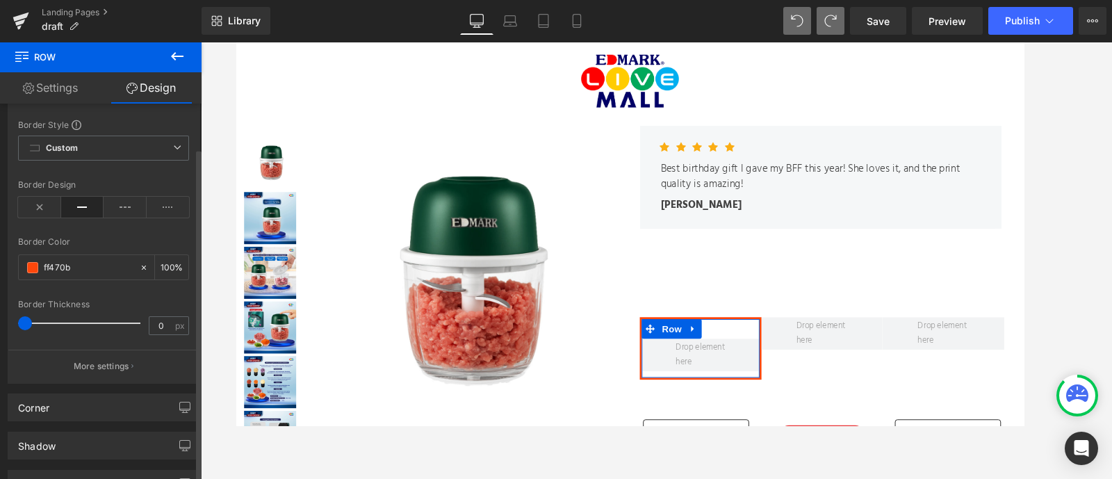
scroll to position [149, 0]
type input "#ff470b"
click at [165, 318] on input "0" at bounding box center [161, 326] width 24 height 17
type input "3"
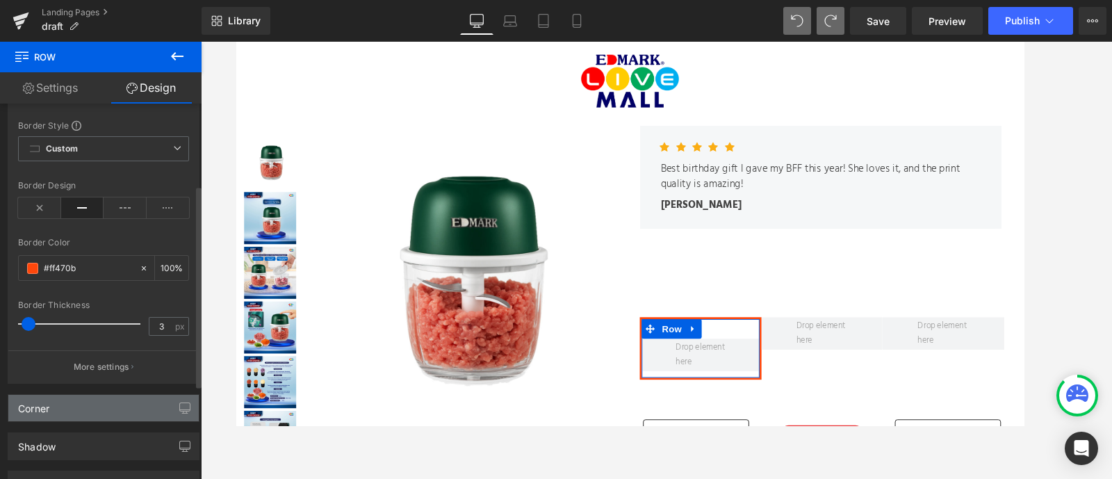
click at [79, 405] on div "Corner" at bounding box center [103, 408] width 190 height 26
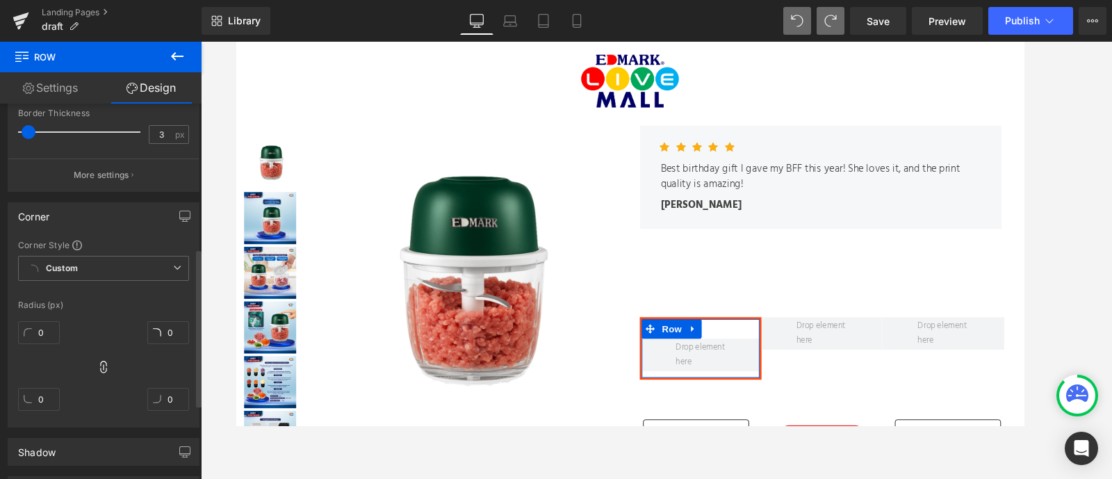
scroll to position [342, 0]
click at [170, 331] on input "0" at bounding box center [168, 331] width 42 height 23
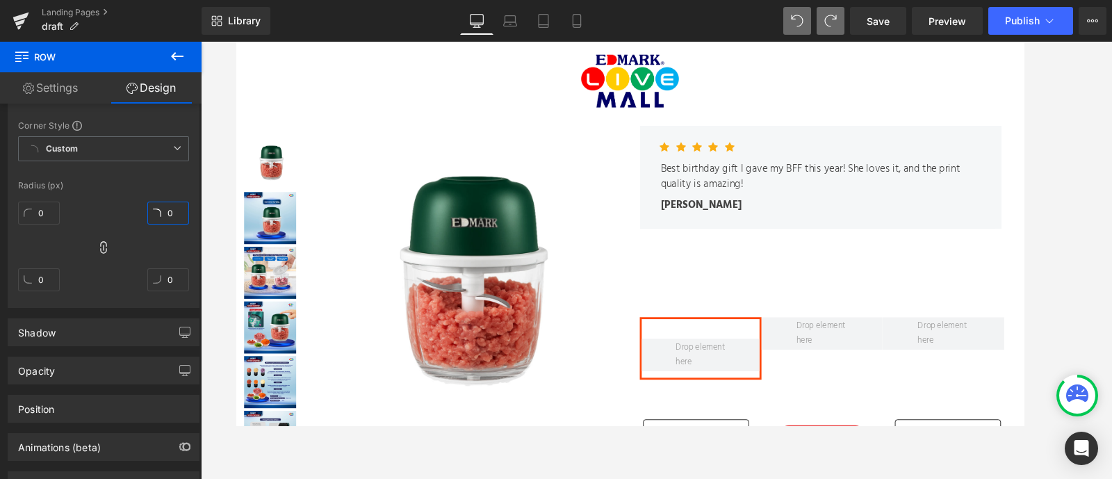
scroll to position [519, 0]
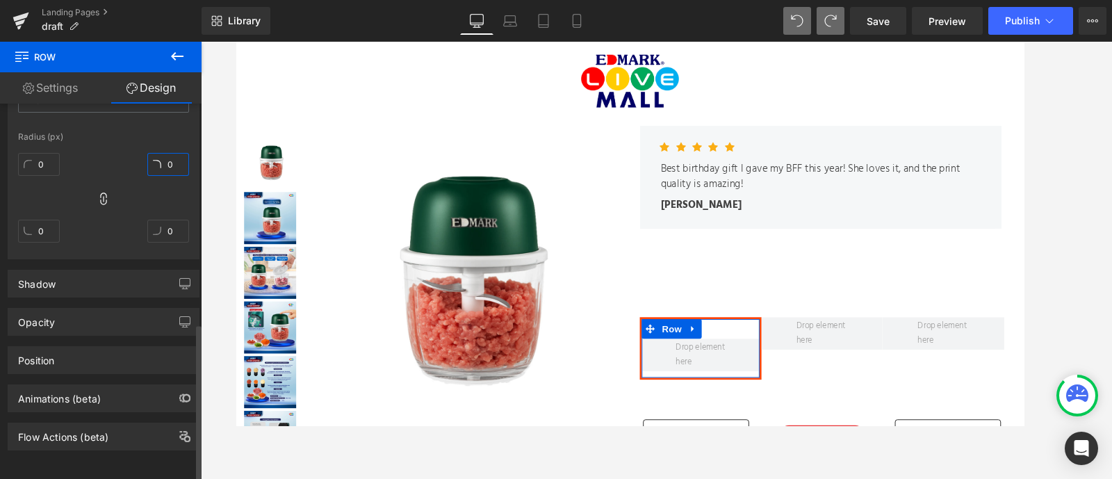
type input "3"
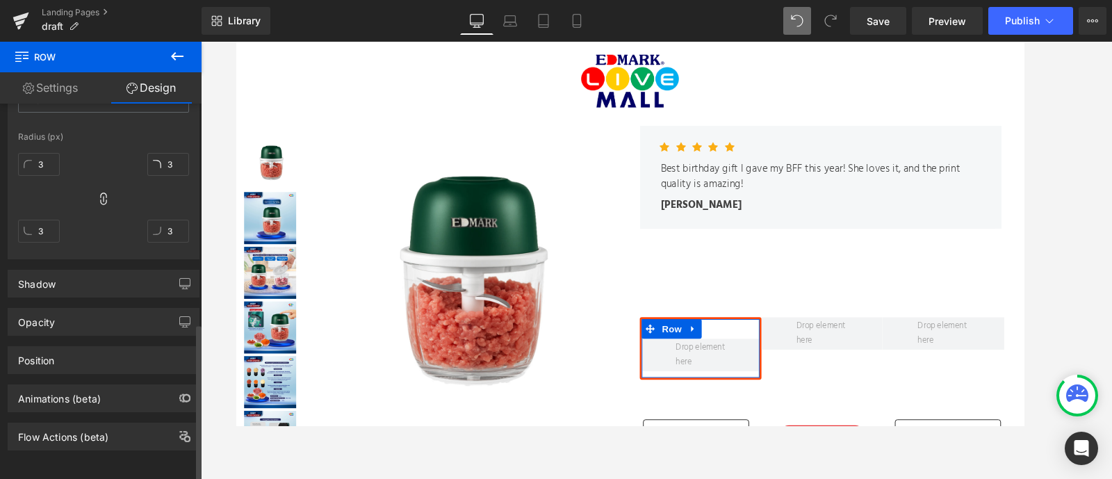
drag, startPoint x: 171, startPoint y: 190, endPoint x: 157, endPoint y: 173, distance: 22.2
click at [171, 190] on div "3px 3 3px 3 3px 3 3px 3" at bounding box center [103, 202] width 171 height 111
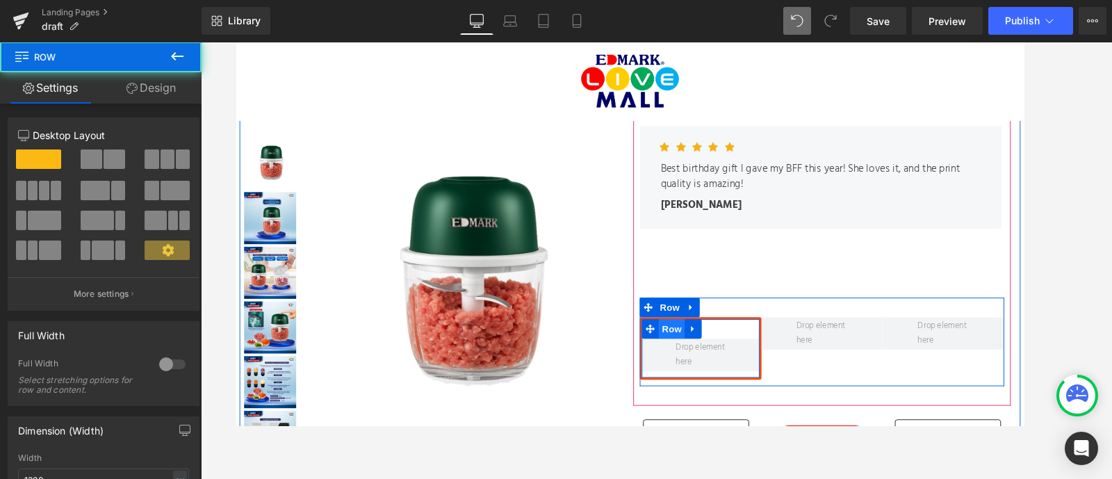
click at [696, 336] on div "Row" at bounding box center [731, 369] width 130 height 67
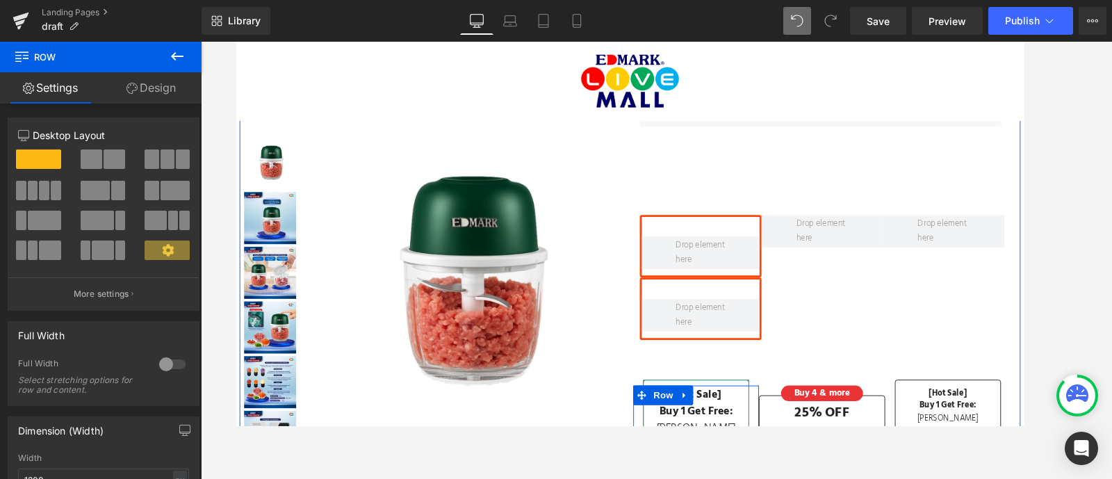
scroll to position [198, 0]
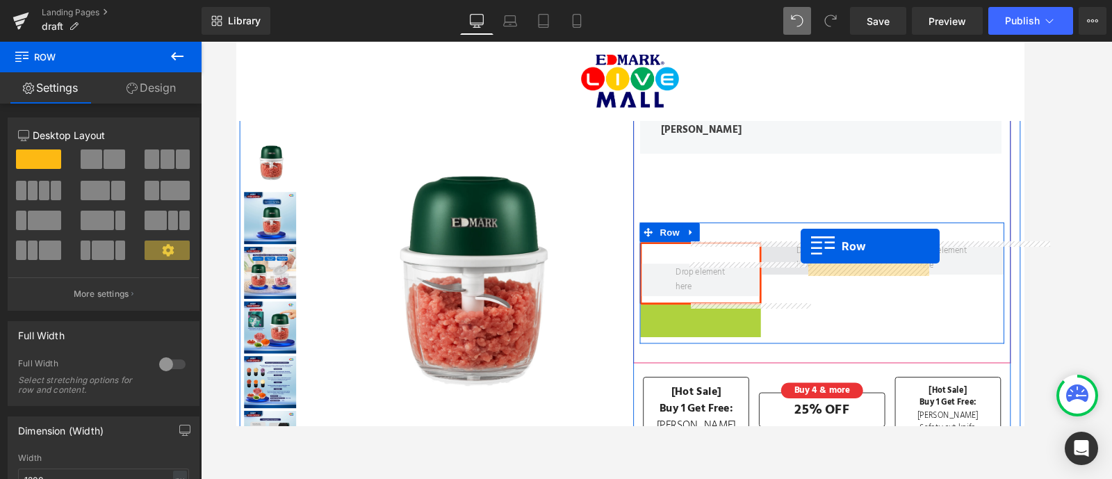
drag, startPoint x: 700, startPoint y: 329, endPoint x: 839, endPoint y: 260, distance: 154.8
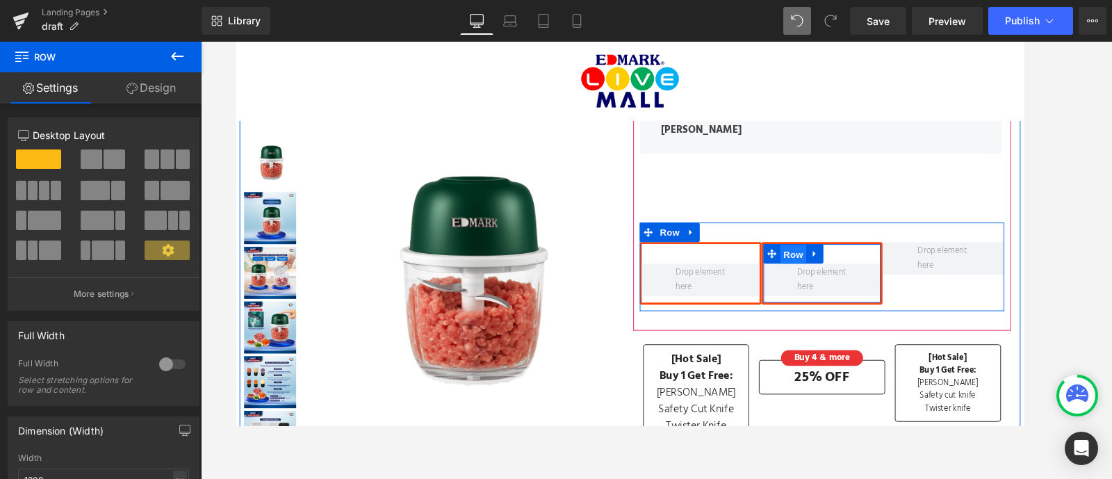
click at [825, 263] on span "Row" at bounding box center [830, 268] width 28 height 21
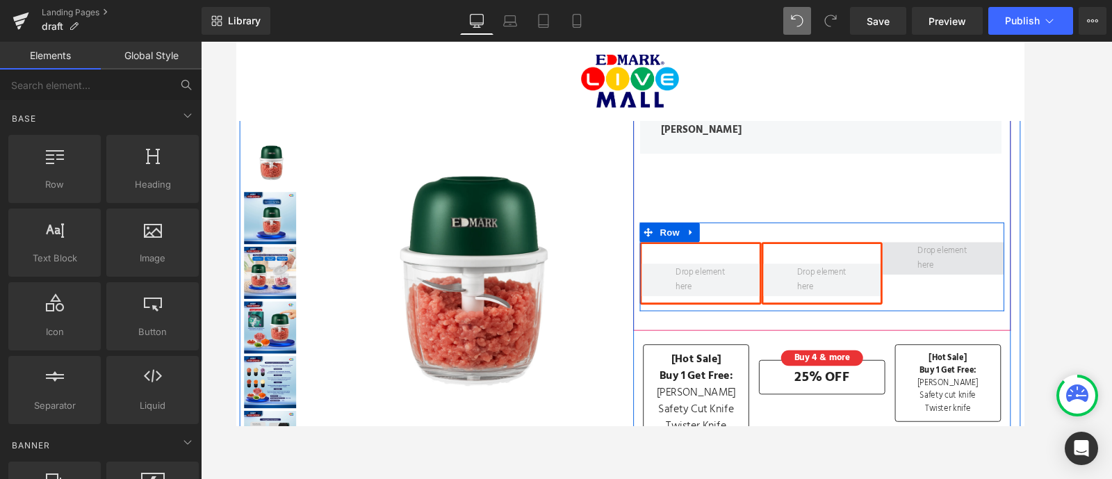
click at [971, 258] on span at bounding box center [990, 273] width 65 height 38
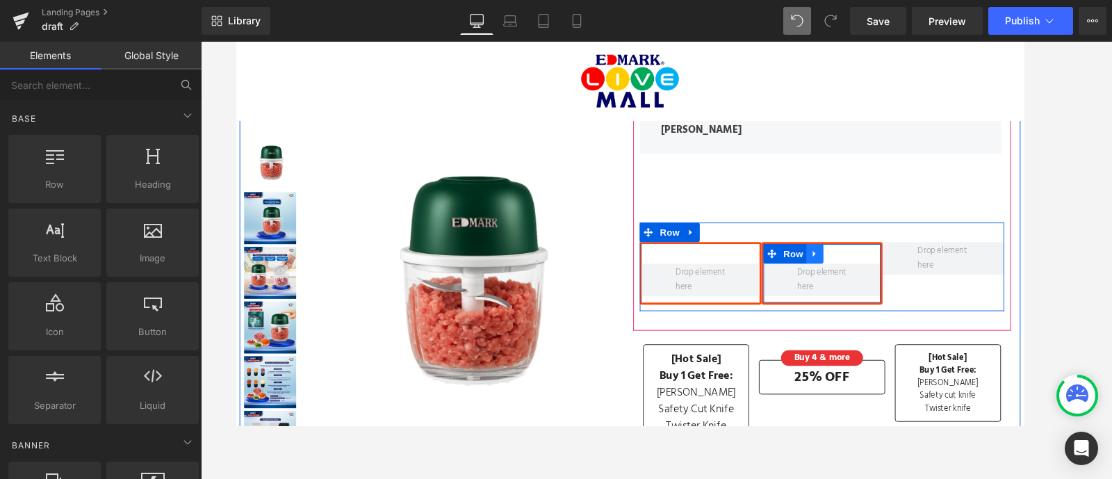
click at [848, 269] on icon at bounding box center [853, 268] width 10 height 10
click at [824, 268] on span "Row" at bounding box center [830, 268] width 28 height 21
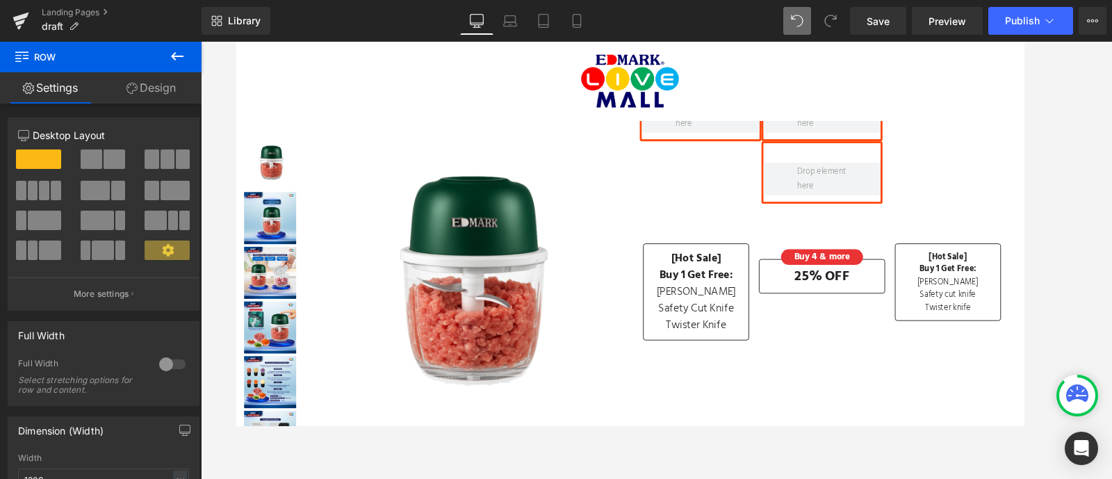
scroll to position [165, 0]
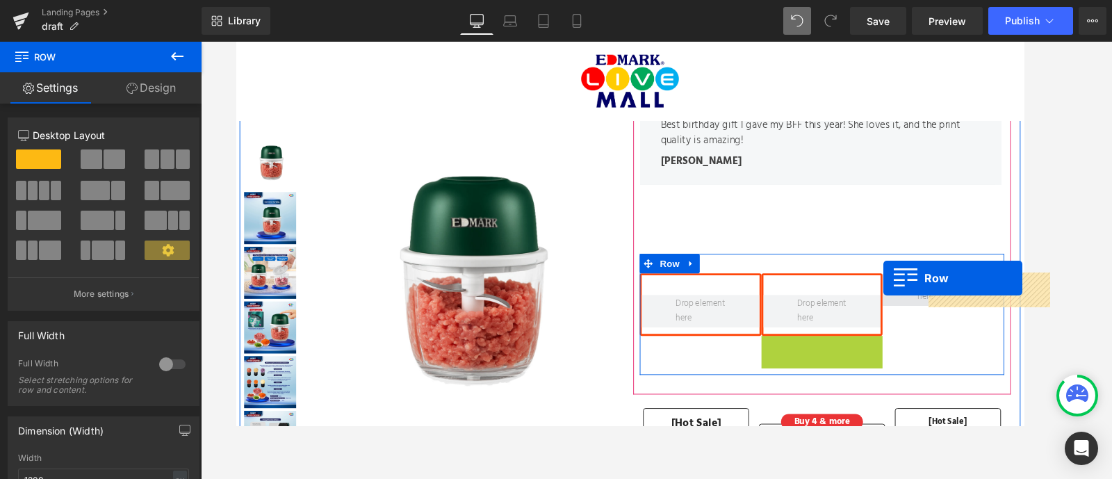
drag, startPoint x: 824, startPoint y: 369, endPoint x: 927, endPoint y: 294, distance: 127.3
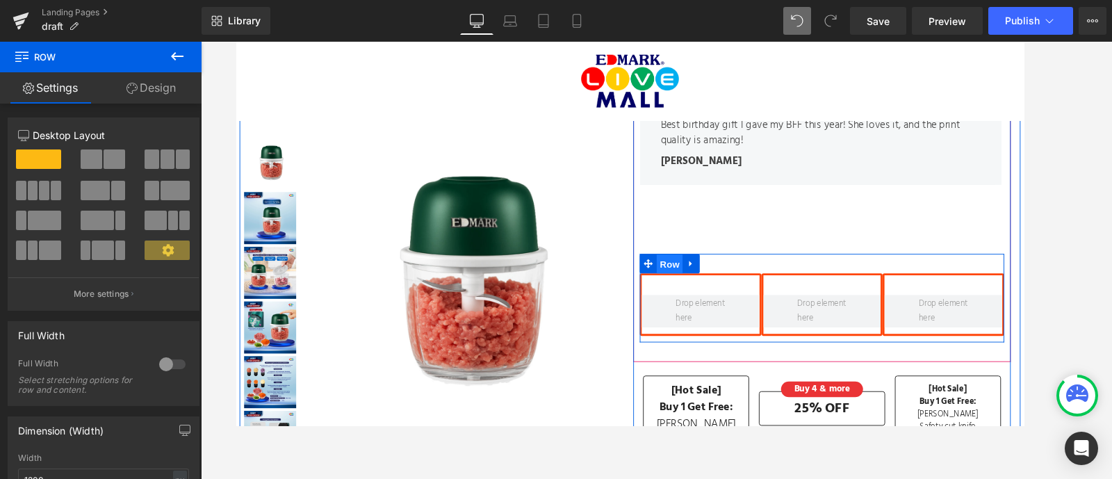
click at [696, 274] on span "Row" at bounding box center [698, 279] width 28 height 21
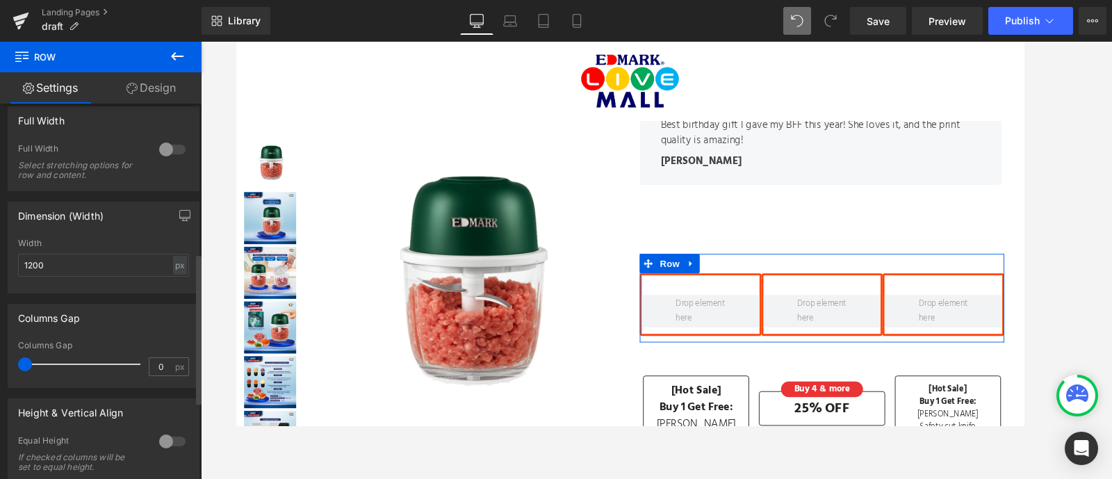
scroll to position [370, 0]
type input "7"
click at [33, 363] on span at bounding box center [31, 363] width 14 height 14
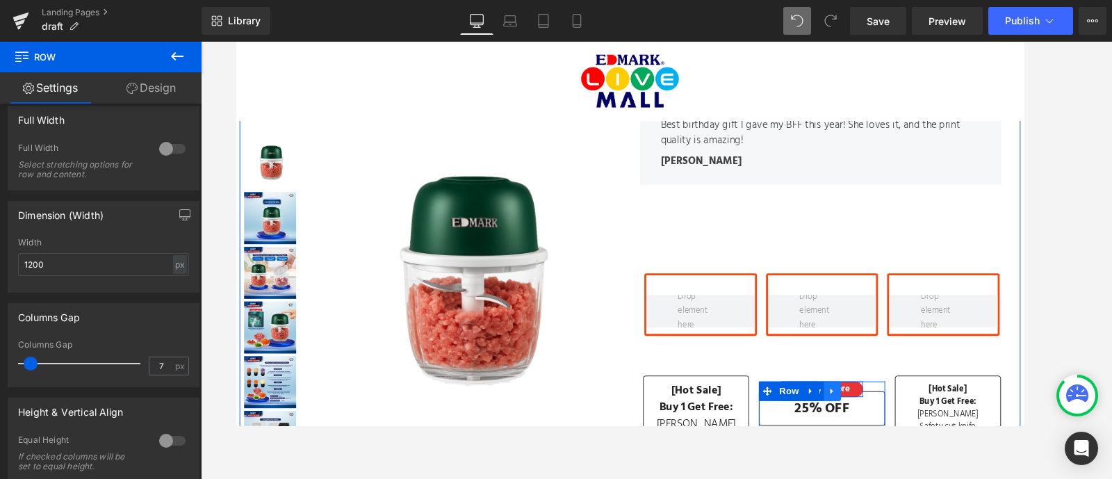
click at [867, 410] on icon at bounding box center [872, 414] width 10 height 10
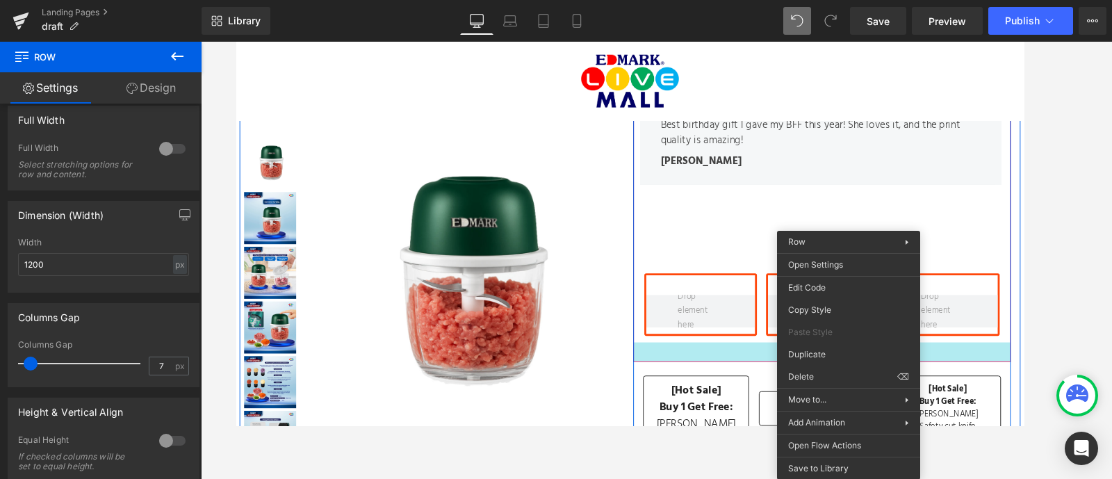
click at [782, 367] on div at bounding box center [860, 373] width 403 height 21
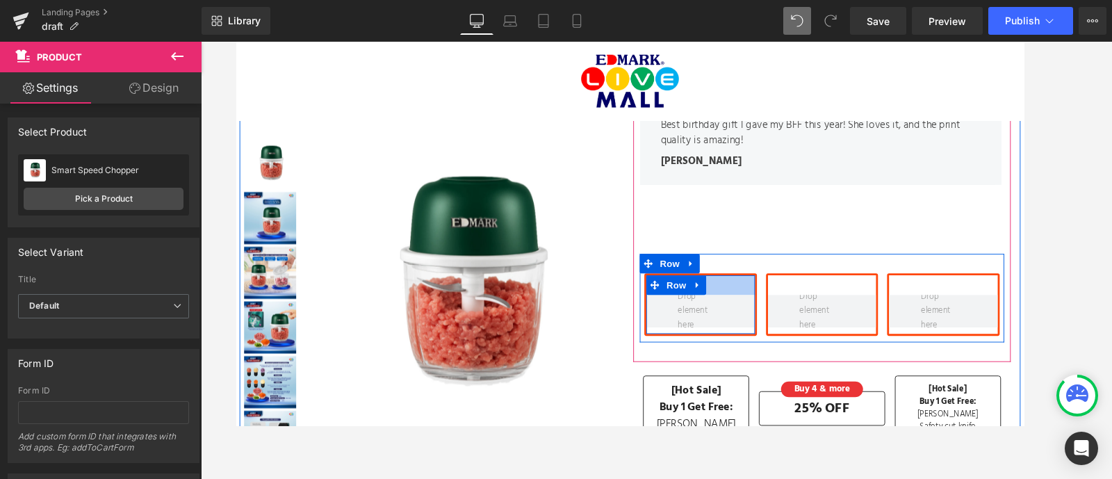
click at [774, 309] on div at bounding box center [731, 301] width 116 height 21
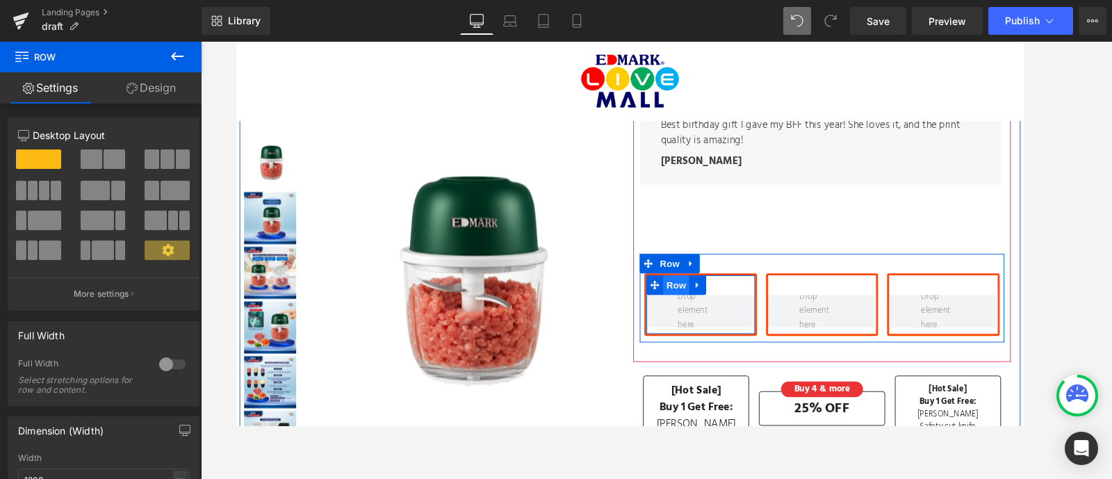
click at [696, 307] on span "Row" at bounding box center [705, 301] width 28 height 21
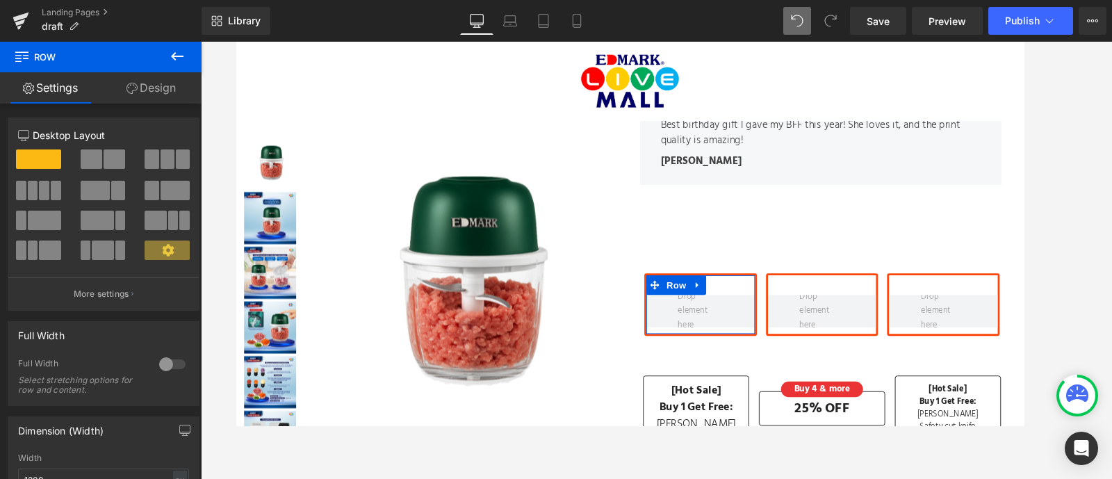
click at [126, 88] on icon at bounding box center [131, 88] width 11 height 11
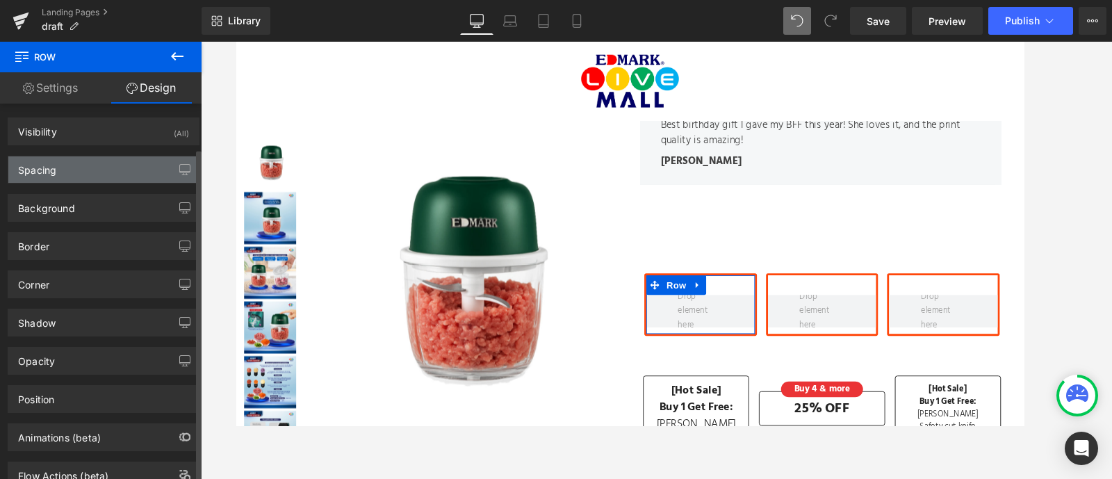
type input "#ff470b"
type input "100"
type input "2.5"
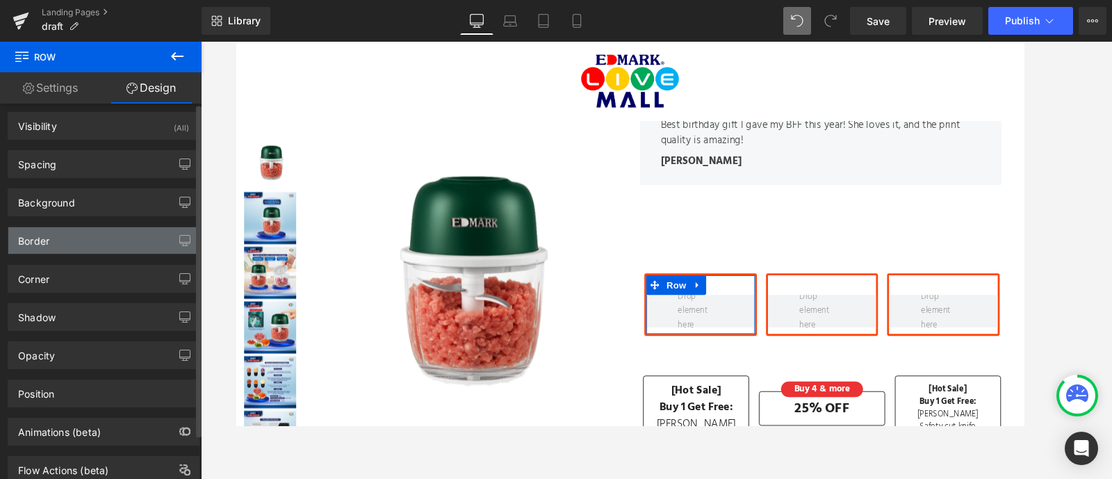
scroll to position [0, 0]
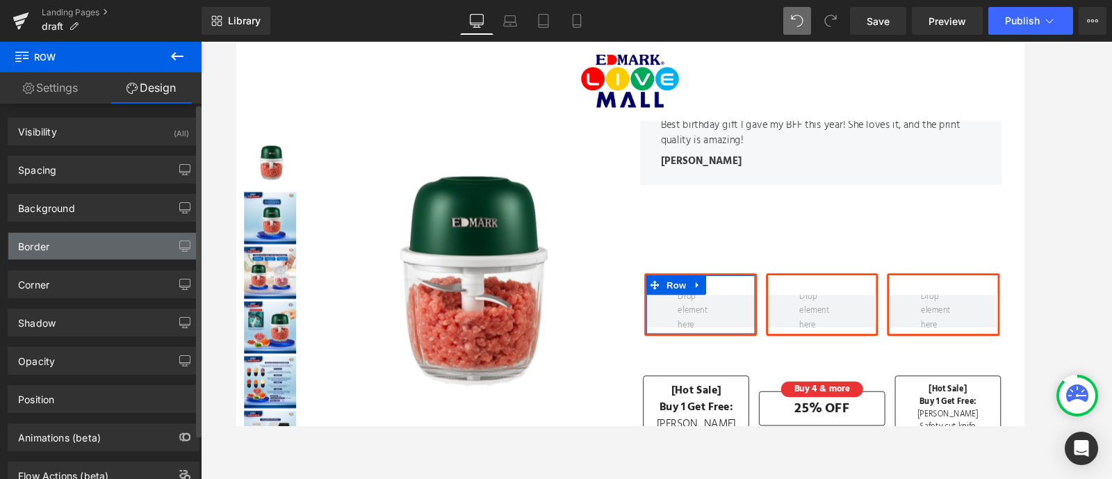
click at [69, 240] on div "Border" at bounding box center [103, 246] width 190 height 26
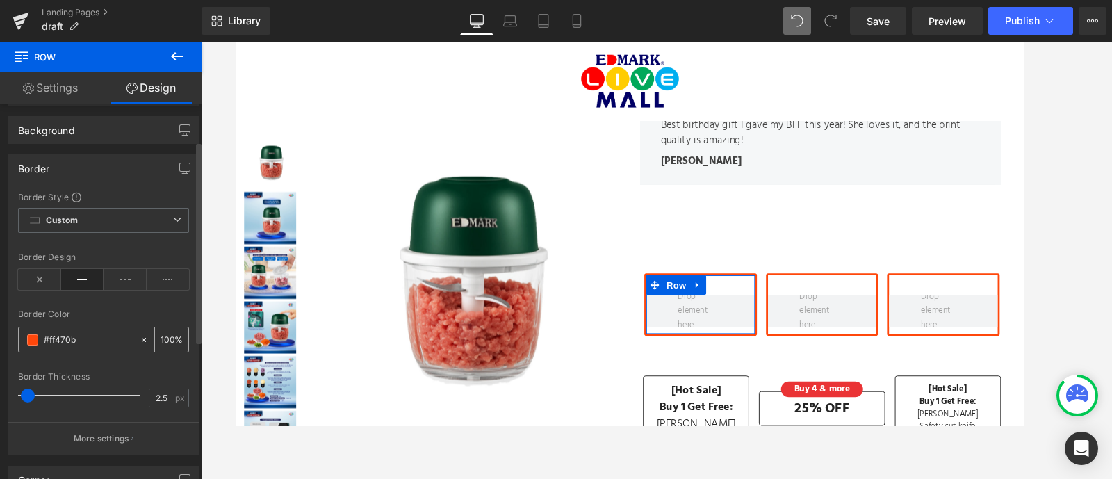
scroll to position [79, 0]
click at [33, 335] on span at bounding box center [32, 338] width 11 height 11
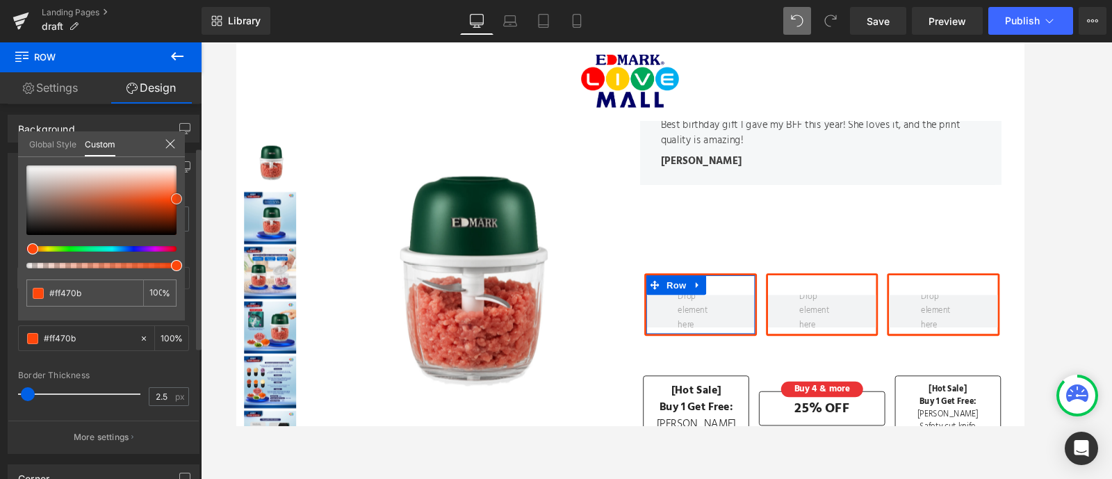
type input "#ae7765"
type input "#745e57"
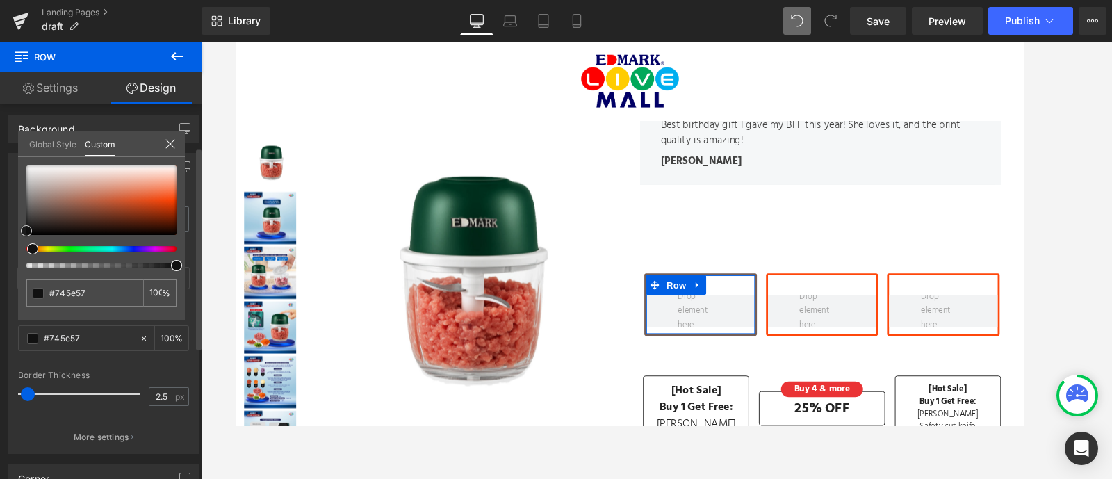
type input "#494645"
type input "#1c1c1c"
type input "#070707"
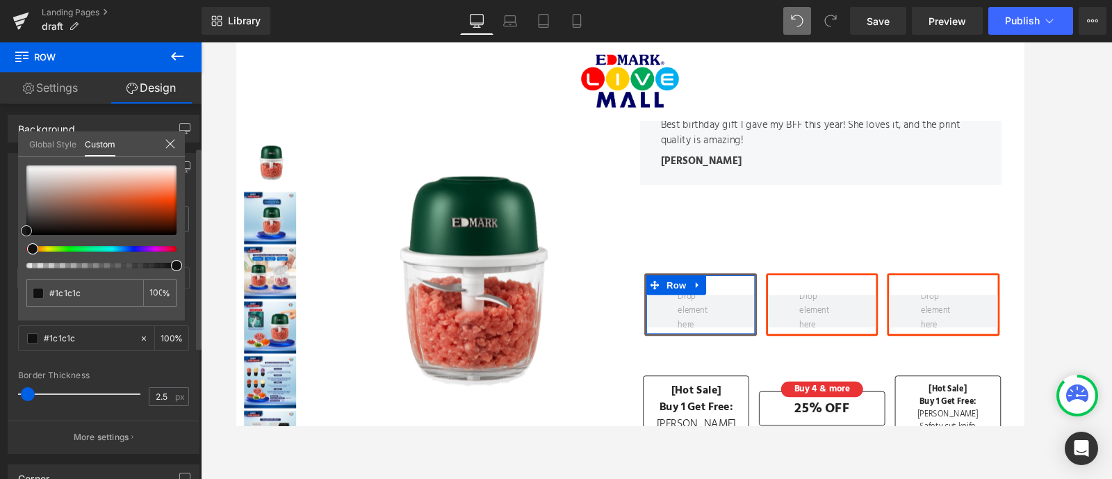
type input "#070707"
type input "#050505"
drag, startPoint x: 73, startPoint y: 197, endPoint x: 0, endPoint y: 233, distance: 81.4
click at [0, 233] on div "Border Border Style Custom Custom Setup Global Style Custom Setup Global Style …" at bounding box center [104, 297] width 208 height 311
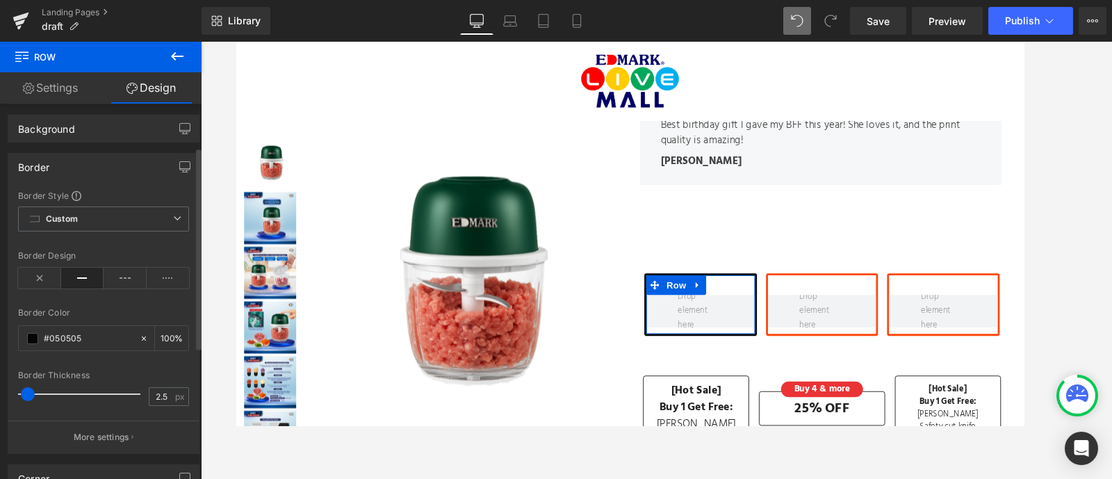
drag, startPoint x: 0, startPoint y: 235, endPoint x: 0, endPoint y: 255, distance: 20.2
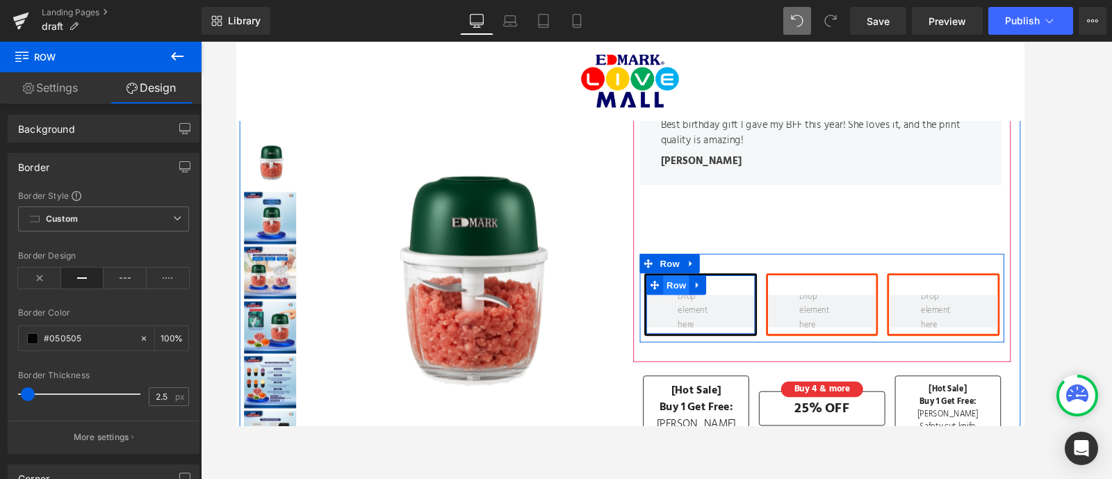
click at [699, 301] on span "Row" at bounding box center [705, 301] width 28 height 21
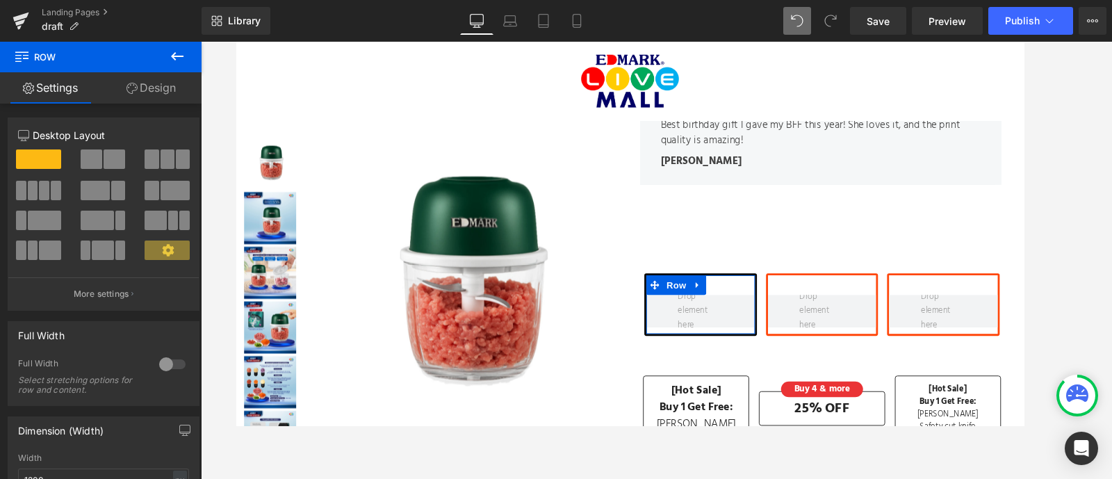
click at [174, 83] on link "Design" at bounding box center [151, 87] width 101 height 31
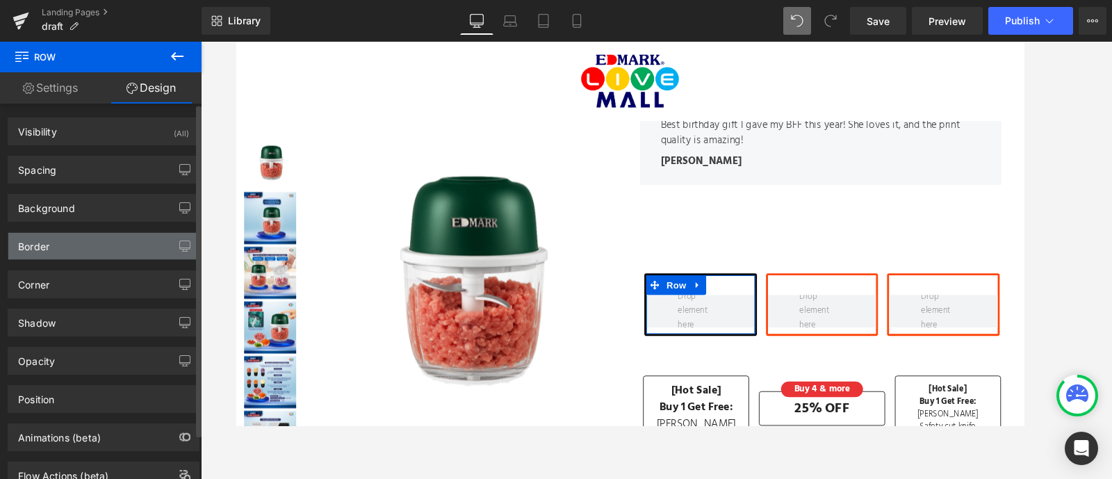
type input "#050505"
type input "100"
type input "2.5"
click at [70, 233] on div "Border" at bounding box center [103, 246] width 190 height 26
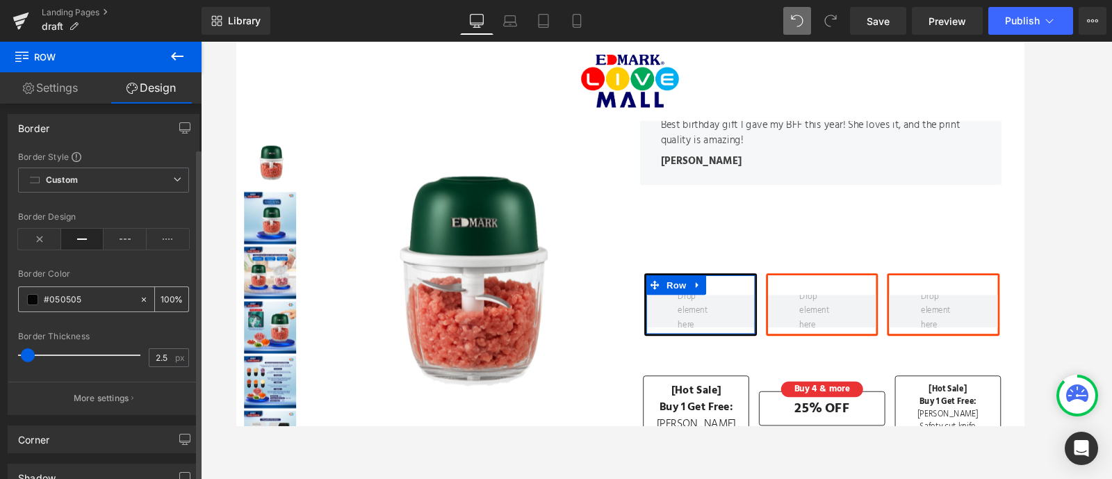
scroll to position [119, 0]
click at [152, 356] on input "2.5" at bounding box center [161, 356] width 24 height 17
click at [169, 332] on div "Border Thickness" at bounding box center [103, 336] width 171 height 10
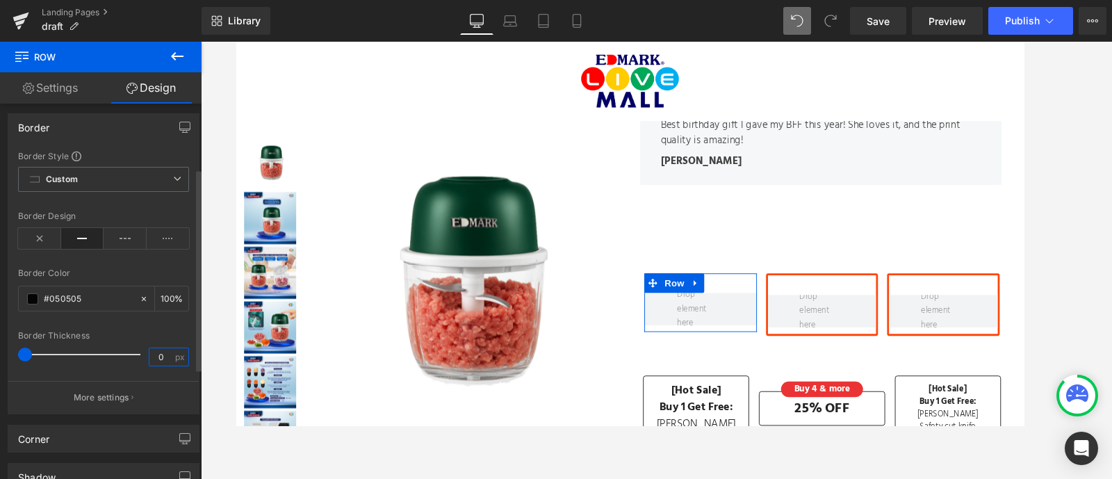
click at [154, 350] on input "0" at bounding box center [161, 356] width 24 height 17
type input "1"
click at [36, 296] on span at bounding box center [32, 298] width 11 height 11
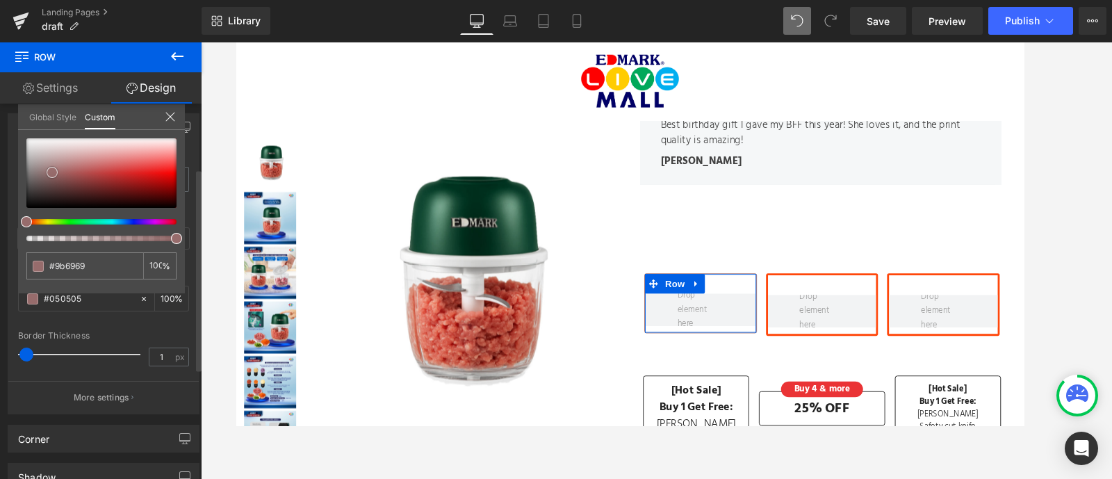
type input "#9b6969"
type input "#986b6b"
type input "#966e6e"
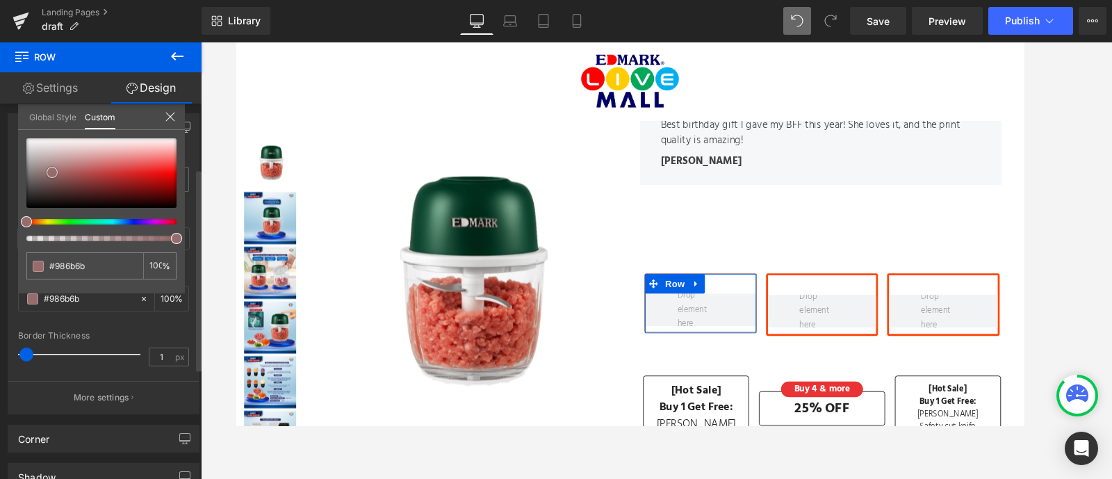
type input "#966e6e"
type input "#927171"
type input "#8f7474"
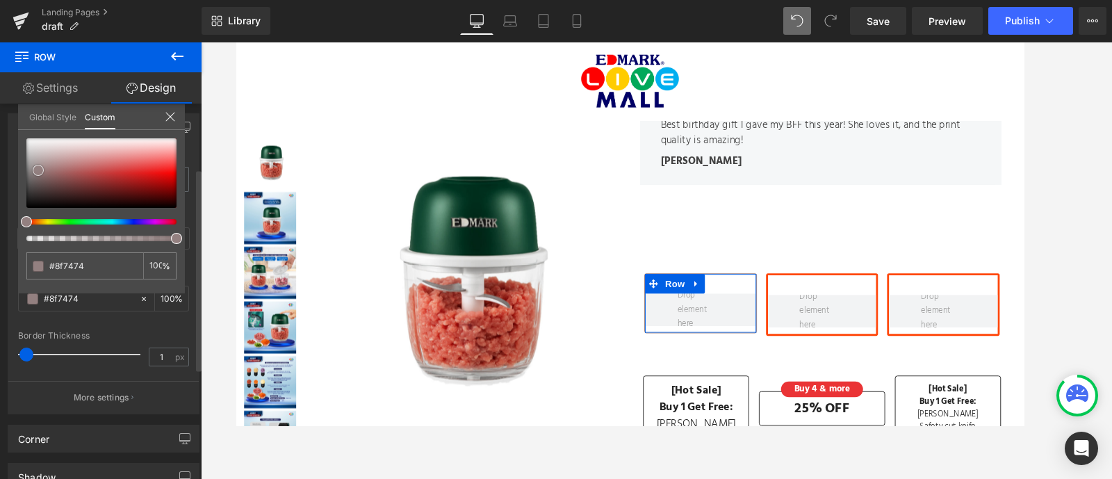
type input "#8e7a7a"
type input "#978a8a"
type input "#a09c9c"
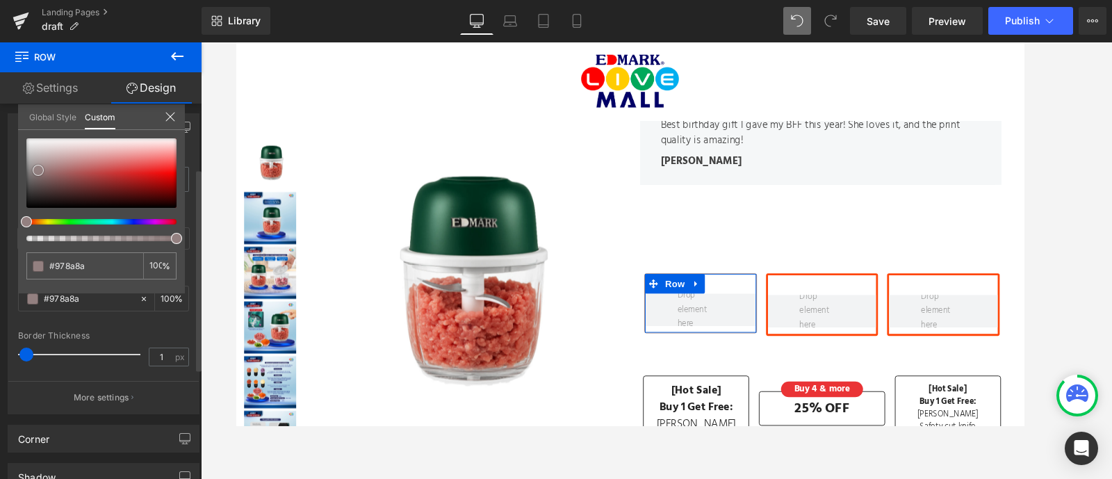
type input "#a09c9c"
type input "#a9a7a7"
type input "#afafaf"
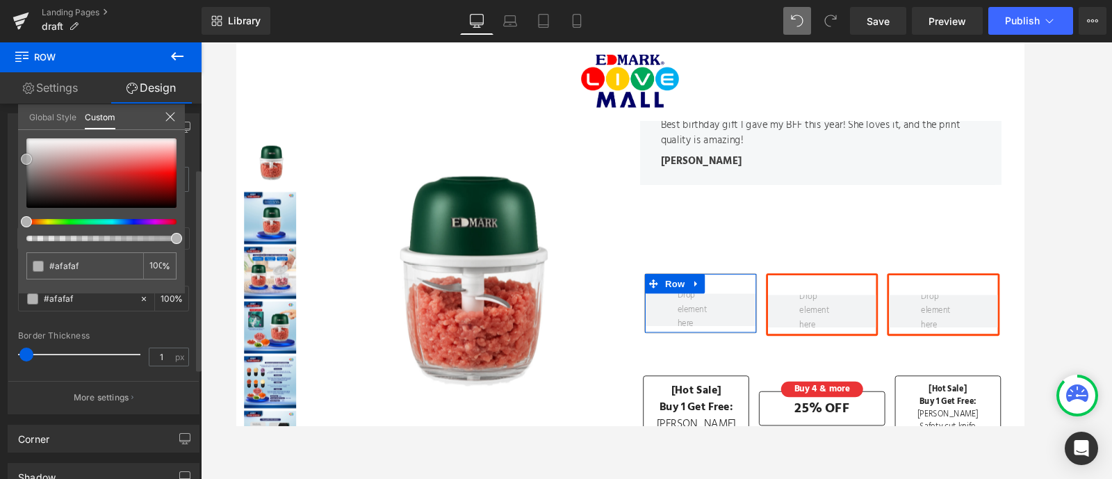
type input "#bcbcbc"
type input "#cecece"
type input "#d8d8d8"
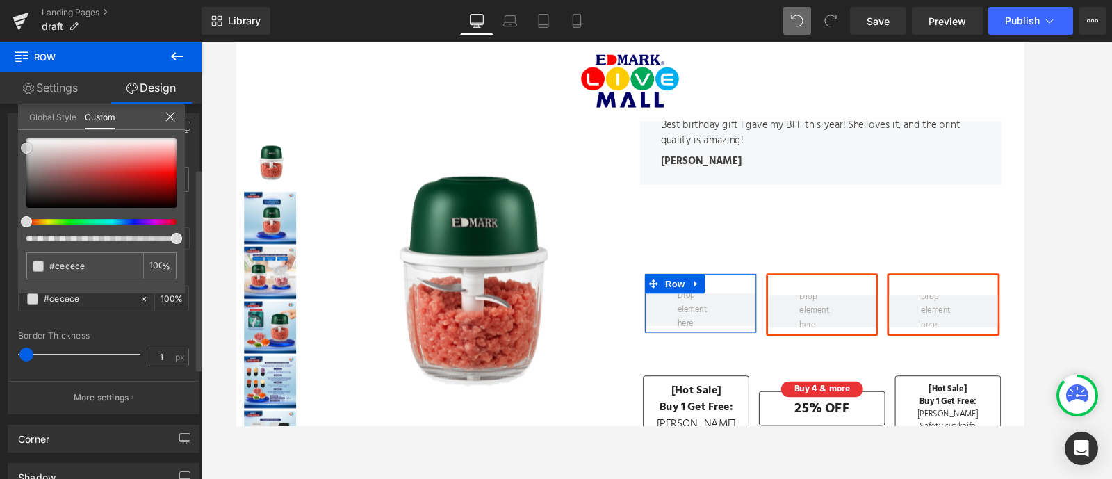
type input "#d8d8d8"
type input "#dbdbdb"
type input "#dddddd"
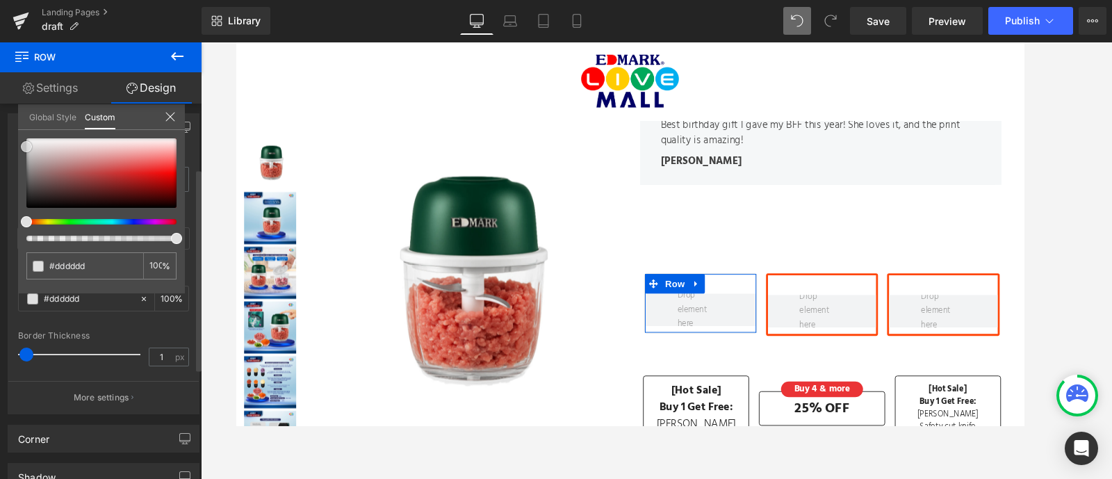
type input "#dbdbdb"
type input "#b5b5b5"
type input "#a0a0a0"
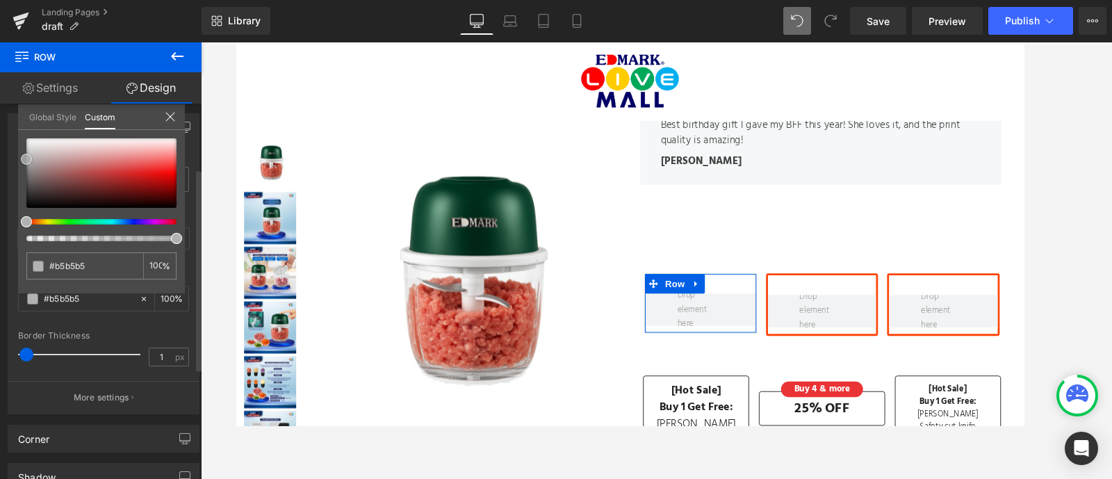
type input "#a0a0a0"
type input "#969696"
type input "#8e8e8e"
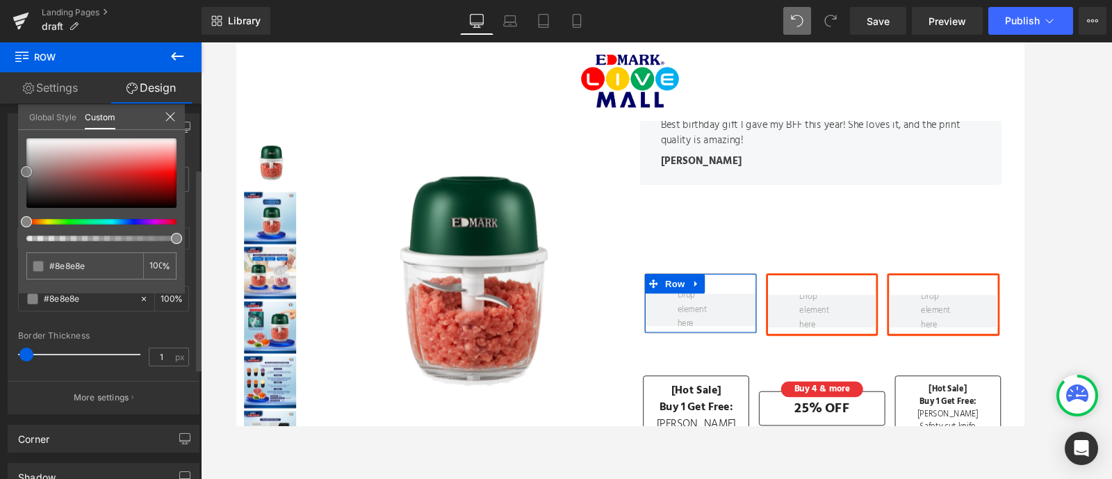
type input "#848484"
type input "#828282"
type input "#878787"
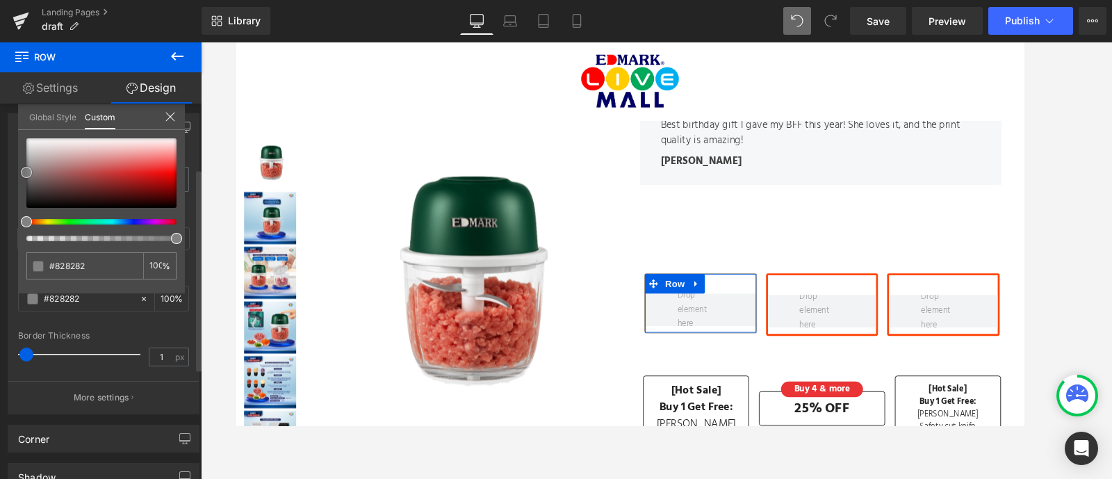
type input "#878787"
type input "#8c8c8c"
type input "#919191"
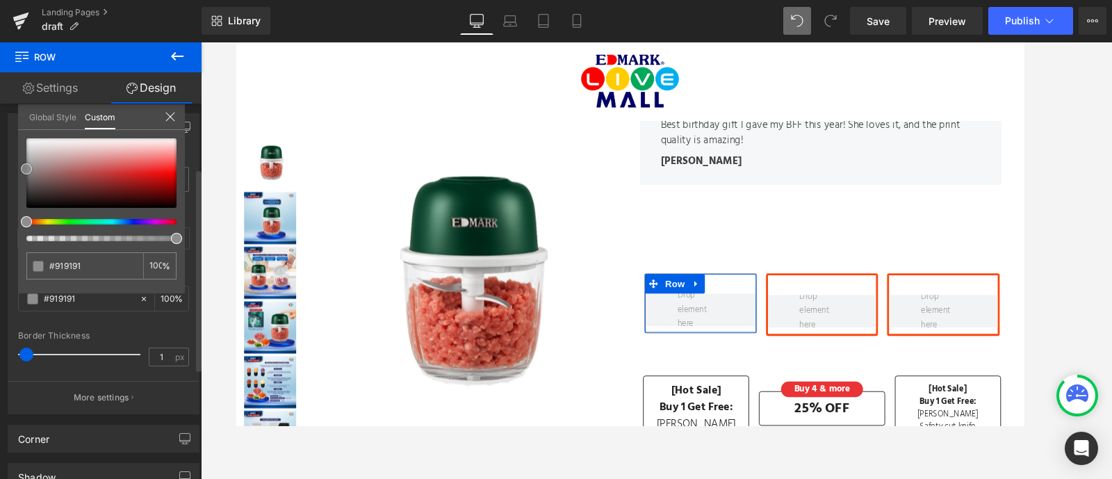
type input "#969696"
type input "#999999"
type input "#9e9e9e"
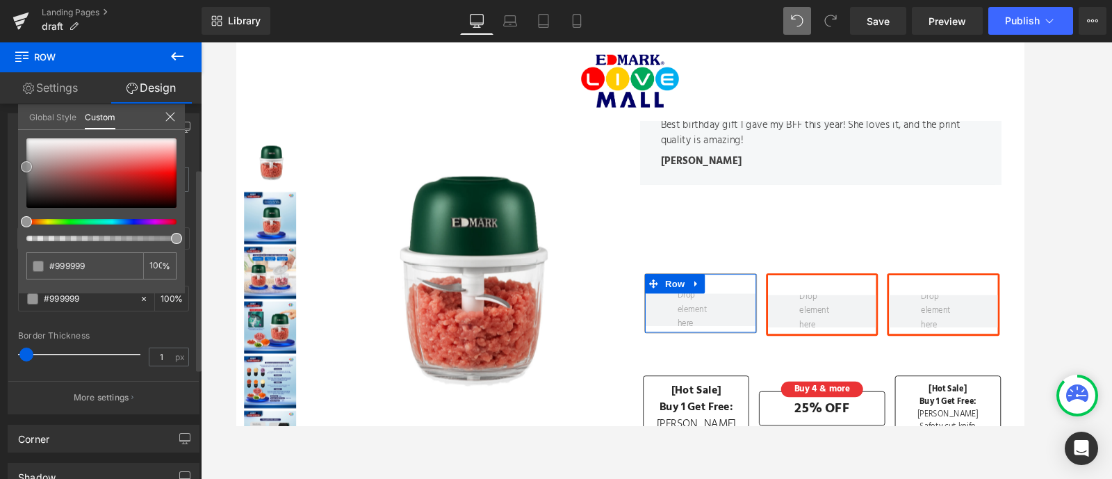
type input "#9e9e9e"
drag, startPoint x: 52, startPoint y: 172, endPoint x: 17, endPoint y: 164, distance: 35.6
click at [17, 164] on div "Border Border Style Custom Custom Setup Global Style Custom Setup Global Style …" at bounding box center [104, 258] width 208 height 311
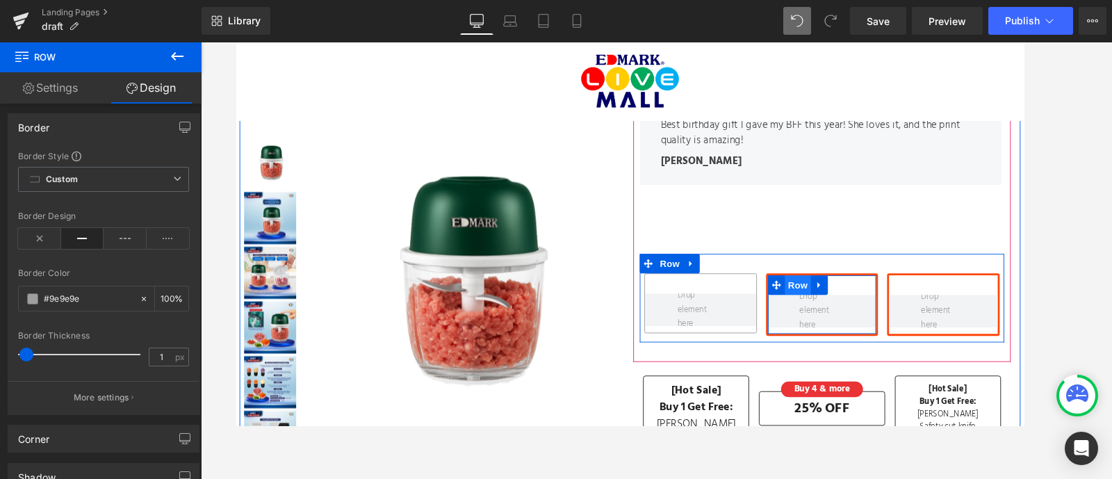
click at [828, 300] on span "Row" at bounding box center [835, 301] width 28 height 21
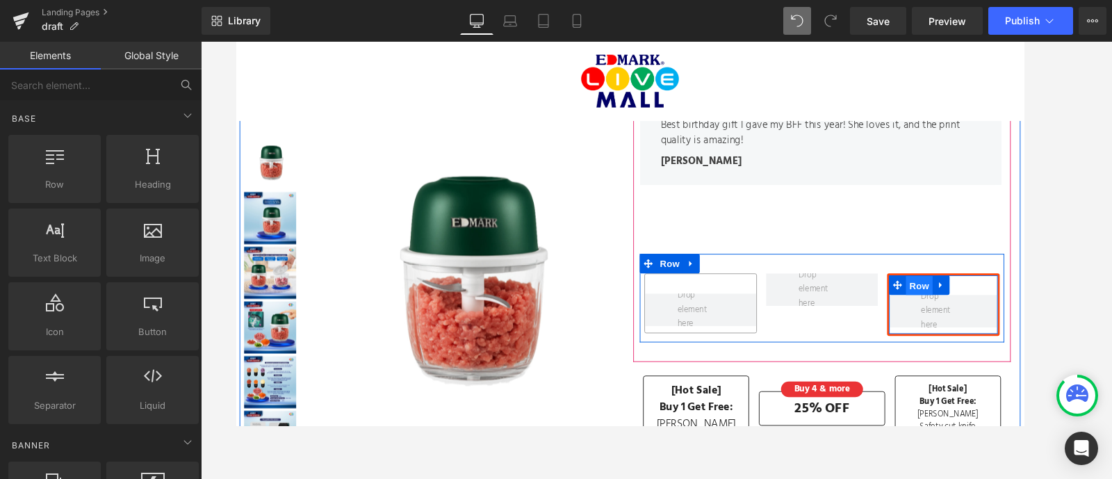
click at [951, 300] on span "Row" at bounding box center [965, 302] width 28 height 21
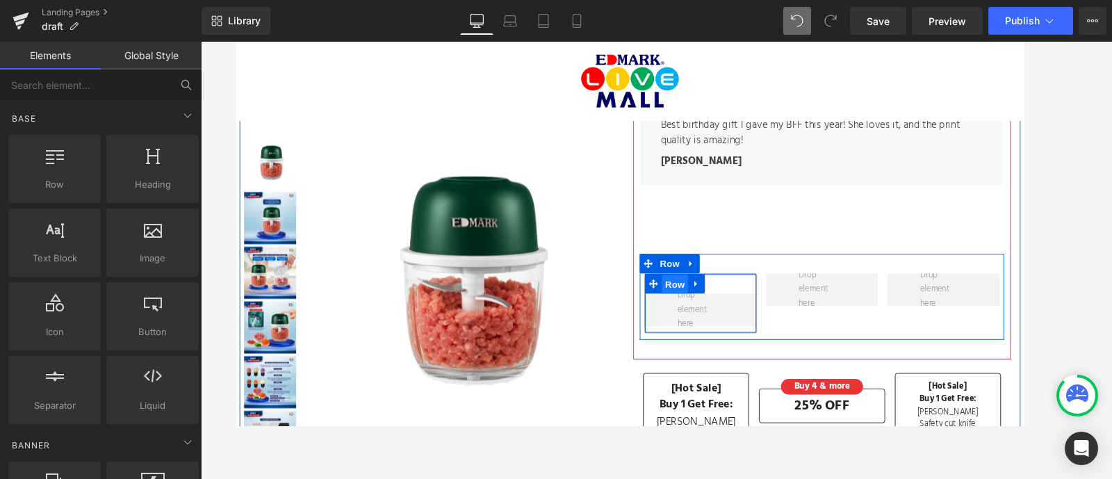
click at [693, 300] on span "Row" at bounding box center [704, 300] width 28 height 21
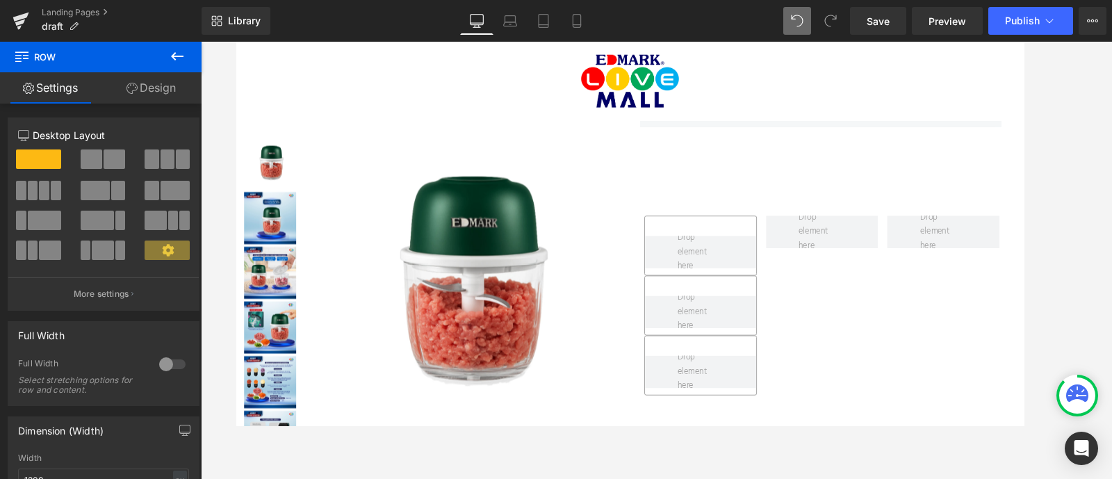
scroll to position [223, 0]
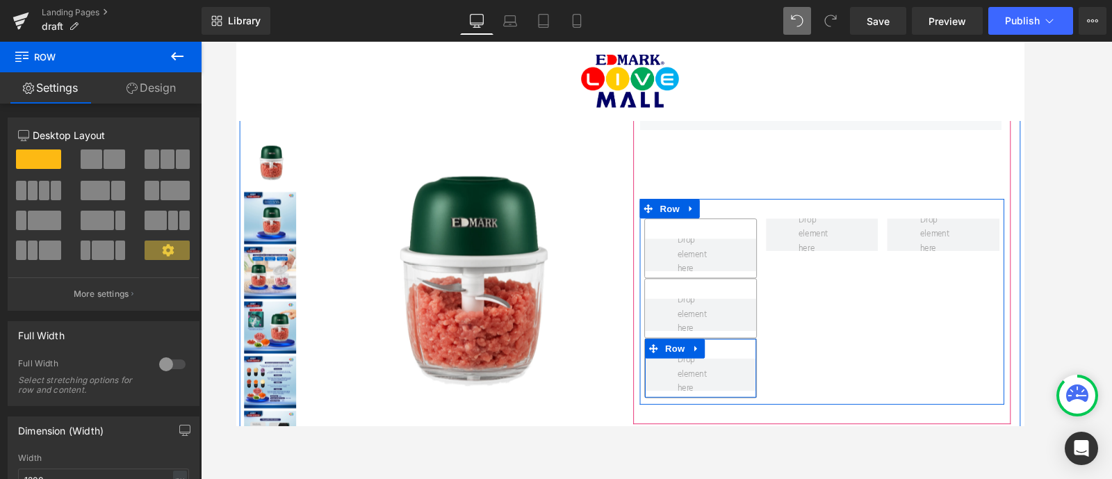
click at [718, 364] on link at bounding box center [727, 369] width 18 height 21
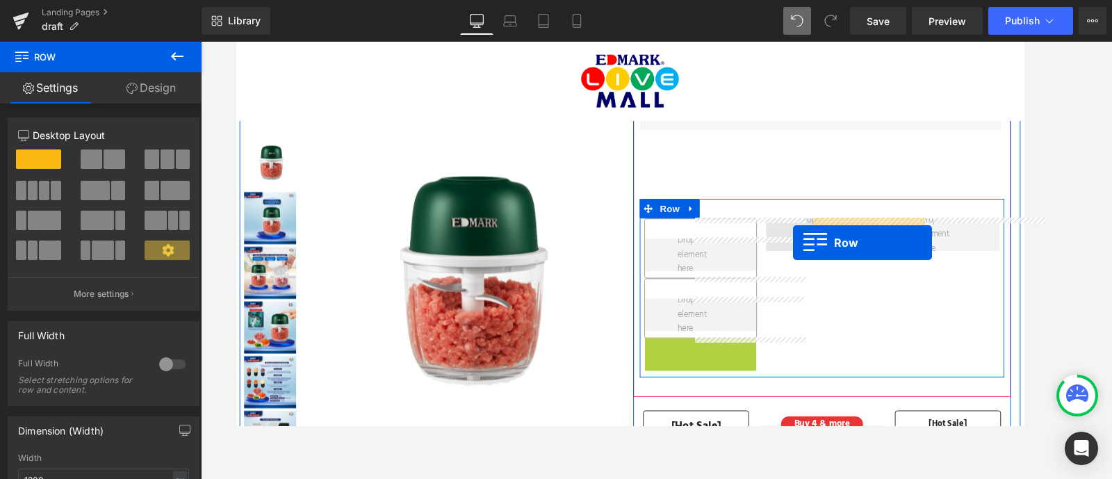
drag, startPoint x: 700, startPoint y: 365, endPoint x: 830, endPoint y: 256, distance: 169.7
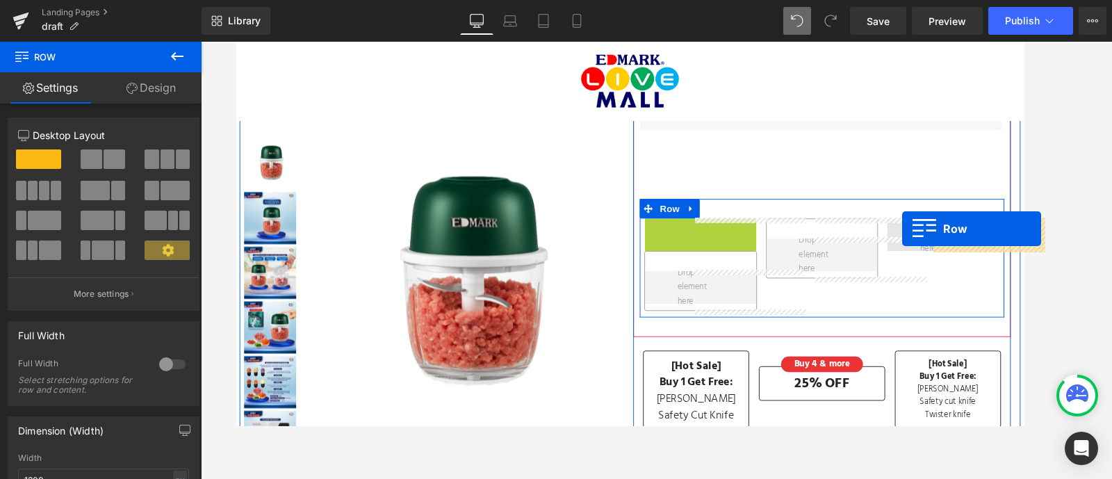
drag, startPoint x: 690, startPoint y: 240, endPoint x: 946, endPoint y: 241, distance: 256.4
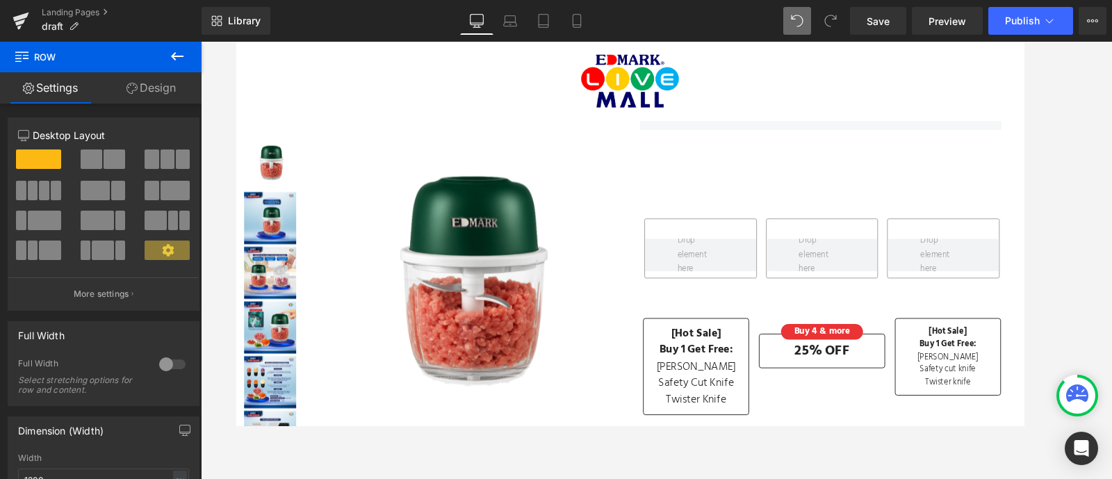
click at [179, 57] on icon at bounding box center [177, 56] width 17 height 17
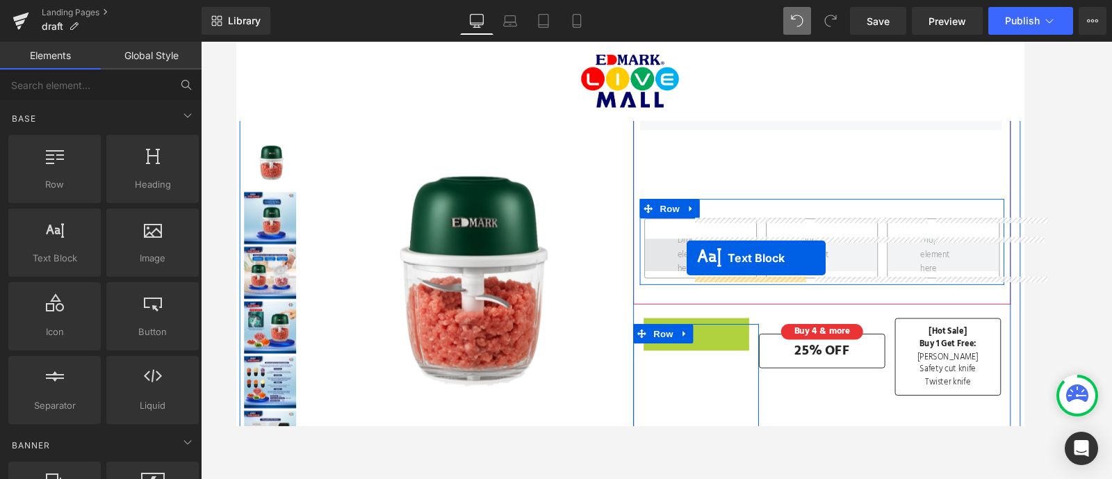
drag, startPoint x: 723, startPoint y: 391, endPoint x: 717, endPoint y: 273, distance: 118.3
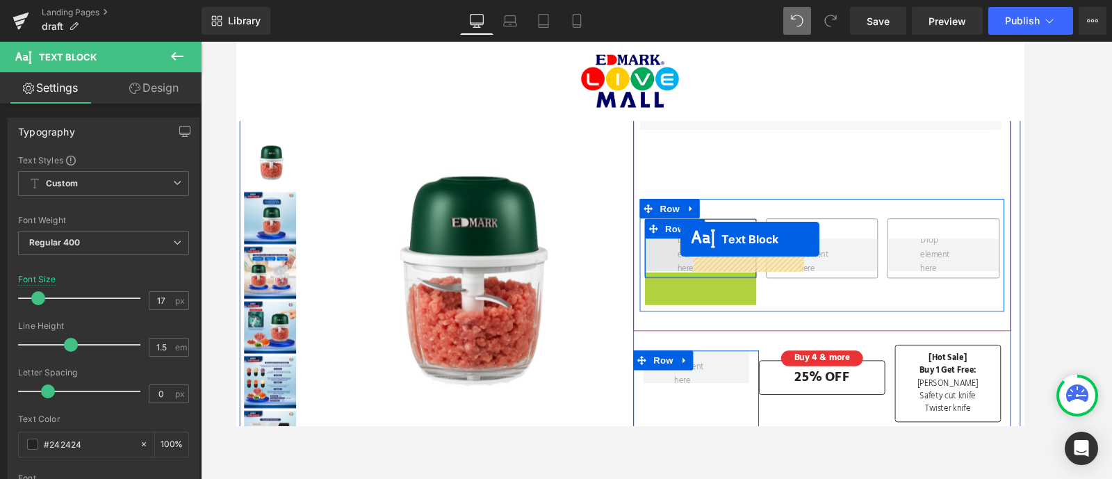
drag, startPoint x: 724, startPoint y: 352, endPoint x: 710, endPoint y: 252, distance: 100.3
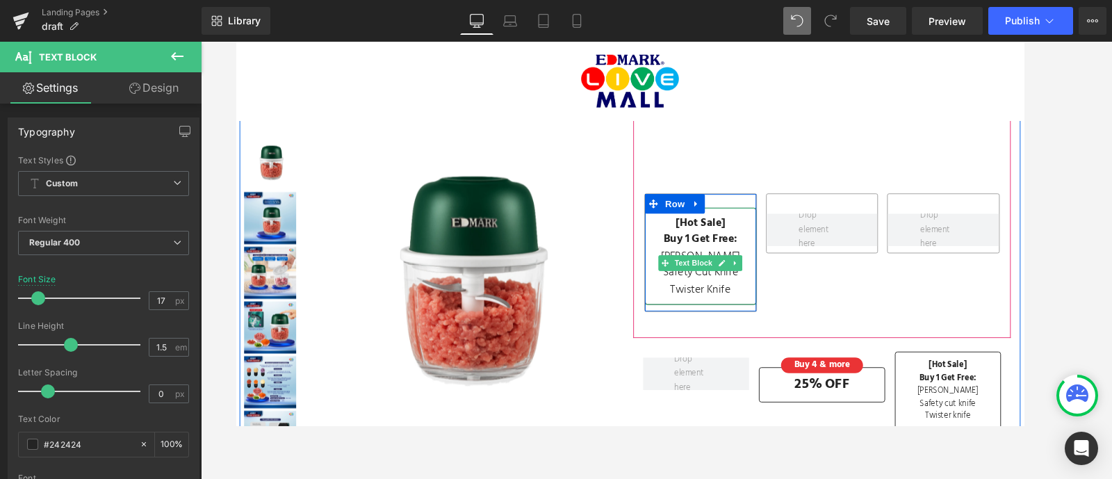
scroll to position [215, 0]
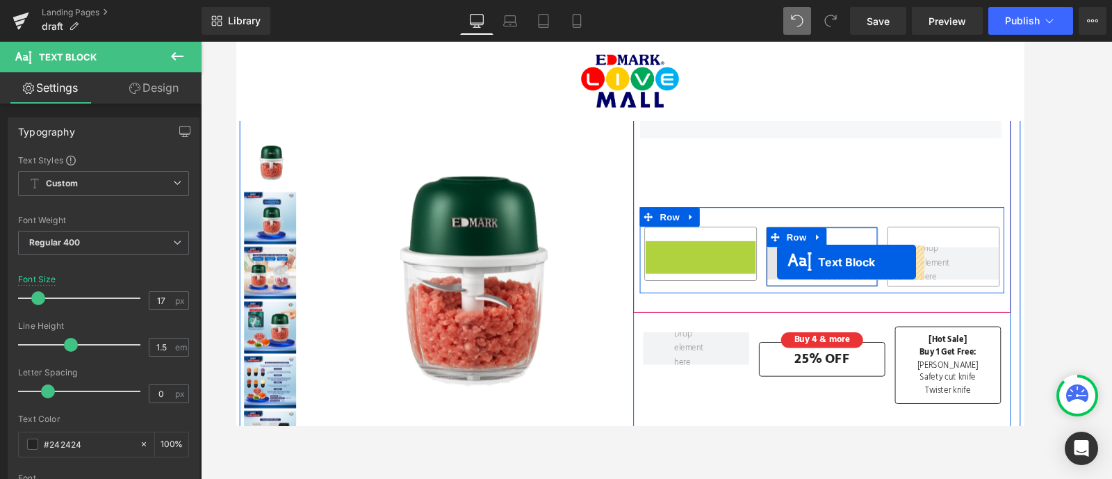
drag, startPoint x: 714, startPoint y: 311, endPoint x: 813, endPoint y: 277, distance: 104.8
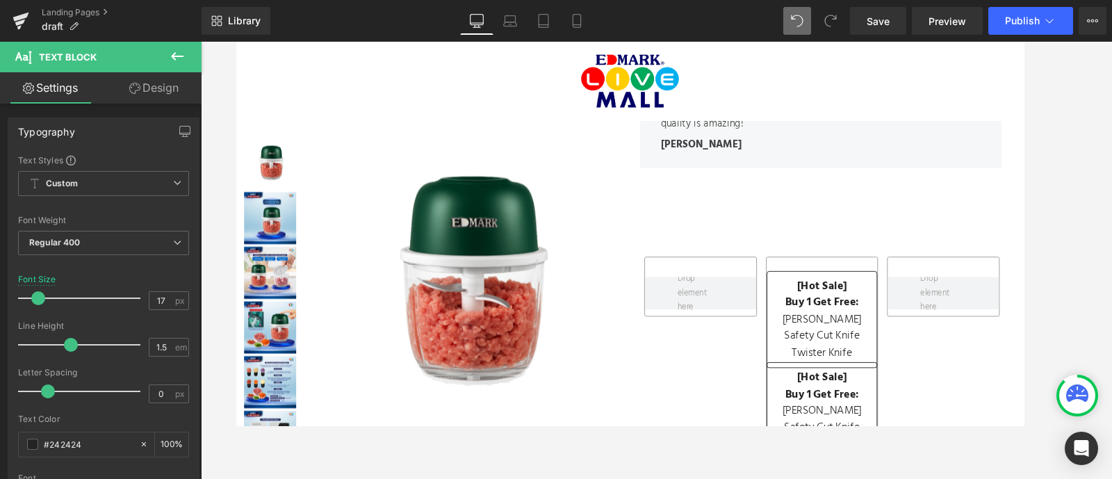
scroll to position [167, 0]
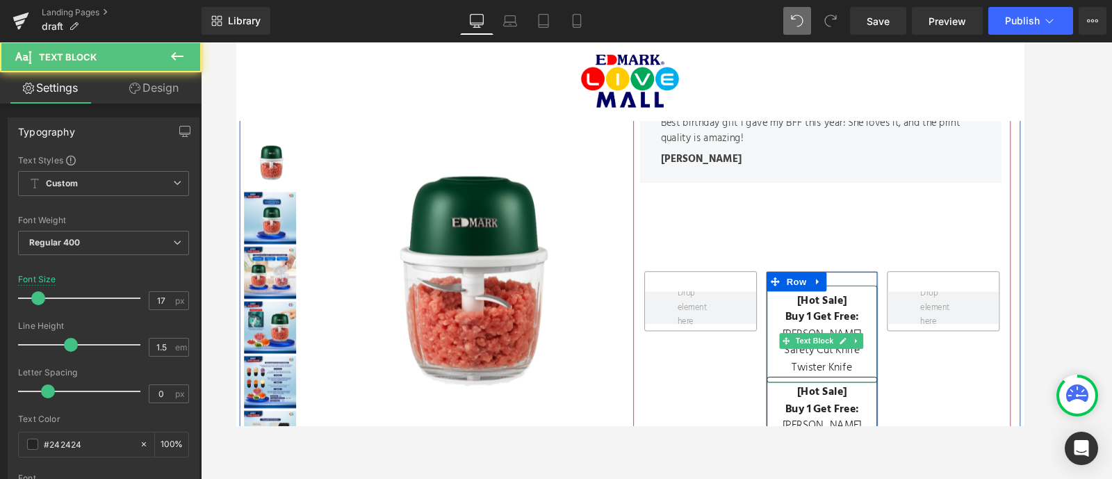
click at [844, 327] on b "Buy 1 Get Free:" at bounding box center [860, 336] width 79 height 19
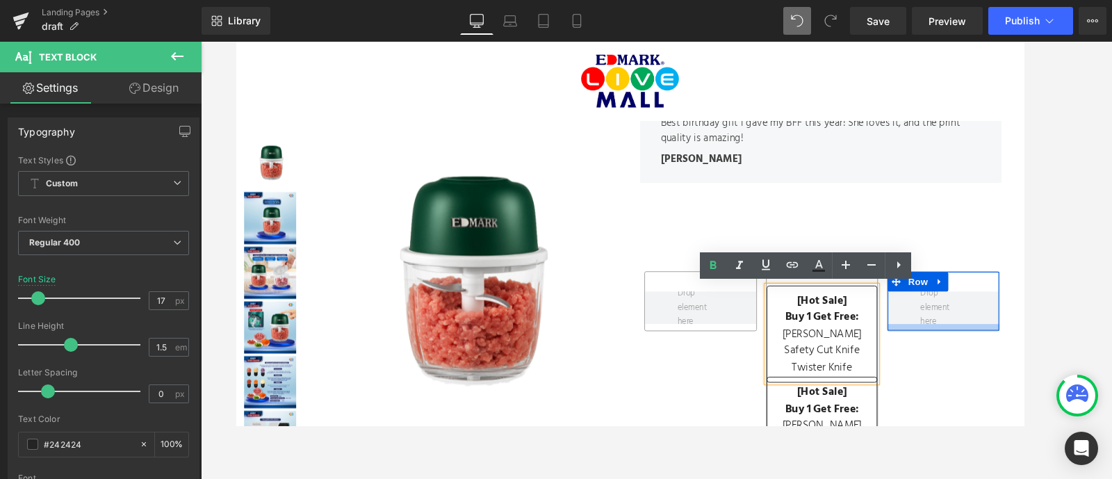
click at [942, 346] on div at bounding box center [990, 346] width 119 height 7
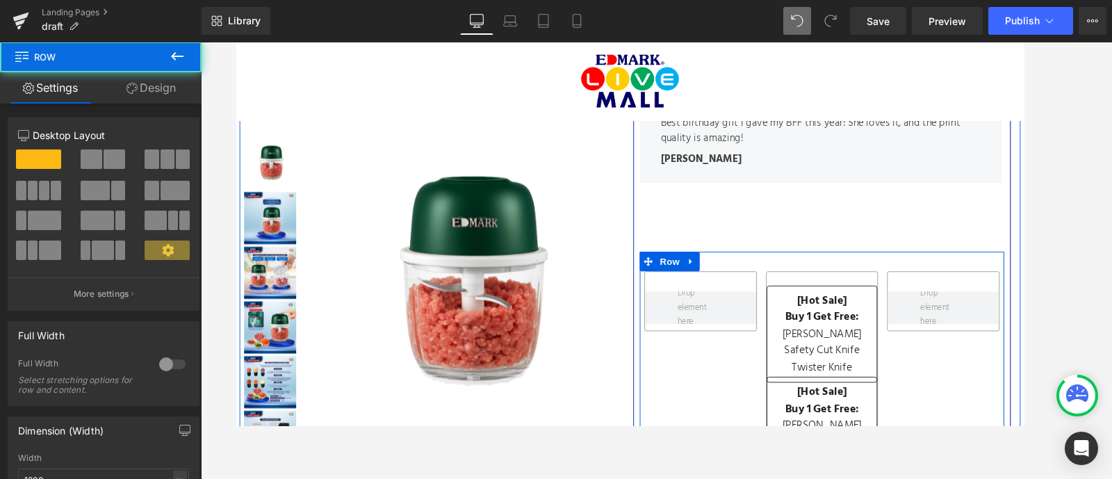
click at [943, 375] on div "Row [Hot Sale] Buy 1 Get Free: Yoyo Whisk Safety C ut Knife Twister Knife Text …" at bounding box center [860, 392] width 389 height 252
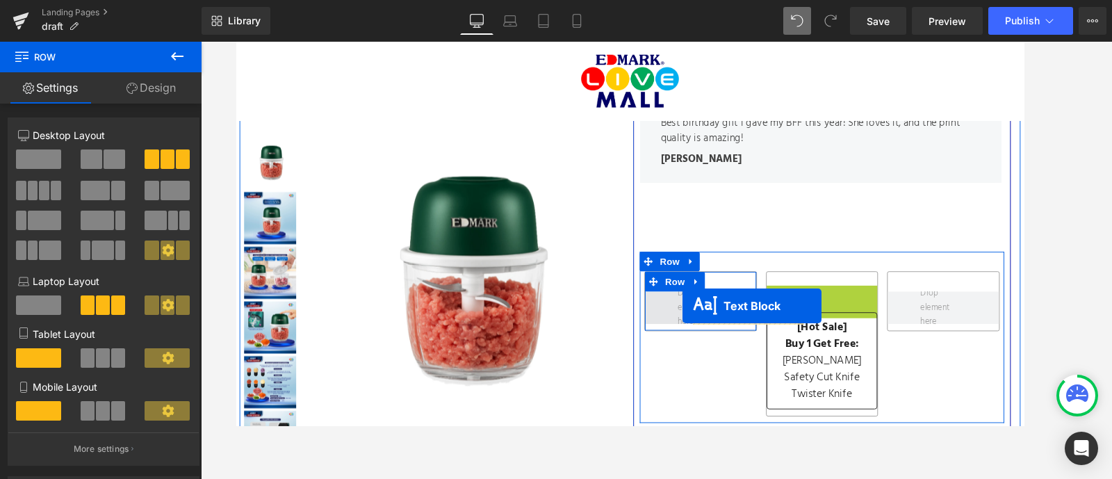
drag, startPoint x: 846, startPoint y: 359, endPoint x: 712, endPoint y: 324, distance: 137.7
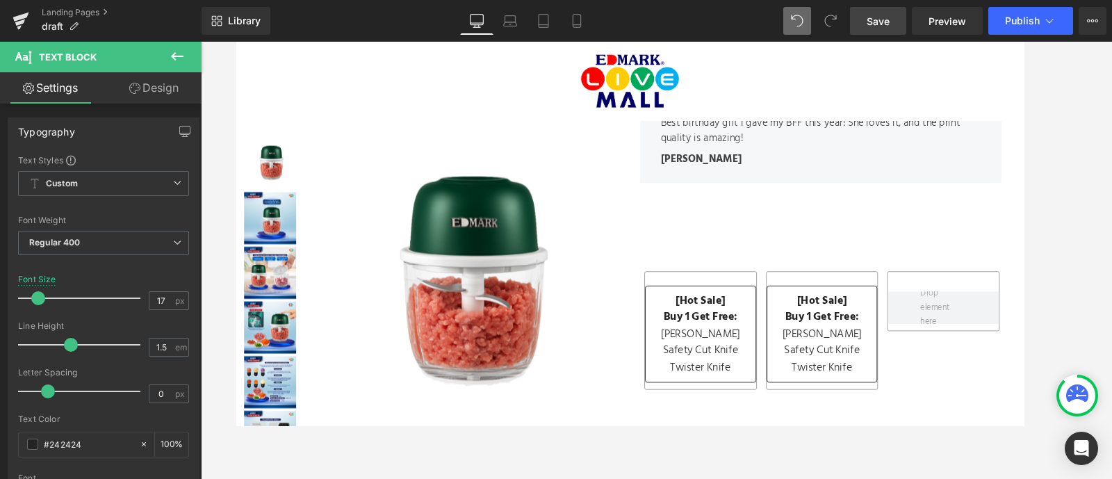
click at [886, 28] on span "Save" at bounding box center [877, 21] width 23 height 15
